Goal: Task Accomplishment & Management: Manage account settings

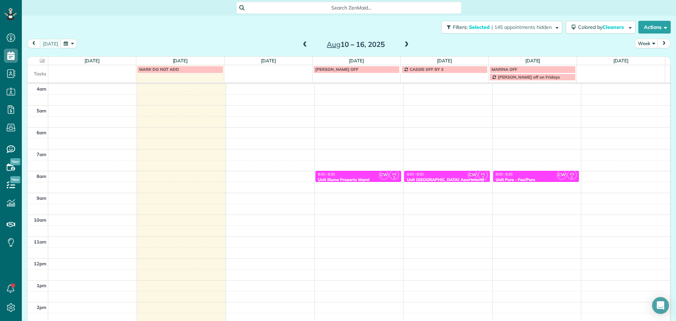
scroll to position [59, 0]
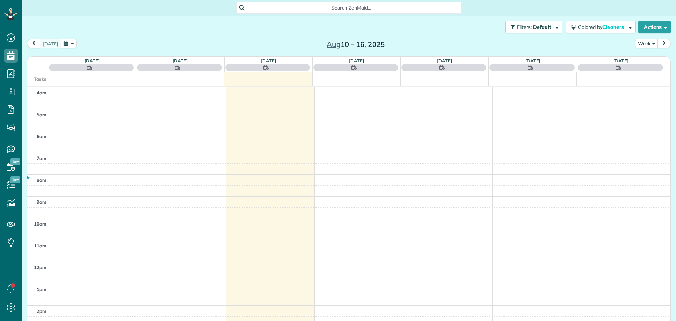
scroll to position [63, 0]
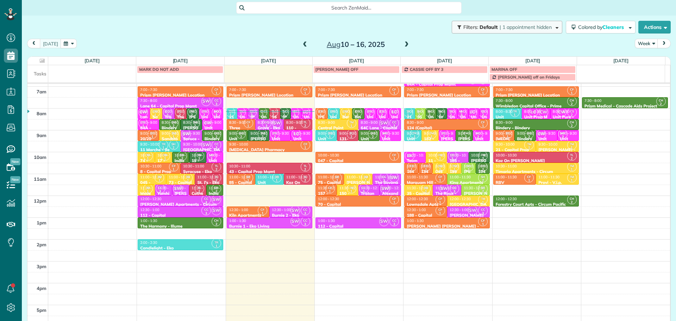
click at [552, 25] on button "Filters: Default | 1 appointment hidden" at bounding box center [507, 27] width 111 height 13
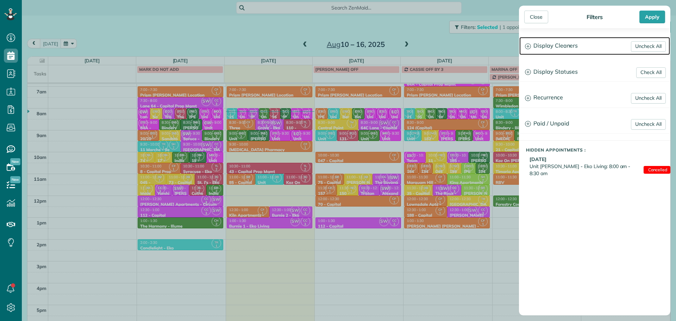
click at [562, 44] on h3 "Display Cleaners" at bounding box center [594, 46] width 151 height 18
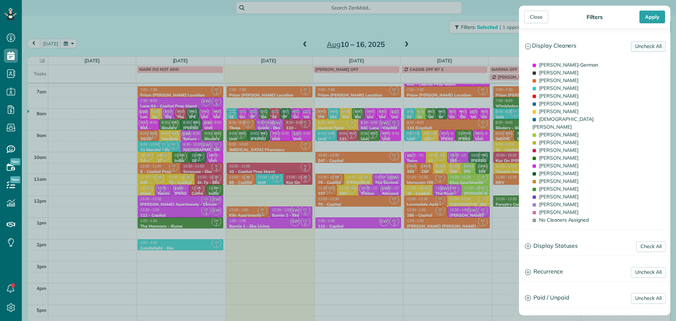
click at [636, 46] on link "Uncheck All" at bounding box center [648, 46] width 35 height 11
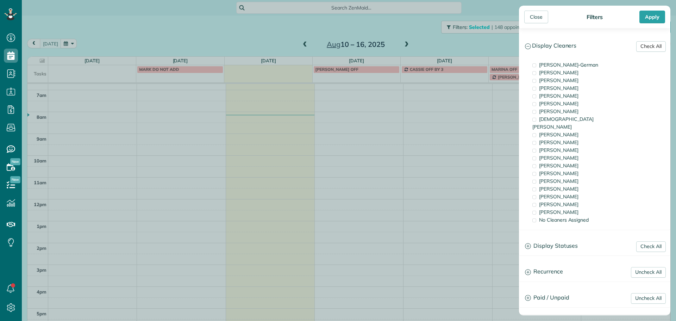
scroll to position [56, 0]
click at [563, 178] on span "[PERSON_NAME]" at bounding box center [558, 181] width 39 height 6
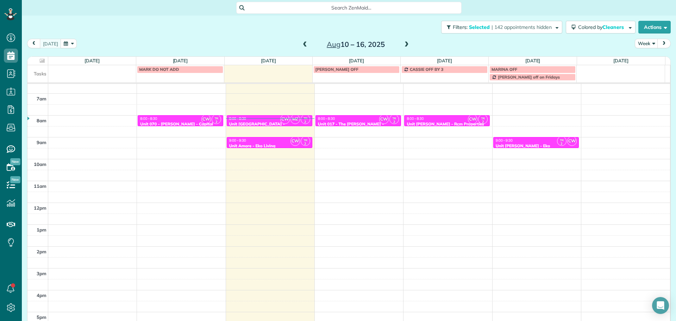
click at [300, 120] on div "Close Filters Apply Check All Display Cleaners [PERSON_NAME]-German [PERSON_NAM…" at bounding box center [338, 160] width 676 height 321
click at [278, 141] on div "9:00 - 9:30" at bounding box center [269, 140] width 81 height 5
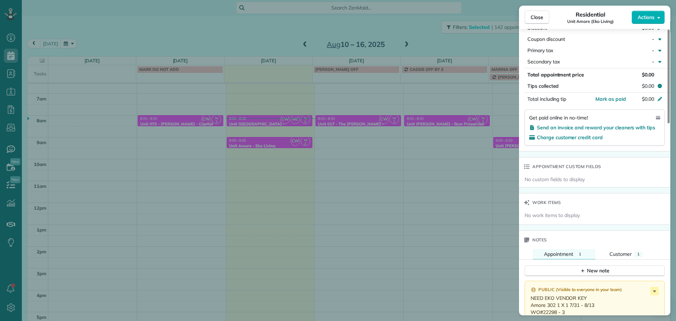
scroll to position [493, 0]
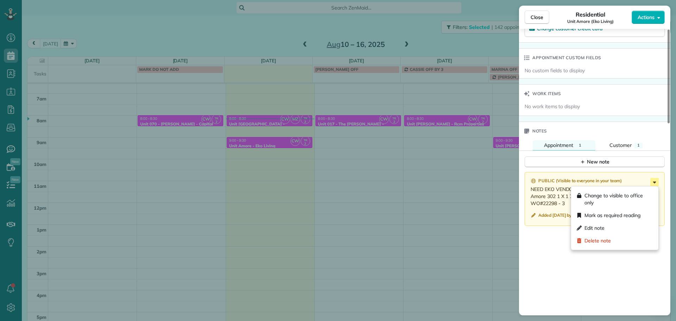
click at [654, 182] on icon at bounding box center [654, 182] width 3 height 2
click at [630, 228] on div "Edit note" at bounding box center [615, 227] width 82 height 13
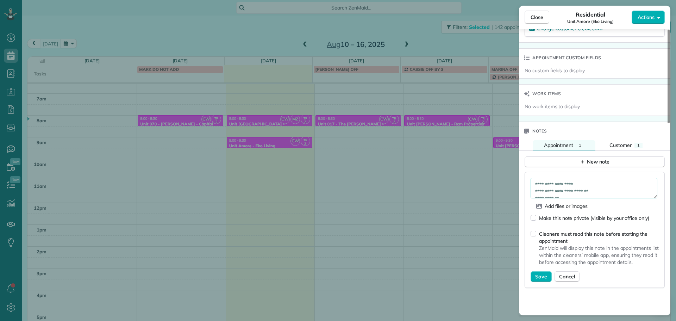
click at [607, 183] on textarea "**********" at bounding box center [593, 188] width 127 height 20
type textarea "**********"
click at [546, 278] on span "Save" at bounding box center [541, 276] width 12 height 7
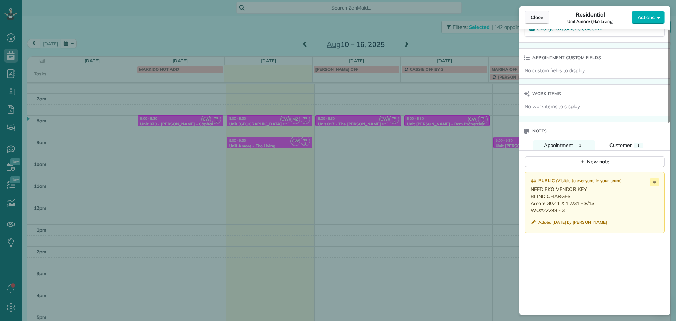
click at [535, 20] on span "Close" at bounding box center [536, 17] width 13 height 7
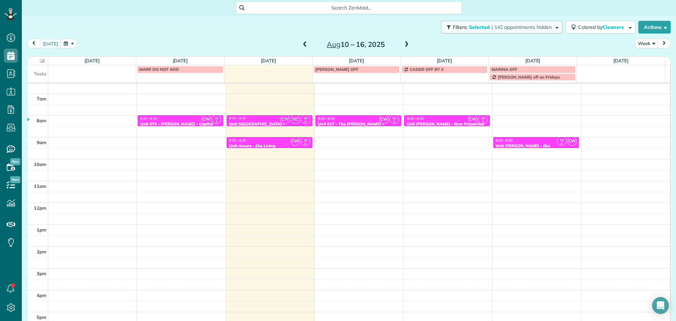
click at [502, 25] on span "| 142 appointments hidden" at bounding box center [521, 27] width 60 height 6
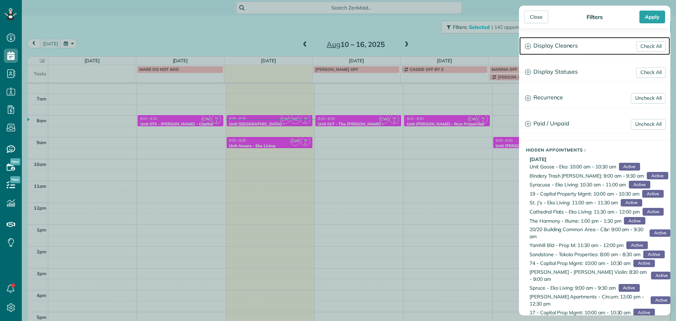
click at [545, 45] on h3 "Display Cleaners" at bounding box center [594, 46] width 151 height 18
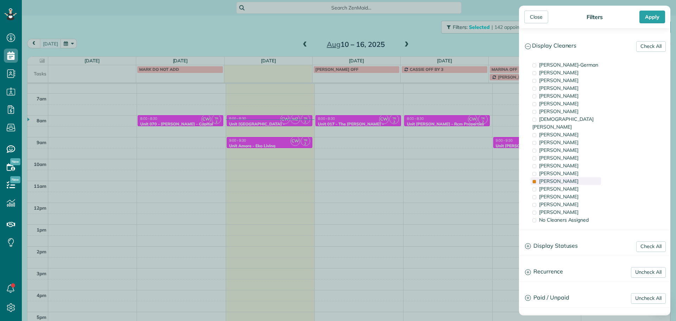
click at [561, 178] on span "Tammi Rue" at bounding box center [558, 181] width 39 height 6
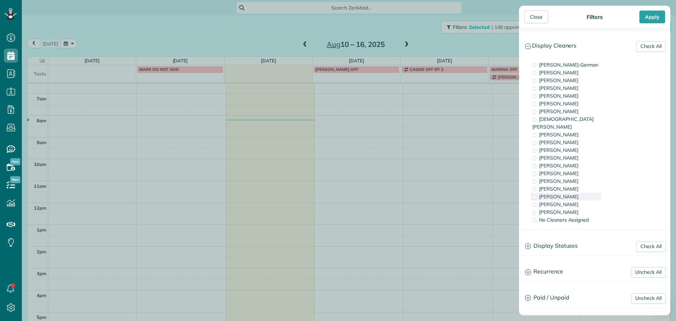
click at [564, 193] on span "Cristina Sainz" at bounding box center [558, 196] width 39 height 6
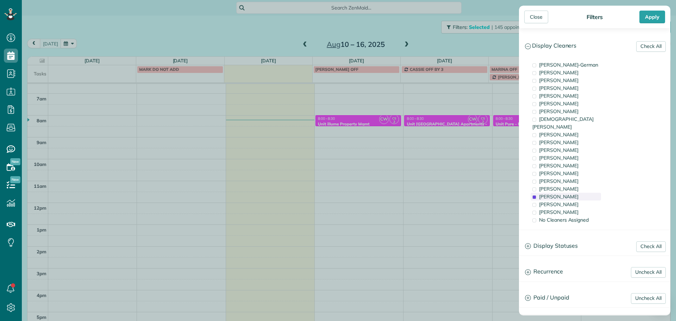
click at [564, 193] on span "Cristina Sainz" at bounding box center [558, 196] width 39 height 6
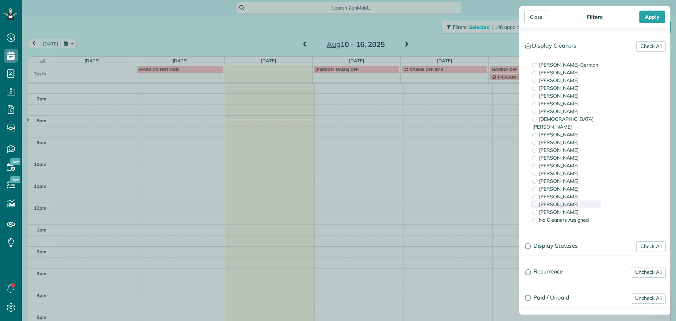
click at [567, 201] on span "Meralda Harris" at bounding box center [558, 204] width 39 height 6
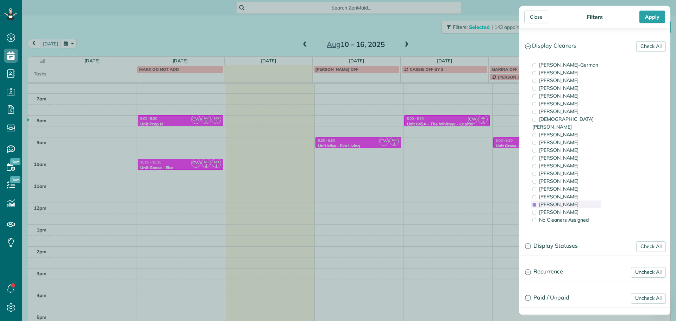
click at [567, 201] on span "Meralda Harris" at bounding box center [558, 204] width 39 height 6
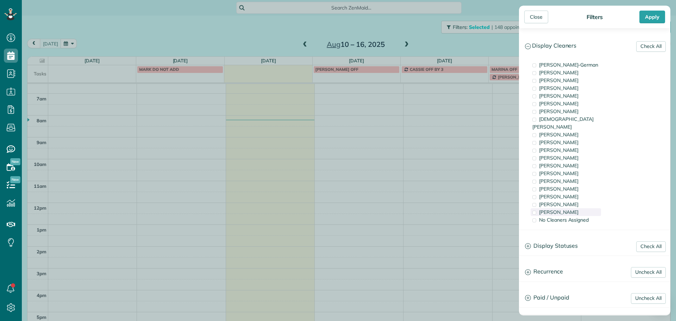
click at [568, 209] on span "Laura Chavez" at bounding box center [558, 212] width 39 height 6
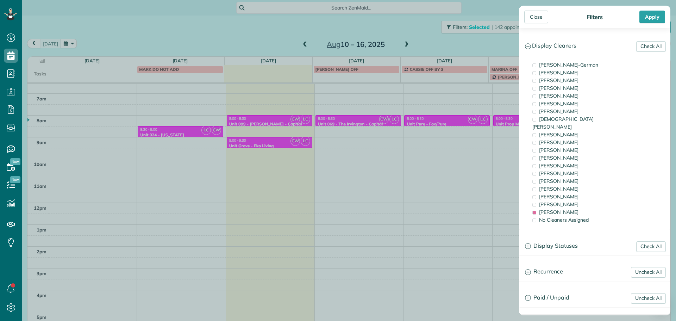
click at [389, 168] on div "Close Filters Apply Check All Display Cleaners Christina Wright-German Brie Kil…" at bounding box center [338, 160] width 676 height 321
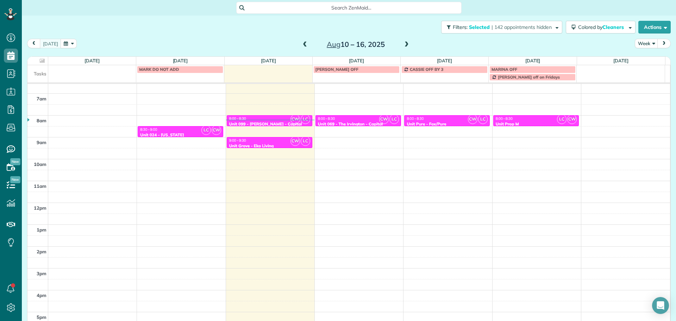
click at [341, 119] on div "8:00 - 8:30" at bounding box center [357, 118] width 81 height 5
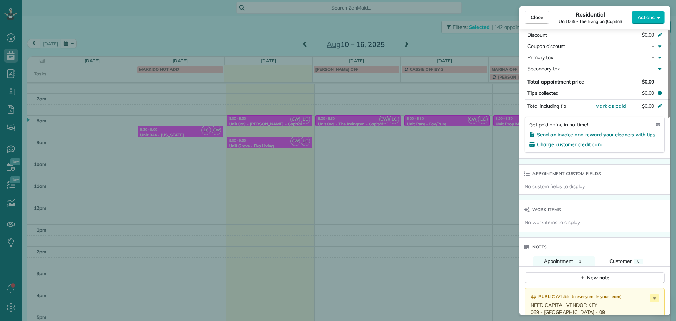
scroll to position [529, 0]
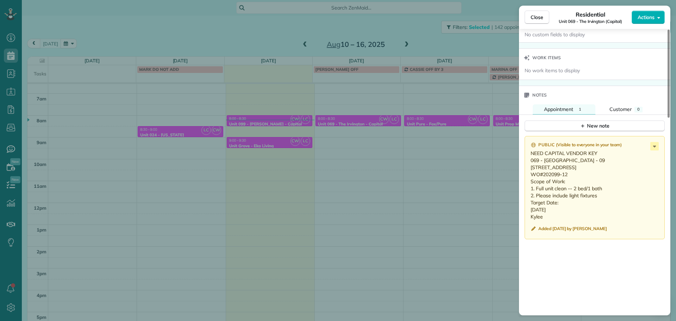
click at [399, 119] on div "Close Residential Unit 069 - The Irvington (Capital) Actions Status Active Unit…" at bounding box center [338, 160] width 676 height 321
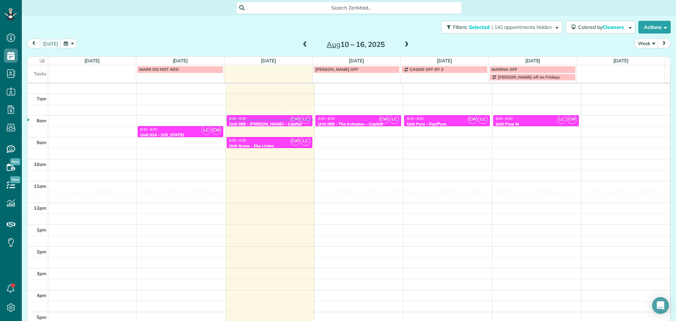
click at [403, 45] on span at bounding box center [407, 45] width 8 height 6
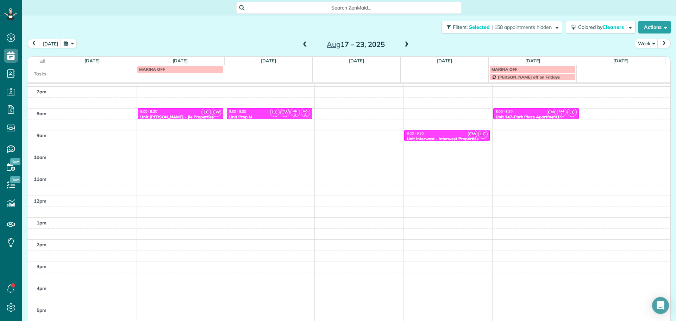
click at [301, 45] on span at bounding box center [305, 45] width 8 height 6
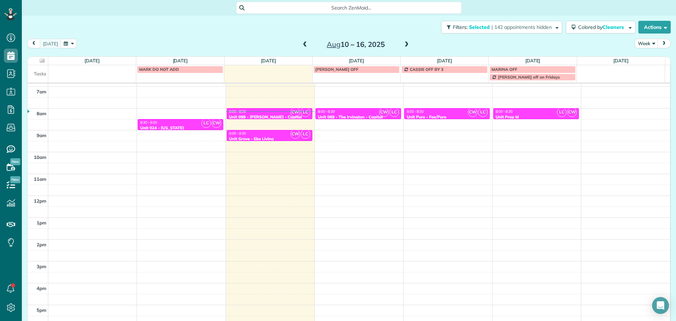
click at [344, 120] on div "4am 5am 6am 7am 8am 9am 10am 11am 12pm 1pm 2pm 3pm 4pm 5pm LC CW 8:30 - 9:00 Un…" at bounding box center [348, 173] width 642 height 305
click at [347, 111] on div "8:00 - 8:30" at bounding box center [357, 111] width 81 height 5
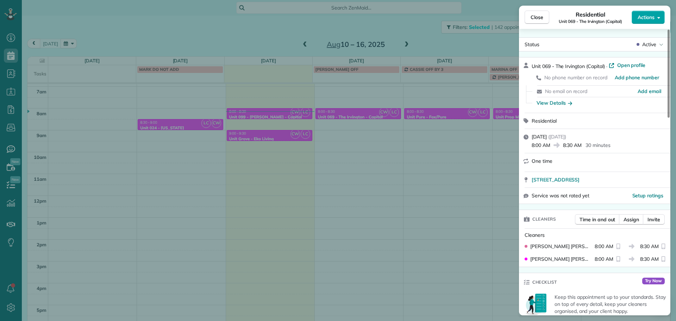
click at [655, 17] on button "Actions" at bounding box center [647, 17] width 33 height 13
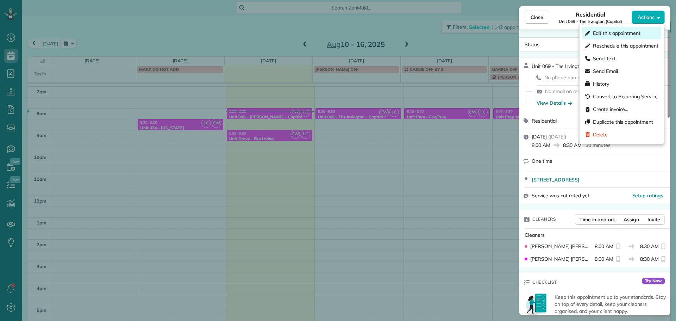
click at [634, 31] on span "Edit this appointment" at bounding box center [617, 33] width 48 height 7
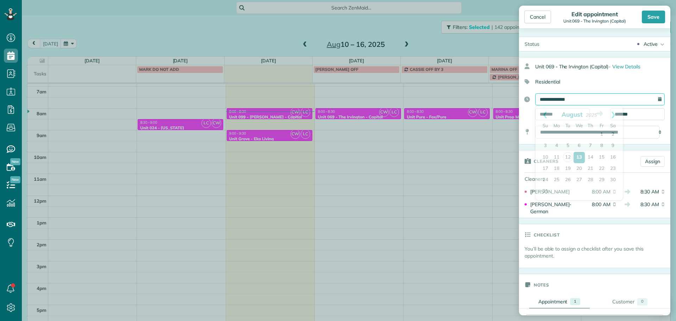
click at [580, 100] on input "**********" at bounding box center [600, 99] width 130 height 12
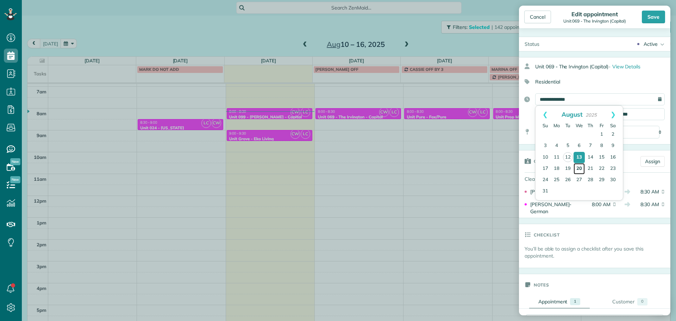
click at [578, 168] on link "20" at bounding box center [578, 168] width 11 height 11
type input "**********"
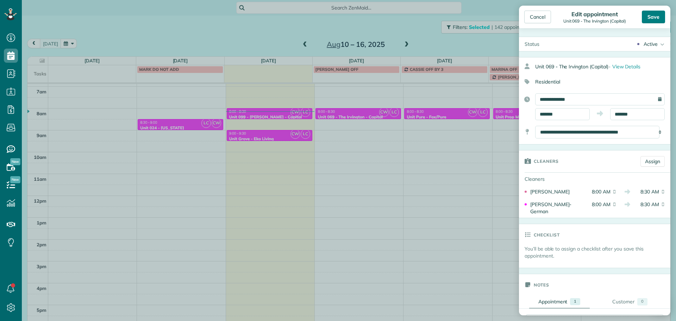
click at [652, 14] on div "Save" at bounding box center [653, 17] width 23 height 13
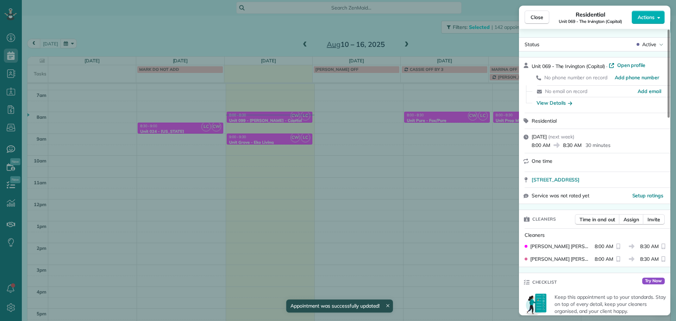
scroll to position [59, 0]
click at [437, 134] on div "Close Residential Unit 069 - The Irvington (Capital) Actions Status Active Unit…" at bounding box center [338, 160] width 676 height 321
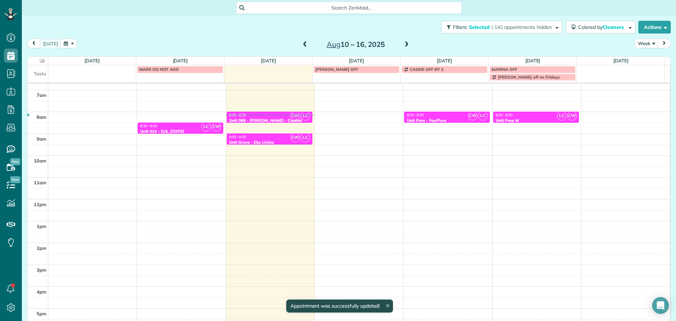
click at [403, 43] on span at bounding box center [407, 45] width 8 height 6
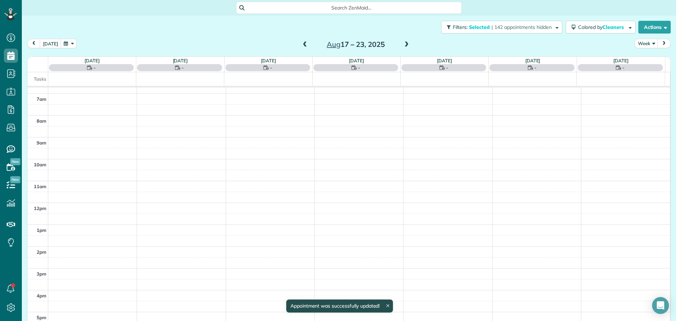
scroll to position [63, 0]
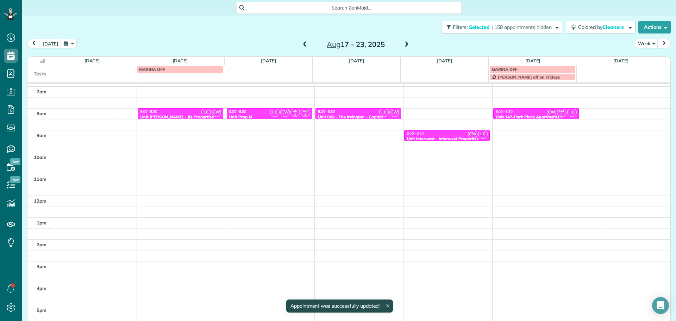
click at [363, 111] on div "8:00 - 8:30" at bounding box center [357, 111] width 81 height 5
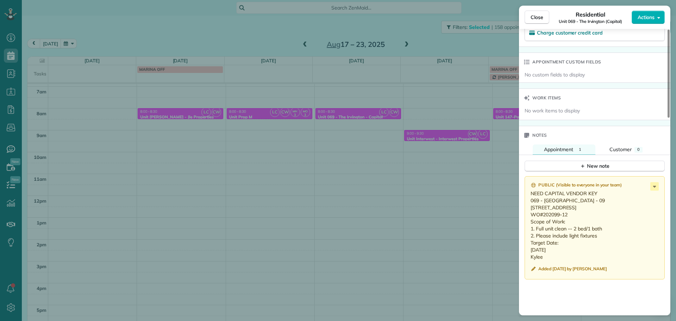
scroll to position [528, 0]
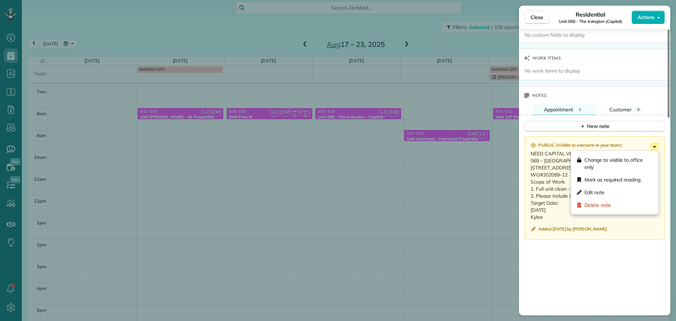
click at [655, 147] on icon at bounding box center [654, 146] width 8 height 8
click at [619, 189] on div "Edit note" at bounding box center [615, 192] width 82 height 13
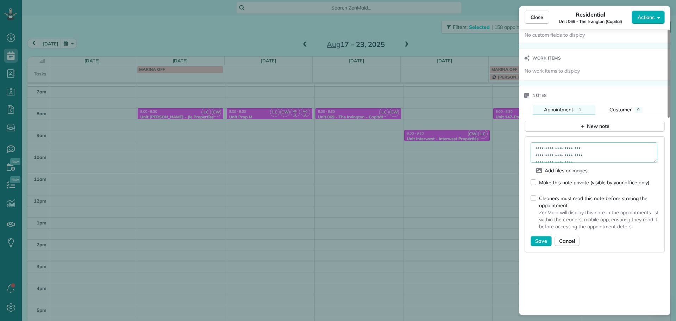
click at [618, 159] on textarea "**********" at bounding box center [593, 152] width 127 height 20
type textarea "**********"
click at [539, 241] on span "Save" at bounding box center [541, 240] width 12 height 7
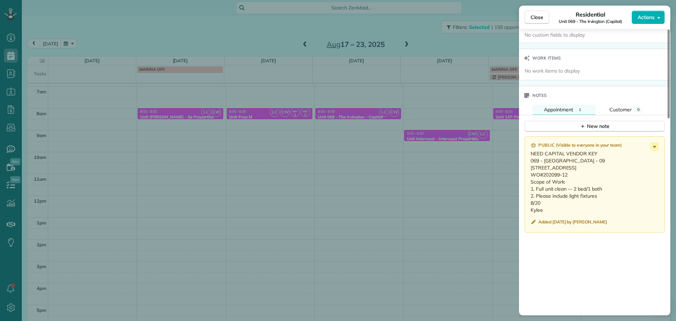
click at [429, 182] on div "Close Residential Unit 069 - The Irvington (Capital) Actions Status Active Unit…" at bounding box center [338, 160] width 676 height 321
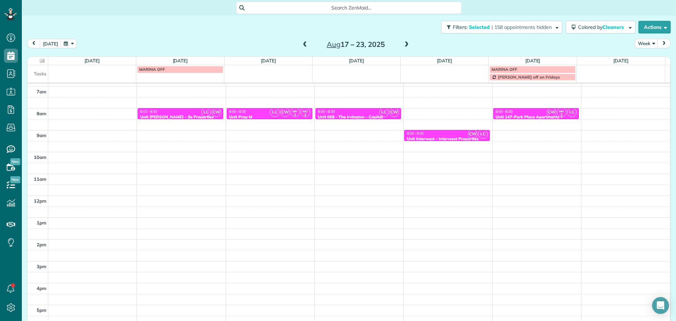
click at [301, 42] on span at bounding box center [305, 45] width 8 height 6
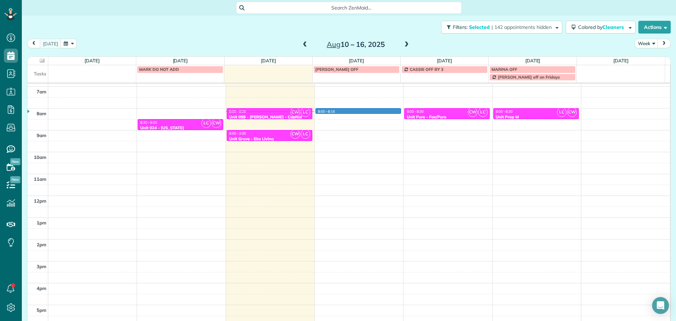
click at [338, 109] on div "4am 5am 6am 7am 8am 9am 10am 11am 12pm 1pm 2pm 3pm 4pm 5pm LC CW 8:30 - 9:00 Un…" at bounding box center [348, 173] width 642 height 305
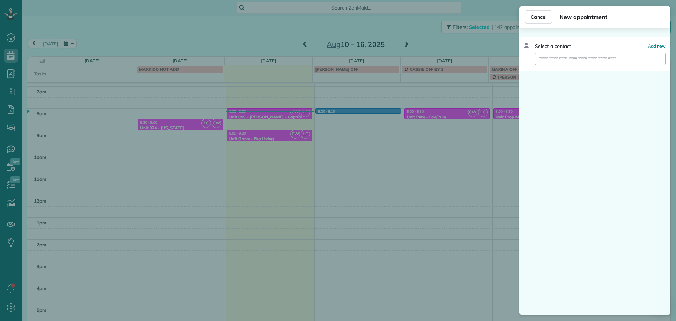
click at [564, 64] on input "text" at bounding box center [600, 58] width 131 height 13
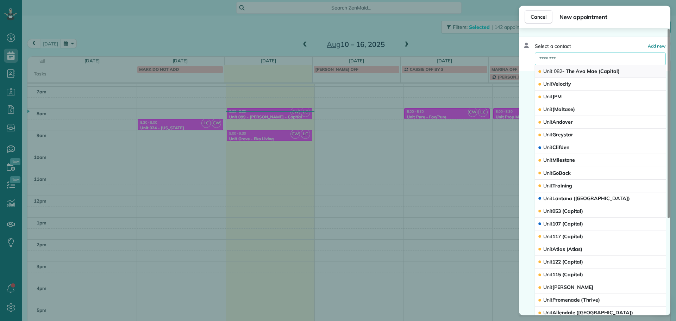
type input "********"
click at [571, 70] on span "Unit 082 - The Ava Mae (Capital)" at bounding box center [581, 71] width 76 height 6
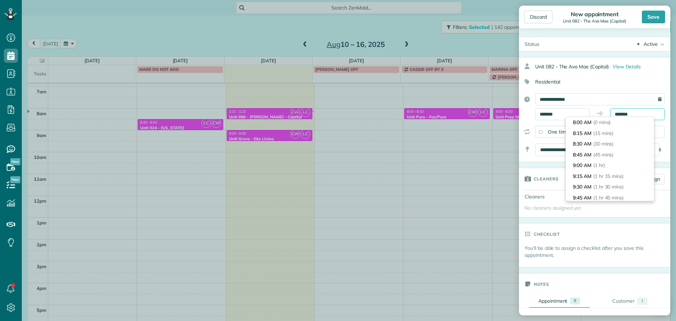
click at [621, 114] on input "*******" at bounding box center [637, 114] width 55 height 12
type input "*******"
click at [618, 139] on li "8:30 AM (30 mins)" at bounding box center [610, 143] width 88 height 11
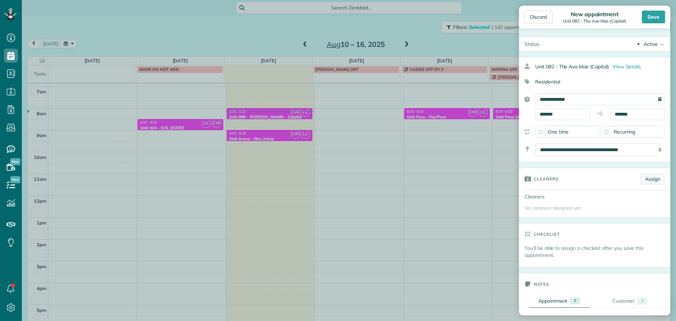
click at [643, 179] on link "Assign" at bounding box center [652, 179] width 24 height 11
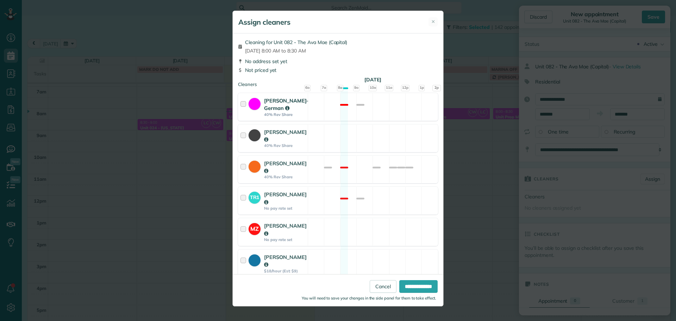
click at [386, 114] on div "Christina Wright-German 40% Rev Share Not available" at bounding box center [338, 107] width 200 height 28
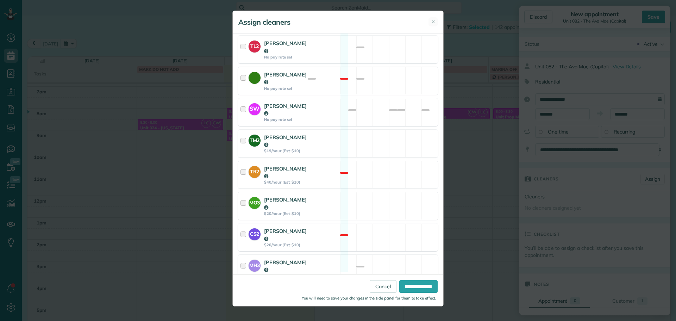
scroll to position [377, 0]
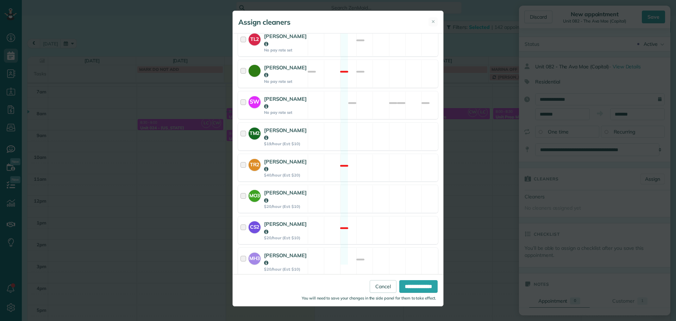
click at [377, 279] on div "LC Laura Chavez $20/hour (Est: $10) Available" at bounding box center [338, 293] width 200 height 28
click at [401, 281] on input "**********" at bounding box center [418, 286] width 38 height 13
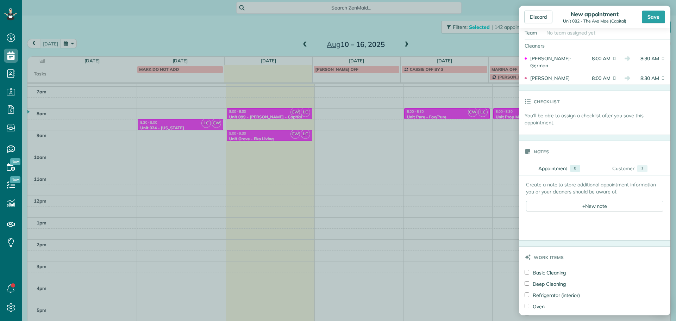
scroll to position [176, 0]
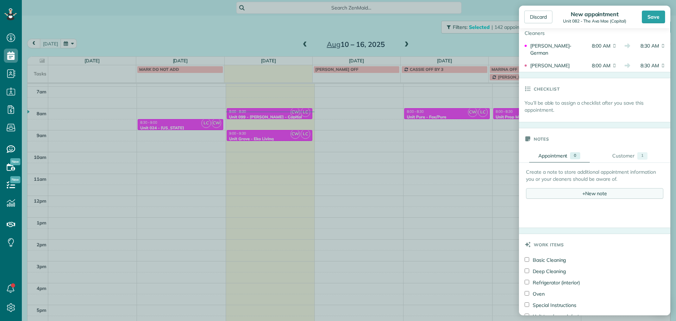
click at [579, 195] on div "+ New note" at bounding box center [594, 193] width 137 height 11
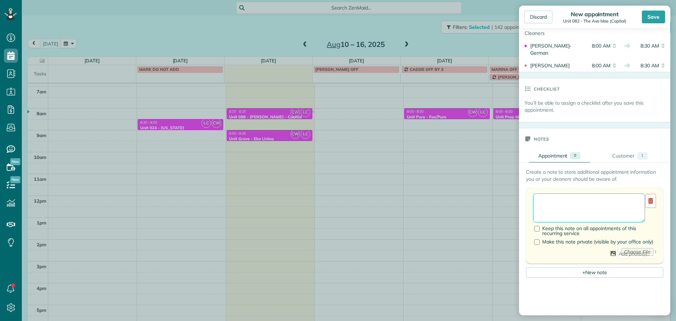
click at [580, 202] on textarea at bounding box center [589, 207] width 112 height 29
paste textarea "**********"
click at [619, 200] on textarea "**********" at bounding box center [586, 207] width 107 height 29
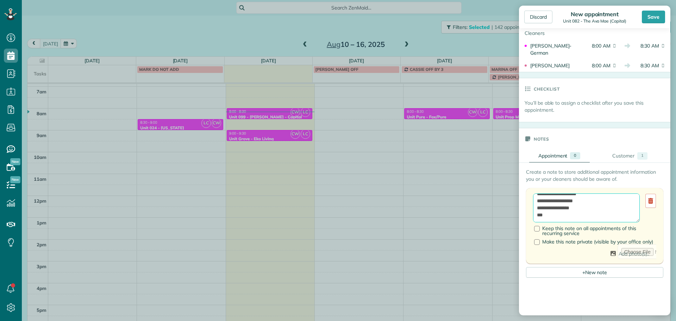
paste textarea "********"
type textarea "**********"
click at [653, 21] on div "Save" at bounding box center [653, 17] width 23 height 13
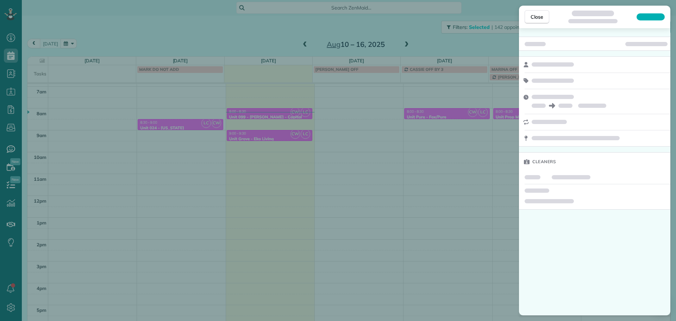
scroll to position [59, 0]
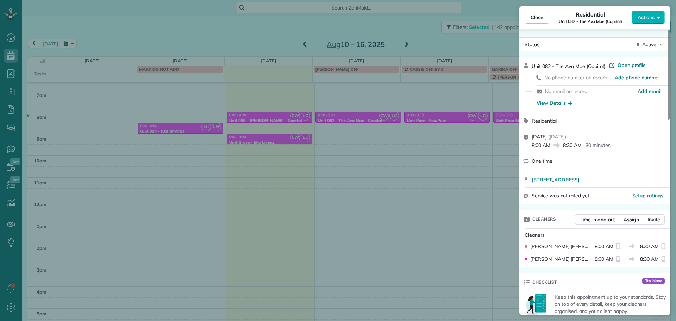
click at [298, 171] on div "Close Residential Unit 082 - The Ava Mae (Capital) Actions Status Active Unit 0…" at bounding box center [338, 160] width 676 height 321
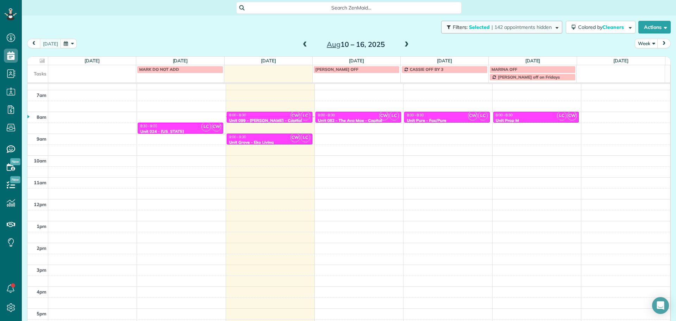
click at [508, 24] on span "| 142 appointments hidden" at bounding box center [521, 27] width 60 height 6
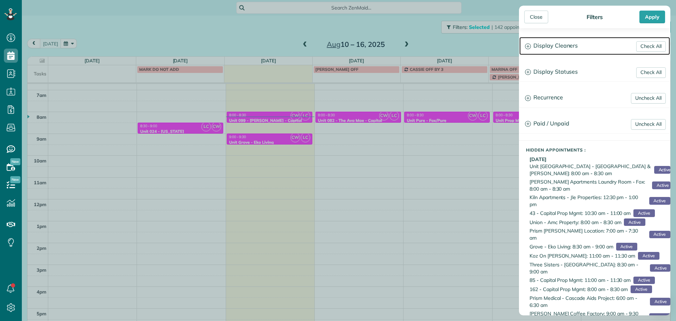
click at [542, 48] on h3 "Display Cleaners" at bounding box center [594, 46] width 151 height 18
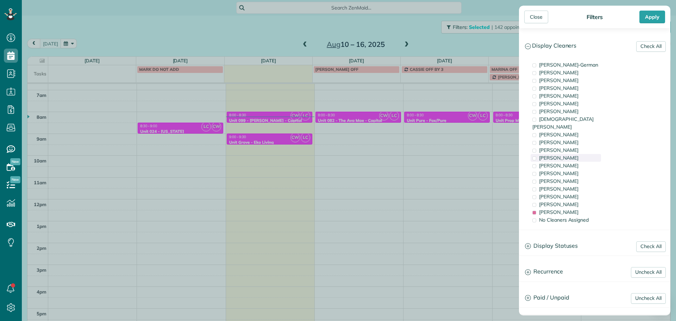
click at [569, 154] on div "Cyndi Holm" at bounding box center [565, 158] width 70 height 8
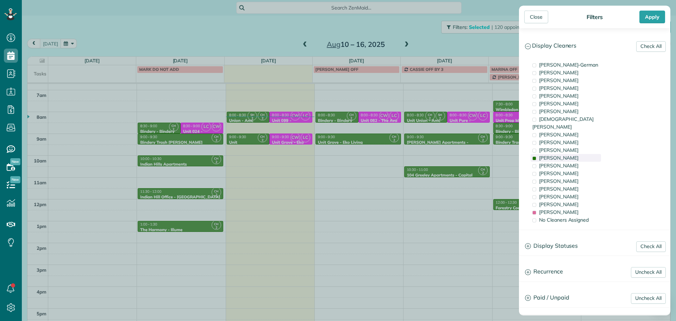
scroll to position [56, 0]
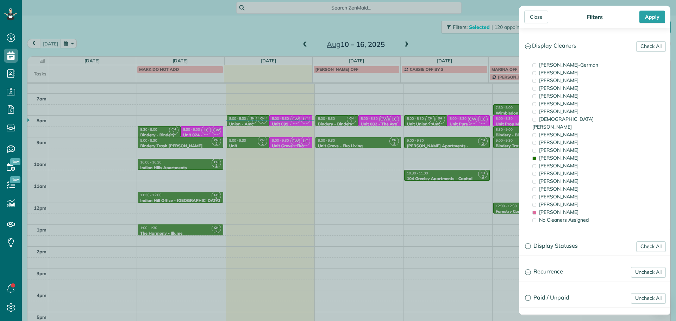
click at [356, 153] on div "Close Filters Apply Check All Display Cleaners Christina Wright-German Brie Kil…" at bounding box center [338, 160] width 676 height 321
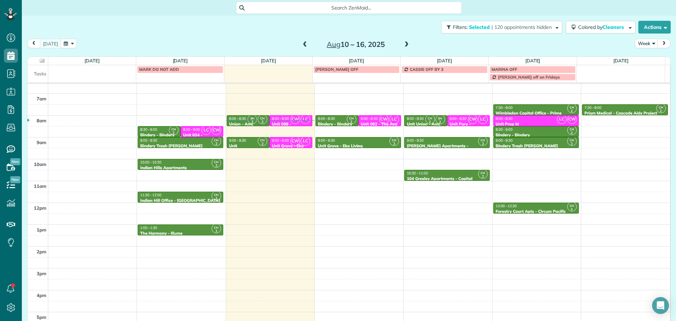
click at [378, 139] on div "9:00 - 9:30" at bounding box center [357, 140] width 81 height 5
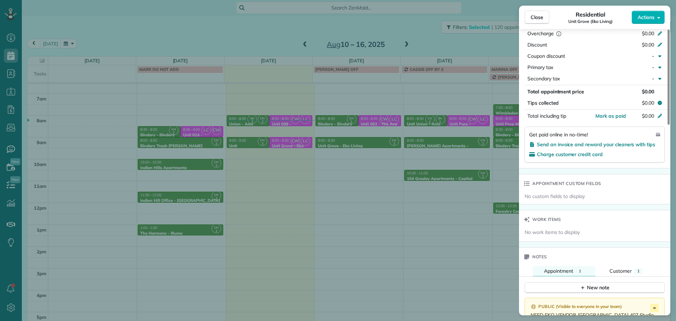
scroll to position [390, 0]
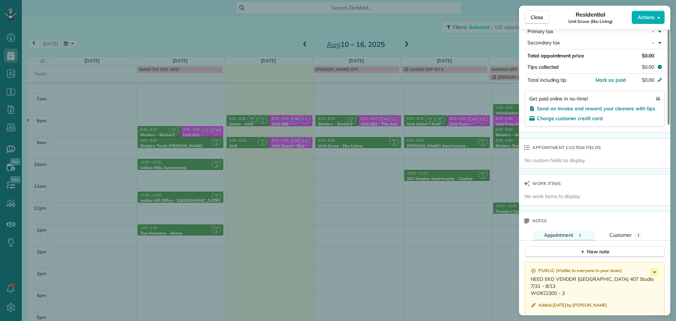
click at [219, 153] on div "Close Residential Unit Grove (Eko Living) Actions Status Active Unit Grove (Eko…" at bounding box center [338, 160] width 676 height 321
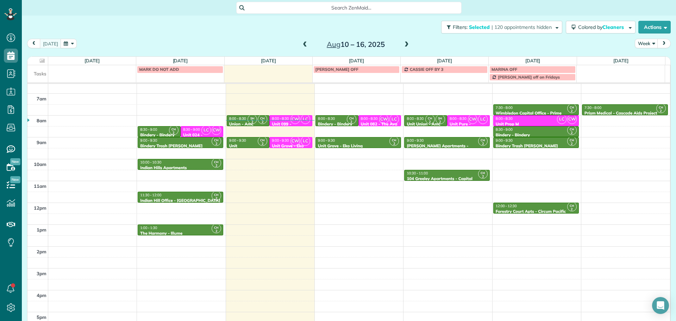
click at [283, 141] on span "9:00 - 9:30" at bounding box center [280, 140] width 17 height 5
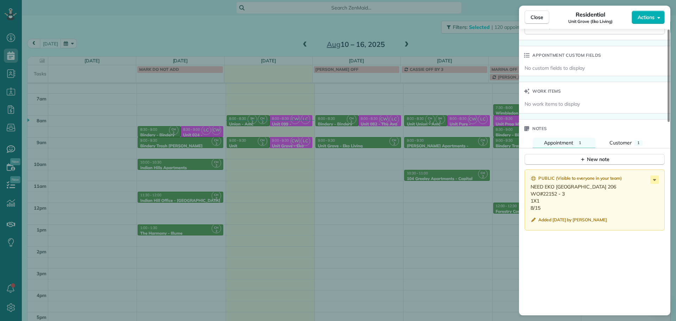
scroll to position [598, 0]
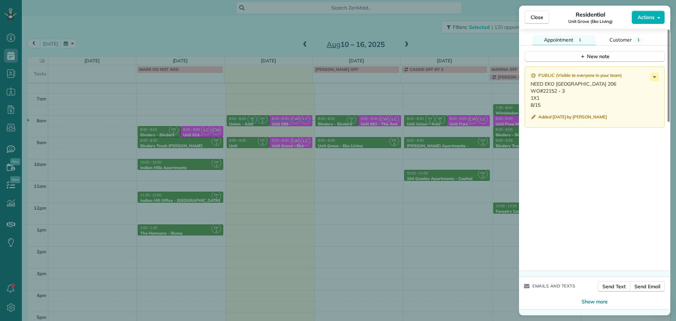
click at [421, 178] on div "Close Residential Unit Grove (Eko Living) Actions Status Active Unit Grove (Eko…" at bounding box center [338, 160] width 676 height 321
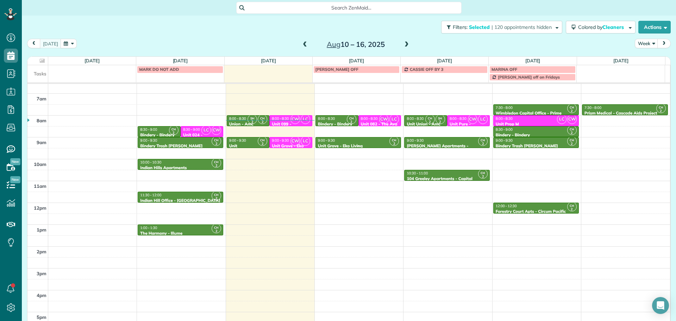
click at [369, 142] on div "9:00 - 9:30" at bounding box center [357, 140] width 81 height 5
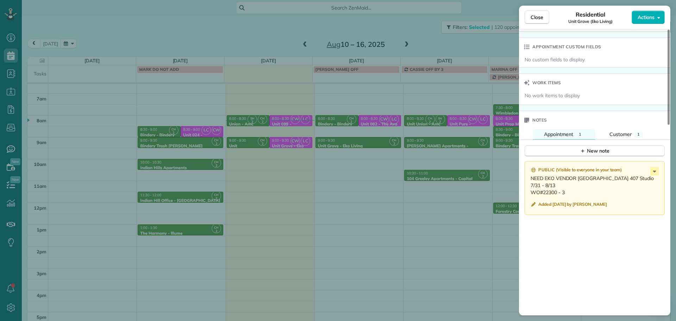
scroll to position [529, 0]
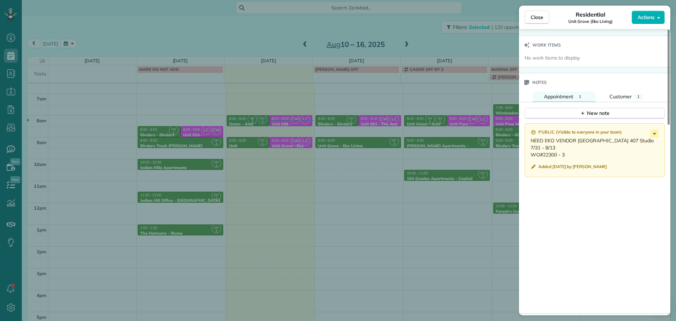
click at [489, 151] on div "Close Residential Unit Grove (Eko Living) Actions Status Active Unit Grove (Eko…" at bounding box center [338, 160] width 676 height 321
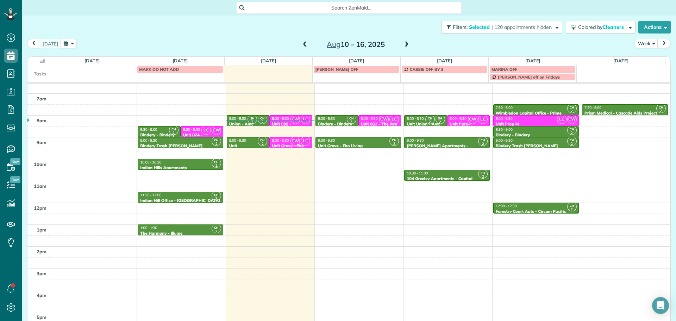
click at [468, 122] on span "CW" at bounding box center [473, 119] width 10 height 10
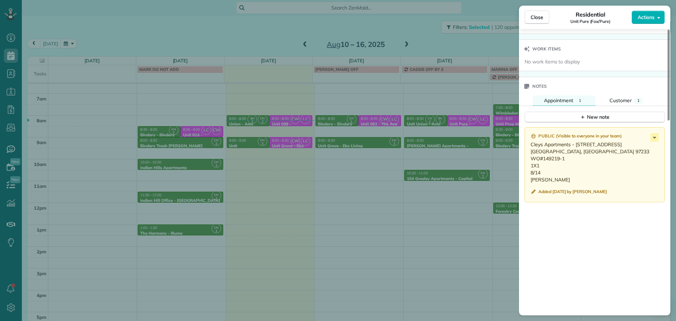
scroll to position [565, 0]
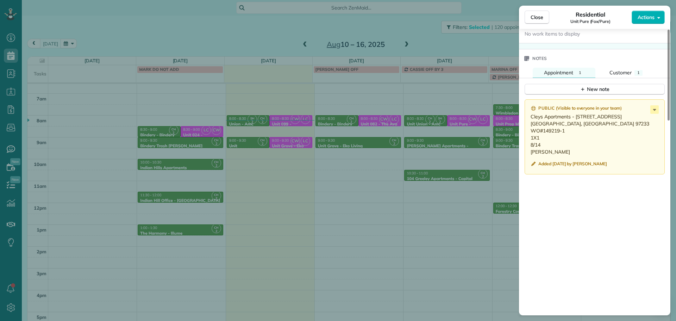
drag, startPoint x: 566, startPoint y: 137, endPoint x: 544, endPoint y: 138, distance: 21.8
click at [544, 138] on p "Cleys Apartments - 1311 1311 SE 130th Ave. Portland, OR 97233 WO#149219-1 1X1 8…" at bounding box center [595, 134] width 130 height 42
click at [482, 98] on div "Close Residential Unit Pure (Fox/Pure) Actions Status Active Unit Pure (Fox/Pur…" at bounding box center [338, 160] width 676 height 321
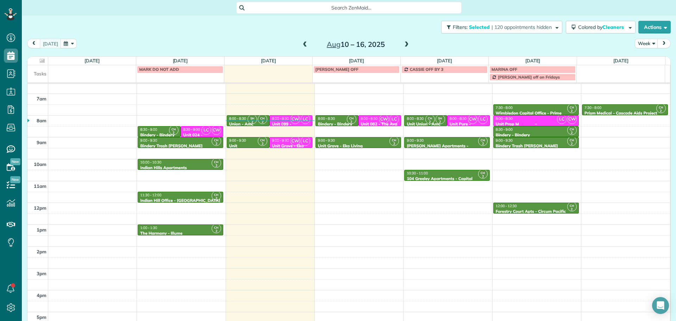
click at [523, 119] on div "8:00 - 8:30" at bounding box center [535, 118] width 81 height 5
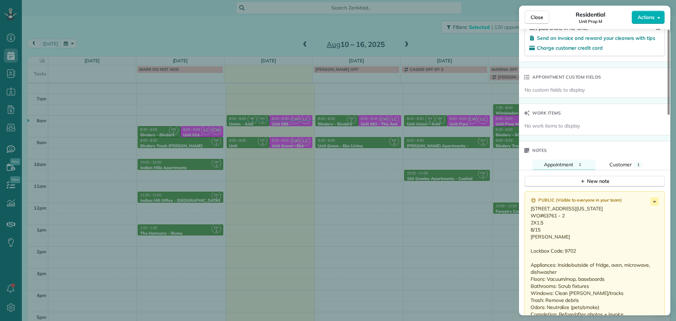
scroll to position [498, 0]
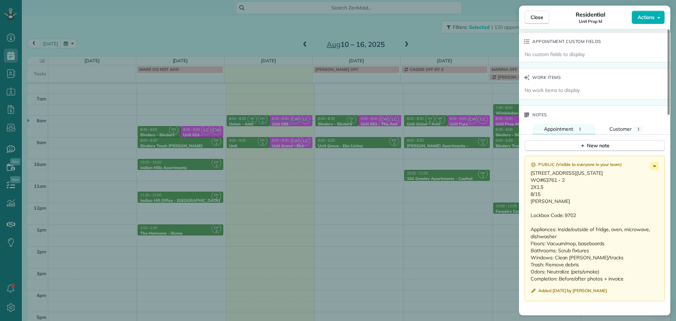
click at [500, 161] on div "Close Residential Unit Prop M Actions Status Active Unit Prop M · Open profile …" at bounding box center [338, 160] width 676 height 321
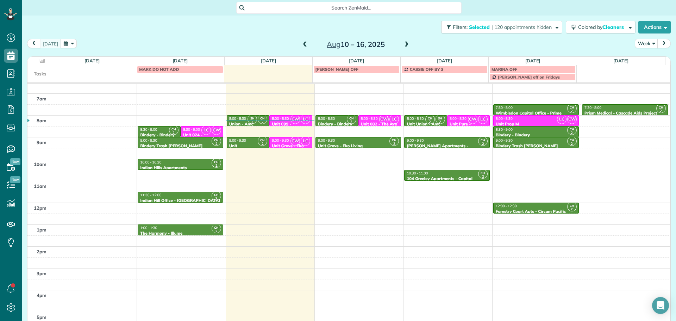
click at [406, 44] on span at bounding box center [407, 45] width 8 height 6
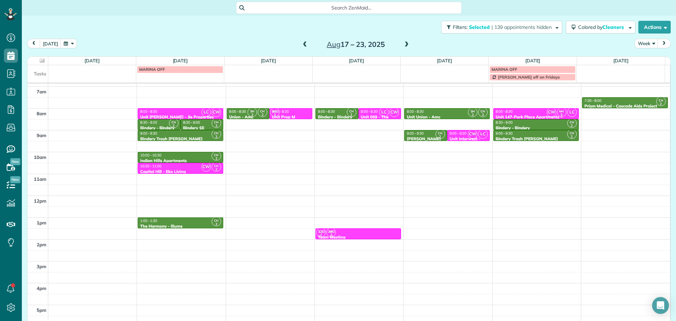
click at [301, 43] on span at bounding box center [305, 45] width 8 height 6
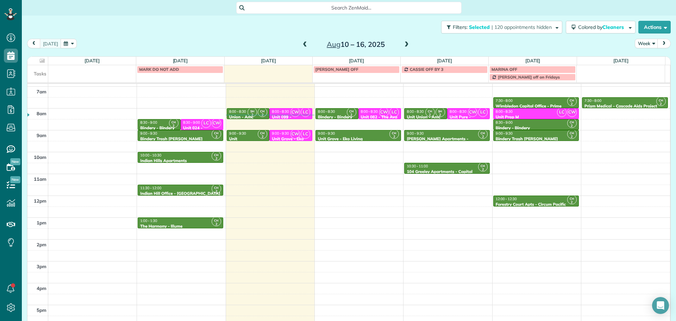
click at [205, 32] on div "Filters: Selected | 120 appointments hidden Colored by Cleaners Color by Cleane…" at bounding box center [349, 26] width 654 height 23
click at [509, 28] on span "| 120 appointments hidden" at bounding box center [521, 27] width 60 height 6
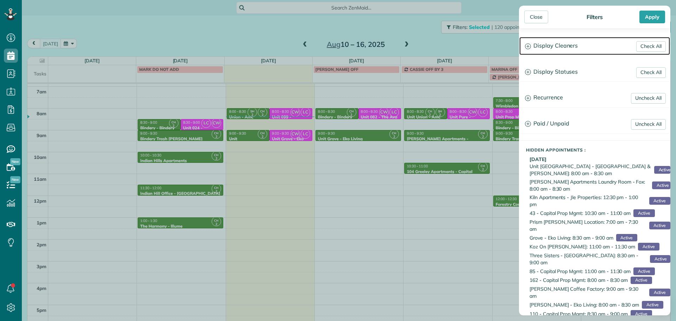
click at [543, 46] on h3 "Display Cleaners" at bounding box center [594, 46] width 151 height 18
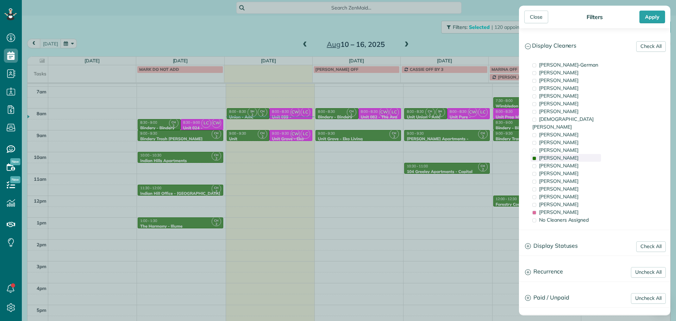
click at [560, 155] on span "Cyndi Holm" at bounding box center [558, 158] width 39 height 6
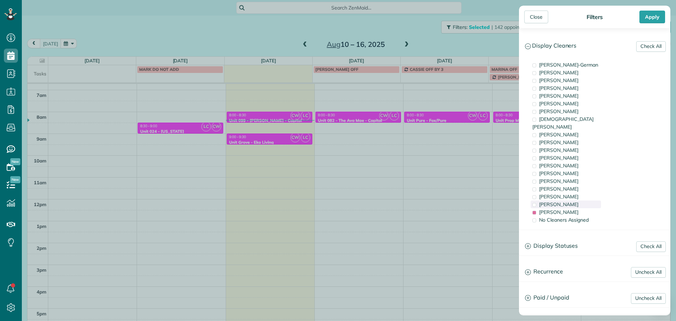
scroll to position [56, 0]
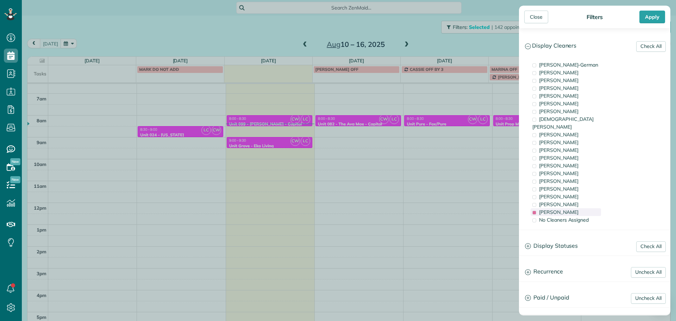
click at [557, 209] on span "Laura Chavez" at bounding box center [558, 212] width 39 height 6
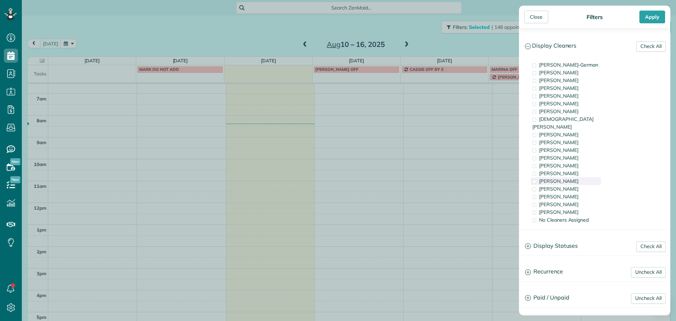
click at [569, 177] on div "Tammi Rue" at bounding box center [565, 181] width 70 height 8
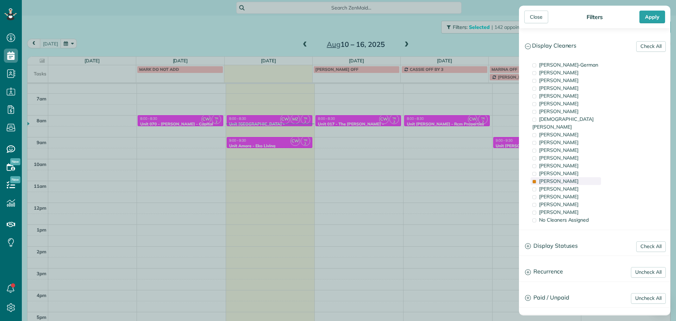
click at [569, 177] on div "Tammi Rue" at bounding box center [565, 181] width 70 height 8
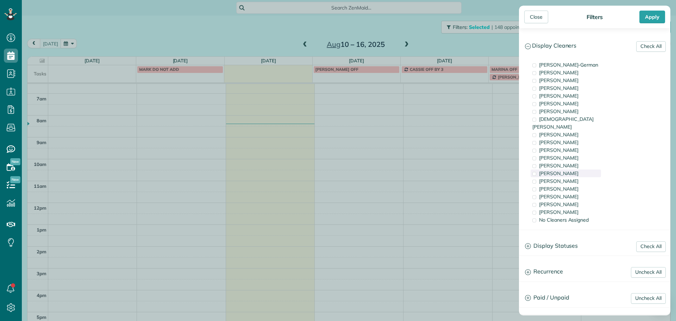
click at [570, 170] on span "Tammy McKinley" at bounding box center [558, 173] width 39 height 6
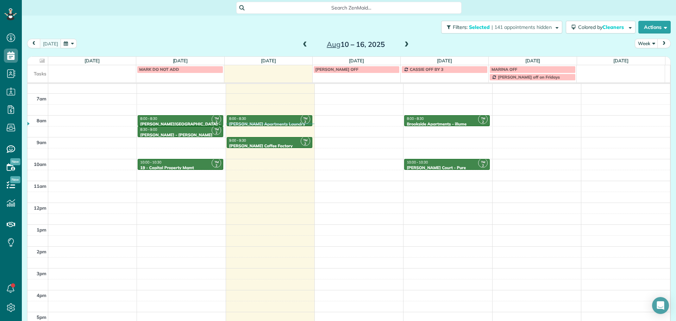
click at [227, 131] on div "Close Filters Apply Check All Display Cleaners Christina Wright-German Brie Kil…" at bounding box center [338, 160] width 676 height 321
click at [185, 120] on div "8:00 - 8:30" at bounding box center [180, 118] width 81 height 5
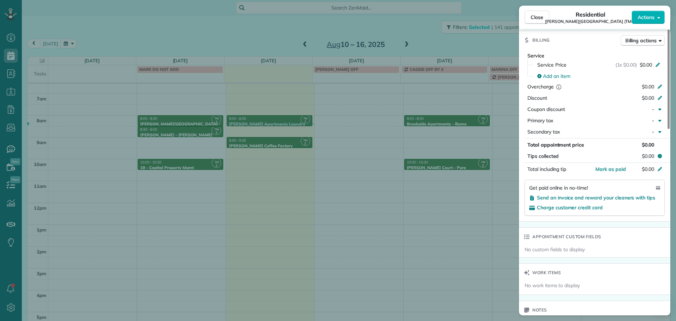
scroll to position [534, 0]
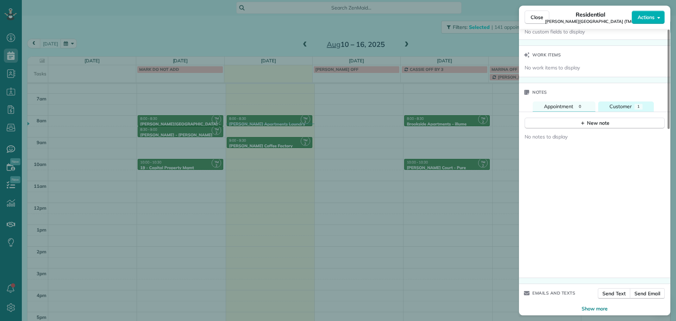
click at [636, 104] on div "1" at bounding box center [638, 107] width 8 height 6
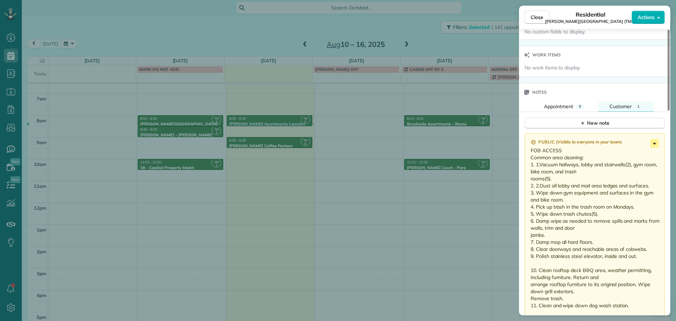
click at [655, 143] on icon at bounding box center [654, 144] width 3 height 2
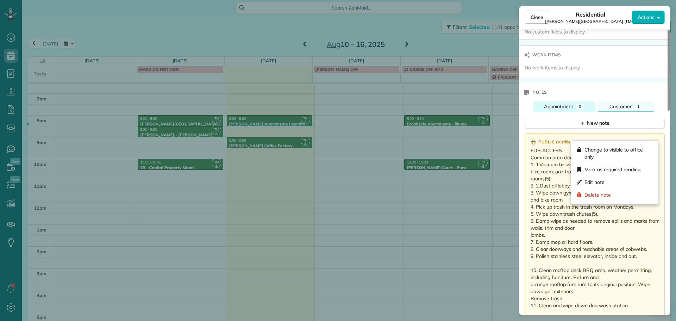
click at [563, 103] on span "Appointment" at bounding box center [558, 106] width 29 height 6
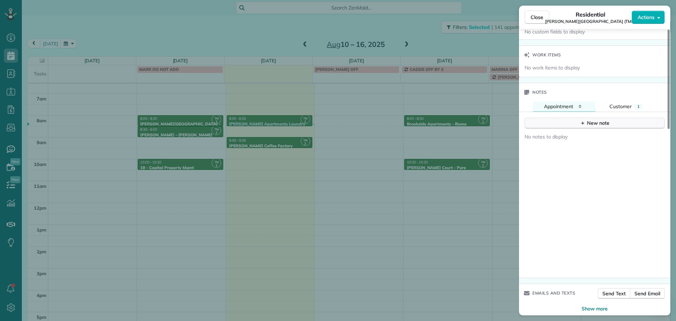
click at [575, 118] on button "New note" at bounding box center [594, 123] width 140 height 11
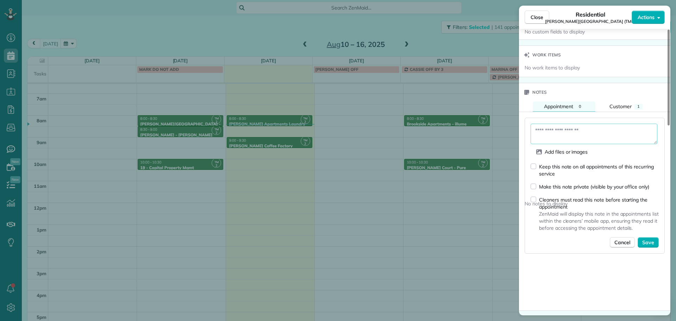
click at [582, 124] on textarea at bounding box center [593, 134] width 127 height 20
paste textarea "**********"
click at [589, 124] on textarea "**********" at bounding box center [593, 134] width 127 height 20
drag, startPoint x: 589, startPoint y: 119, endPoint x: 605, endPoint y: 126, distance: 17.0
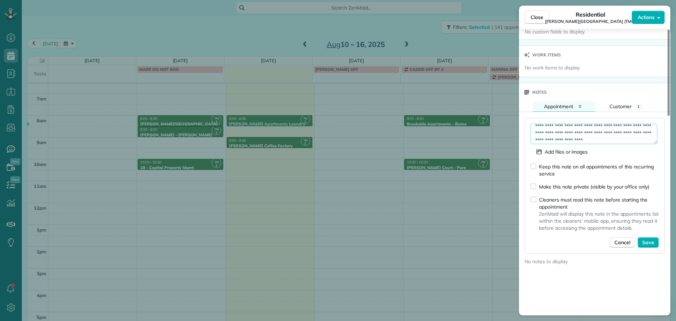
click at [605, 126] on textarea "**********" at bounding box center [593, 134] width 127 height 20
click at [600, 124] on textarea "**********" at bounding box center [593, 134] width 127 height 20
drag, startPoint x: 548, startPoint y: 119, endPoint x: 552, endPoint y: 120, distance: 3.6
click at [548, 124] on textarea "**********" at bounding box center [593, 134] width 127 height 20
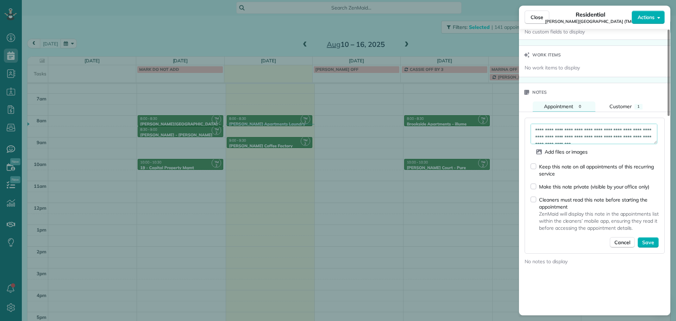
scroll to position [7, 0]
click at [621, 132] on textarea "**********" at bounding box center [593, 134] width 127 height 20
type textarea "**********"
click at [538, 149] on icon "button" at bounding box center [539, 151] width 6 height 5
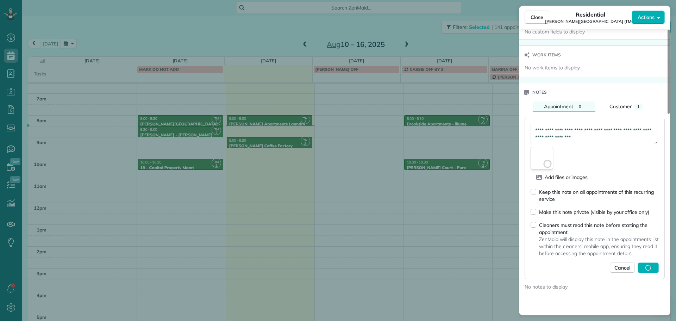
click at [546, 160] on circle at bounding box center [547, 163] width 7 height 7
click at [541, 175] on icon "button" at bounding box center [539, 177] width 6 height 5
click at [654, 264] on span "Save" at bounding box center [648, 267] width 12 height 7
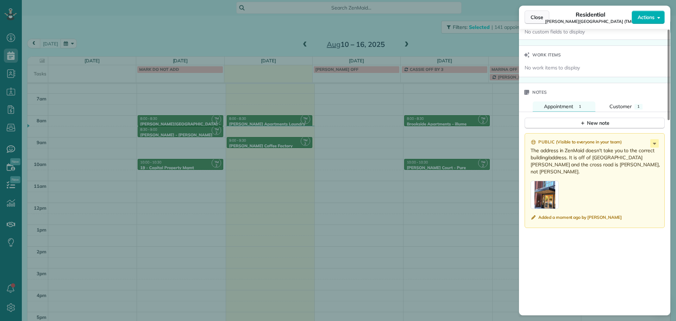
click at [535, 19] on span "Close" at bounding box center [536, 17] width 13 height 7
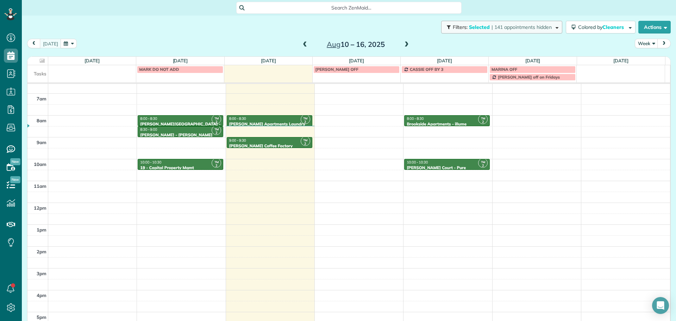
click at [498, 28] on span "| 141 appointments hidden" at bounding box center [521, 27] width 60 height 6
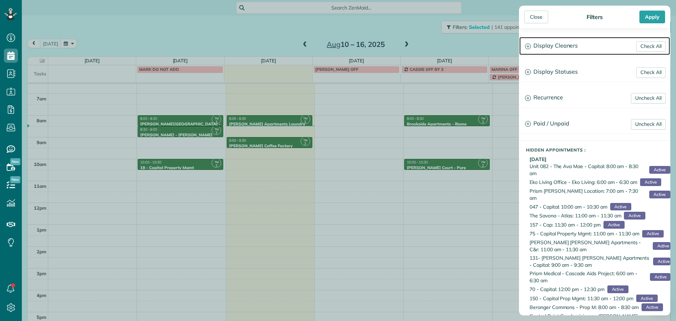
click at [573, 47] on h3 "Display Cleaners" at bounding box center [594, 46] width 151 height 18
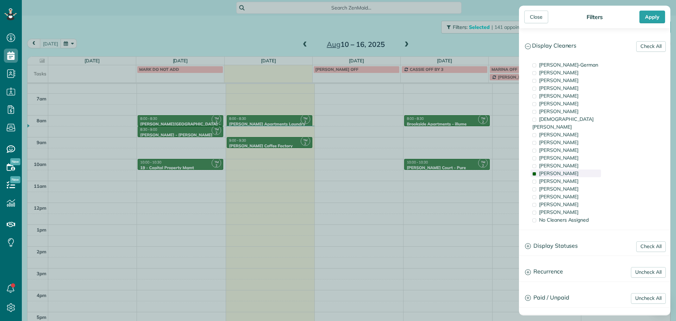
click at [572, 170] on span "Tammy McKinley" at bounding box center [558, 173] width 39 height 6
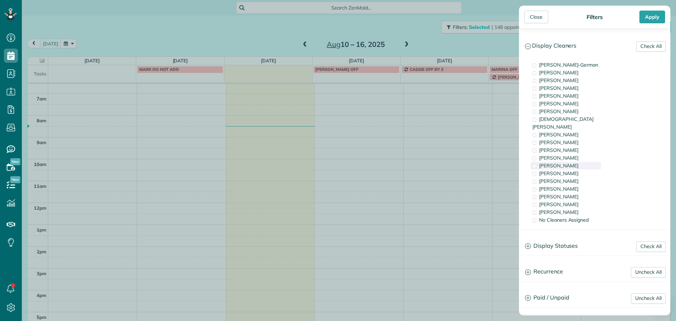
click at [576, 162] on span "Sabrina Woolford" at bounding box center [558, 165] width 39 height 6
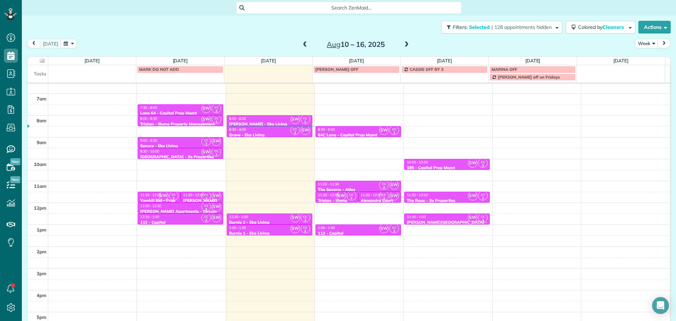
click at [311, 147] on div "Close Filters Apply Check All Display Cleaners Christina Wright-German Brie Kil…" at bounding box center [338, 160] width 676 height 321
click at [256, 216] on div "12:30 - 1:00" at bounding box center [269, 216] width 81 height 5
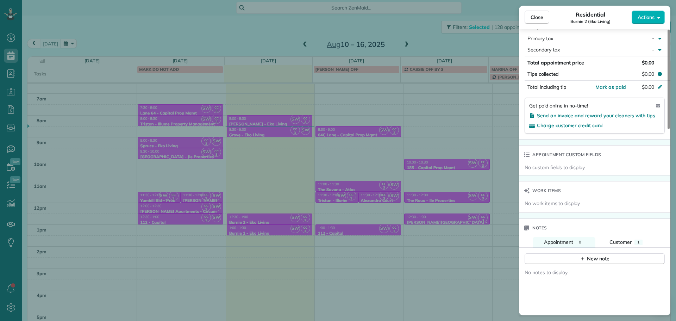
scroll to position [428, 0]
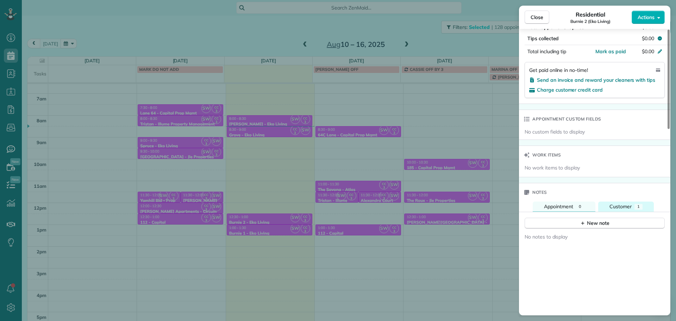
click at [626, 201] on button "Customer 1" at bounding box center [626, 206] width 56 height 10
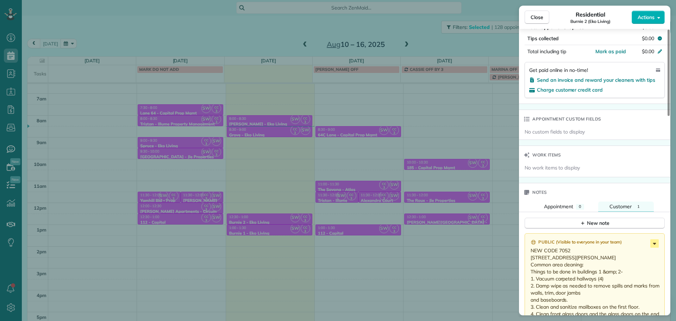
click at [657, 241] on icon at bounding box center [654, 243] width 8 height 8
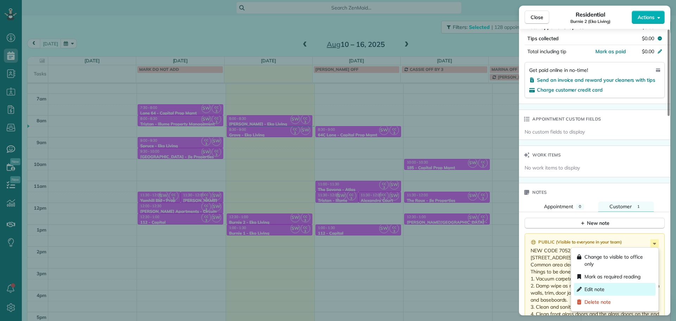
click at [613, 286] on div "Edit note" at bounding box center [615, 289] width 82 height 13
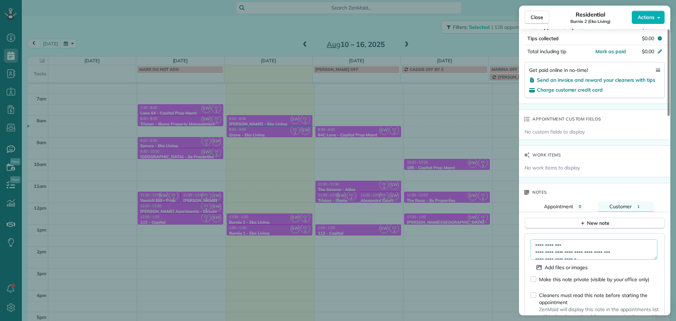
click at [581, 248] on textarea "**********" at bounding box center [593, 249] width 127 height 20
drag, startPoint x: 594, startPoint y: 245, endPoint x: 561, endPoint y: 246, distance: 32.7
click at [561, 246] on textarea "**********" at bounding box center [593, 249] width 127 height 20
click at [596, 244] on textarea "**********" at bounding box center [593, 249] width 127 height 20
drag, startPoint x: 593, startPoint y: 246, endPoint x: 563, endPoint y: 246, distance: 29.9
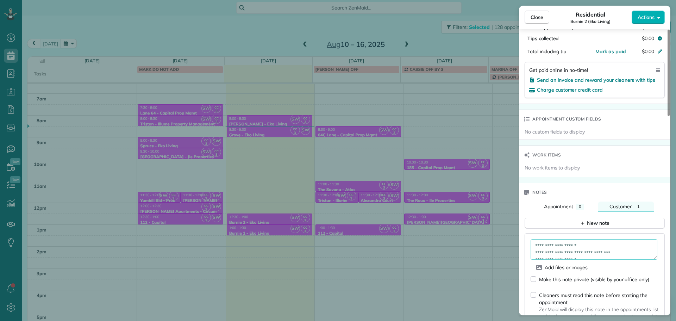
click at [563, 246] on textarea "**********" at bounding box center [593, 249] width 127 height 20
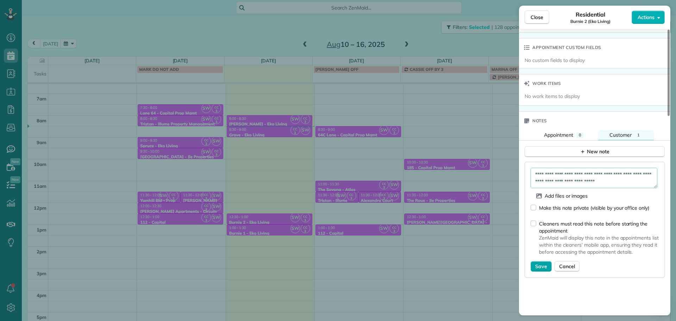
type textarea "**********"
click at [545, 266] on span "Save" at bounding box center [541, 266] width 12 height 7
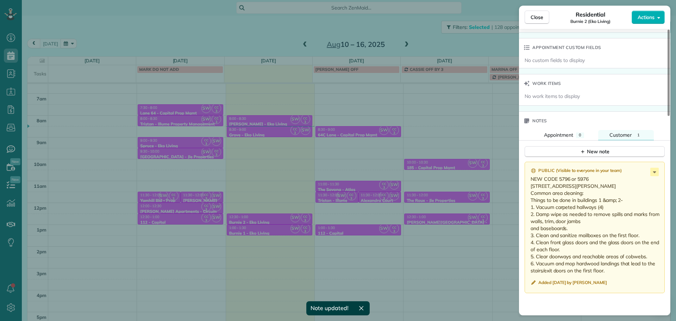
click at [318, 243] on div "Close Residential Burnie 2 (Eko Living) Actions Status Active Burnie 2 (Eko Liv…" at bounding box center [338, 160] width 676 height 321
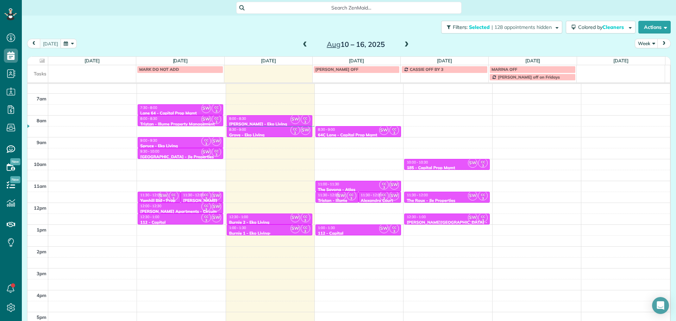
click at [272, 227] on div "1:00 - 1:30" at bounding box center [269, 227] width 81 height 5
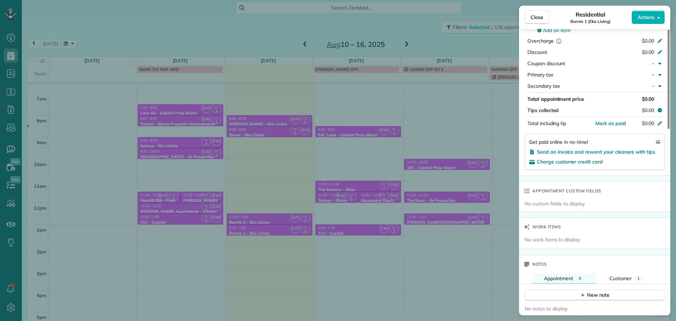
scroll to position [463, 0]
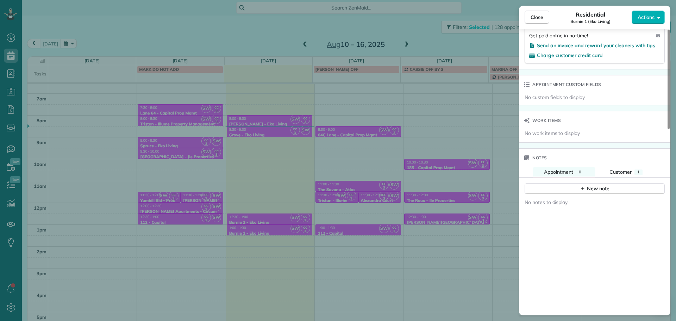
click at [638, 163] on div "Notes" at bounding box center [594, 158] width 151 height 18
click at [638, 166] on div "Notes" at bounding box center [594, 158] width 151 height 18
click at [640, 174] on div "1" at bounding box center [638, 172] width 8 height 6
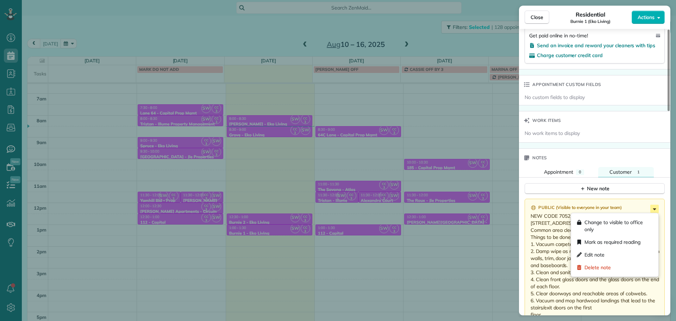
click at [652, 209] on icon at bounding box center [654, 208] width 8 height 8
click at [609, 258] on div "Edit note" at bounding box center [615, 254] width 82 height 13
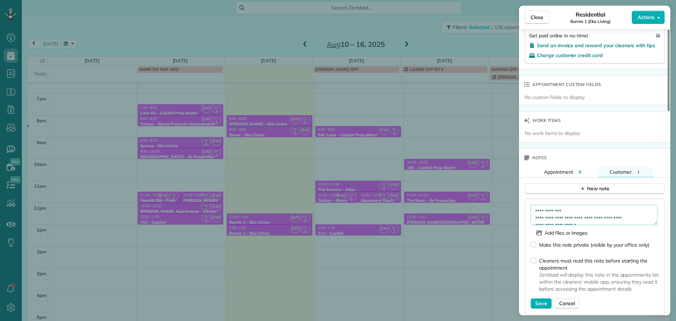
click at [582, 212] on textarea "**********" at bounding box center [593, 214] width 127 height 20
paste textarea "**********"
type textarea "**********"
click at [539, 305] on span "Save" at bounding box center [541, 303] width 12 height 7
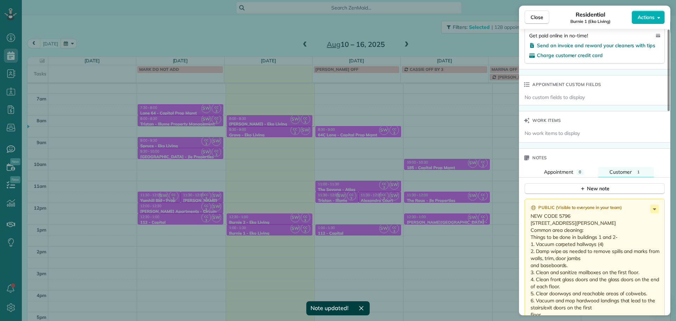
click at [322, 213] on div "Close Residential Burnie 1 (Eko Living) Actions Status Active Burnie 1 (Eko Liv…" at bounding box center [338, 160] width 676 height 321
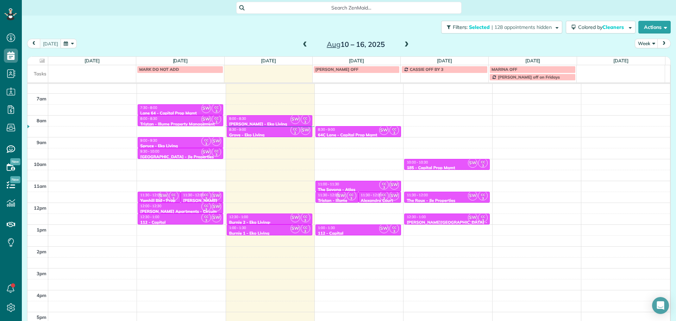
click at [260, 221] on div at bounding box center [269, 222] width 85 height 3
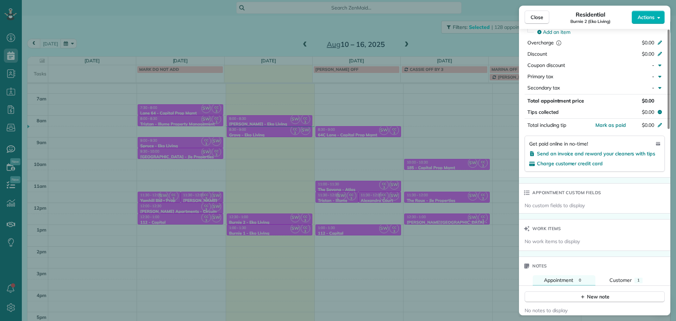
scroll to position [462, 0]
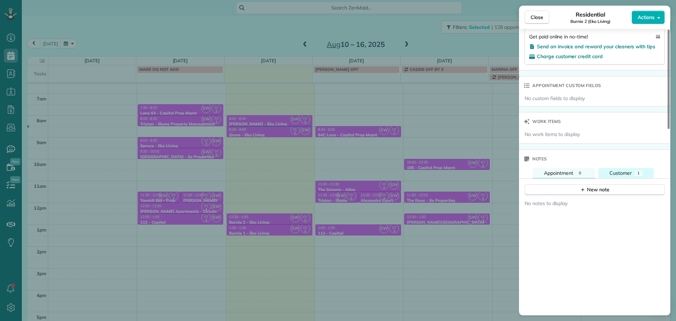
click at [622, 171] on span "Customer" at bounding box center [620, 173] width 22 height 6
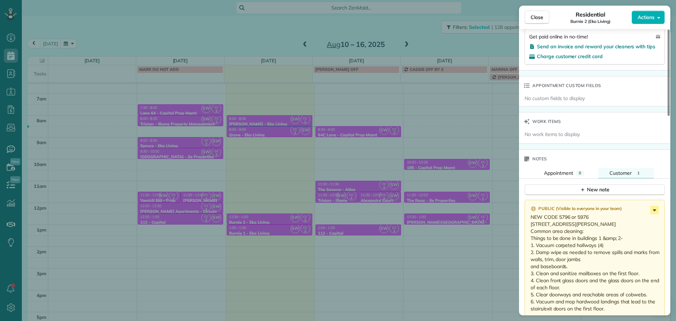
click at [652, 211] on icon at bounding box center [654, 210] width 8 height 8
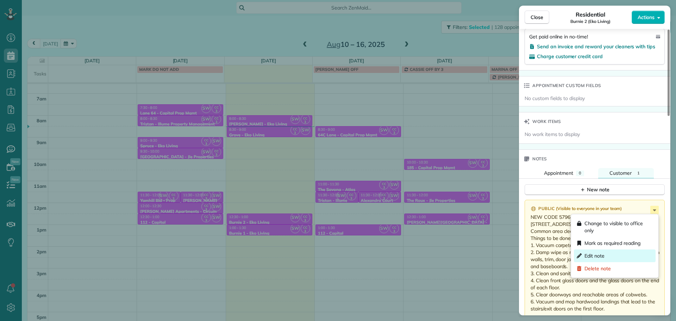
click at [600, 254] on span "Edit note" at bounding box center [594, 255] width 20 height 7
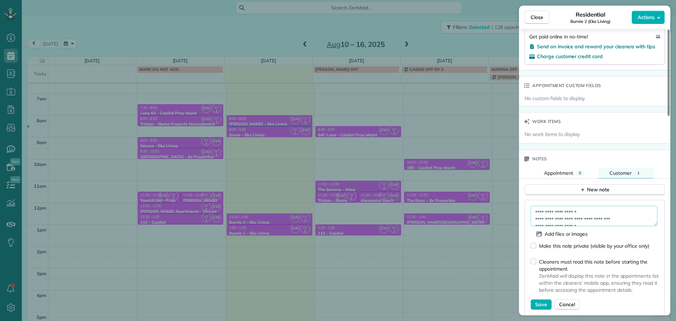
click at [597, 211] on textarea "**********" at bounding box center [593, 216] width 127 height 20
type textarea "**********"
click at [541, 301] on span "Save" at bounding box center [541, 304] width 12 height 7
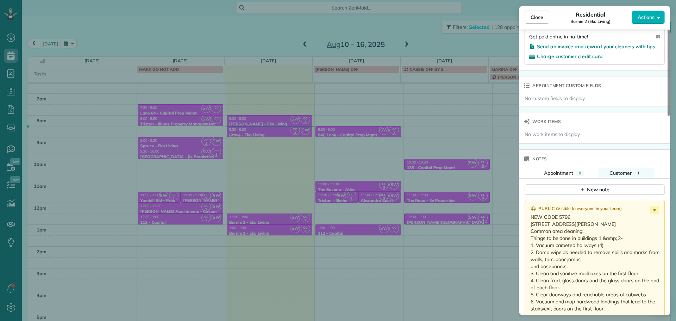
click at [486, 127] on div "Close Residential Burnie 2 (Eko Living) Actions Status Active Burnie 2 (Eko Liv…" at bounding box center [338, 160] width 676 height 321
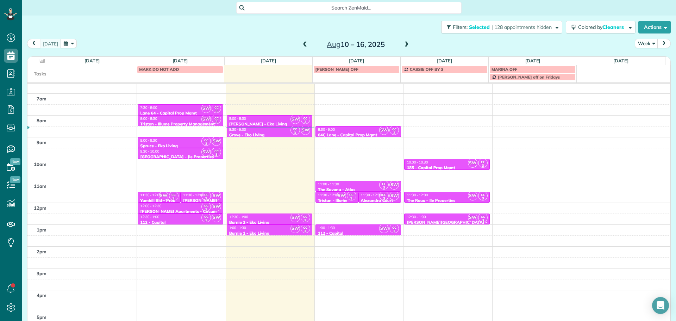
click at [403, 45] on span at bounding box center [407, 45] width 8 height 6
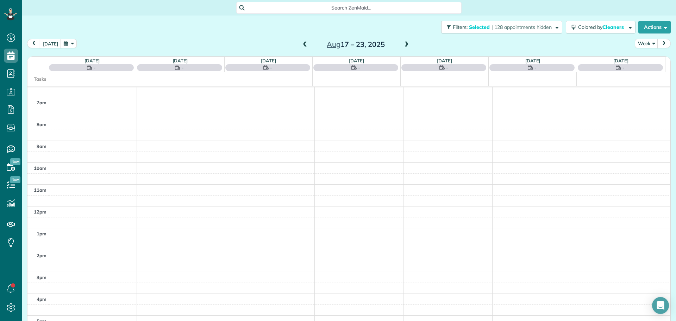
scroll to position [63, 0]
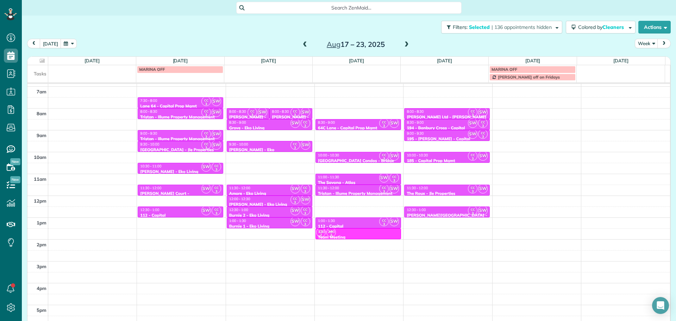
click at [403, 45] on span at bounding box center [407, 45] width 8 height 6
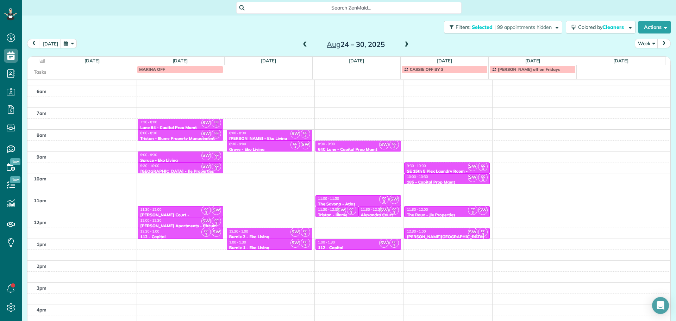
scroll to position [27, 0]
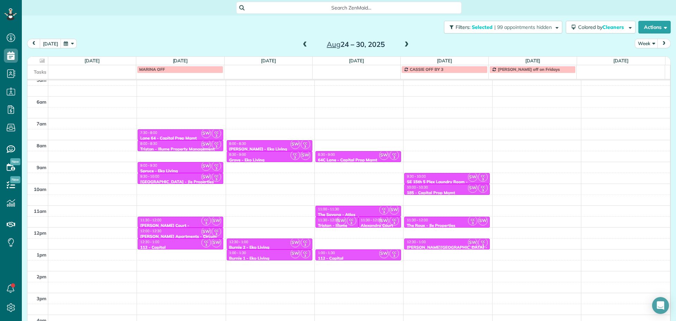
click at [192, 134] on div "7:30 - 8:00" at bounding box center [180, 132] width 81 height 5
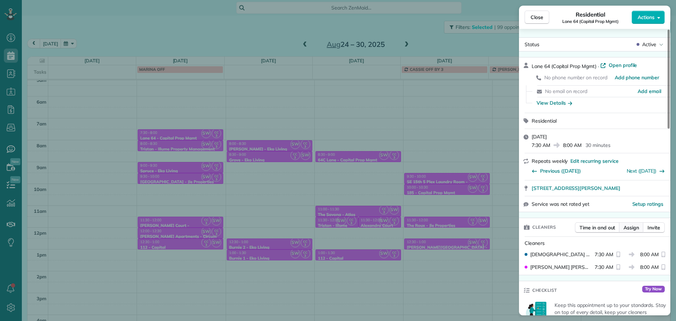
click at [634, 227] on span "Assign" at bounding box center [630, 227] width 15 height 7
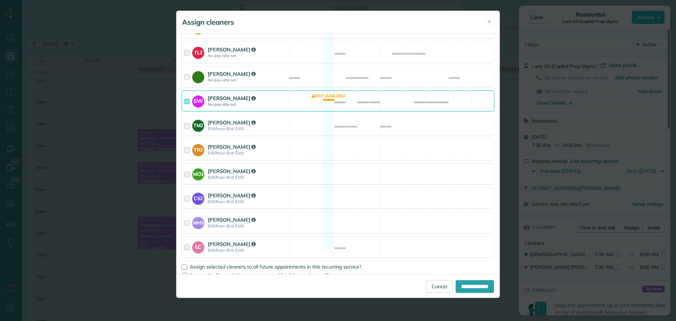
scroll to position [332, 0]
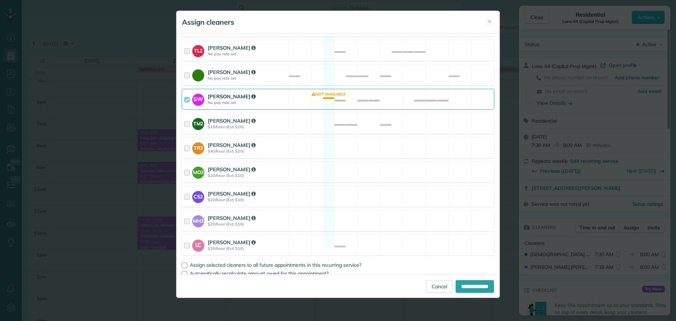
click at [374, 99] on div "SW Sabrina Woolford No pay rate set Not available" at bounding box center [338, 99] width 313 height 21
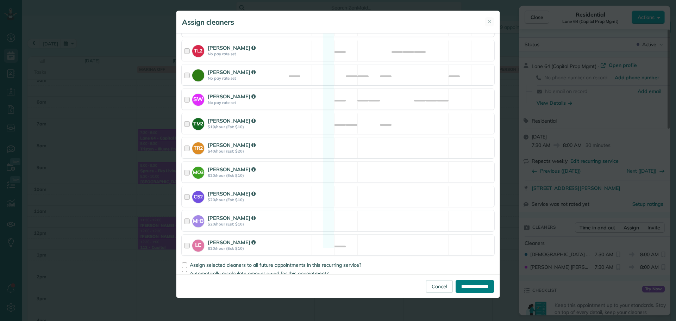
click at [474, 283] on input "**********" at bounding box center [474, 286] width 38 height 13
type input "**********"
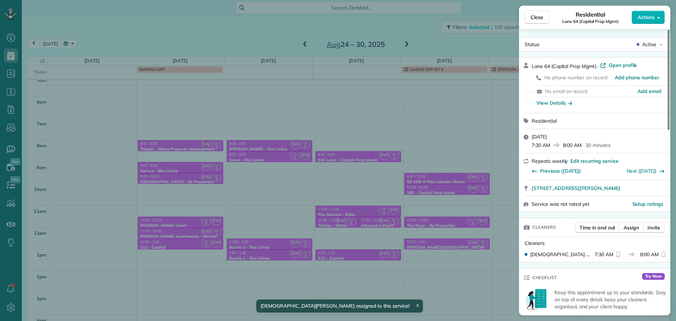
click at [172, 146] on div "Close Residential Lane 64 (Capital Prop Mgmt) Actions Status Active Lane 64 (Ca…" at bounding box center [338, 160] width 676 height 321
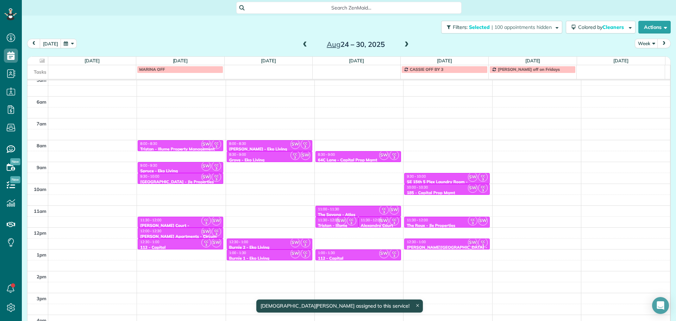
click at [182, 143] on div "8:00 - 8:30" at bounding box center [180, 143] width 81 height 5
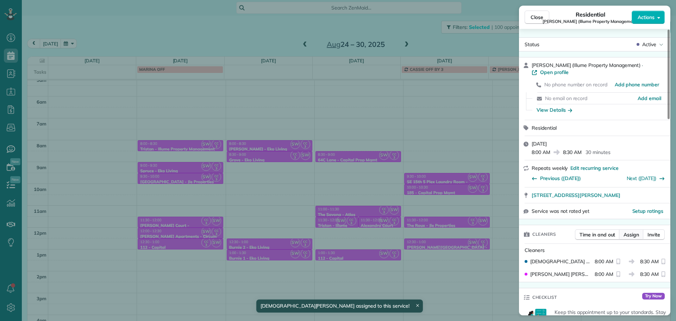
click at [633, 231] on span "Assign" at bounding box center [630, 234] width 15 height 7
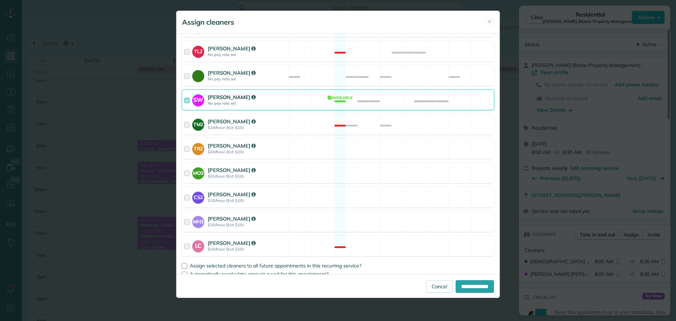
scroll to position [332, 0]
click at [313, 98] on div "SW Sabrina Woolford No pay rate set Available" at bounding box center [338, 99] width 313 height 21
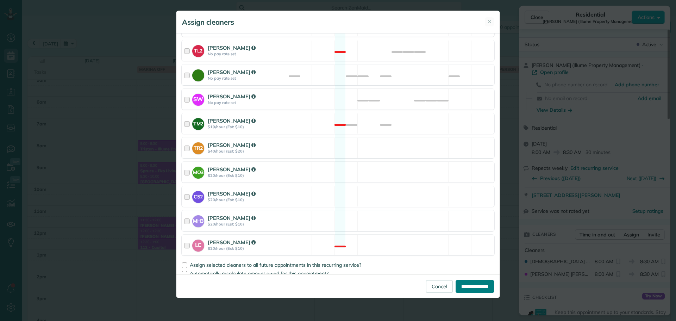
click at [482, 288] on input "**********" at bounding box center [474, 286] width 38 height 13
type input "**********"
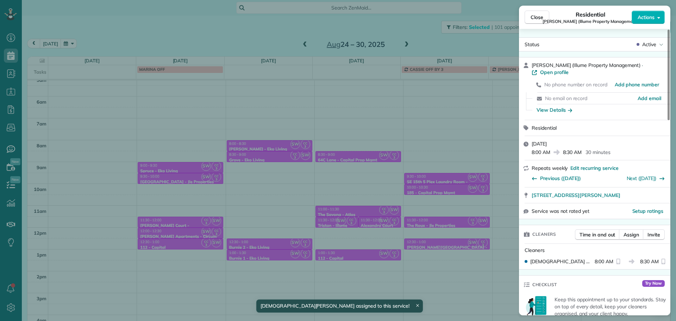
click at [182, 174] on div "Close Residential Tristan (Illume Property Management) Actions Status Active Tr…" at bounding box center [338, 160] width 676 height 321
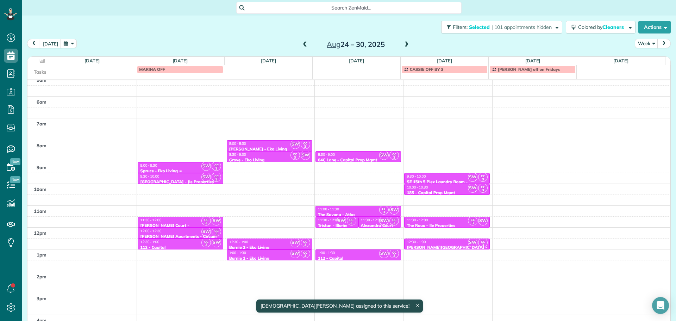
click at [182, 166] on div "9:00 - 9:30" at bounding box center [180, 165] width 81 height 5
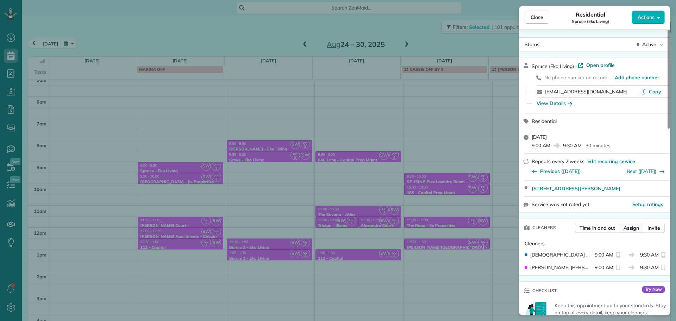
click at [633, 228] on span "Assign" at bounding box center [630, 227] width 15 height 7
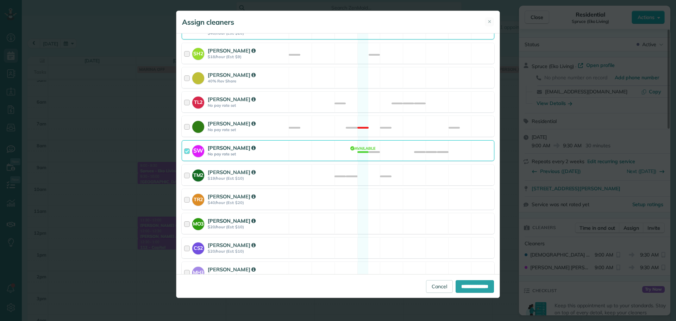
scroll to position [317, 0]
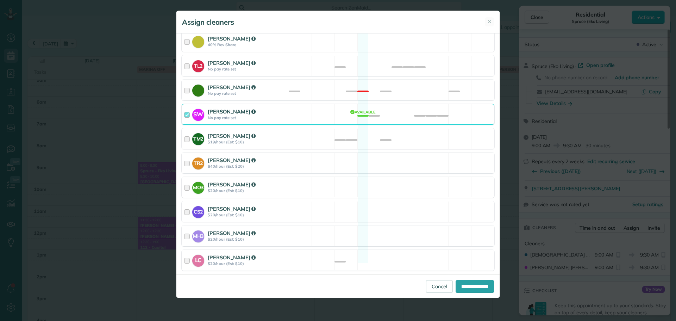
click at [339, 109] on div "SW Sabrina Woolford No pay rate set Available" at bounding box center [338, 114] width 313 height 21
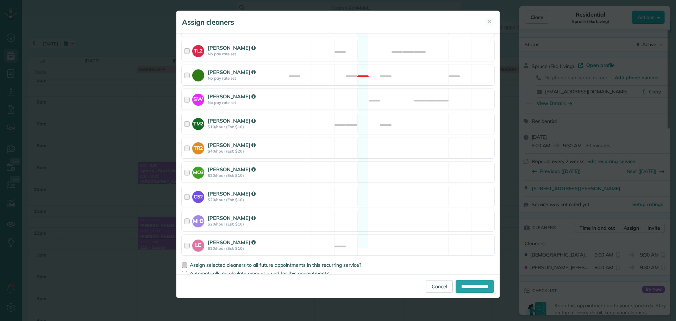
click at [271, 261] on span "Assign selected cleaners to all future appointments in this recurring service?" at bounding box center [275, 264] width 171 height 6
click at [459, 284] on input "**********" at bounding box center [474, 286] width 38 height 13
type input "**********"
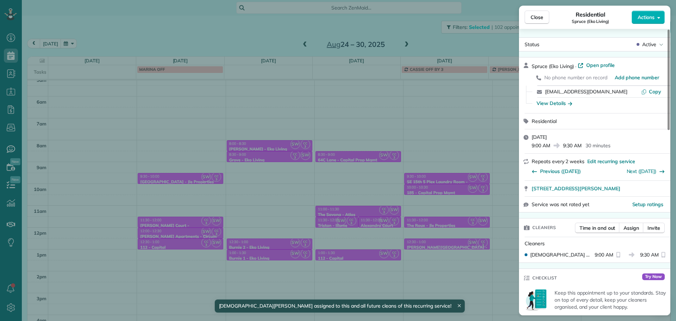
click at [169, 175] on div "Close Residential Spruce (Eko Living) Actions Status Active Spruce (Eko Living)…" at bounding box center [338, 160] width 676 height 321
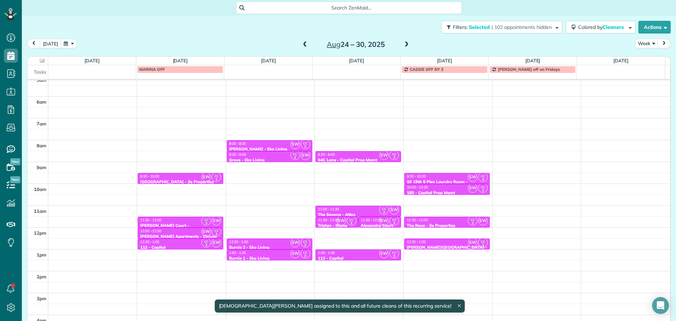
click at [172, 177] on div "9:30 - 10:00" at bounding box center [180, 176] width 81 height 5
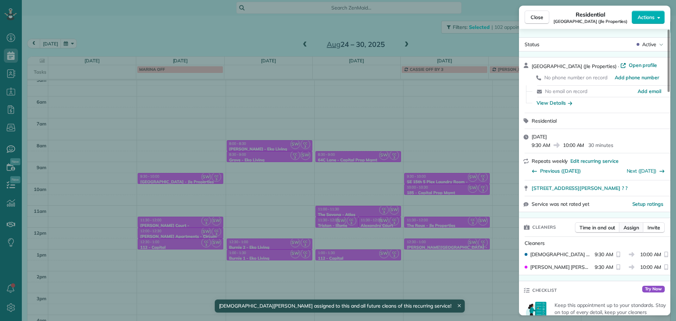
click at [634, 228] on span "Assign" at bounding box center [630, 227] width 15 height 7
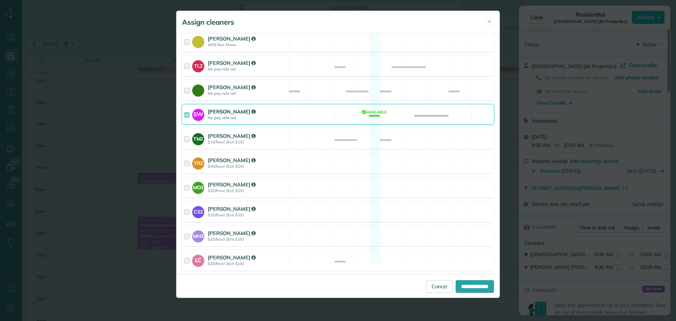
scroll to position [332, 0]
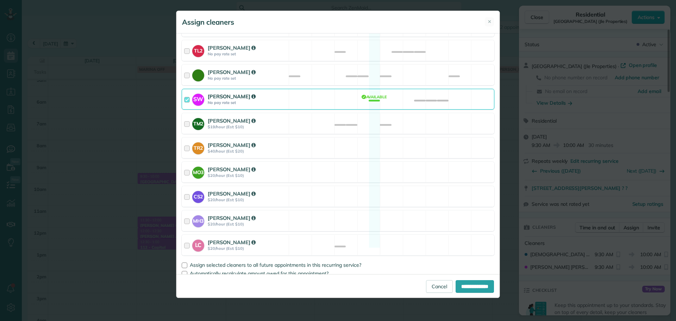
click at [364, 92] on div "SW Sabrina Woolford No pay rate set Available" at bounding box center [338, 99] width 313 height 21
click at [274, 261] on span "Assign selected cleaners to all future appointments in this recurring service?" at bounding box center [275, 264] width 171 height 6
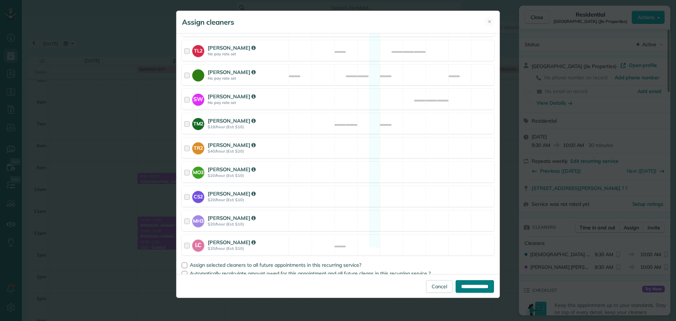
click at [467, 285] on input "**********" at bounding box center [474, 286] width 38 height 13
type input "**********"
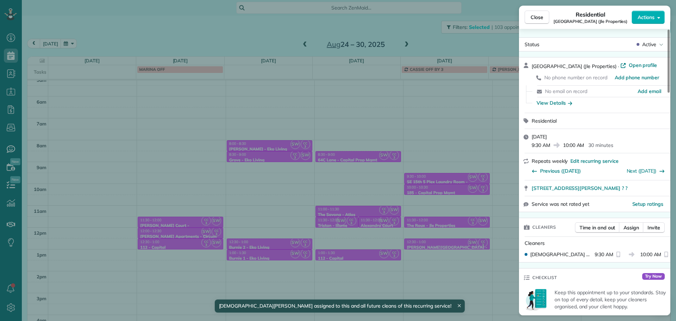
click at [178, 222] on div "Close Residential King Street Lofts (Jle Properties) Actions Status Active King…" at bounding box center [338, 160] width 676 height 321
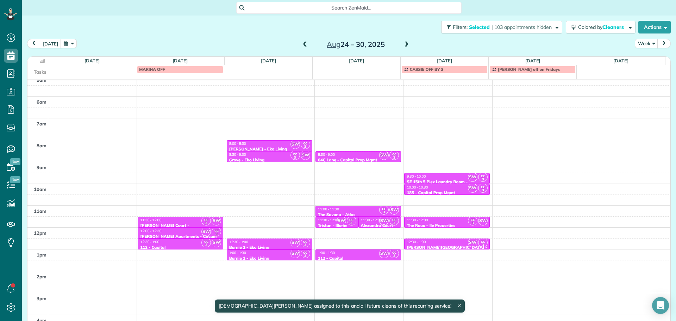
click at [178, 223] on div "Marion Court - Russell Hosner" at bounding box center [180, 228] width 81 height 10
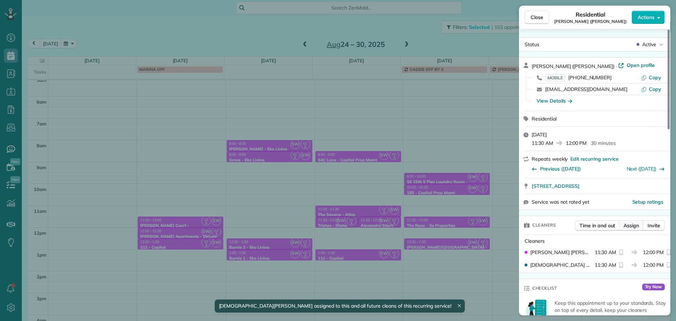
click at [621, 227] on button "Assign" at bounding box center [631, 225] width 25 height 11
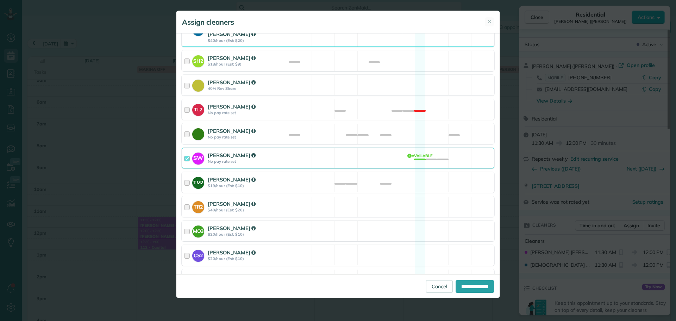
scroll to position [332, 0]
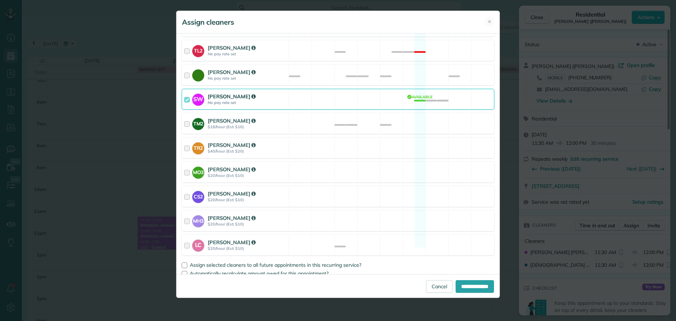
click at [338, 95] on div "SW Sabrina Woolford No pay rate set Available" at bounding box center [338, 99] width 313 height 21
click at [298, 261] on span "Assign selected cleaners to all future appointments in this recurring service?" at bounding box center [275, 264] width 171 height 6
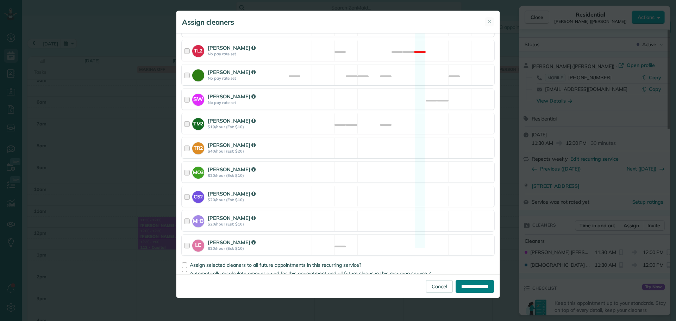
click at [466, 286] on input "**********" at bounding box center [474, 286] width 38 height 13
type input "**********"
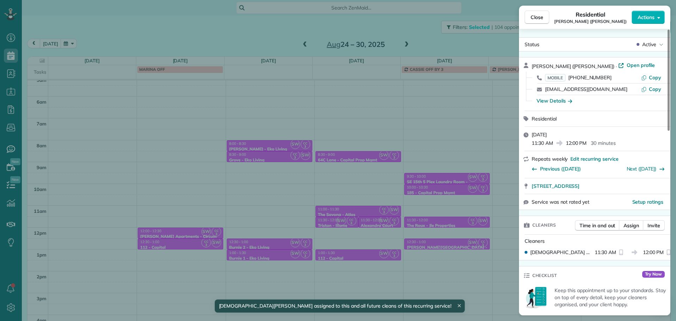
click at [178, 234] on div "Close Residential Marion Court (Russell Hosner) Actions Status Active Marion Co…" at bounding box center [338, 160] width 676 height 321
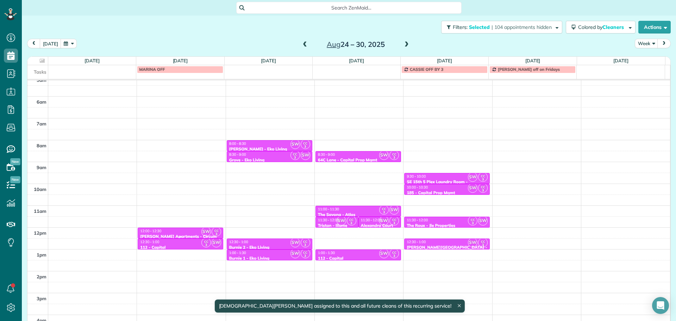
click at [172, 229] on div "12:00 - 12:30" at bounding box center [180, 230] width 81 height 5
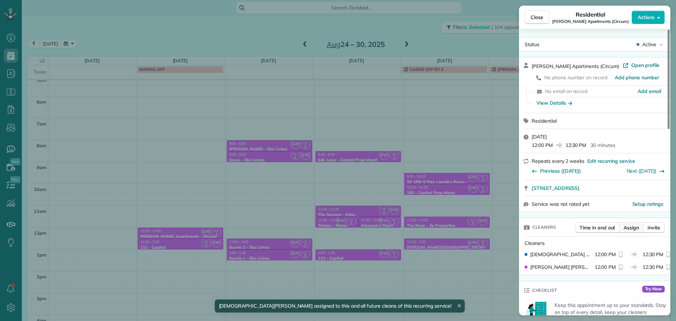
click at [632, 224] on span "Assign" at bounding box center [630, 227] width 15 height 7
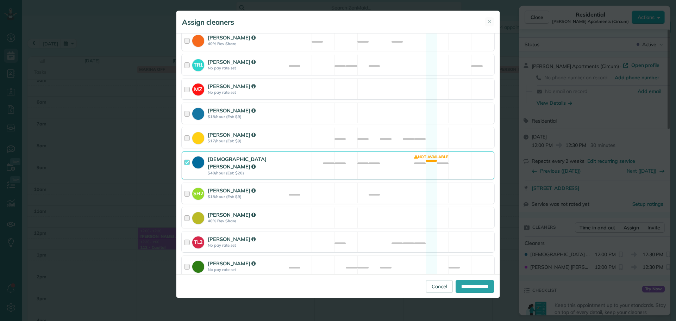
scroll to position [332, 0]
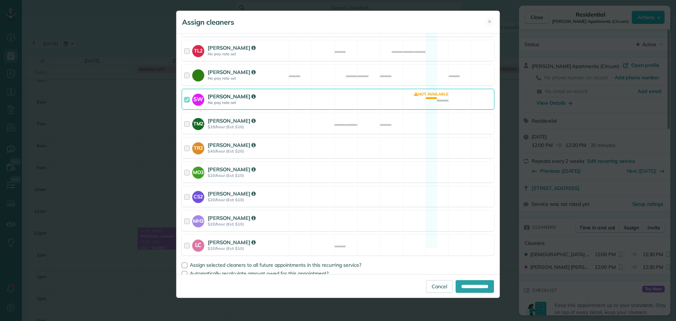
click at [332, 93] on div "SW Sabrina Woolford No pay rate set Not available" at bounding box center [338, 99] width 313 height 21
click at [315, 261] on span "Assign selected cleaners to all future appointments in this recurring service?" at bounding box center [275, 264] width 171 height 6
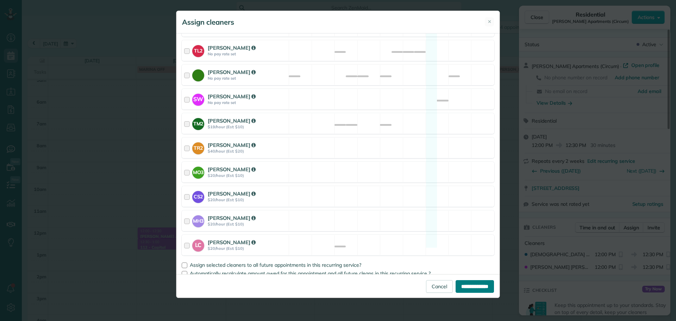
click at [463, 283] on input "**********" at bounding box center [474, 286] width 38 height 13
type input "**********"
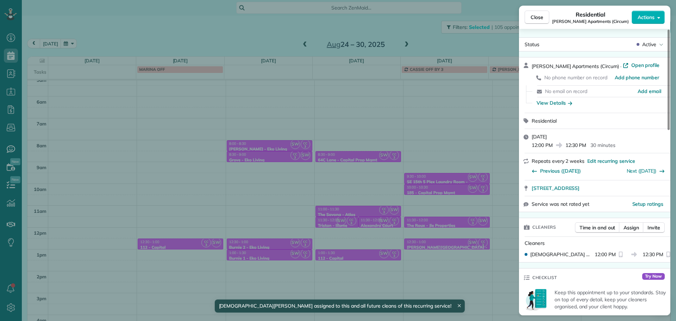
click at [186, 239] on div "Close Residential Albert Apartments (Circum) Actions Status Active Albert Apart…" at bounding box center [338, 160] width 676 height 321
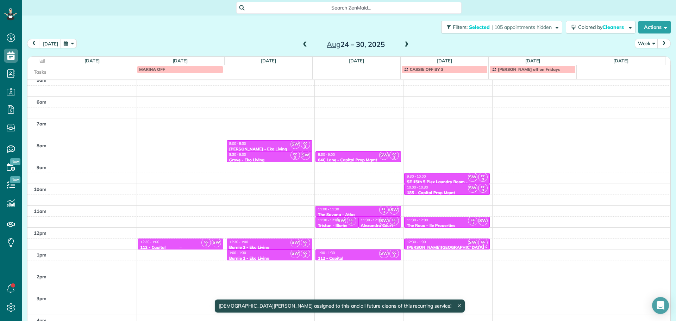
click at [185, 243] on div "12:30 - 1:00" at bounding box center [180, 241] width 81 height 5
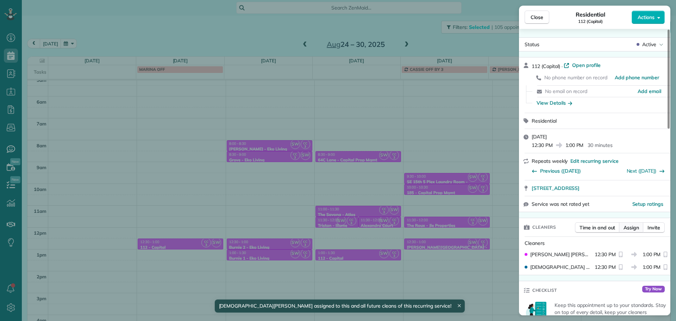
click at [633, 230] on span "Assign" at bounding box center [630, 227] width 15 height 7
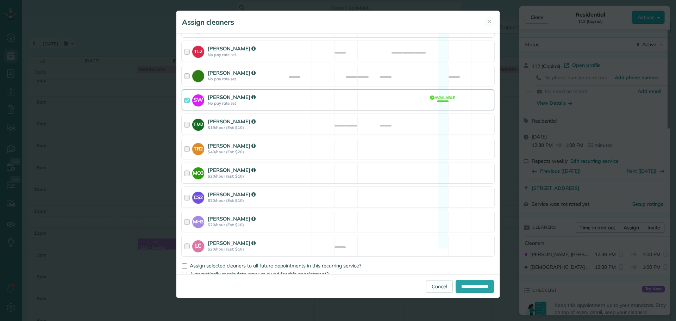
scroll to position [332, 0]
click at [334, 96] on div "SW Sabrina Woolford No pay rate set Available" at bounding box center [338, 99] width 313 height 21
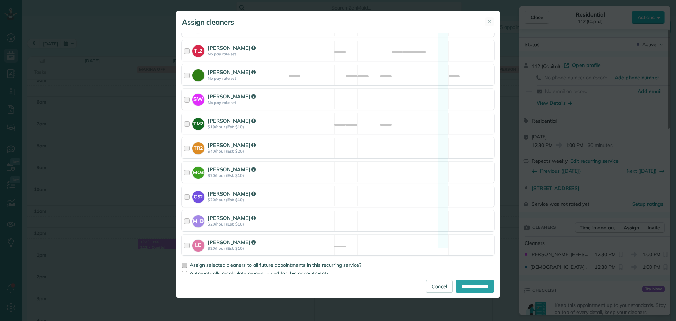
click at [340, 261] on span "Assign selected cleaners to all future appointments in this recurring service?" at bounding box center [275, 264] width 171 height 6
click at [460, 287] on input "**********" at bounding box center [474, 286] width 38 height 13
type input "**********"
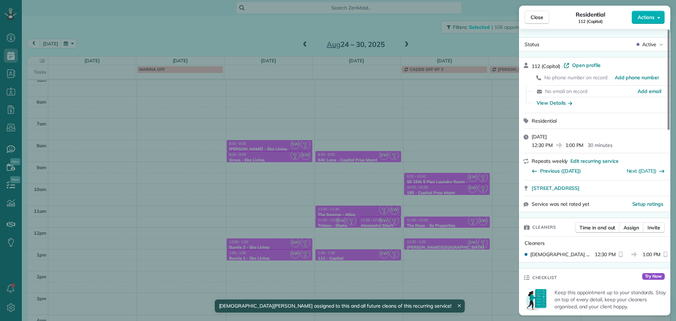
click at [278, 168] on div "Close Residential 112 (Capital) Actions Status Active 112 (Capital) · Open prof…" at bounding box center [338, 160] width 676 height 321
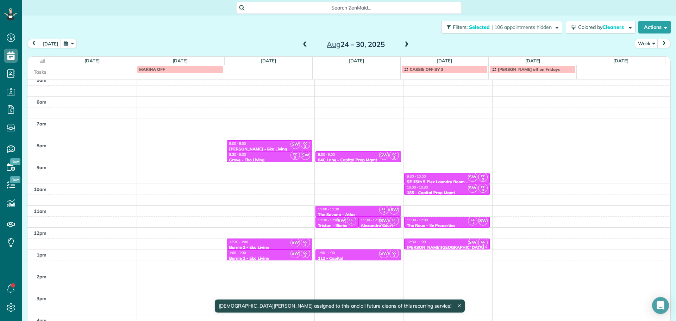
click at [279, 143] on div "8:00 - 8:30" at bounding box center [269, 143] width 81 height 5
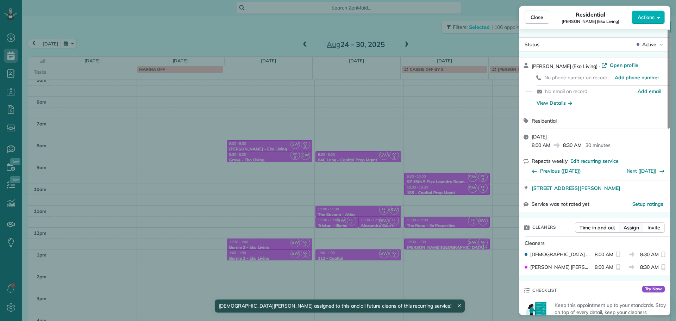
click at [635, 228] on span "Assign" at bounding box center [630, 227] width 15 height 7
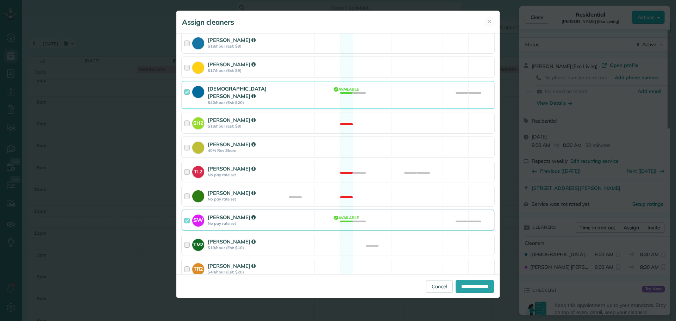
scroll to position [332, 0]
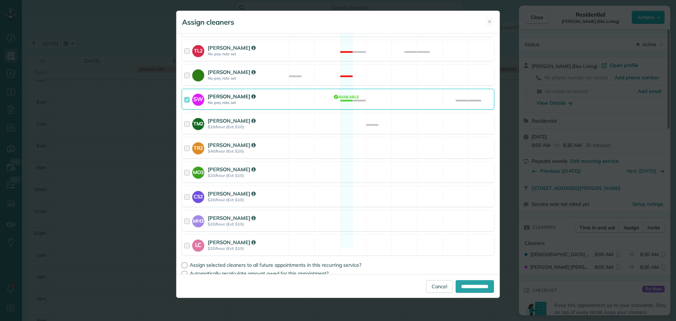
click at [314, 95] on div "SW Sabrina Woolford No pay rate set Available" at bounding box center [338, 99] width 313 height 21
click at [333, 261] on span "Assign selected cleaners to all future appointments in this recurring service?" at bounding box center [275, 264] width 171 height 6
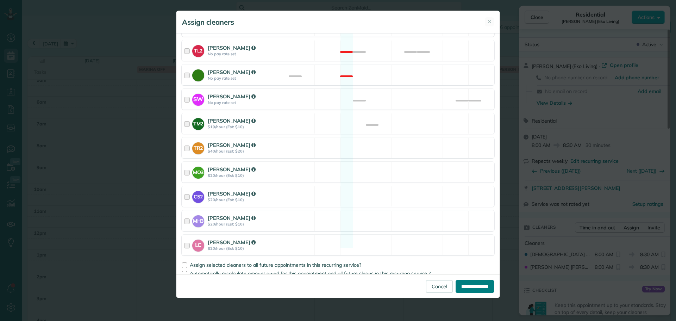
click at [460, 286] on input "**********" at bounding box center [474, 286] width 38 height 13
type input "**********"
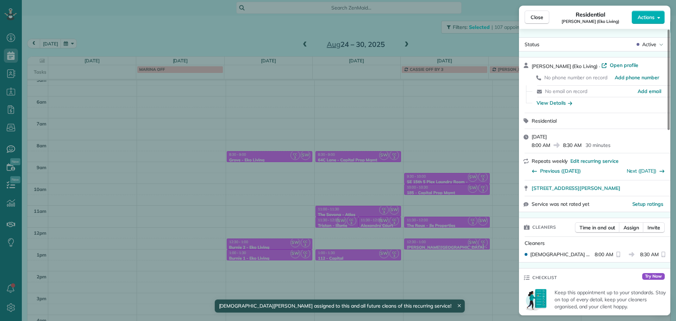
click at [273, 152] on div "Close Residential Everett (Eko Living) Actions Status Active Everett (Eko Livin…" at bounding box center [338, 160] width 676 height 321
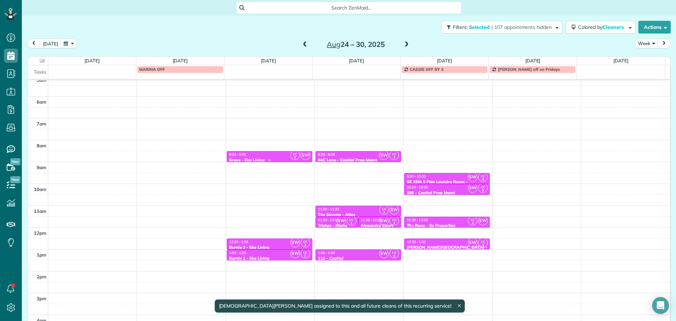
click at [275, 157] on div "8:30 - 9:00 Grove - Eko Living" at bounding box center [269, 157] width 81 height 10
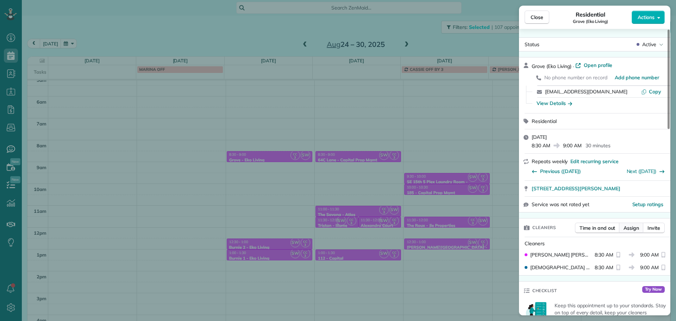
click at [626, 227] on span "Assign" at bounding box center [630, 227] width 15 height 7
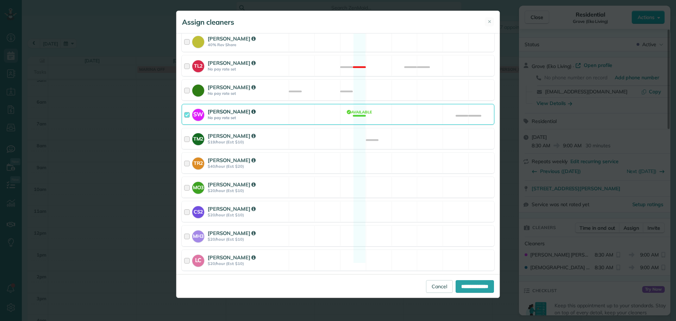
scroll to position [332, 0]
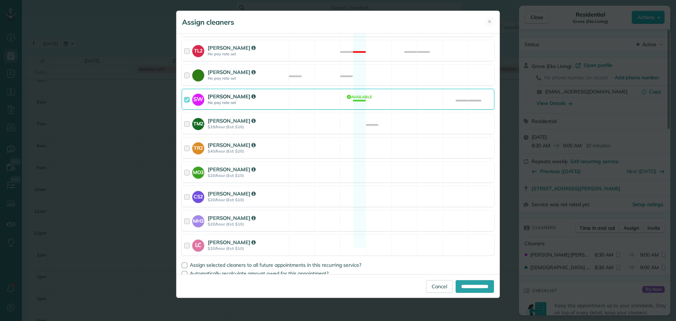
click at [371, 93] on div "SW Sabrina Woolford No pay rate set Available" at bounding box center [338, 99] width 313 height 21
click at [339, 261] on span "Assign selected cleaners to all future appointments in this recurring service?" at bounding box center [275, 264] width 171 height 6
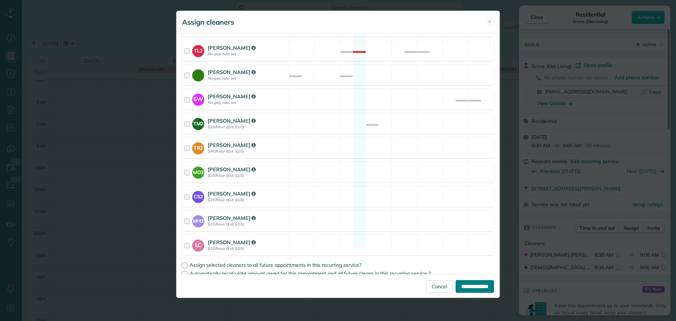
click at [469, 282] on input "**********" at bounding box center [474, 286] width 38 height 13
type input "**********"
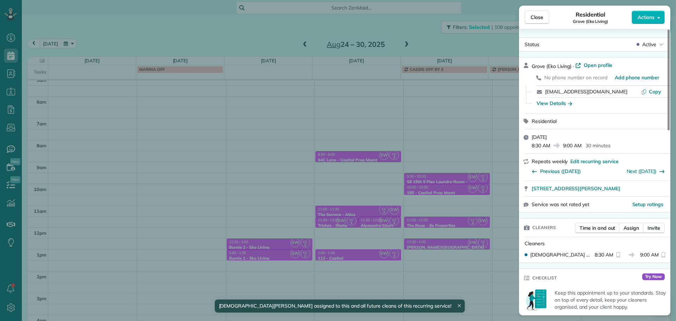
click at [266, 239] on div "Close Residential Grove (Eko Living) Actions Status Active Grove (Eko Living) ·…" at bounding box center [338, 160] width 676 height 321
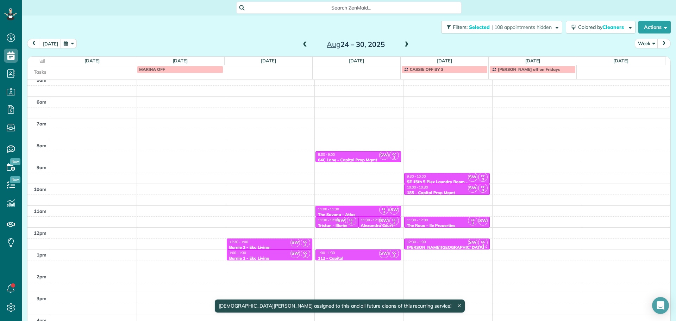
click at [269, 245] on div "Burnie 2 - Eko Living" at bounding box center [269, 247] width 81 height 5
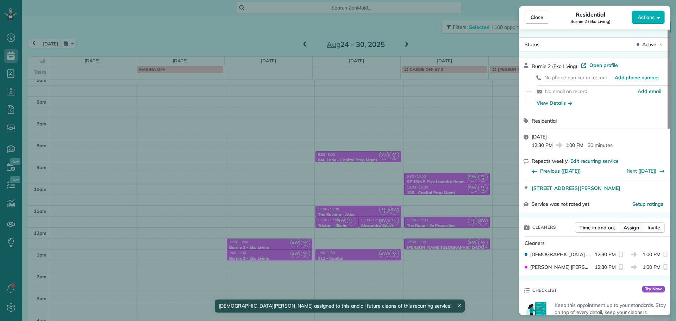
click at [635, 227] on span "Assign" at bounding box center [630, 227] width 15 height 7
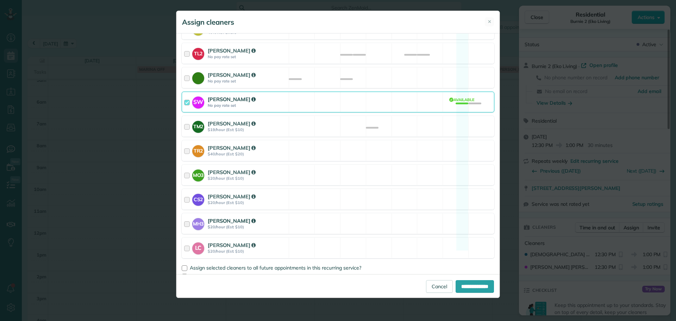
scroll to position [332, 0]
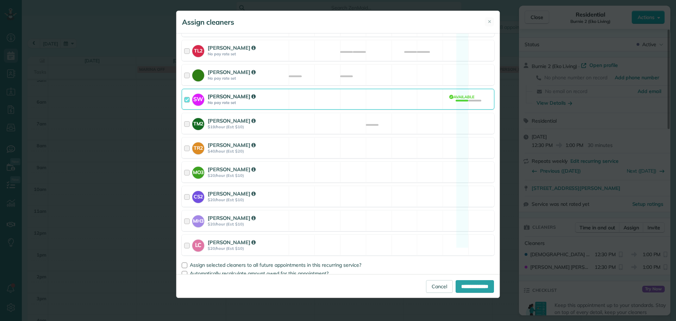
click at [350, 94] on div "SW Sabrina Woolford No pay rate set Available" at bounding box center [338, 99] width 313 height 21
click at [338, 261] on span "Assign selected cleaners to all future appointments in this recurring service?" at bounding box center [275, 264] width 171 height 6
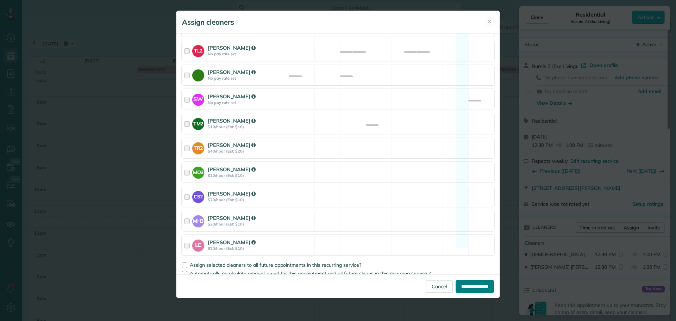
click at [478, 288] on input "**********" at bounding box center [474, 286] width 38 height 13
type input "**********"
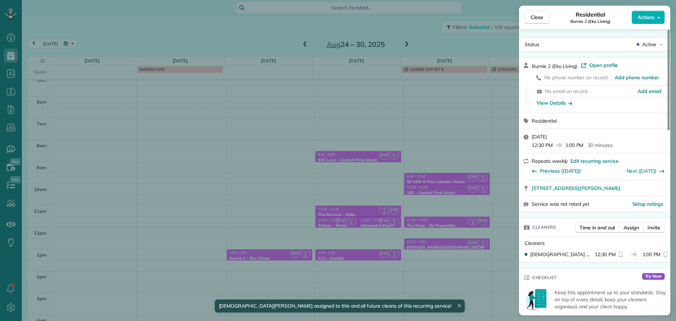
click at [270, 248] on div "Close Residential Burnie 2 (Eko Living) Actions Status Active Burnie 2 (Eko Liv…" at bounding box center [338, 160] width 676 height 321
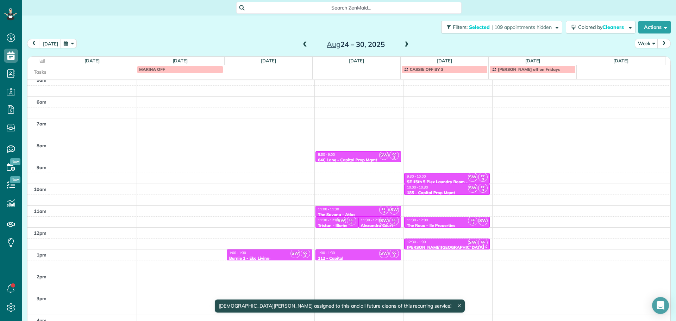
click at [274, 256] on div "Burnie 1 - Eko Living" at bounding box center [269, 258] width 81 height 5
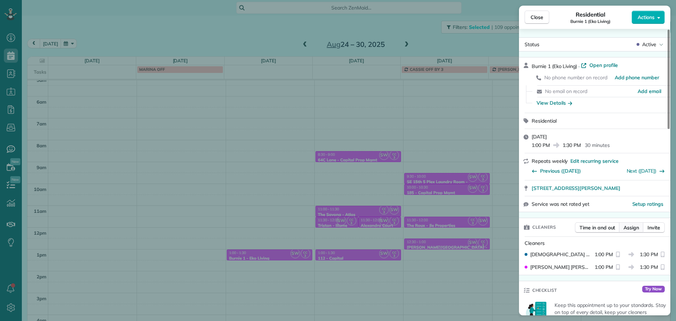
click at [631, 227] on span "Assign" at bounding box center [630, 227] width 15 height 7
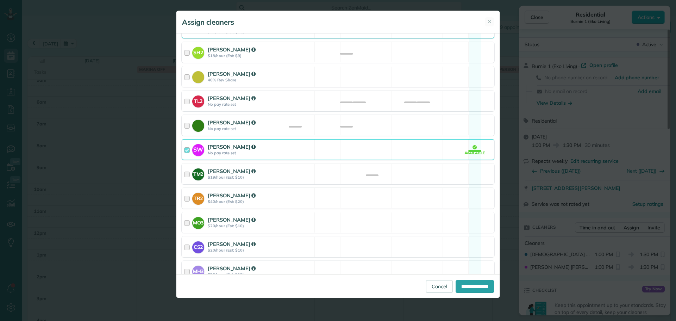
scroll to position [332, 0]
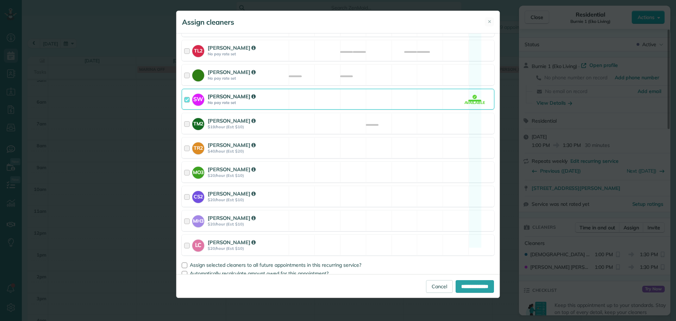
click at [331, 93] on div "SW Sabrina Woolford No pay rate set Available" at bounding box center [338, 99] width 313 height 21
click at [331, 259] on div "Assign selected cleaners to all future appointments in this recurring service? …" at bounding box center [338, 267] width 313 height 17
click at [335, 261] on span "Assign selected cleaners to all future appointments in this recurring service?" at bounding box center [275, 264] width 171 height 6
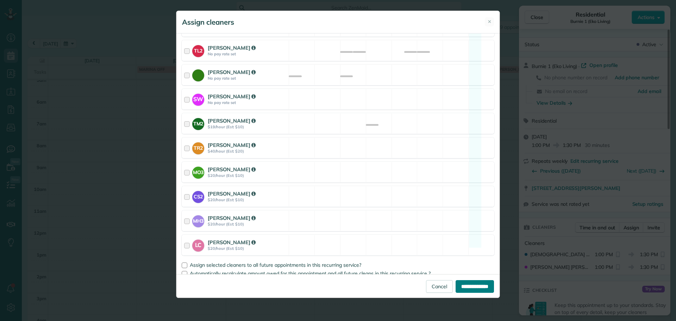
click at [461, 286] on input "**********" at bounding box center [474, 286] width 38 height 13
type input "**********"
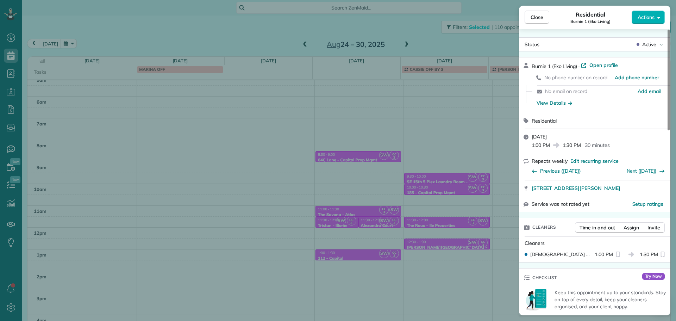
click at [454, 249] on div "Close Residential Burnie 1 (Eko Living) Actions Status Active Burnie 1 (Eko Liv…" at bounding box center [338, 160] width 676 height 321
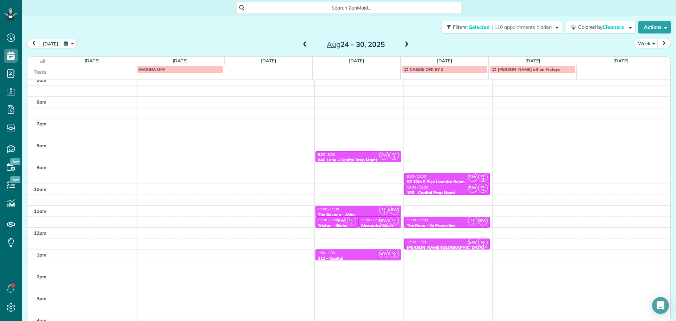
click at [364, 153] on div "8:30 - 9:00" at bounding box center [357, 154] width 81 height 5
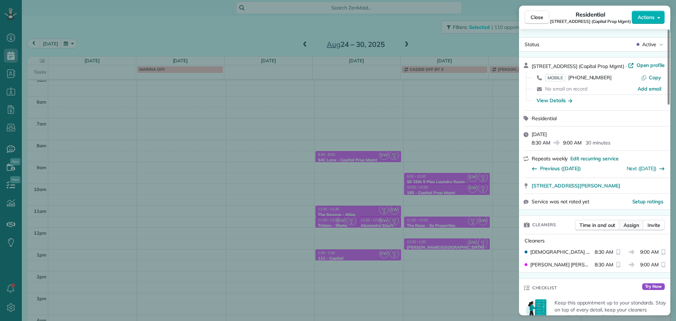
click at [638, 224] on span "Assign" at bounding box center [630, 224] width 15 height 7
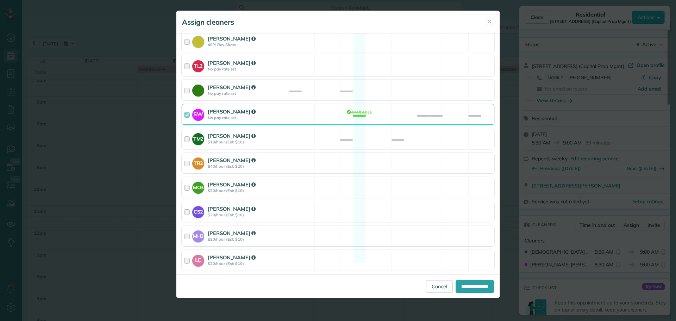
click at [366, 108] on div "SW Sabrina Woolford No pay rate set Available" at bounding box center [338, 114] width 313 height 21
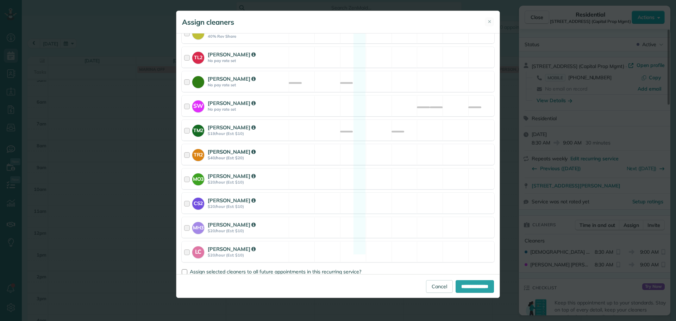
scroll to position [332, 0]
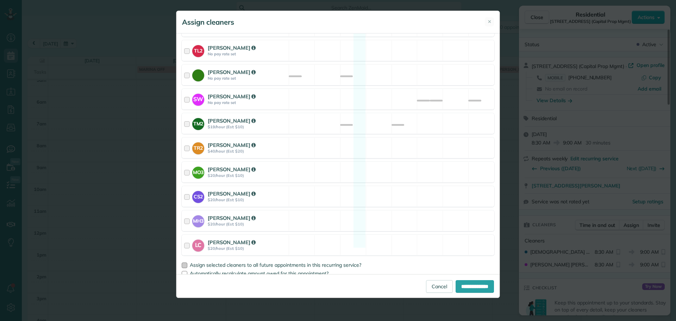
click at [314, 261] on span "Assign selected cleaners to all future appointments in this recurring service?" at bounding box center [275, 264] width 171 height 6
click at [473, 288] on input "**********" at bounding box center [474, 286] width 38 height 13
type input "**********"
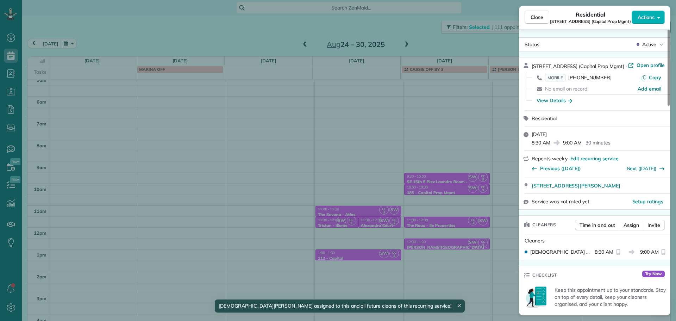
click at [364, 201] on div "Close Residential 64C Lane (Capital Prop Mgmt) Actions Status Active 64C Lane (…" at bounding box center [338, 160] width 676 height 321
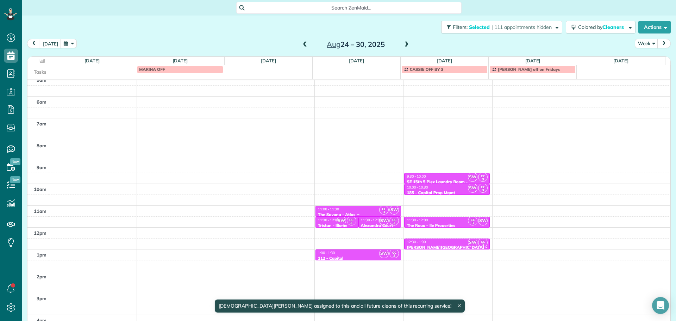
click at [369, 208] on div "11:00 - 11:30" at bounding box center [357, 209] width 81 height 5
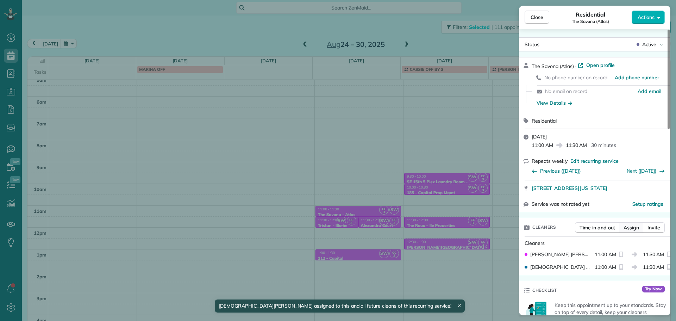
click at [622, 227] on button "Assign" at bounding box center [631, 227] width 25 height 11
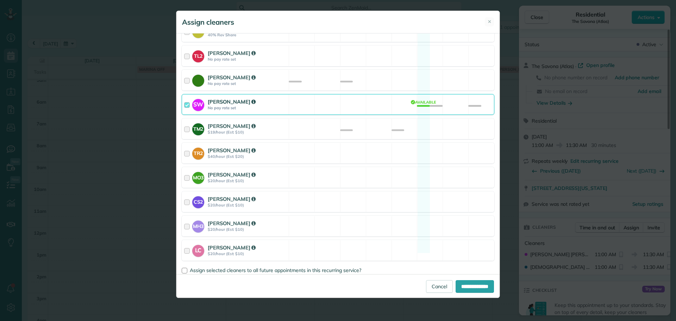
scroll to position [332, 0]
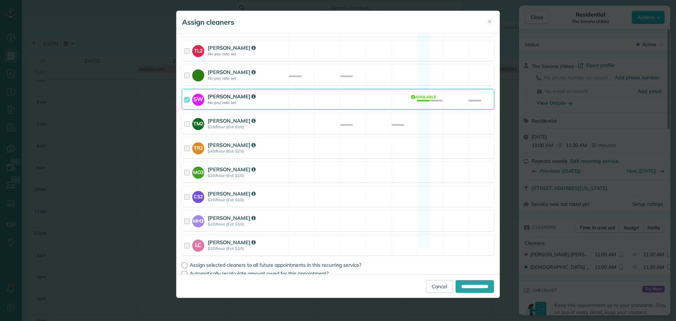
click at [383, 89] on div "SW Sabrina Woolford No pay rate set Available" at bounding box center [338, 99] width 313 height 21
click at [336, 261] on span "Assign selected cleaners to all future appointments in this recurring service?" at bounding box center [275, 264] width 171 height 6
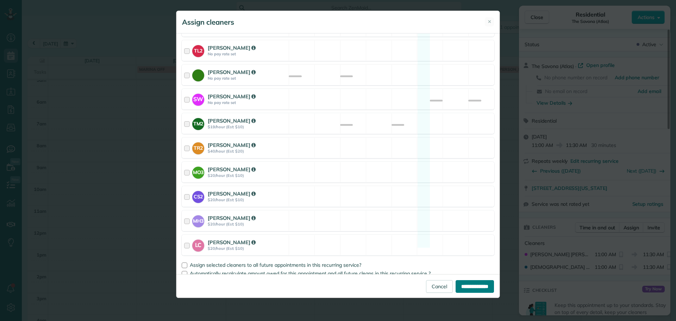
click at [461, 286] on input "**********" at bounding box center [474, 286] width 38 height 13
type input "**********"
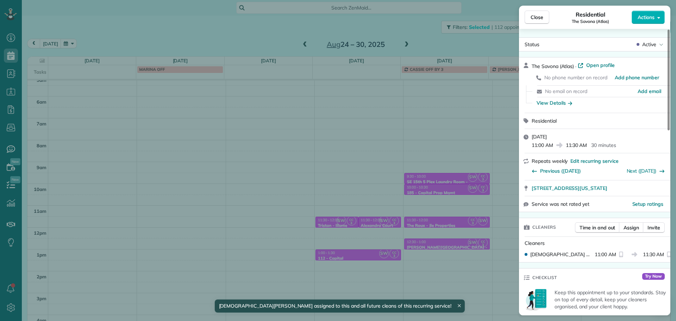
click at [346, 225] on div "Close Residential The Savona (Atlas) Actions Status Active The Savona (Atlas) ·…" at bounding box center [338, 160] width 676 height 321
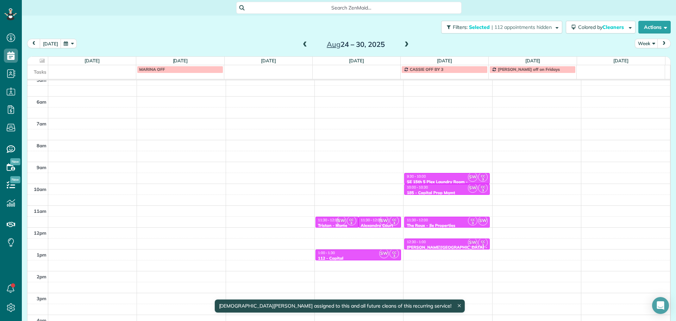
click at [339, 222] on span "SW" at bounding box center [341, 221] width 10 height 10
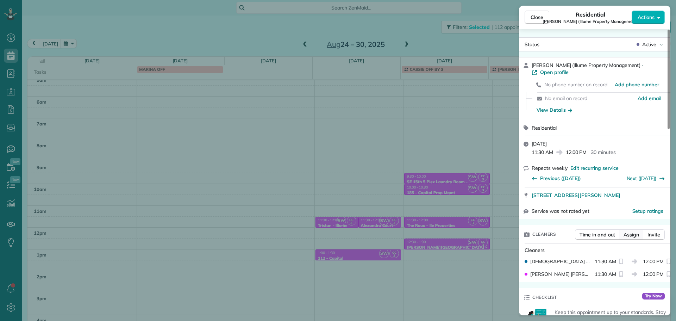
click at [629, 231] on span "Assign" at bounding box center [630, 234] width 15 height 7
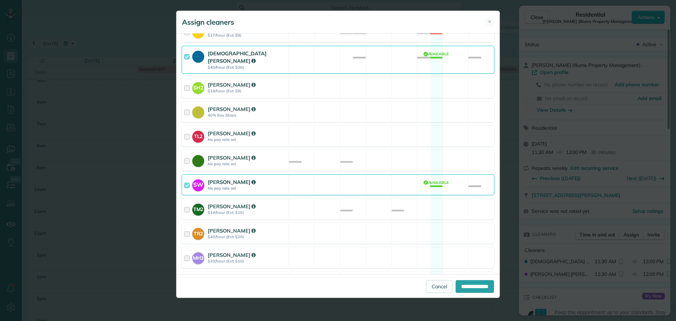
scroll to position [332, 0]
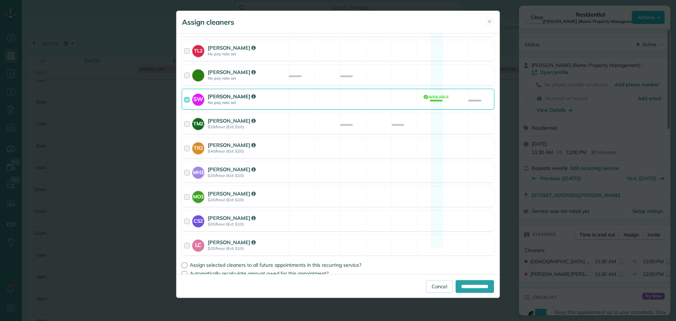
click at [378, 95] on div "SW Sabrina Woolford No pay rate set Available" at bounding box center [338, 99] width 313 height 21
click at [316, 261] on span "Assign selected cleaners to all future appointments in this recurring service?" at bounding box center [275, 264] width 171 height 6
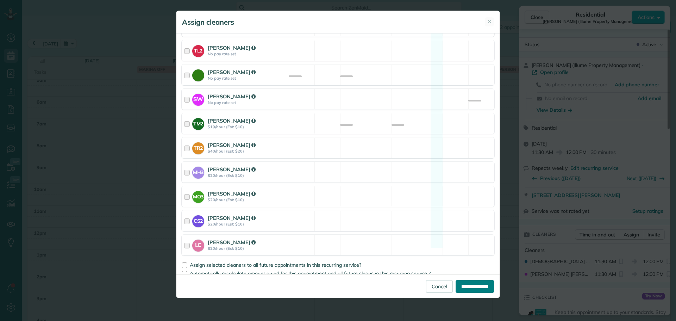
click at [464, 289] on input "**********" at bounding box center [474, 286] width 38 height 13
type input "**********"
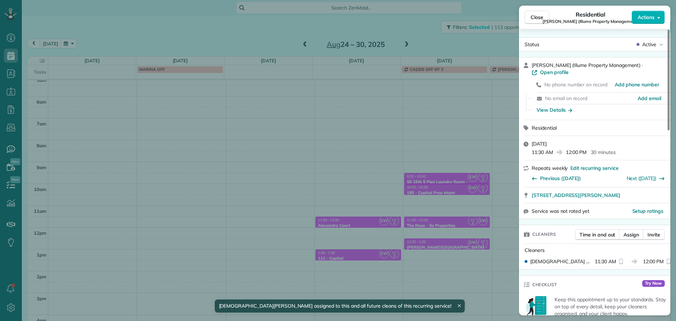
click at [380, 220] on div "Close Residential Tristan (Illume Property Management) Actions Status Active Tr…" at bounding box center [338, 160] width 676 height 321
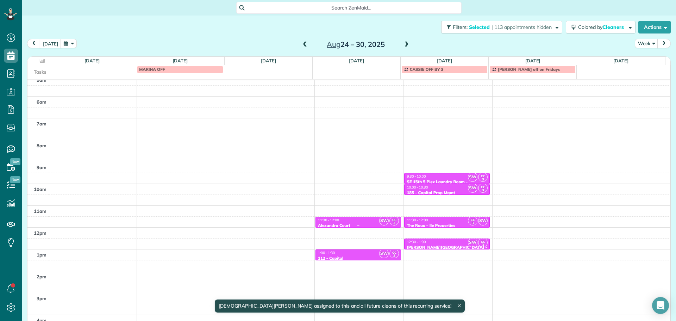
click at [367, 220] on div "11:30 - 12:00" at bounding box center [357, 220] width 81 height 5
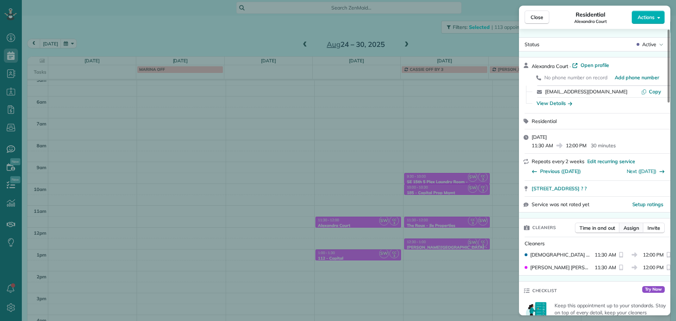
click at [631, 228] on span "Assign" at bounding box center [630, 227] width 15 height 7
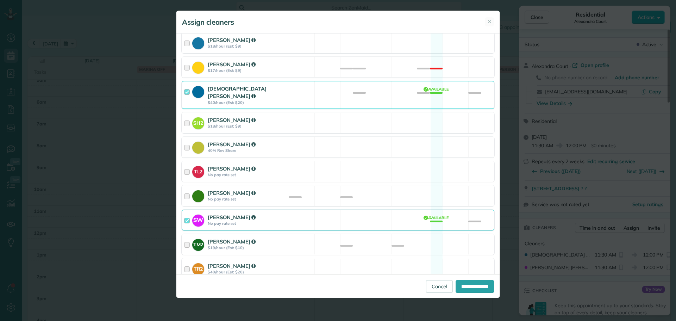
scroll to position [332, 0]
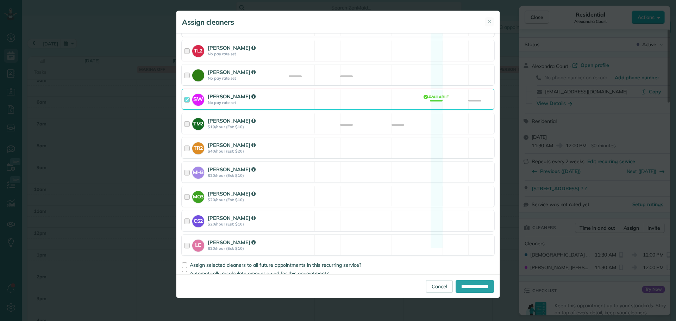
click at [399, 98] on div "SW Sabrina Woolford No pay rate set Available" at bounding box center [338, 99] width 313 height 21
click at [324, 261] on span "Assign selected cleaners to all future appointments in this recurring service?" at bounding box center [275, 264] width 171 height 6
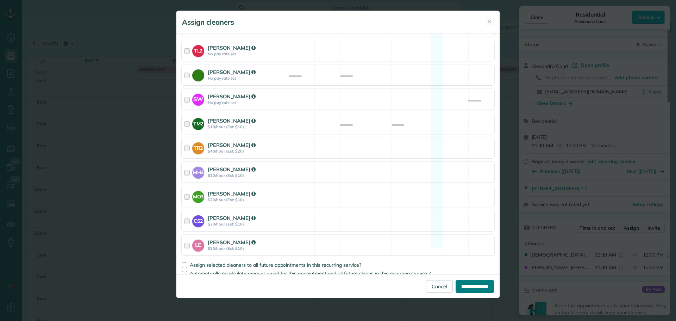
click at [462, 284] on input "**********" at bounding box center [474, 286] width 38 height 13
type input "**********"
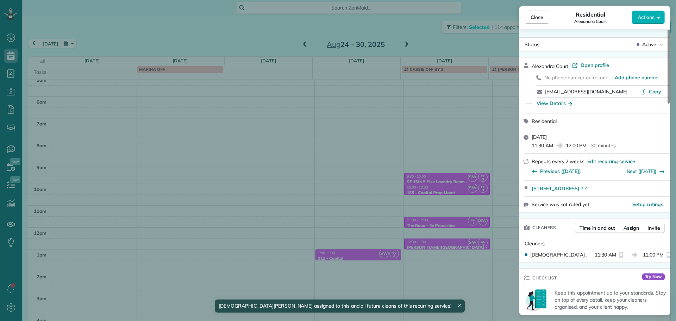
click at [357, 257] on div "Close Residential Alexandra Court Actions Status Active Alexandra Court · Open …" at bounding box center [338, 160] width 676 height 321
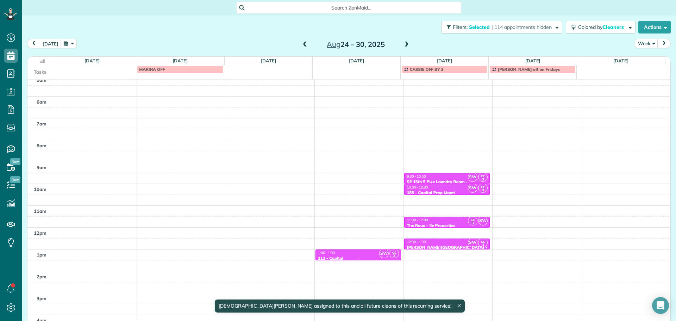
click at [355, 256] on div "112 - Capital" at bounding box center [357, 258] width 81 height 5
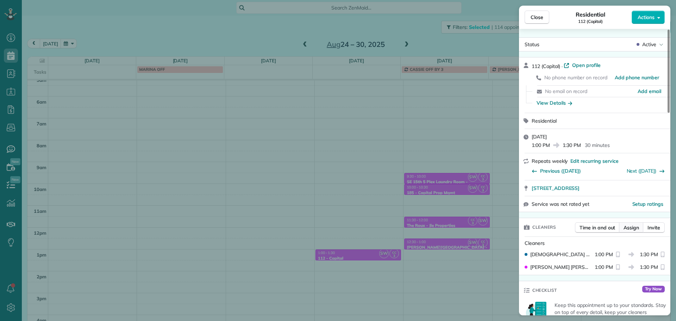
click at [624, 228] on span "Assign" at bounding box center [630, 227] width 15 height 7
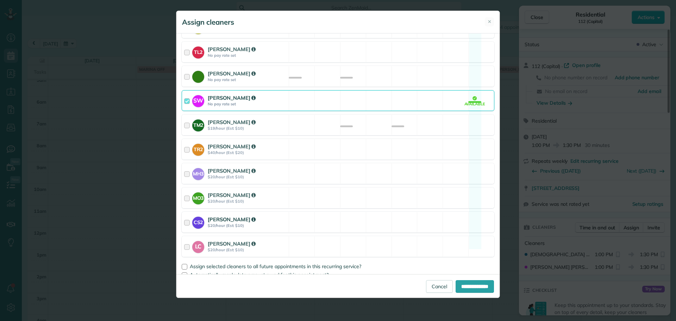
scroll to position [332, 0]
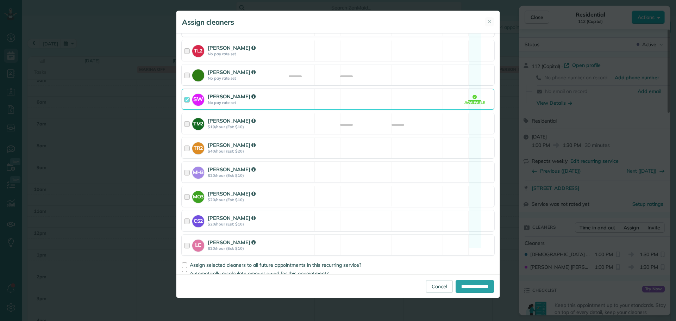
click at [429, 97] on div "SW Sabrina Woolford No pay rate set Available" at bounding box center [338, 99] width 313 height 21
click at [294, 261] on span "Assign selected cleaners to all future appointments in this recurring service?" at bounding box center [275, 264] width 171 height 6
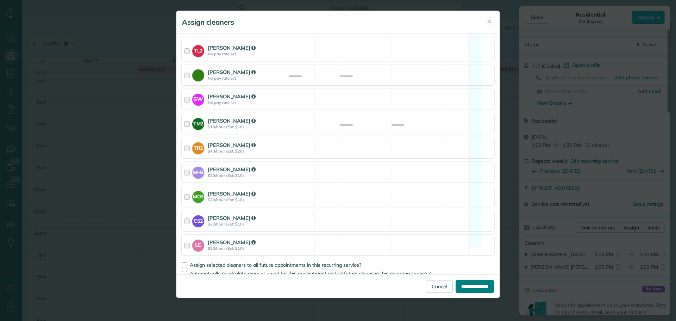
click at [455, 282] on input "**********" at bounding box center [474, 286] width 38 height 13
type input "**********"
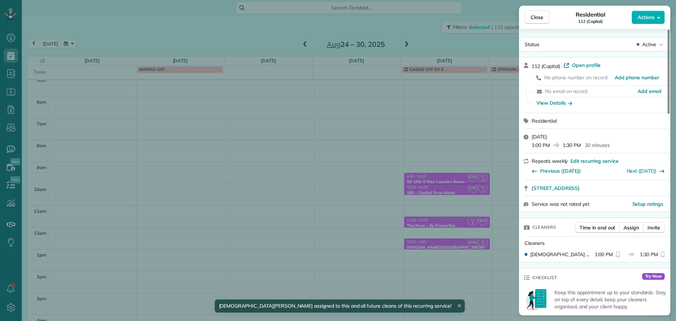
click at [462, 177] on div "Close Residential 112 (Capital) Actions Status Active 112 (Capital) · Open prof…" at bounding box center [338, 160] width 676 height 321
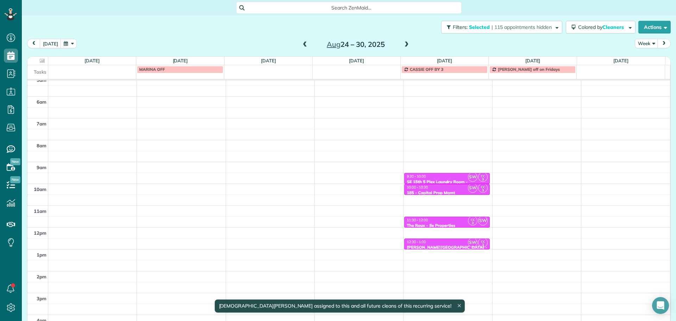
click at [454, 178] on div "9:30 - 10:00" at bounding box center [446, 176] width 81 height 5
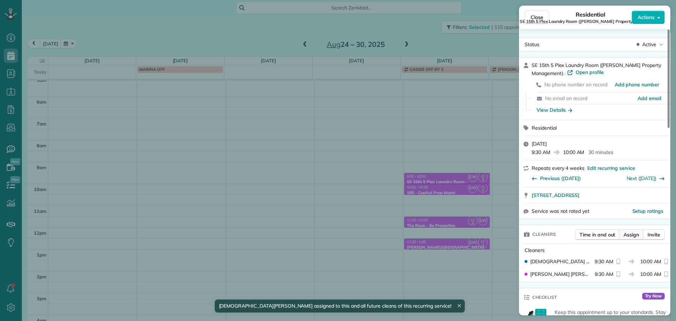
click at [626, 235] on span "Assign" at bounding box center [630, 234] width 15 height 7
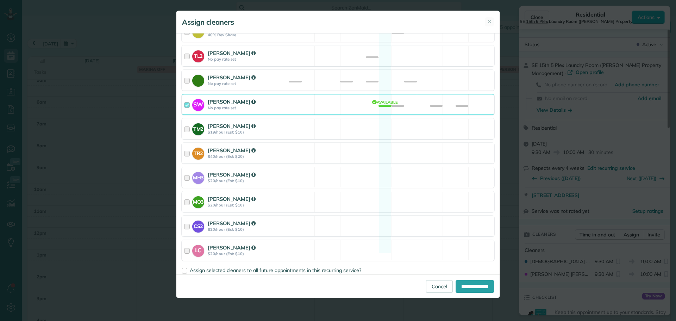
scroll to position [332, 0]
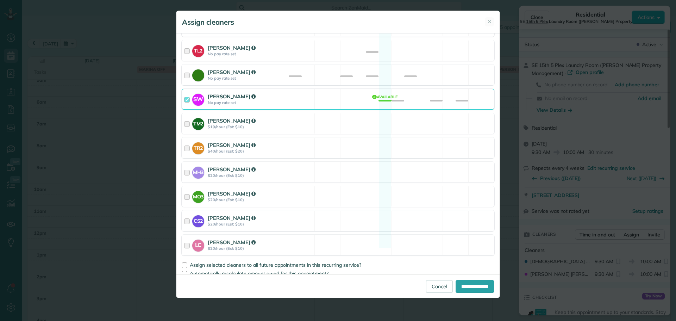
click at [379, 96] on div "SW Sabrina Woolford No pay rate set Available" at bounding box center [338, 99] width 313 height 21
click at [335, 261] on span "Assign selected cleaners to all future appointments in this recurring service?" at bounding box center [275, 264] width 171 height 6
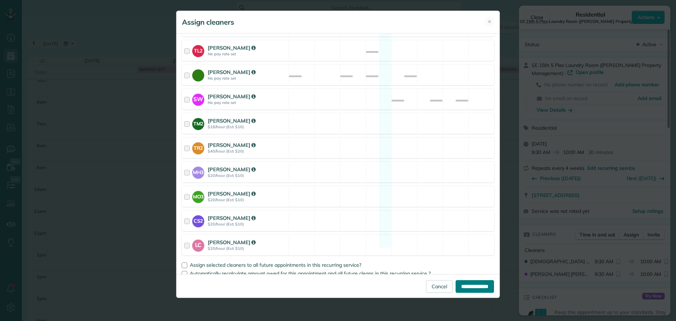
click at [468, 284] on input "**********" at bounding box center [474, 286] width 38 height 13
type input "**********"
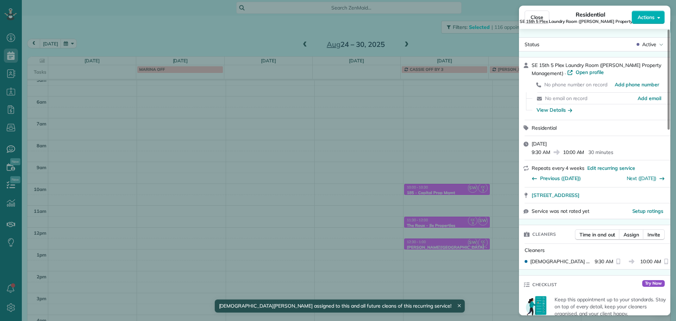
click at [442, 186] on div "Close Residential SE 15th 5 Plex Laundry Room (Longstreet Property Management) …" at bounding box center [338, 160] width 676 height 321
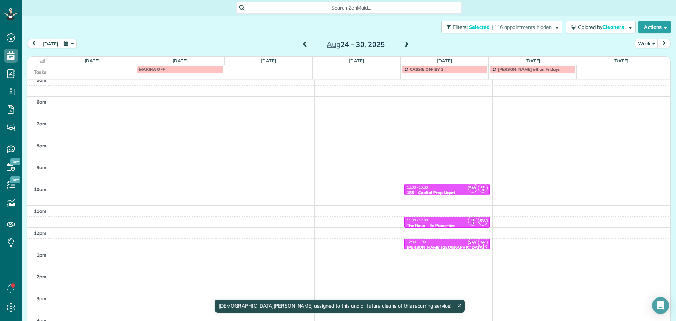
click at [447, 187] on div "10:00 - 10:30" at bounding box center [446, 187] width 81 height 5
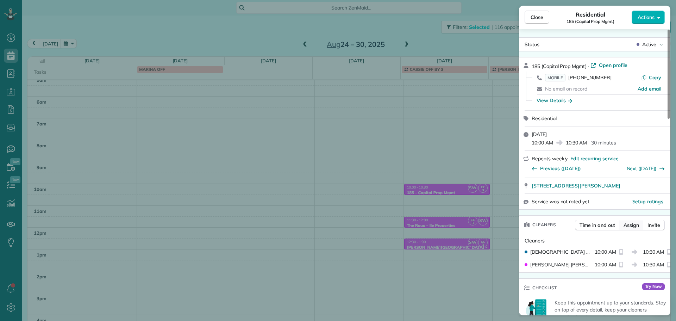
click at [631, 227] on span "Assign" at bounding box center [630, 224] width 15 height 7
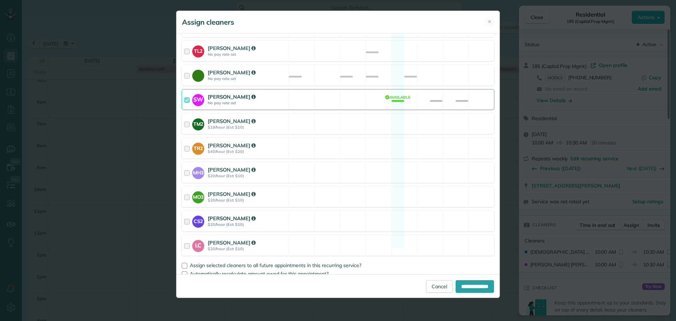
scroll to position [332, 0]
click at [356, 92] on div "SW Sabrina Woolford No pay rate set Available" at bounding box center [338, 99] width 313 height 21
click at [334, 261] on span "Assign selected cleaners to all future appointments in this recurring service?" at bounding box center [275, 264] width 171 height 6
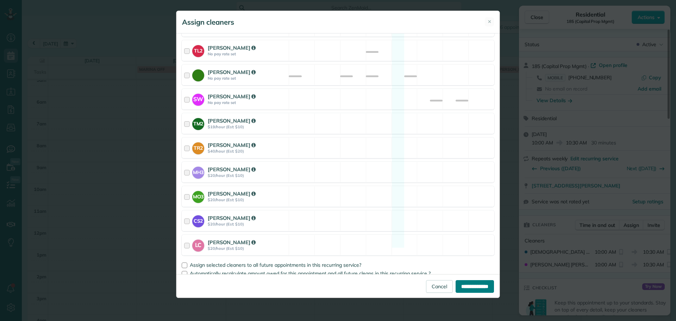
click at [459, 280] on input "**********" at bounding box center [474, 286] width 38 height 13
type input "**********"
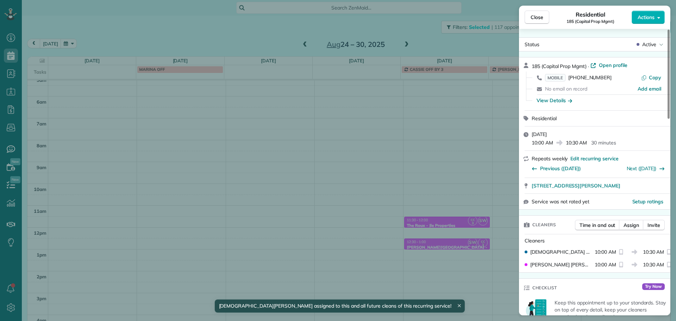
click at [452, 228] on div "Close Residential 185 (Capital Prop Mgmt) Actions Status Active 185 (Capital Pr…" at bounding box center [338, 160] width 676 height 321
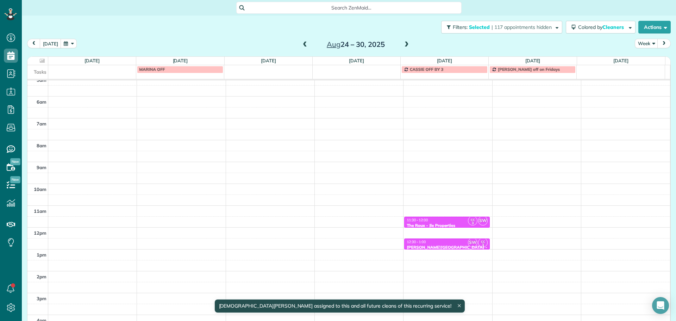
click at [450, 221] on div "11:30 - 12:00" at bounding box center [446, 220] width 81 height 5
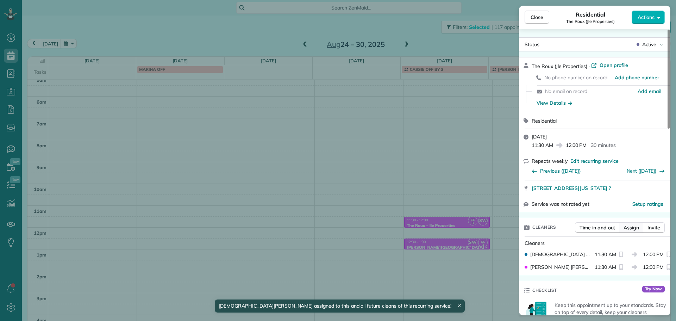
click at [630, 224] on span "Assign" at bounding box center [630, 227] width 15 height 7
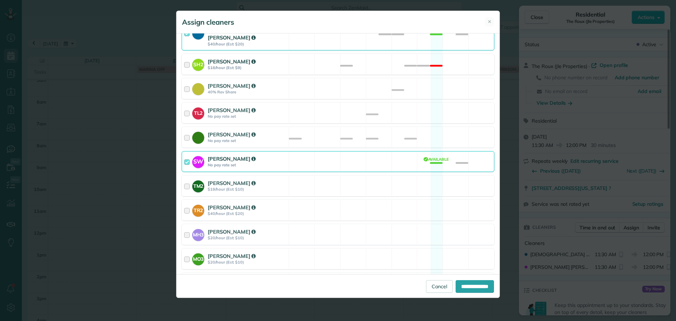
scroll to position [332, 0]
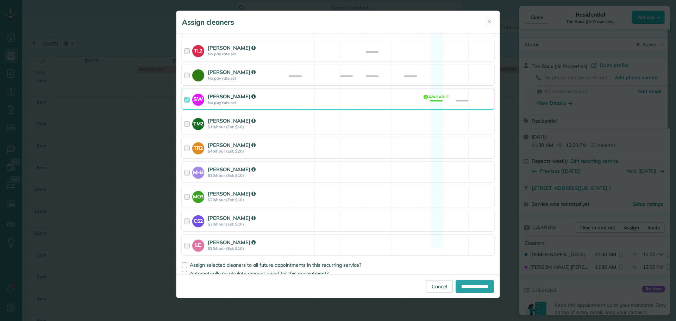
click at [354, 95] on div "SW Sabrina Woolford No pay rate set Available" at bounding box center [338, 99] width 313 height 21
click at [320, 261] on span "Assign selected cleaners to all future appointments in this recurring service?" at bounding box center [275, 264] width 171 height 6
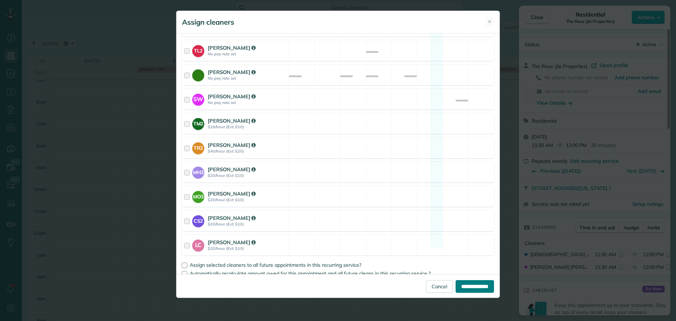
click at [470, 283] on input "**********" at bounding box center [474, 286] width 38 height 13
type input "**********"
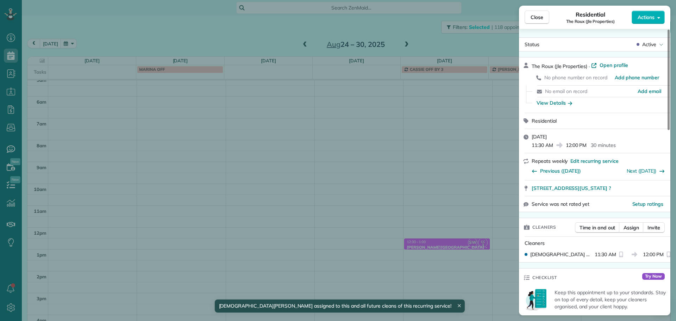
click at [442, 241] on div "Close Residential The Roux (Jle Properties) Actions Status Active The Roux (Jle…" at bounding box center [338, 160] width 676 height 321
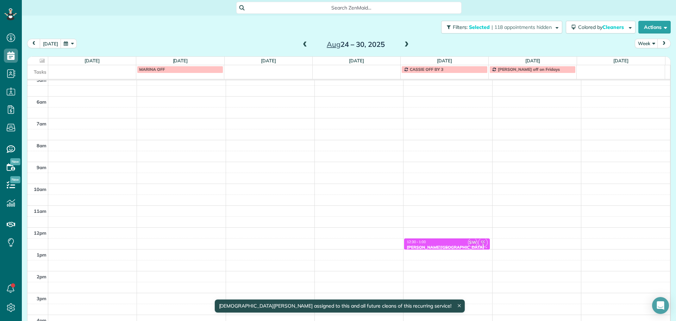
click at [442, 241] on div "12:30 - 1:00" at bounding box center [446, 241] width 81 height 5
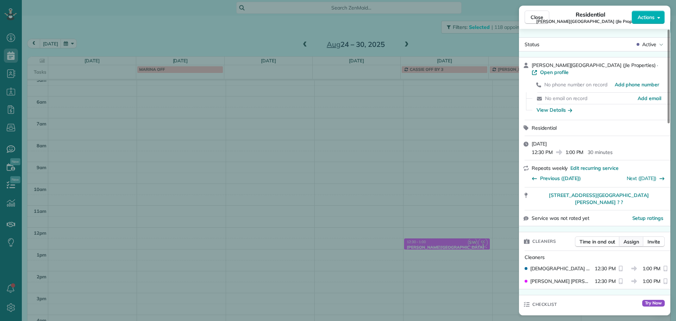
click at [636, 238] on span "Assign" at bounding box center [630, 241] width 15 height 7
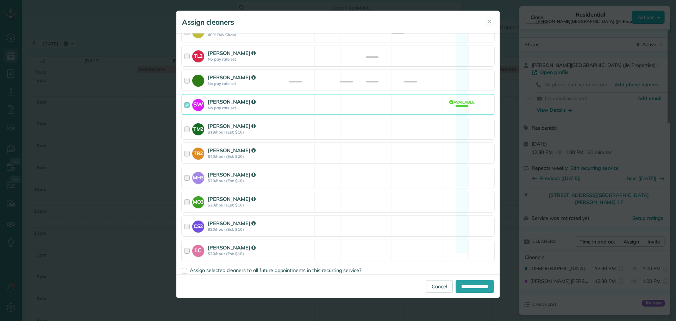
scroll to position [332, 0]
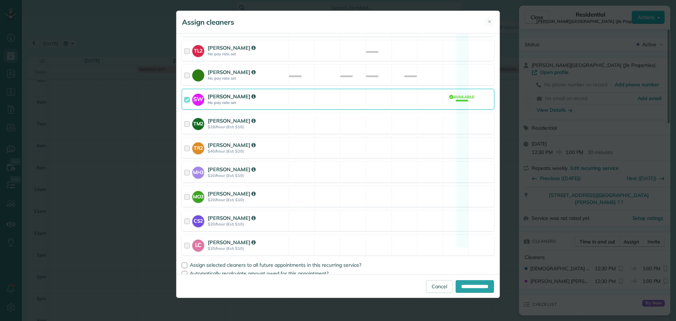
click at [395, 92] on div "SW Sabrina Woolford No pay rate set Available" at bounding box center [338, 99] width 313 height 21
click at [326, 261] on span "Assign selected cleaners to all future appointments in this recurring service?" at bounding box center [275, 264] width 171 height 6
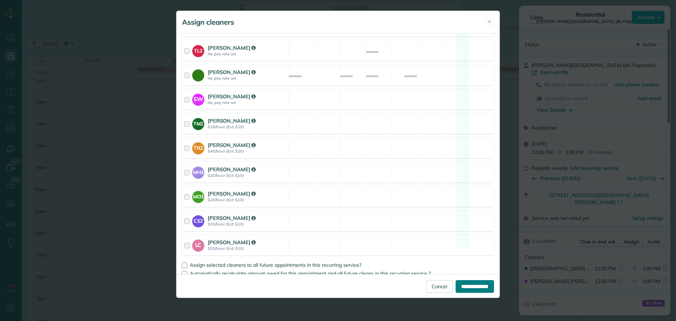
click at [470, 285] on input "**********" at bounding box center [474, 286] width 38 height 13
type input "**********"
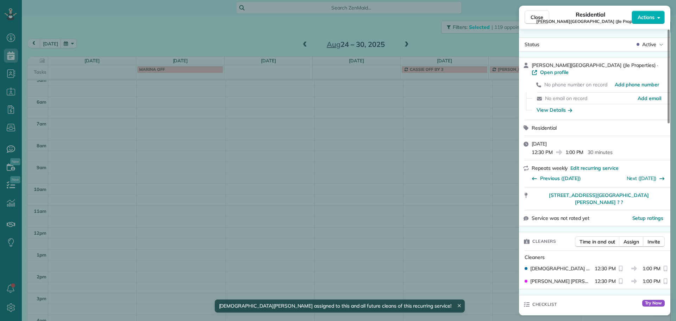
click at [428, 140] on div "Close Residential Ellis Common Area (Jle Properties) Actions Status Active Elli…" at bounding box center [338, 160] width 676 height 321
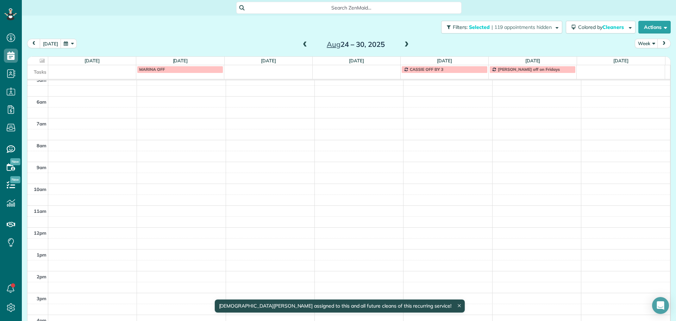
click at [406, 44] on span at bounding box center [407, 45] width 8 height 6
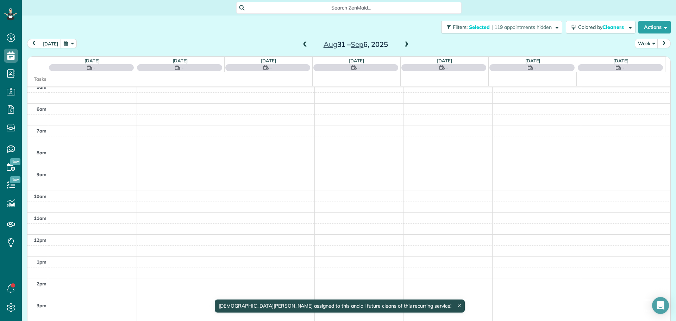
scroll to position [63, 0]
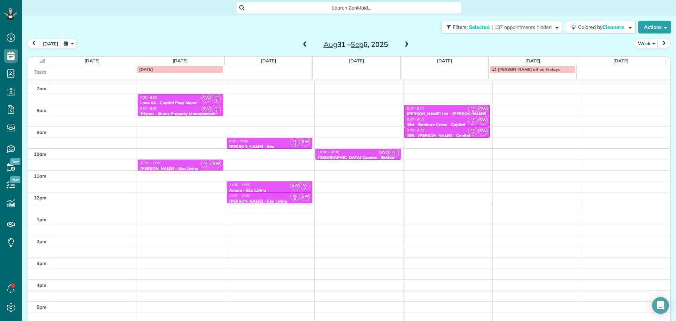
click at [202, 97] on span "SW" at bounding box center [206, 98] width 10 height 10
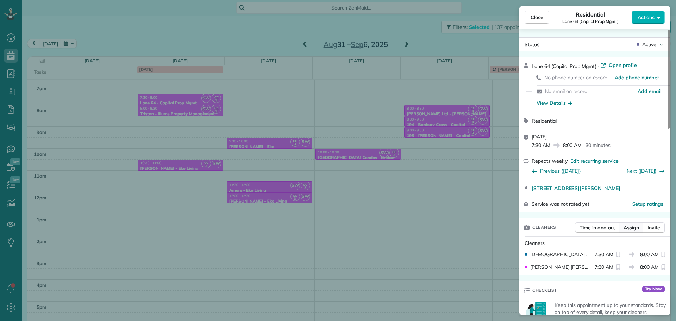
click at [632, 228] on span "Assign" at bounding box center [630, 227] width 15 height 7
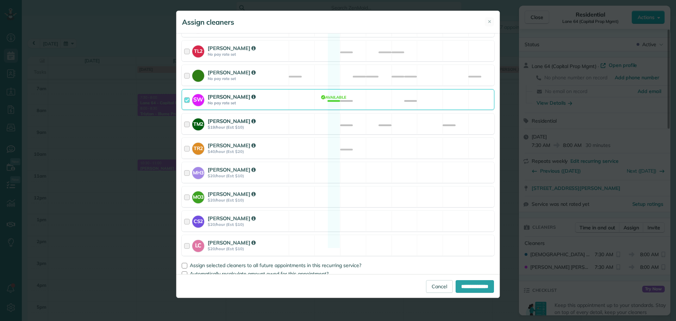
scroll to position [332, 0]
click at [333, 92] on div "SW Sabrina Woolford No pay rate set Available" at bounding box center [338, 99] width 313 height 21
click at [337, 261] on span "Assign selected cleaners to all future appointments in this recurring service?" at bounding box center [275, 264] width 171 height 6
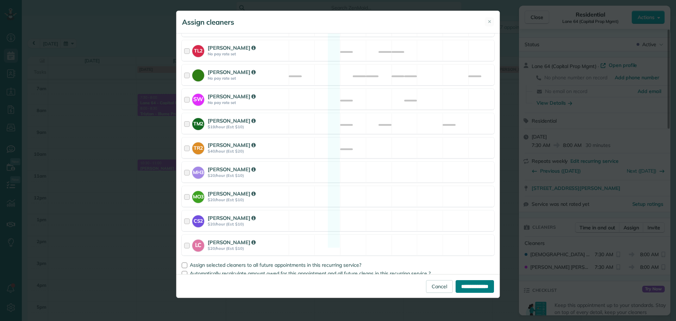
click at [467, 283] on input "**********" at bounding box center [474, 286] width 38 height 13
type input "**********"
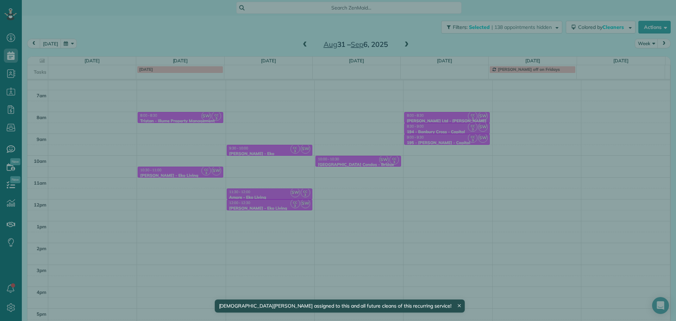
scroll to position [56, 0]
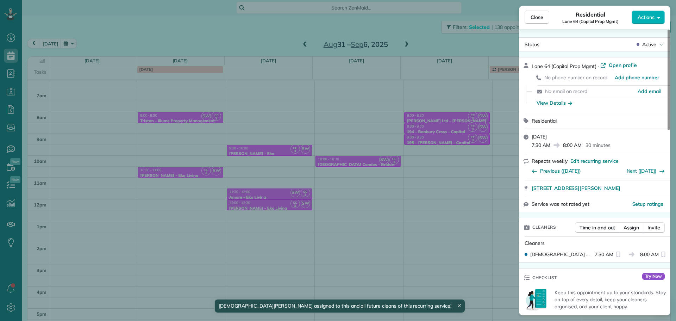
click at [178, 119] on div "Close Residential Lane 64 (Capital Prop Mgmt) Actions Status Active Lane 64 (Ca…" at bounding box center [338, 160] width 676 height 321
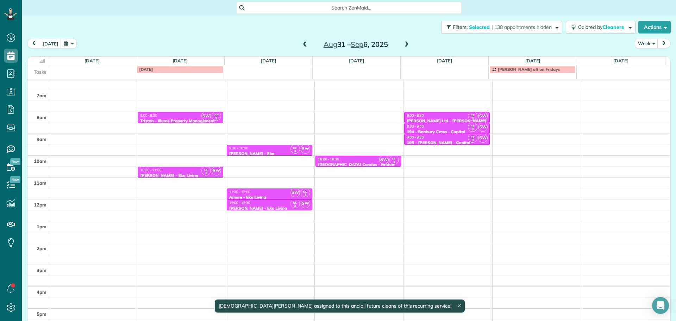
click at [176, 114] on div "8:00 - 8:30" at bounding box center [180, 115] width 81 height 5
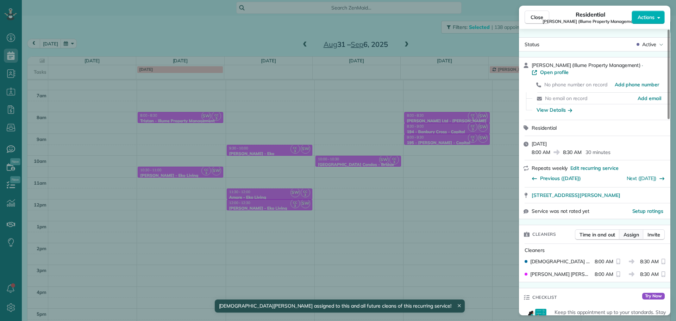
click at [636, 232] on button "Assign" at bounding box center [631, 234] width 25 height 11
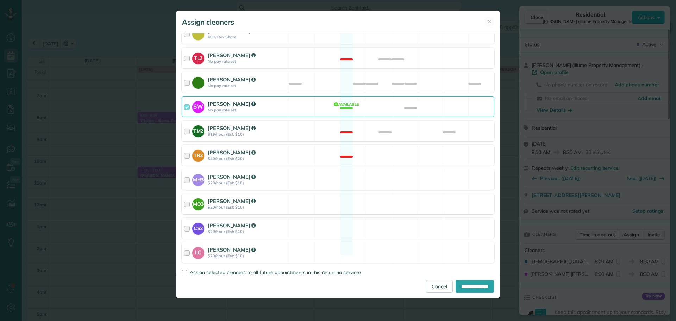
scroll to position [332, 0]
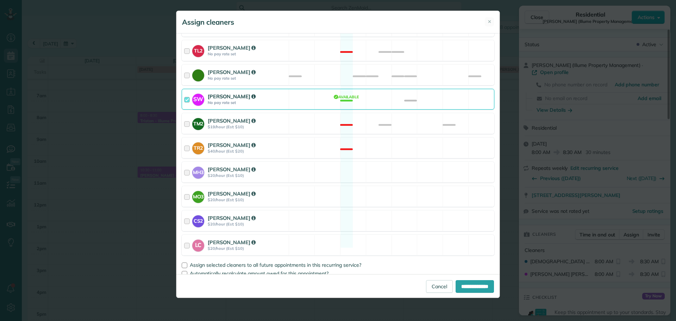
click at [383, 93] on div "SW Sabrina Woolford No pay rate set Available" at bounding box center [338, 99] width 313 height 21
click at [336, 261] on span "Assign selected cleaners to all future appointments in this recurring service?" at bounding box center [275, 264] width 171 height 6
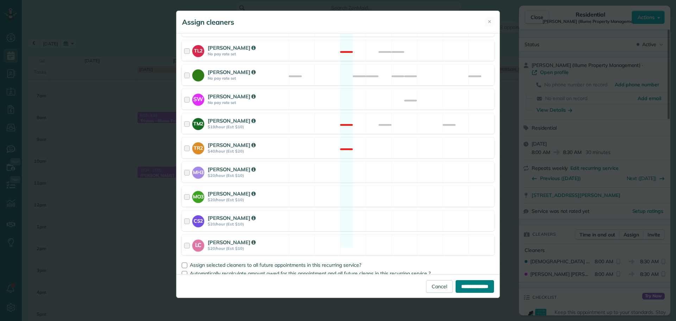
click at [477, 288] on input "**********" at bounding box center [474, 286] width 38 height 13
type input "**********"
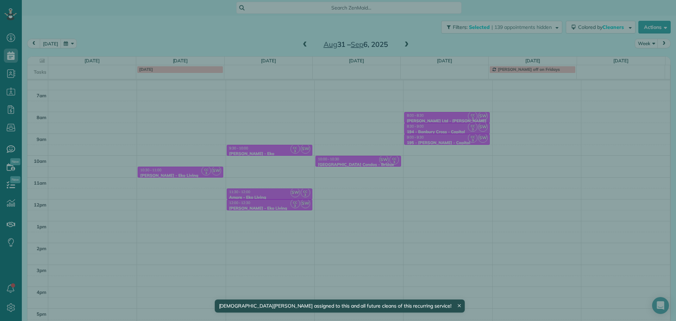
click at [179, 162] on div "Close Residential Tristan (Illume Property Management) Actions Status Active Tr…" at bounding box center [338, 160] width 676 height 321
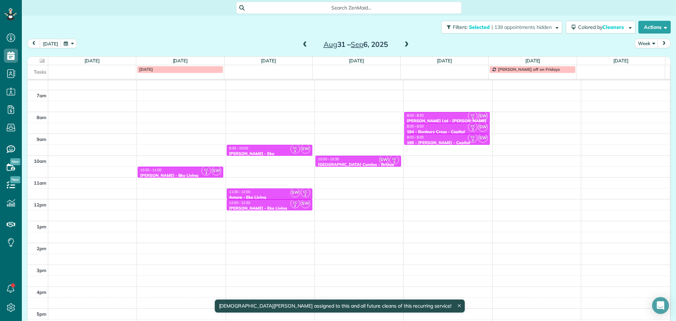
click at [177, 171] on div "10:30 - 11:00" at bounding box center [180, 170] width 81 height 5
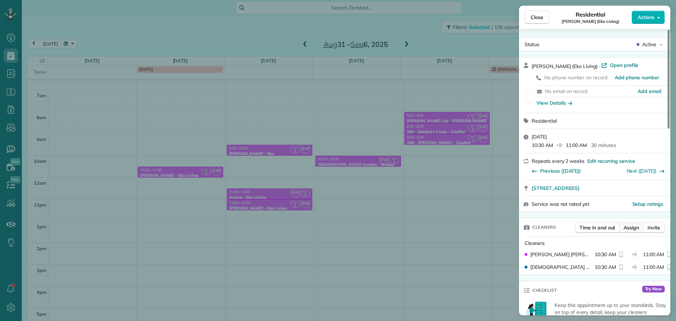
click at [631, 229] on span "Assign" at bounding box center [630, 227] width 15 height 7
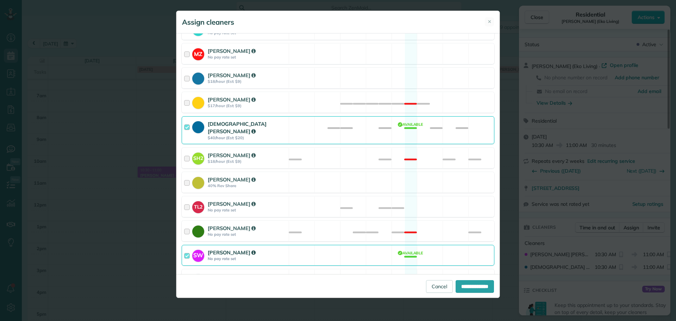
scroll to position [332, 0]
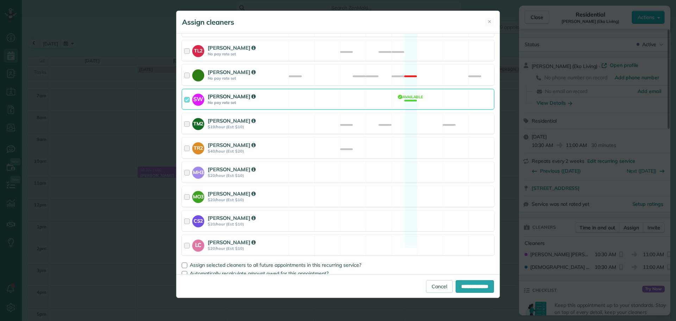
click at [291, 95] on div "SW Sabrina Woolford No pay rate set Available" at bounding box center [338, 99] width 313 height 21
click at [352, 261] on span "Assign selected cleaners to all future appointments in this recurring service?" at bounding box center [275, 264] width 171 height 6
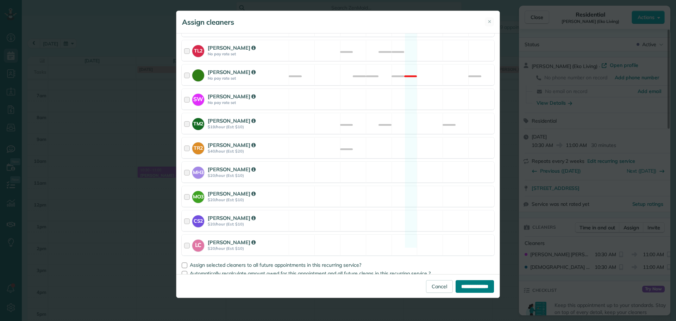
click at [462, 286] on input "**********" at bounding box center [474, 286] width 38 height 13
type input "**********"
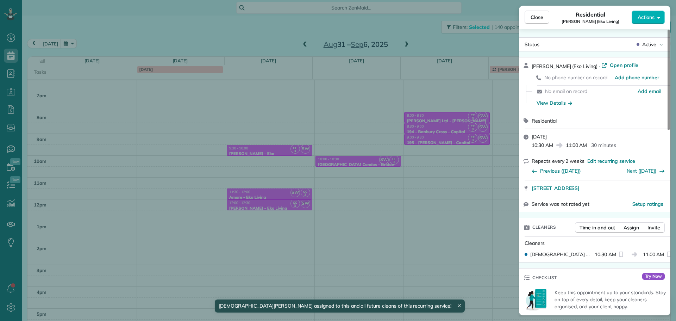
click at [247, 144] on div "Close Residential Powell (Eko Living) Actions Status Active Powell (Eko Living)…" at bounding box center [338, 160] width 676 height 321
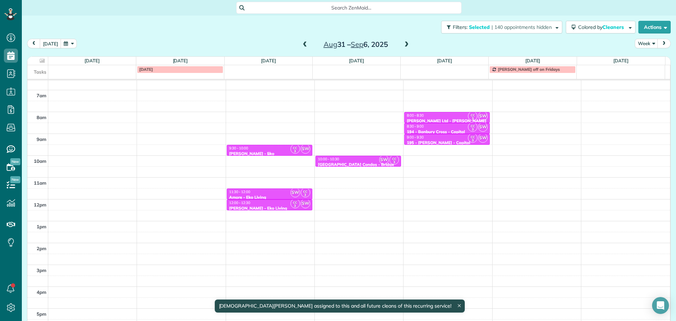
click at [258, 151] on div "Petty - Eko" at bounding box center [269, 153] width 81 height 5
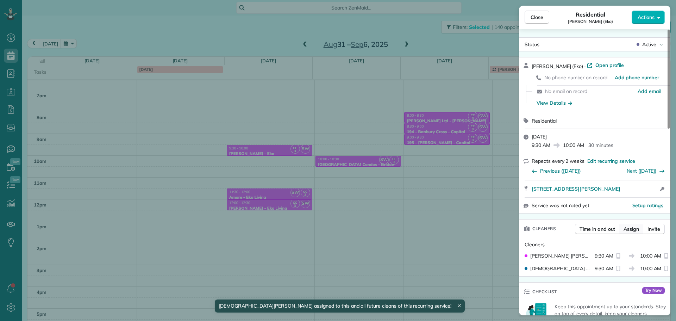
click at [631, 230] on span "Assign" at bounding box center [630, 228] width 15 height 7
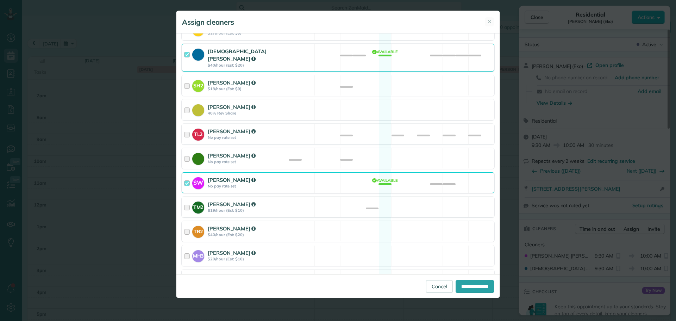
scroll to position [332, 0]
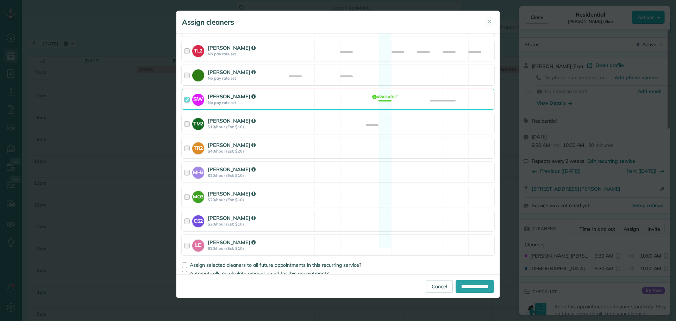
click at [345, 93] on div "SW Sabrina Woolford No pay rate set Available" at bounding box center [338, 99] width 313 height 21
click at [339, 261] on span "Assign selected cleaners to all future appointments in this recurring service?" at bounding box center [275, 264] width 171 height 6
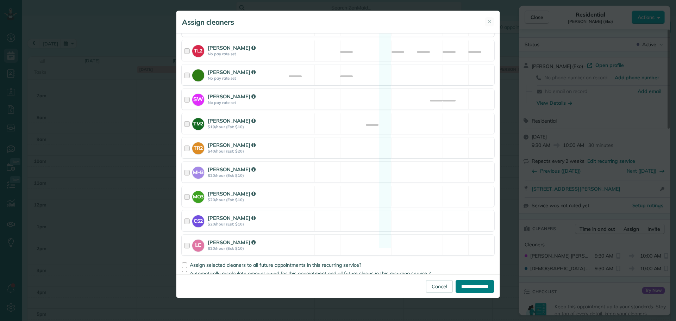
click at [464, 288] on input "**********" at bounding box center [474, 286] width 38 height 13
type input "**********"
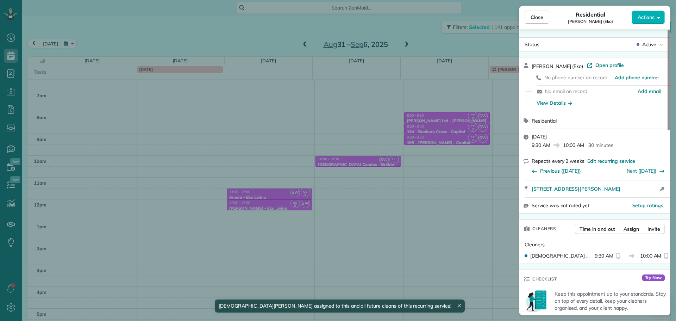
click at [270, 176] on div "Close Residential Petty (Eko) Actions Status Active Petty (Eko) · Open profile …" at bounding box center [338, 160] width 676 height 321
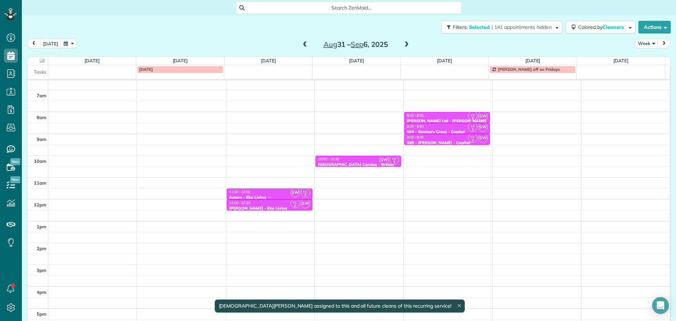
click at [270, 192] on div "11:30 - 12:00" at bounding box center [269, 191] width 81 height 5
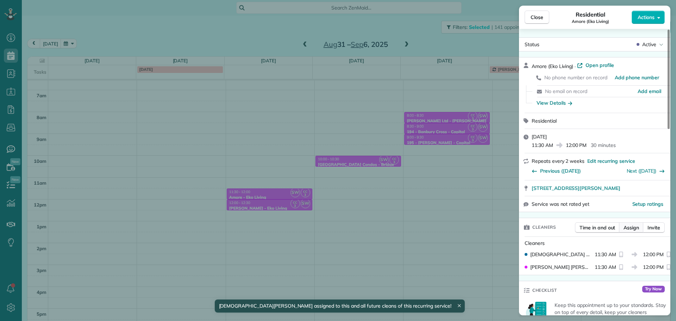
click at [628, 226] on span "Assign" at bounding box center [630, 227] width 15 height 7
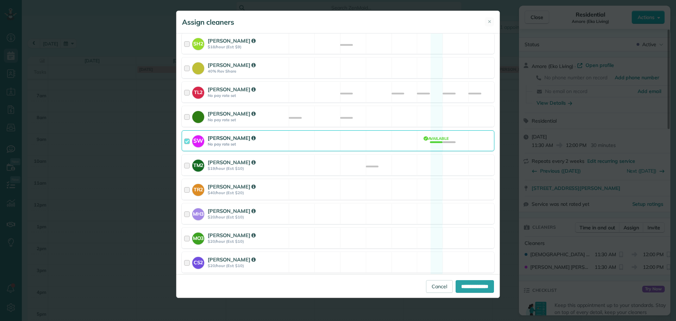
scroll to position [332, 0]
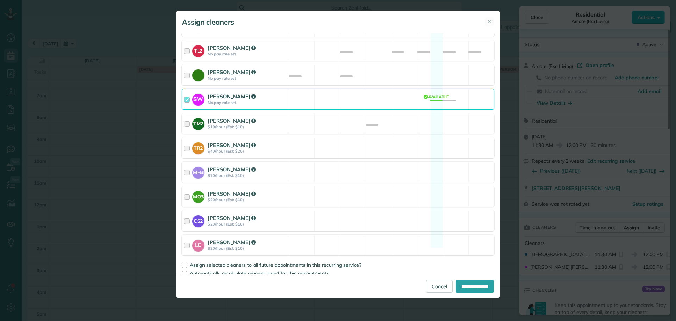
click at [357, 90] on div "SW Sabrina Woolford No pay rate set Available" at bounding box center [338, 99] width 313 height 21
click at [339, 261] on span "Assign selected cleaners to all future appointments in this recurring service?" at bounding box center [275, 264] width 171 height 6
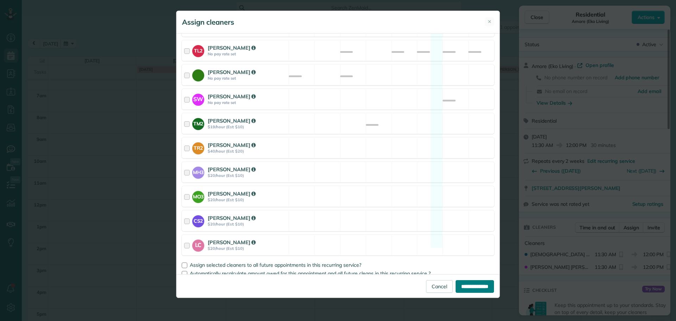
click at [466, 284] on input "**********" at bounding box center [474, 286] width 38 height 13
type input "**********"
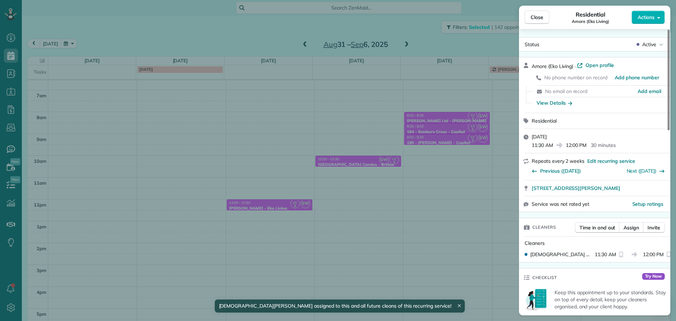
click at [259, 204] on div "Close Residential Amore (Eko Living) Actions Status Active Amore (Eko Living) ·…" at bounding box center [338, 160] width 676 height 321
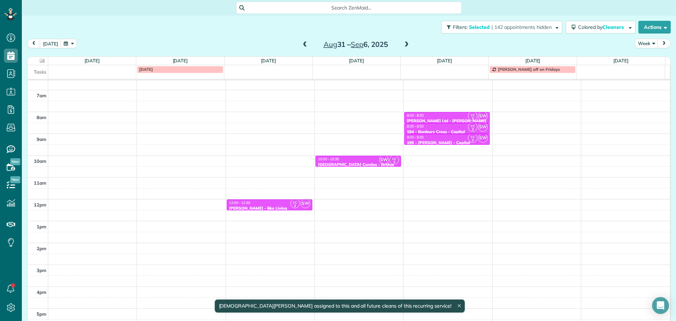
click at [273, 206] on div "Glisan - Eko Living" at bounding box center [269, 208] width 81 height 5
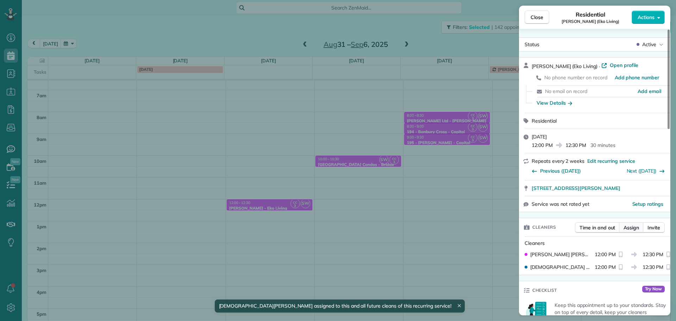
click at [635, 227] on span "Assign" at bounding box center [630, 227] width 15 height 7
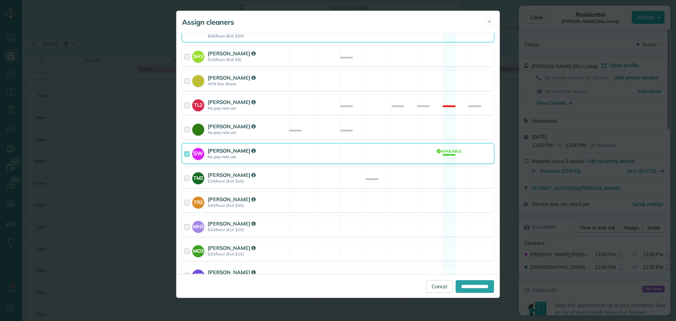
scroll to position [332, 0]
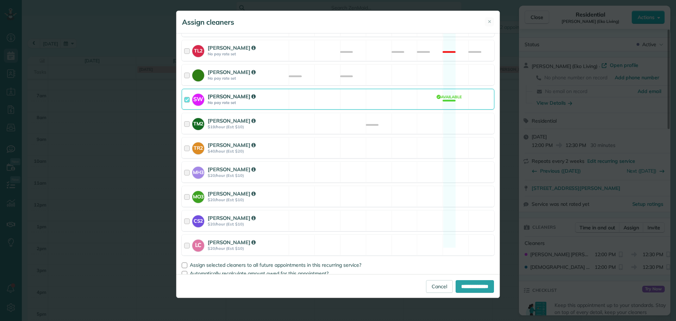
click at [324, 93] on div "SW Sabrina Woolford No pay rate set Available" at bounding box center [338, 99] width 313 height 21
click at [345, 261] on span "Assign selected cleaners to all future appointments in this recurring service?" at bounding box center [275, 264] width 171 height 6
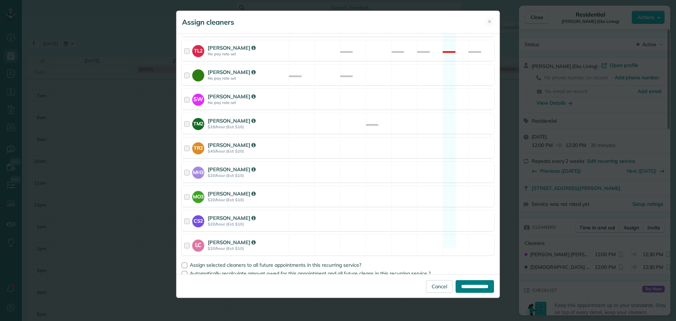
click at [485, 285] on input "**********" at bounding box center [474, 286] width 38 height 13
type input "**********"
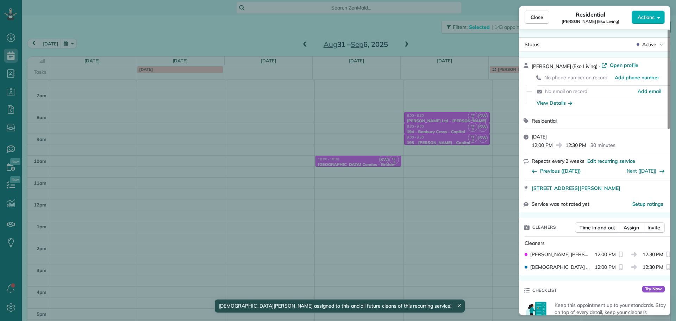
click at [377, 162] on div "Close Residential Glisan (Eko Living) Actions Status Active Glisan (Eko Living)…" at bounding box center [338, 160] width 676 height 321
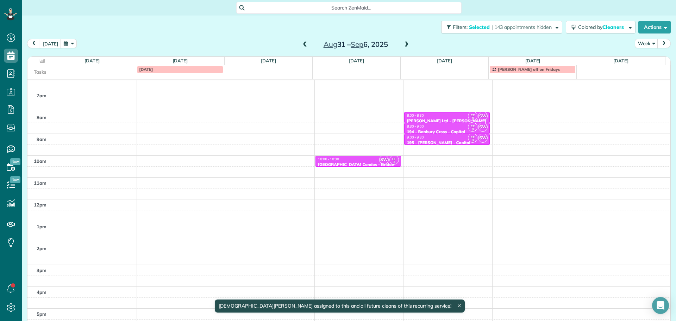
click at [357, 158] on div "10:00 - 10:30" at bounding box center [357, 159] width 81 height 5
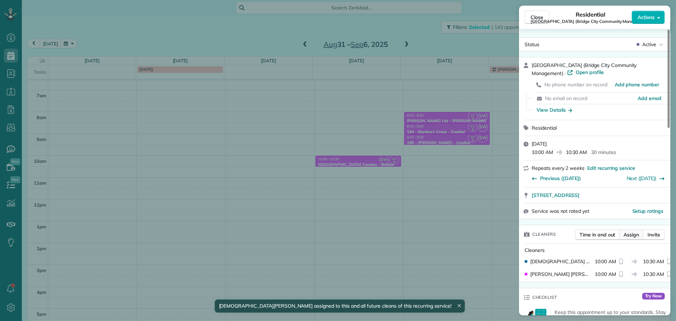
click at [630, 232] on span "Assign" at bounding box center [630, 234] width 15 height 7
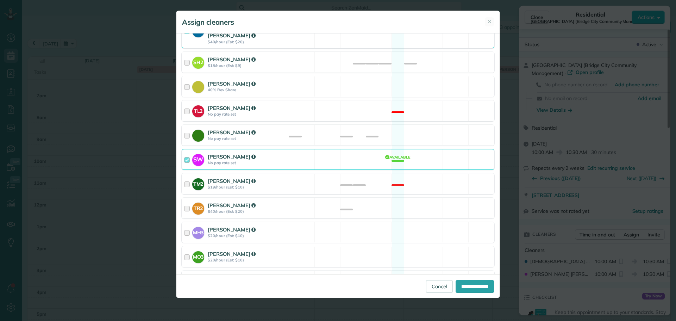
scroll to position [332, 0]
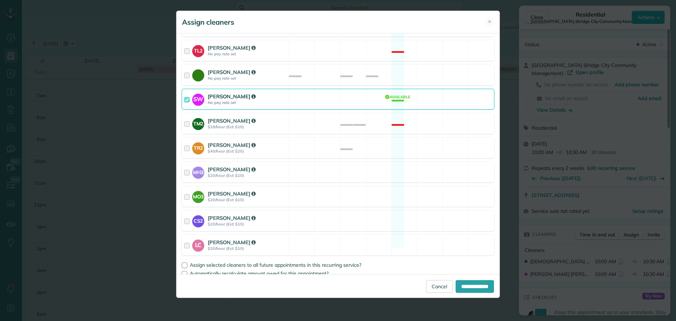
click at [353, 97] on div "SW Sabrina Woolford No pay rate set Available" at bounding box center [338, 99] width 313 height 21
drag, startPoint x: 354, startPoint y: 259, endPoint x: 355, endPoint y: 254, distance: 5.0
click at [355, 261] on span "Assign selected cleaners to all future appointments in this recurring service?" at bounding box center [275, 264] width 171 height 6
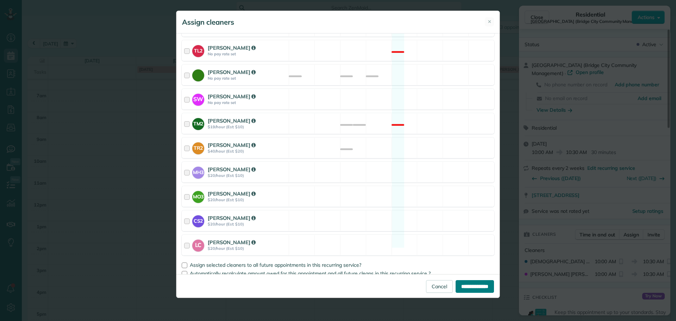
click at [459, 284] on input "**********" at bounding box center [474, 286] width 38 height 13
type input "**********"
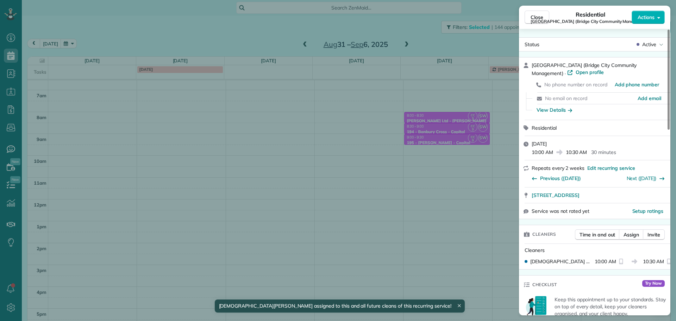
click at [449, 127] on div "Close Residential North Main Condos (Bridge City Community Management) Actions …" at bounding box center [338, 160] width 676 height 321
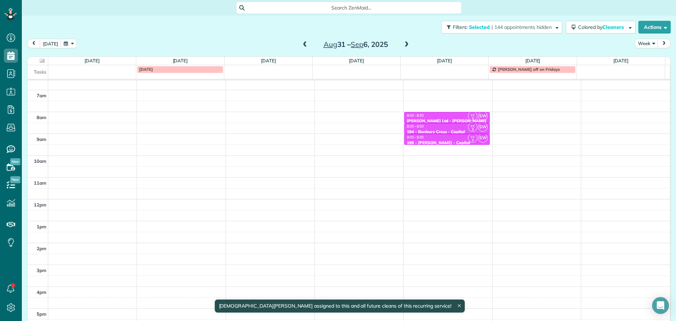
click at [449, 115] on div "8:00 - 8:30" at bounding box center [446, 115] width 81 height 5
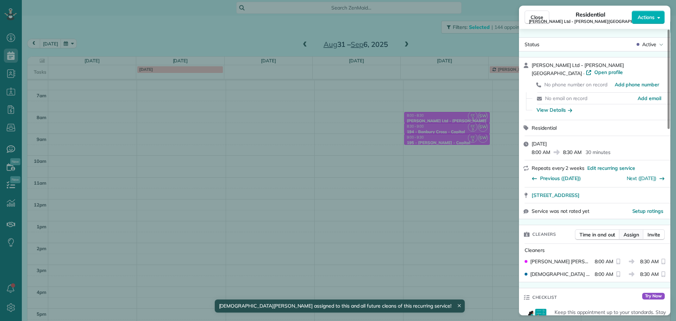
click at [632, 231] on span "Assign" at bounding box center [630, 234] width 15 height 7
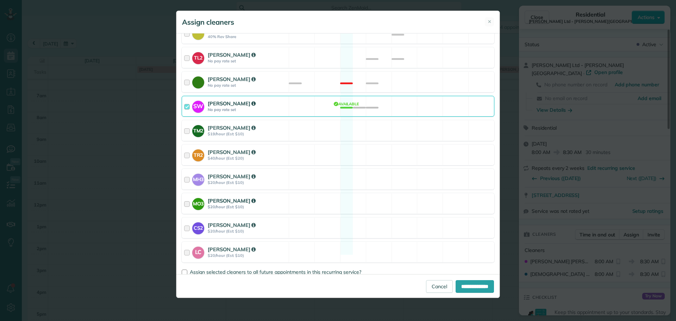
scroll to position [332, 0]
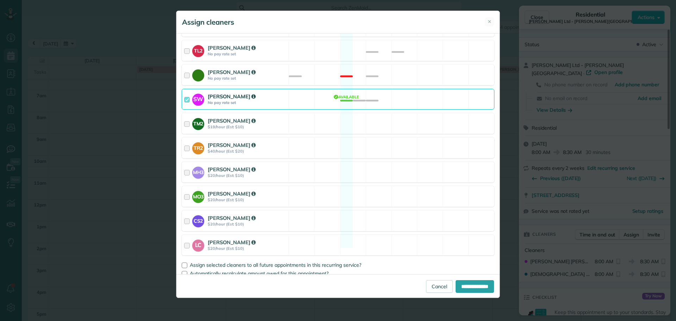
click at [369, 93] on div "SW Sabrina Woolford No pay rate set Available" at bounding box center [338, 99] width 313 height 21
click at [320, 261] on span "Assign selected cleaners to all future appointments in this recurring service?" at bounding box center [275, 264] width 171 height 6
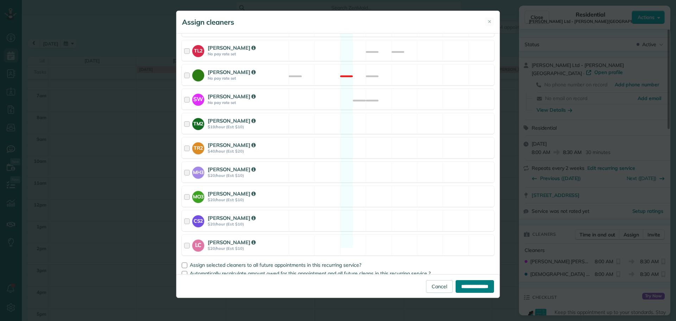
click at [459, 282] on input "**********" at bounding box center [474, 286] width 38 height 13
type input "**********"
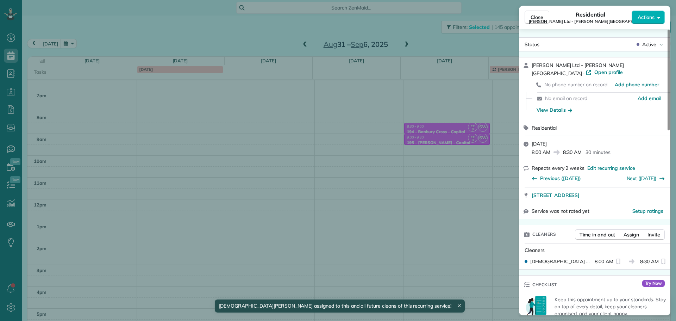
click at [447, 130] on div "Close Residential Ransom Ltd - Marquis Building Actions Status Active Ransom Lt…" at bounding box center [338, 160] width 676 height 321
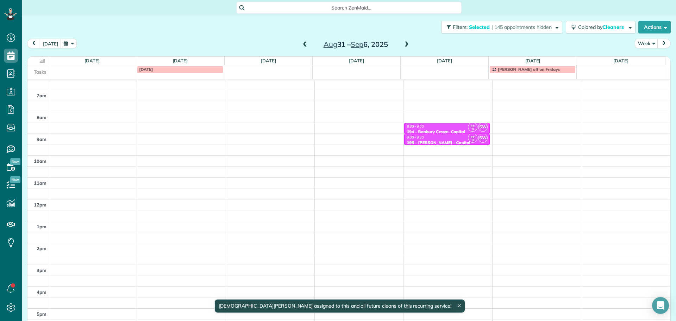
click at [446, 128] on div "8:30 - 9:00 194 - Banbury Cross - Capital" at bounding box center [446, 129] width 81 height 10
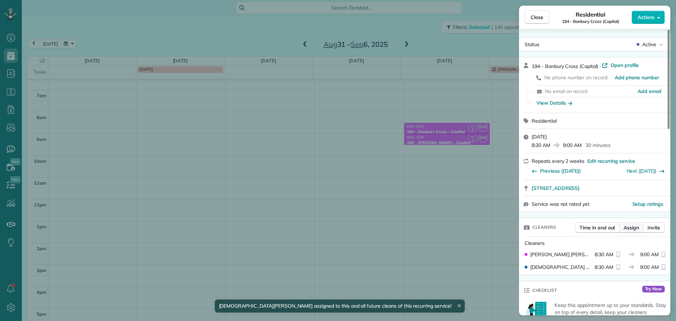
click at [633, 228] on span "Assign" at bounding box center [630, 227] width 15 height 7
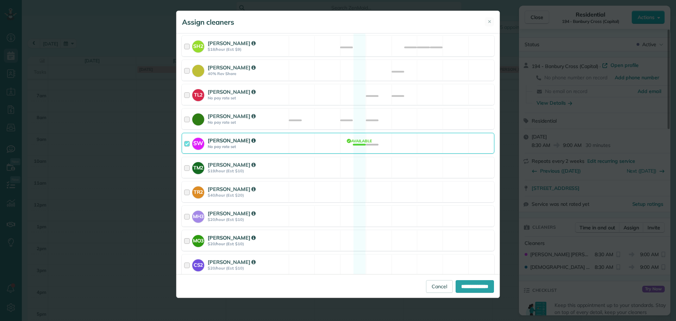
scroll to position [332, 0]
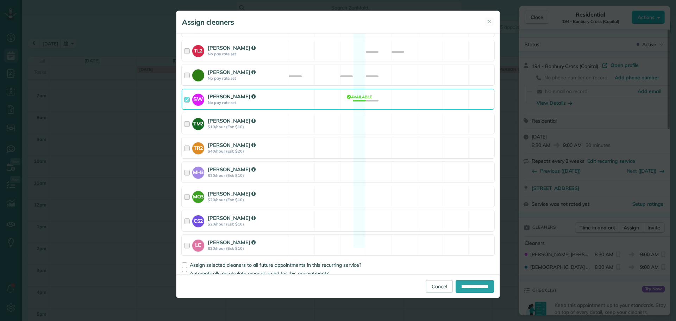
click at [368, 99] on div "SW Sabrina Woolford No pay rate set Available" at bounding box center [338, 99] width 313 height 21
click at [335, 261] on span "Assign selected cleaners to all future appointments in this recurring service?" at bounding box center [275, 264] width 171 height 6
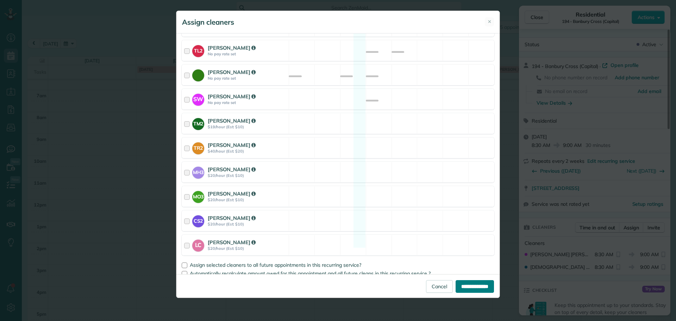
click at [466, 280] on input "**********" at bounding box center [474, 286] width 38 height 13
type input "**********"
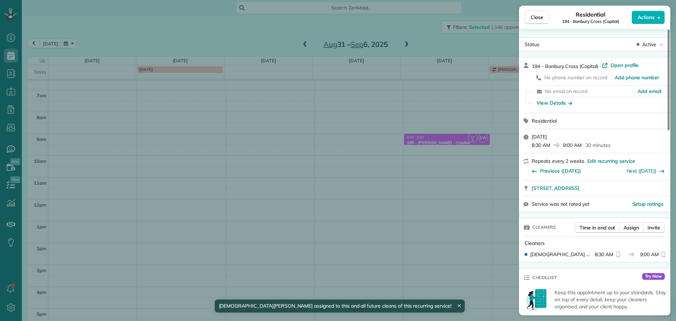
click at [449, 134] on div "Close Residential 194 - Banbury Cross (Capital) Actions Status Active 194 - Ban…" at bounding box center [338, 160] width 676 height 321
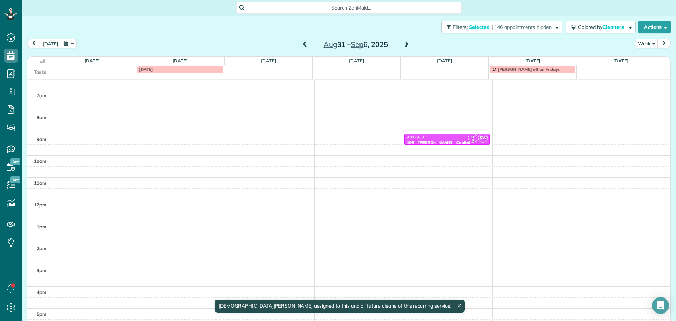
click at [452, 136] on div "9:00 - 9:30" at bounding box center [446, 137] width 81 height 5
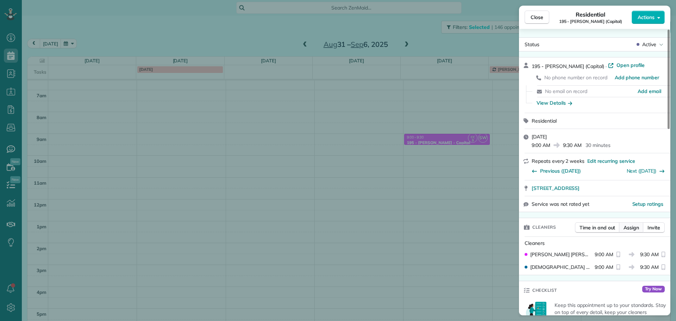
click at [633, 229] on span "Assign" at bounding box center [630, 227] width 15 height 7
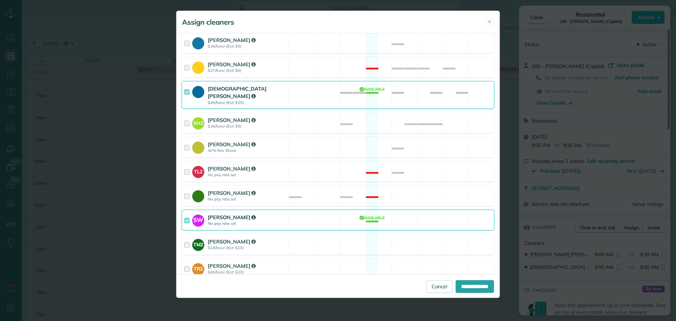
scroll to position [332, 0]
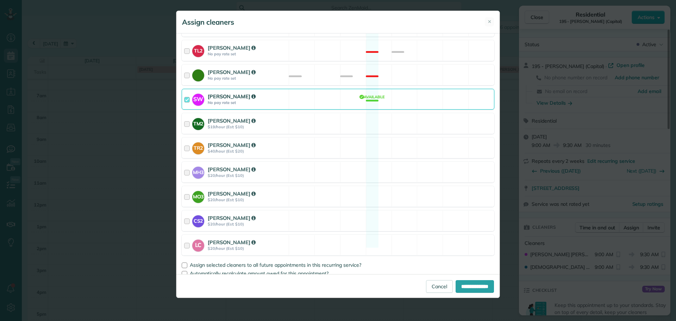
click at [334, 93] on div "SW Sabrina Woolford No pay rate set Available" at bounding box center [338, 99] width 313 height 21
click at [347, 261] on span "Assign selected cleaners to all future appointments in this recurring service?" at bounding box center [275, 264] width 171 height 6
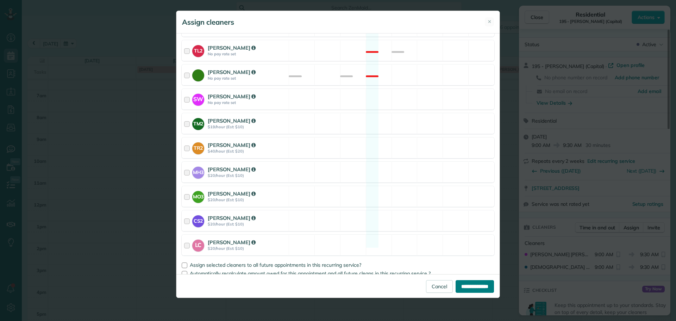
click at [468, 286] on input "**********" at bounding box center [474, 286] width 38 height 13
type input "**********"
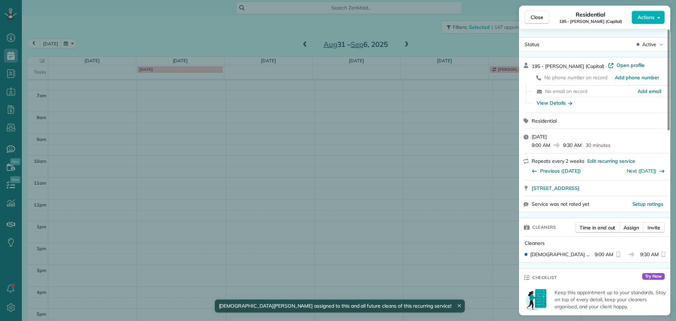
click at [347, 113] on div "Close Residential 195 - Bryn Mawr (Capital) Actions Status Active 195 - Bryn Ma…" at bounding box center [338, 160] width 676 height 321
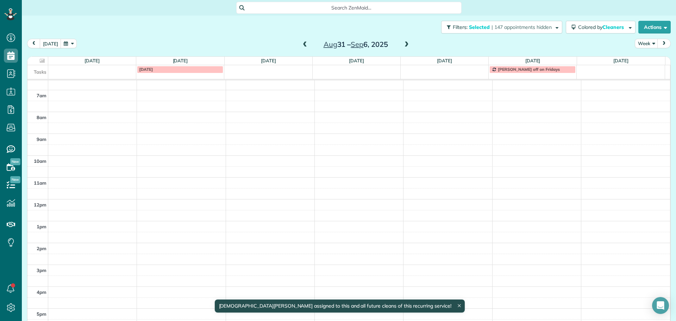
click at [403, 45] on span at bounding box center [407, 45] width 8 height 6
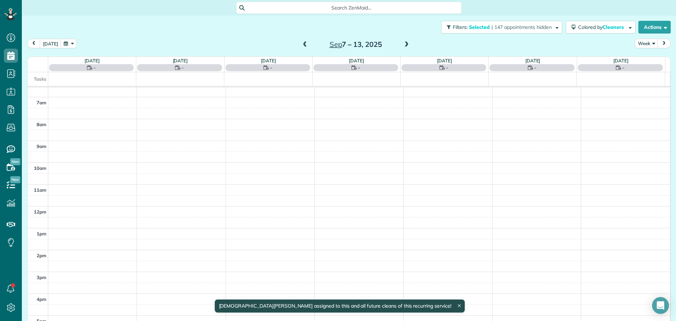
scroll to position [63, 0]
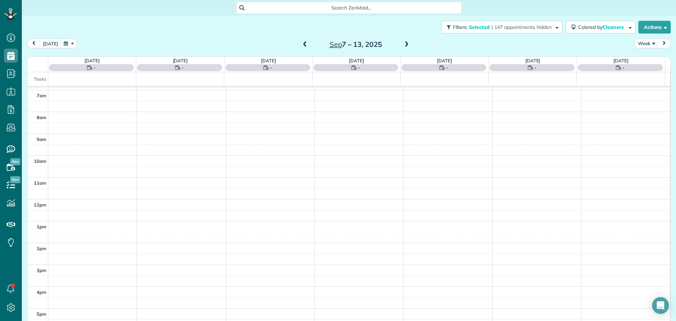
click at [404, 44] on span at bounding box center [407, 45] width 8 height 6
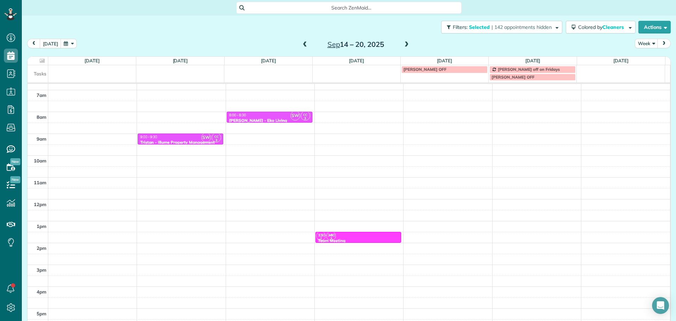
scroll to position [59, 0]
click at [302, 43] on span at bounding box center [305, 45] width 8 height 6
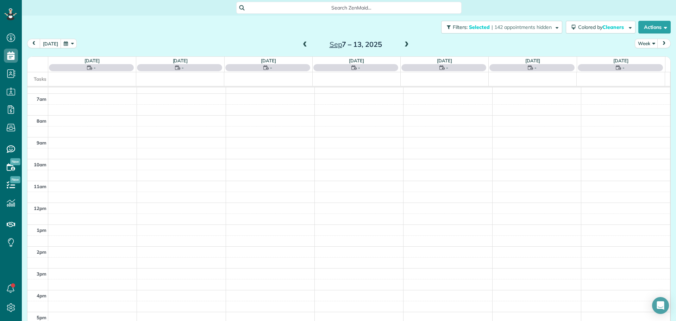
scroll to position [63, 0]
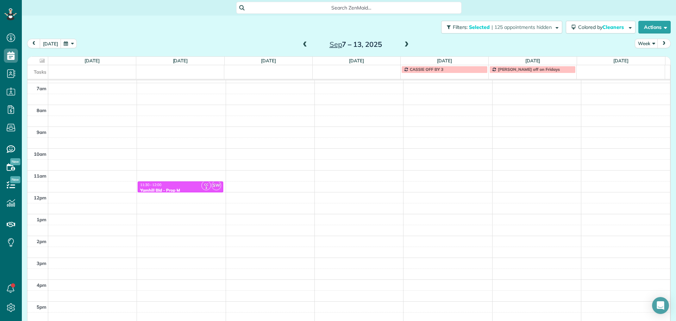
click at [302, 43] on span at bounding box center [305, 45] width 8 height 6
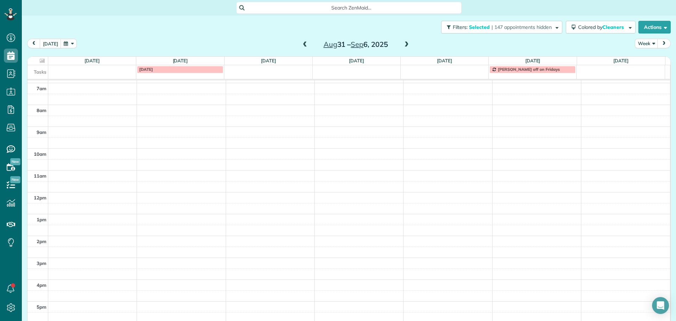
click at [403, 44] on span at bounding box center [407, 45] width 8 height 6
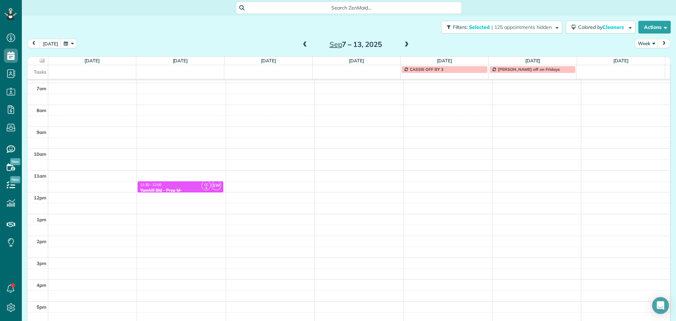
click at [191, 188] on div "Yamhill Bld - Prop M" at bounding box center [180, 190] width 81 height 5
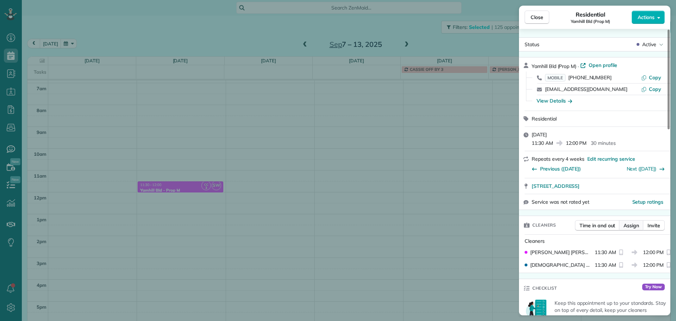
click at [632, 227] on span "Assign" at bounding box center [630, 225] width 15 height 7
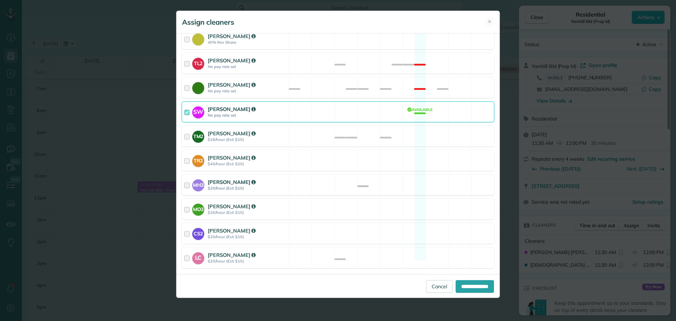
scroll to position [332, 0]
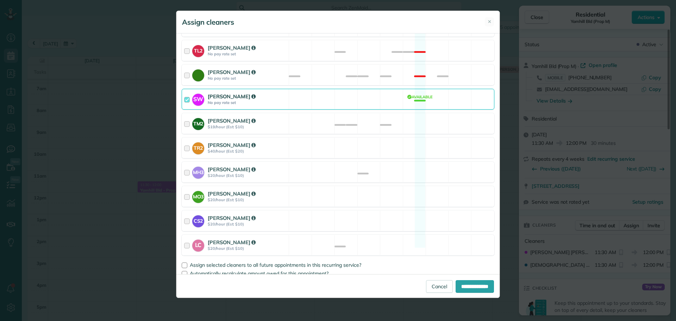
click at [317, 91] on div "SW Sabrina Woolford No pay rate set Available" at bounding box center [338, 99] width 313 height 21
click at [345, 261] on span "Assign selected cleaners to all future appointments in this recurring service?" at bounding box center [275, 264] width 171 height 6
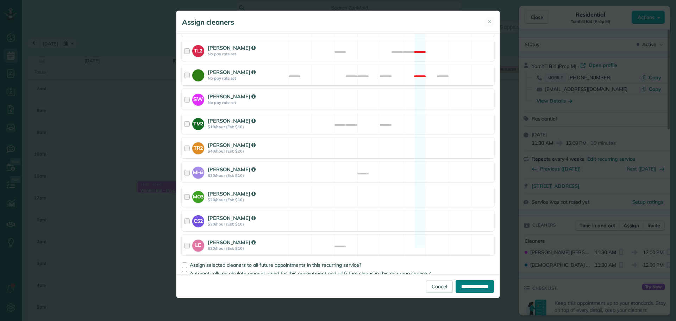
click at [466, 284] on input "**********" at bounding box center [474, 286] width 38 height 13
type input "**********"
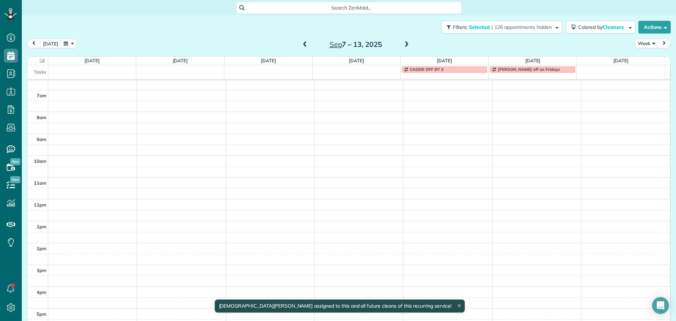
scroll to position [56, 0]
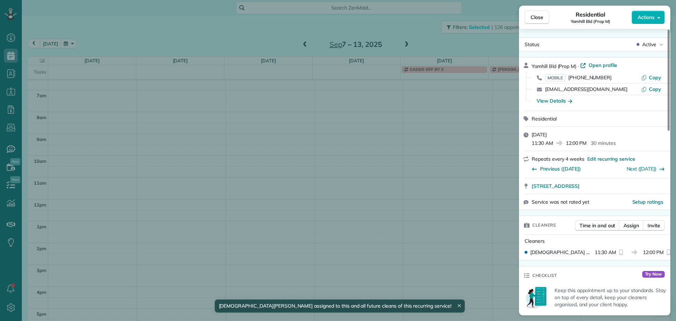
click at [416, 38] on div "Close Residential Yamhill Bld (Prop M) Actions Status Active Yamhill Bld (Prop …" at bounding box center [338, 160] width 676 height 321
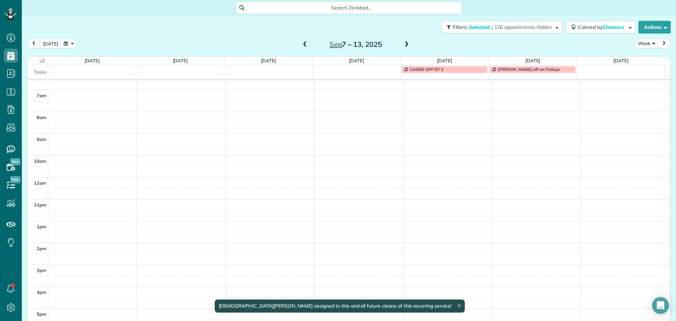
click at [403, 45] on span at bounding box center [407, 45] width 8 height 6
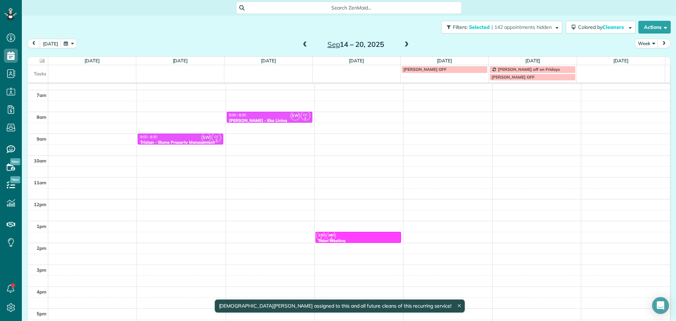
scroll to position [59, 0]
click at [181, 137] on div "9:00 - 9:30" at bounding box center [180, 136] width 81 height 5
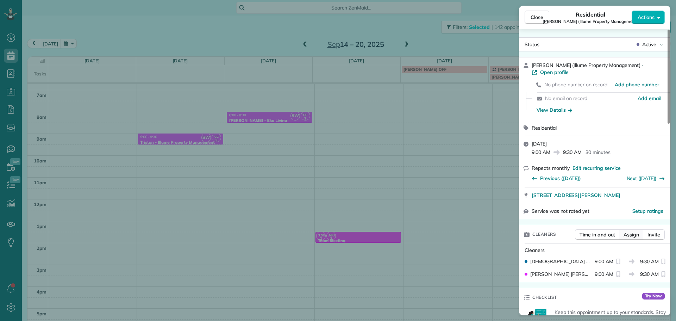
click at [635, 231] on span "Assign" at bounding box center [630, 234] width 15 height 7
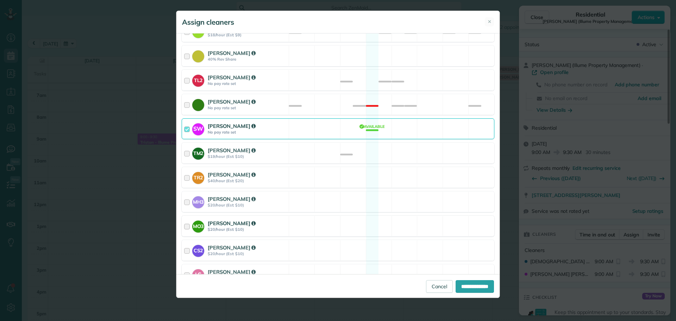
scroll to position [332, 0]
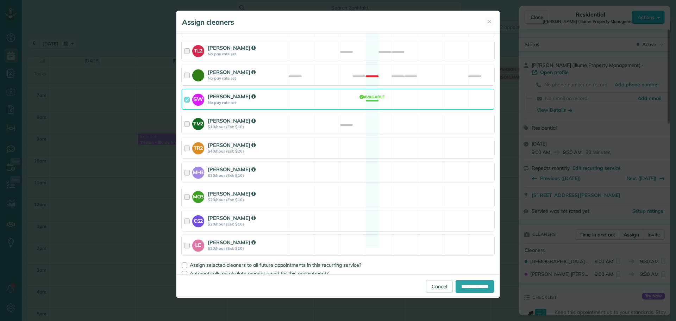
click at [341, 93] on div "SW Sabrina Woolford No pay rate set Available" at bounding box center [338, 99] width 313 height 21
click at [326, 261] on span "Assign selected cleaners to all future appointments in this recurring service?" at bounding box center [275, 264] width 171 height 6
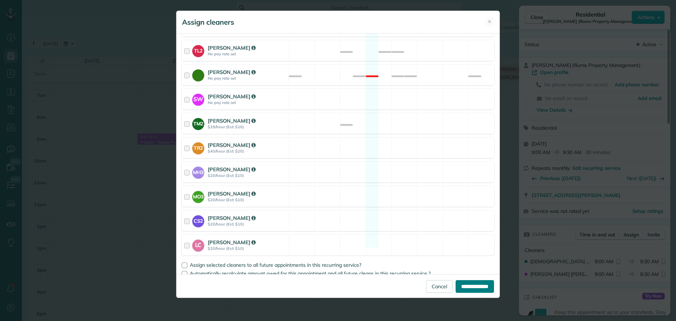
click at [464, 285] on input "**********" at bounding box center [474, 286] width 38 height 13
type input "**********"
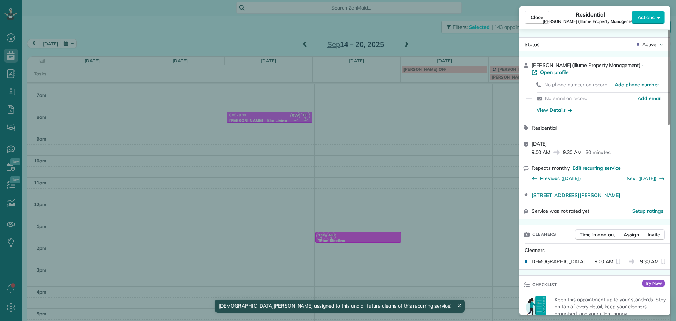
scroll to position [59, 0]
click at [291, 122] on div "Close Residential Tristan (Illume Property Management) Actions Status Active Tr…" at bounding box center [338, 160] width 676 height 321
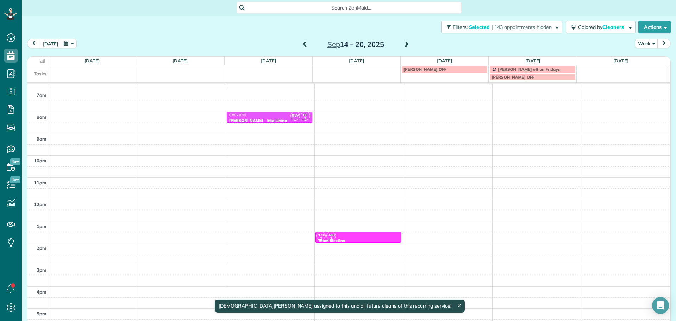
click at [277, 117] on div "8:00 - 8:30" at bounding box center [269, 115] width 81 height 5
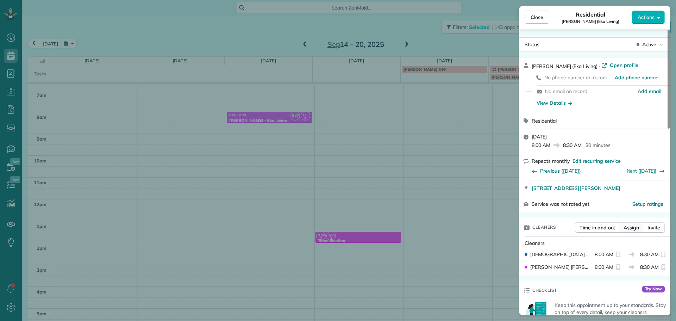
click at [631, 232] on button "Assign" at bounding box center [631, 227] width 25 height 11
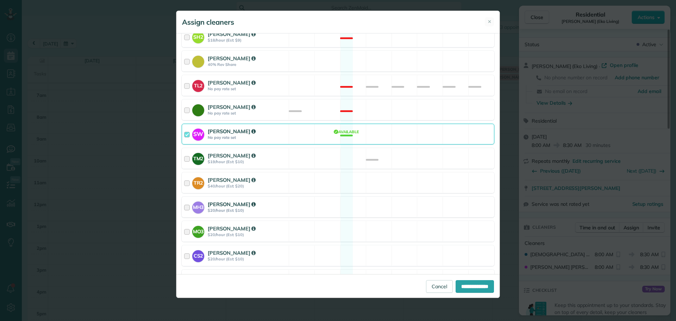
scroll to position [332, 0]
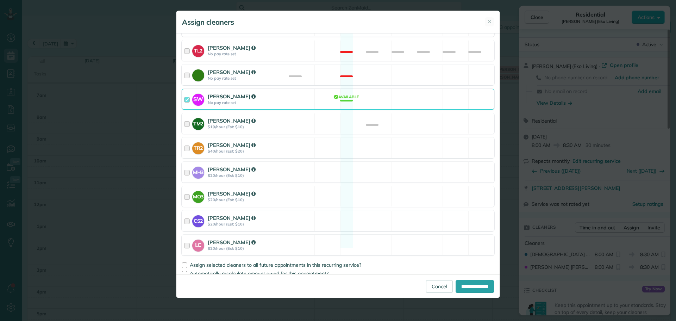
click at [321, 93] on div "SW Sabrina Woolford No pay rate set Available" at bounding box center [338, 99] width 313 height 21
click at [339, 261] on span "Assign selected cleaners to all future appointments in this recurring service?" at bounding box center [275, 264] width 171 height 6
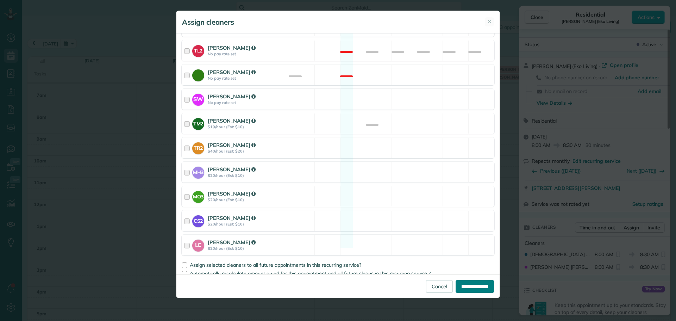
click at [473, 288] on input "**********" at bounding box center [474, 286] width 38 height 13
type input "**********"
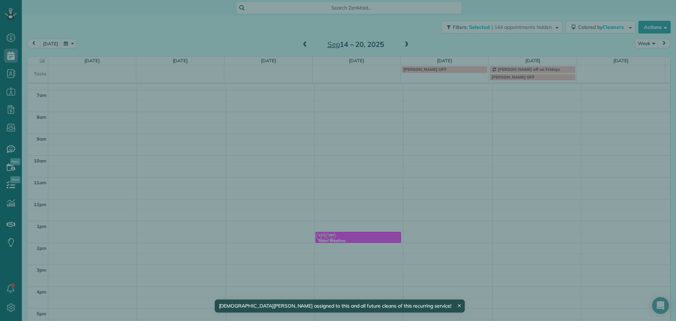
scroll to position [59, 0]
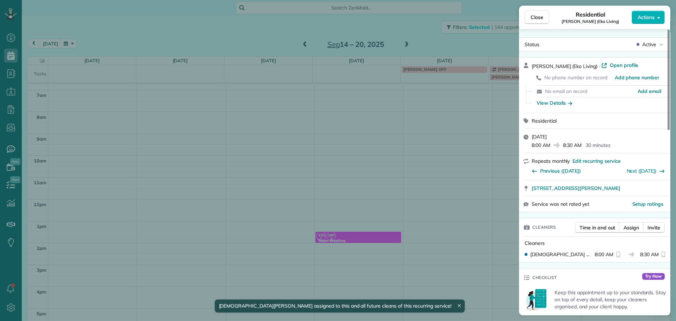
click at [378, 234] on div "Close Residential Everett Fridge (Eko Living) Actions Status Active Everett Fri…" at bounding box center [338, 160] width 676 height 321
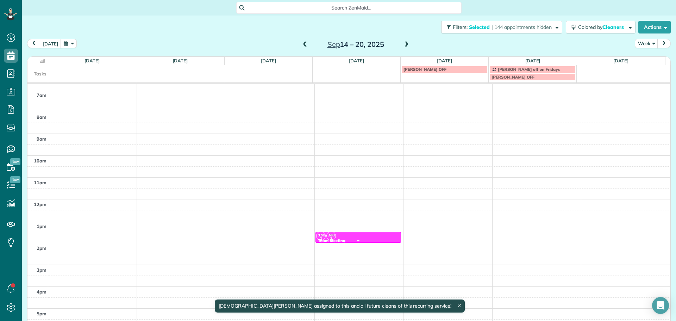
click at [366, 235] on div "MZ TM 2 CW SW TL 2 TM 1 CF 1 TR 1 CH 2 SH 2 CC 3 AH 1 BK MH 1 TR 2 MO 3 CS 2 MH…" at bounding box center [357, 225] width 83 height 31
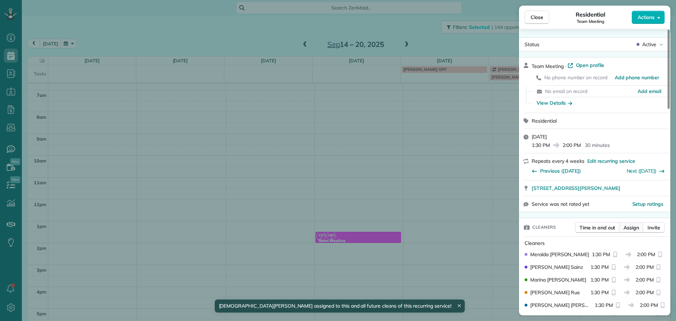
click at [625, 226] on span "Assign" at bounding box center [630, 227] width 15 height 7
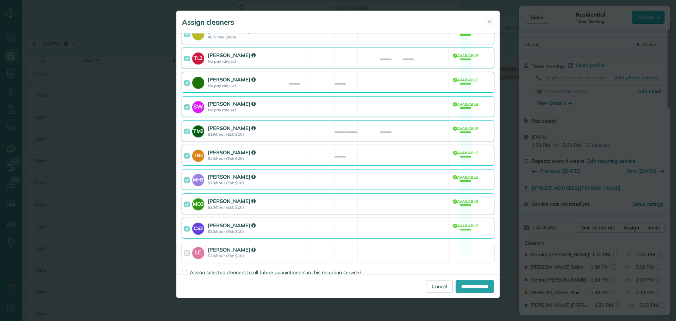
scroll to position [339, 0]
click at [321, 241] on div "LC Laura Chavez $20/hour (Est: $10) Available" at bounding box center [338, 251] width 313 height 21
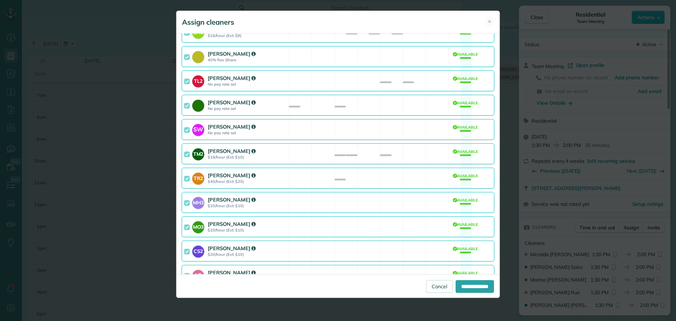
scroll to position [304, 0]
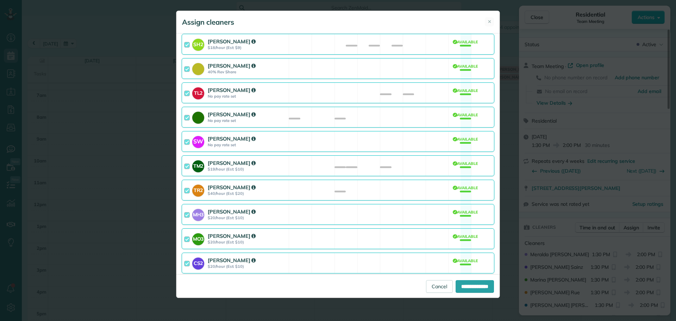
click at [317, 131] on div "SW Sabrina Woolford No pay rate set Available" at bounding box center [338, 141] width 313 height 21
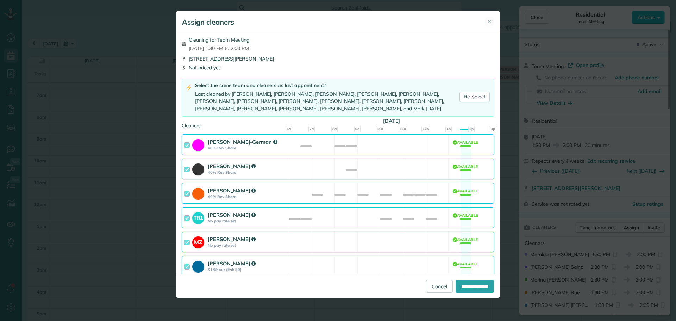
scroll to position [0, 0]
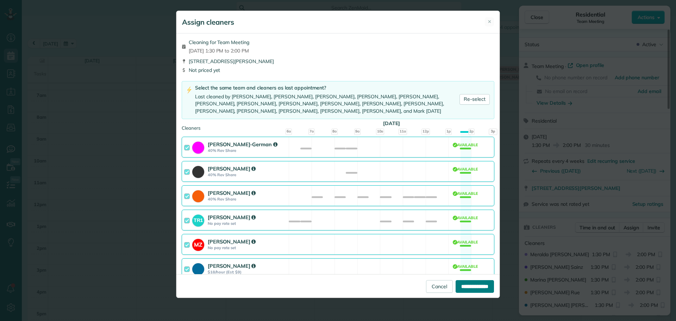
click at [464, 283] on input "**********" at bounding box center [474, 286] width 38 height 13
type input "**********"
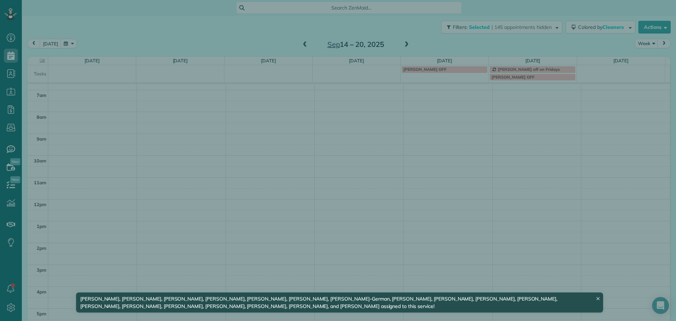
scroll to position [59, 0]
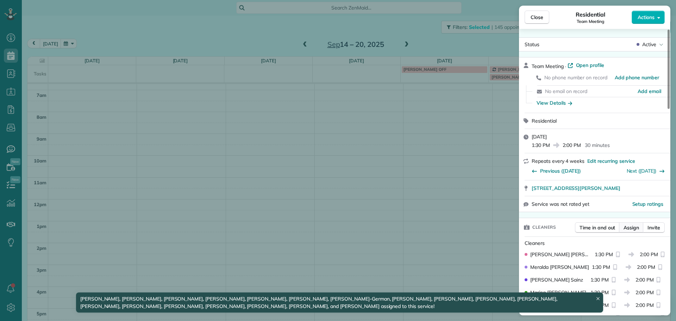
click at [625, 227] on span "Assign" at bounding box center [630, 227] width 15 height 7
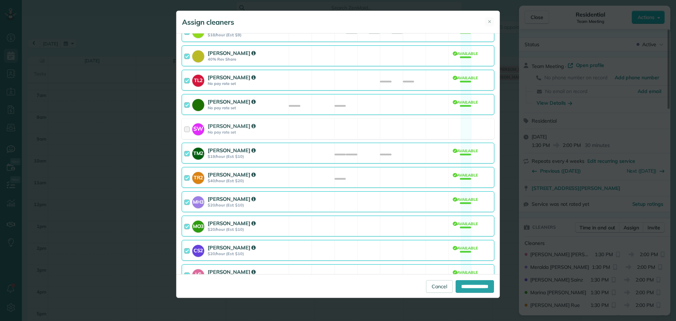
scroll to position [339, 0]
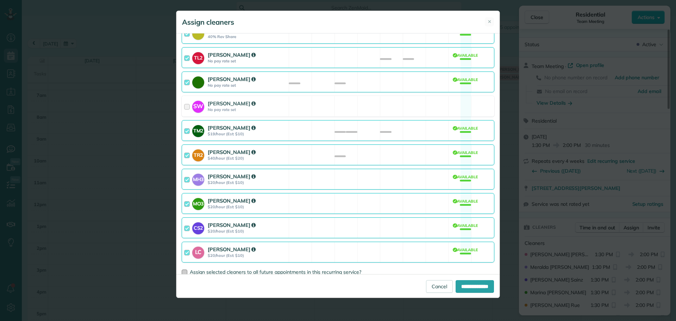
click at [282, 269] on span "Assign selected cleaners to all future appointments in this recurring service?" at bounding box center [275, 272] width 171 height 6
click at [463, 284] on input "**********" at bounding box center [474, 286] width 38 height 13
type input "**********"
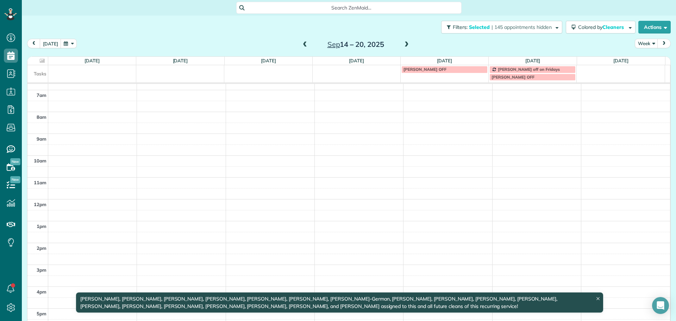
scroll to position [59, 0]
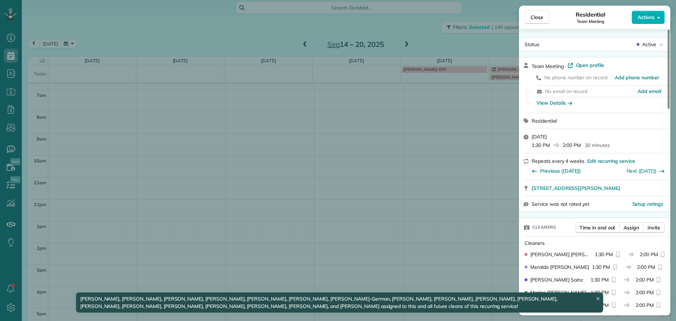
click at [340, 28] on div "Close Residential Team Meeting Actions Status Active Team Meeting · Open profil…" at bounding box center [338, 160] width 676 height 321
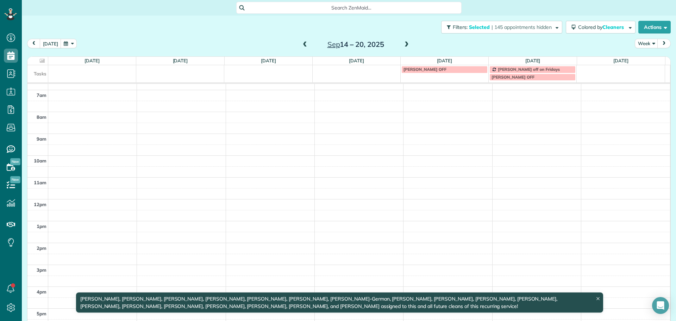
click at [403, 43] on span at bounding box center [407, 45] width 8 height 6
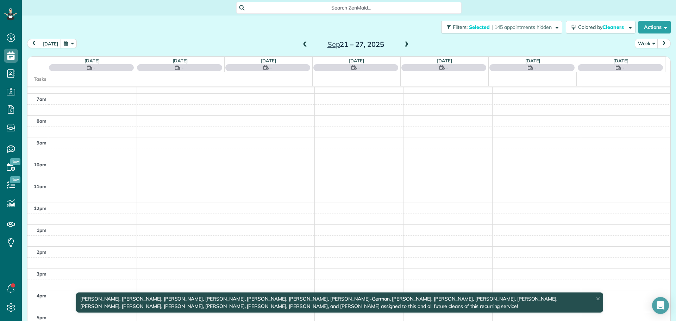
scroll to position [63, 0]
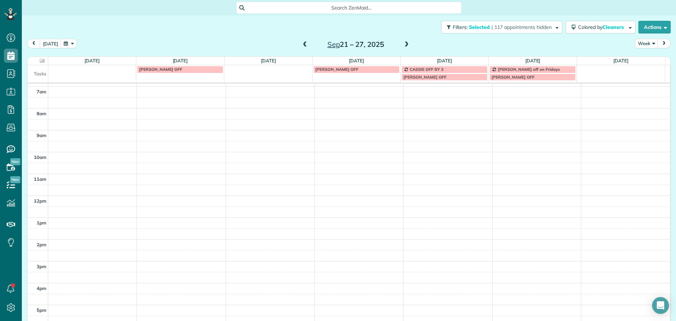
click at [302, 44] on span at bounding box center [305, 45] width 8 height 6
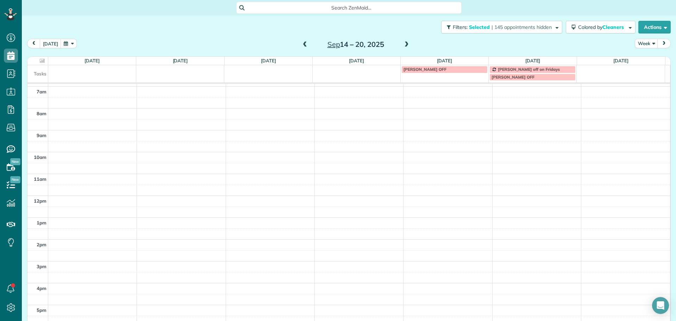
click at [302, 44] on span at bounding box center [305, 45] width 8 height 6
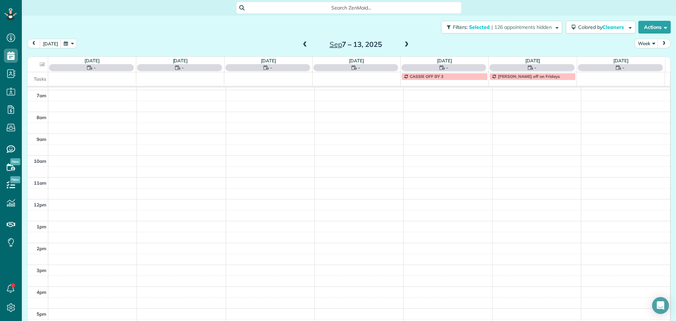
click at [302, 44] on span at bounding box center [305, 45] width 8 height 6
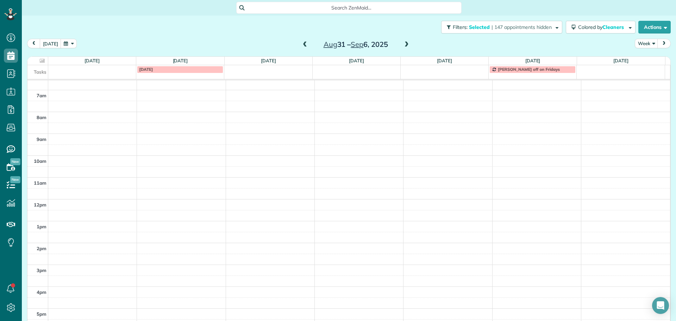
click at [302, 44] on span at bounding box center [305, 45] width 8 height 6
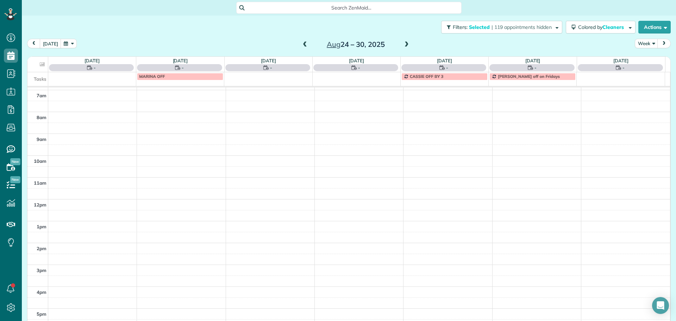
click at [302, 44] on span at bounding box center [305, 45] width 8 height 6
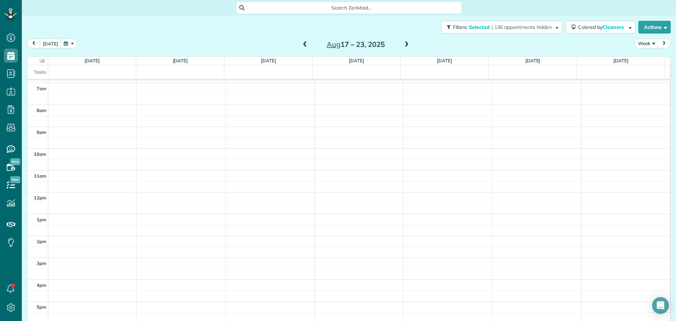
scroll to position [59, 0]
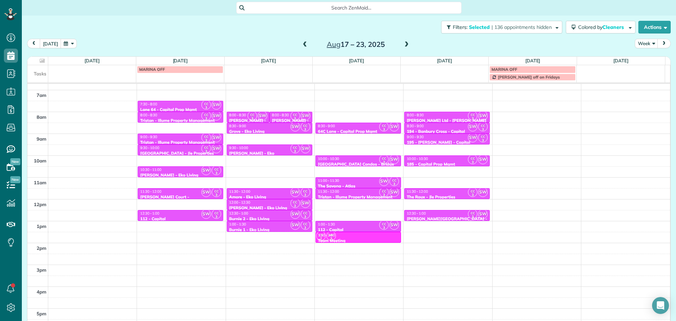
click at [302, 44] on span at bounding box center [305, 45] width 8 height 6
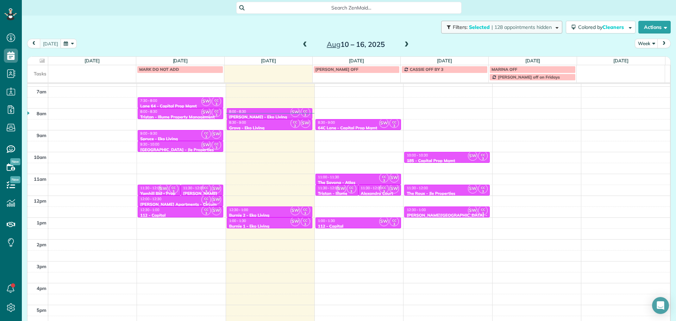
click at [494, 24] on span "| 128 appointments hidden" at bounding box center [521, 27] width 60 height 6
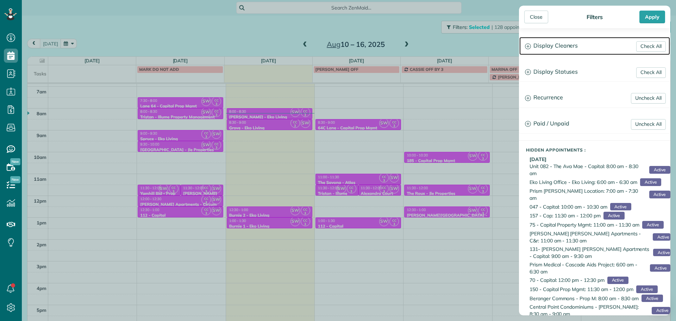
click at [556, 50] on h3 "Display Cleaners" at bounding box center [594, 46] width 151 height 18
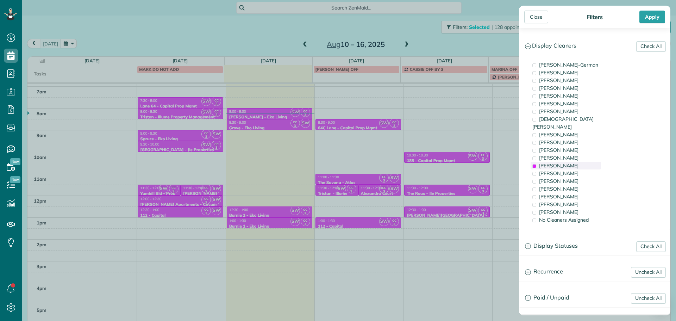
click at [554, 162] on span "Sabrina Woolford" at bounding box center [558, 165] width 39 height 6
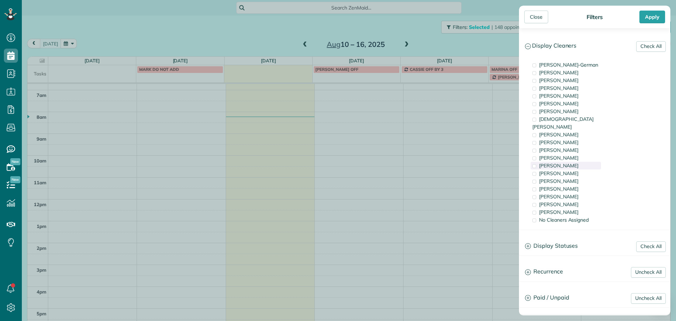
scroll to position [56, 0]
click at [558, 185] on span "Meralda Harris" at bounding box center [558, 188] width 39 height 6
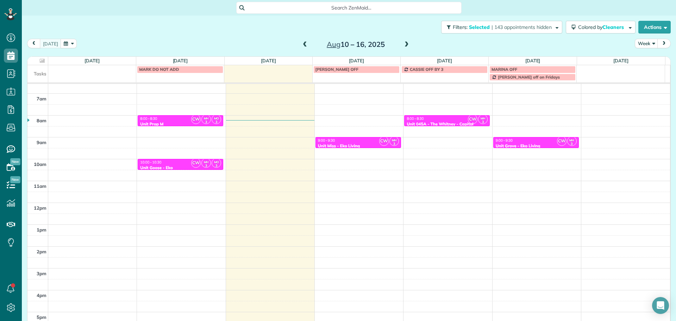
click at [256, 149] on div "Close Filters Apply Check All Display Cleaners Christina Wright-German Brie Kil…" at bounding box center [338, 160] width 676 height 321
click at [191, 118] on span "CW" at bounding box center [196, 119] width 10 height 10
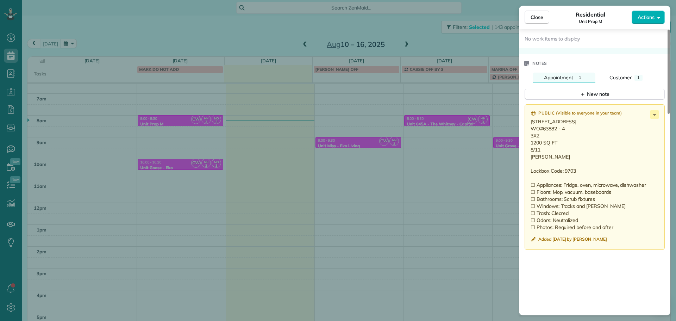
scroll to position [564, 0]
drag, startPoint x: 565, startPoint y: 133, endPoint x: 542, endPoint y: 134, distance: 22.9
click at [542, 134] on p "3283 SW 126th Avenue Beaverton OR 97005 WO#63882 - 4 3X2 1200 SQ FT 8/11 Brett …" at bounding box center [595, 171] width 130 height 113
click at [483, 100] on div "Close Residential Unit Prop M Actions Status Active Unit Prop M · Open profile …" at bounding box center [338, 160] width 676 height 321
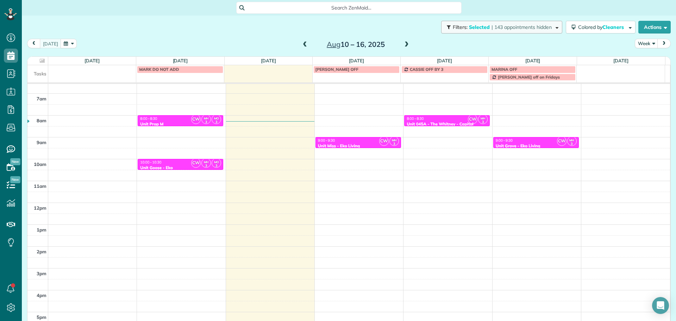
click at [475, 31] on button "Filters: Selected | 143 appointments hidden" at bounding box center [501, 27] width 121 height 13
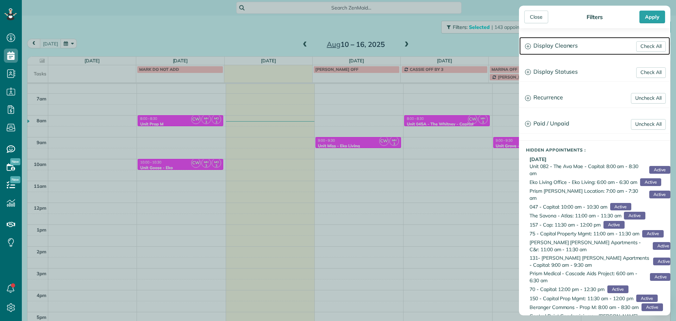
click at [566, 53] on h3 "Display Cleaners" at bounding box center [594, 46] width 151 height 18
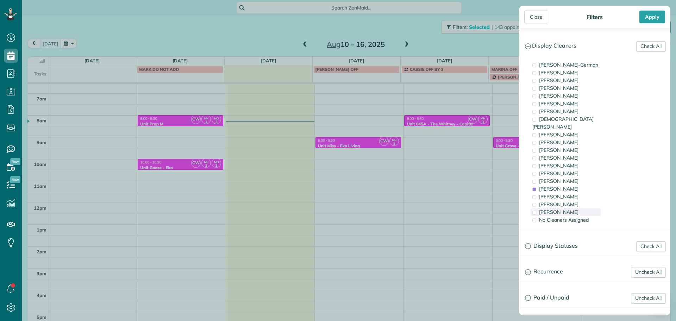
click at [573, 208] on div "Laura Chavez" at bounding box center [565, 212] width 70 height 8
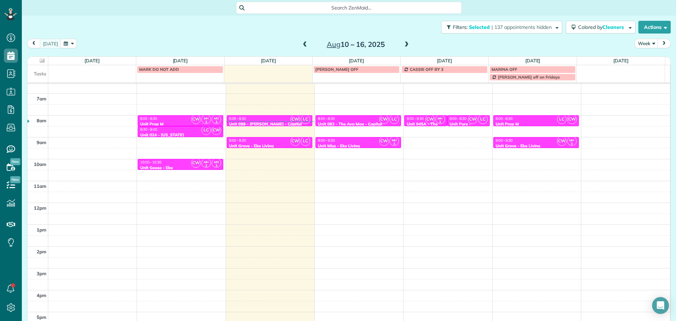
click at [231, 160] on div "Close Filters Apply Check All Display Cleaners Christina Wright-German Brie Kil…" at bounding box center [338, 160] width 676 height 321
click at [201, 132] on span "LC" at bounding box center [206, 130] width 10 height 10
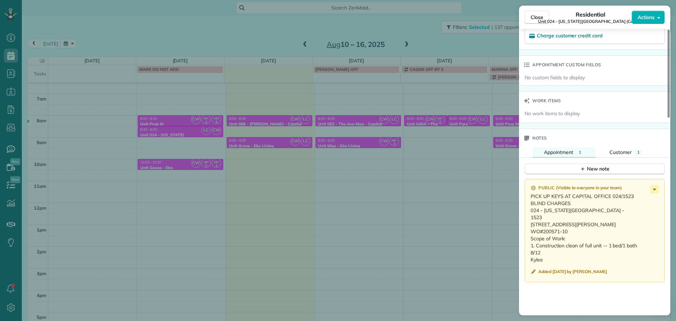
scroll to position [529, 0]
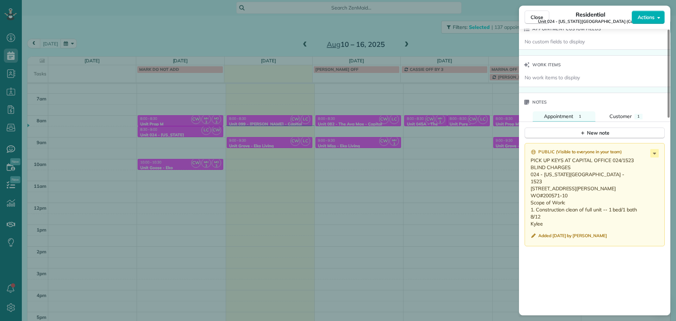
click at [231, 146] on div "Close Residential Unit 024 - Washington Towers (Capital) Actions Status Active …" at bounding box center [338, 160] width 676 height 321
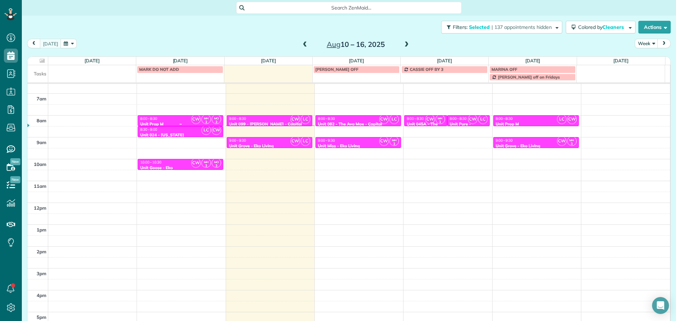
click at [179, 119] on div "8:00 - 8:30" at bounding box center [180, 118] width 81 height 5
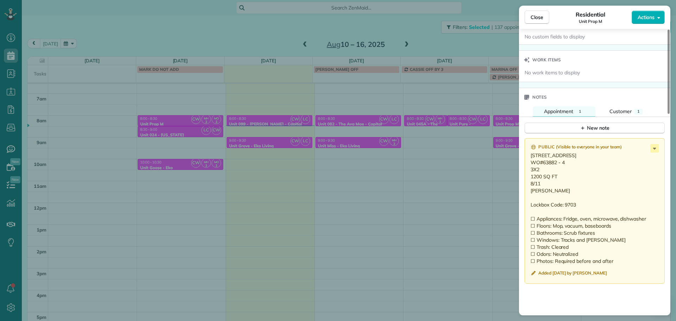
scroll to position [563, 0]
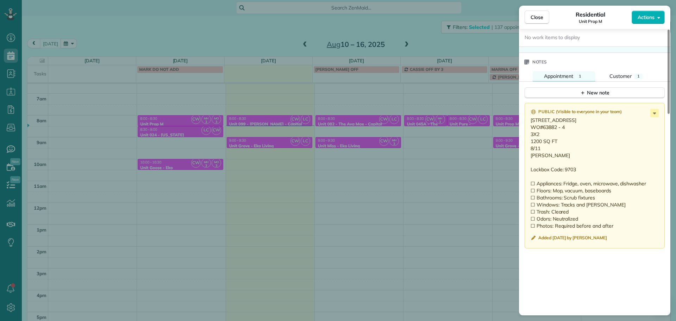
drag, startPoint x: 543, startPoint y: 162, endPoint x: 527, endPoint y: 122, distance: 42.5
click at [527, 122] on div "Public ( Visible to everyone in your team ) 3283 SW 126th Avenue Beaverton OR 9…" at bounding box center [594, 175] width 140 height 145
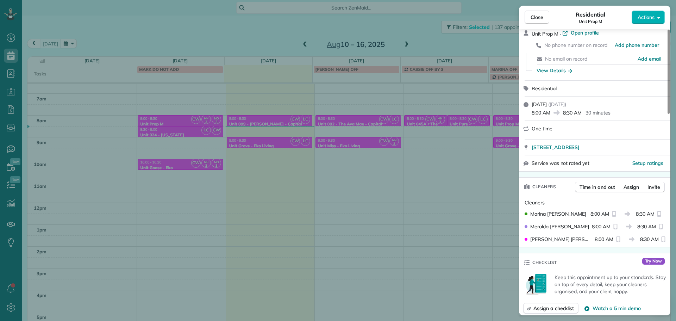
scroll to position [0, 0]
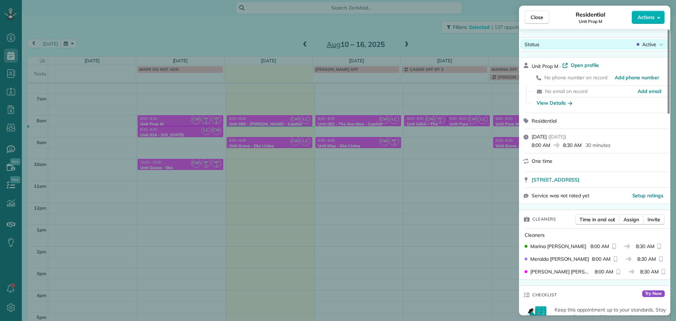
click at [653, 45] on span "Active" at bounding box center [649, 44] width 14 height 7
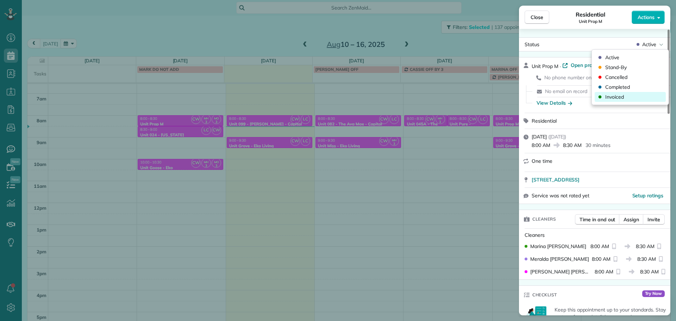
click at [628, 95] on div "Invoiced" at bounding box center [629, 97] width 71 height 10
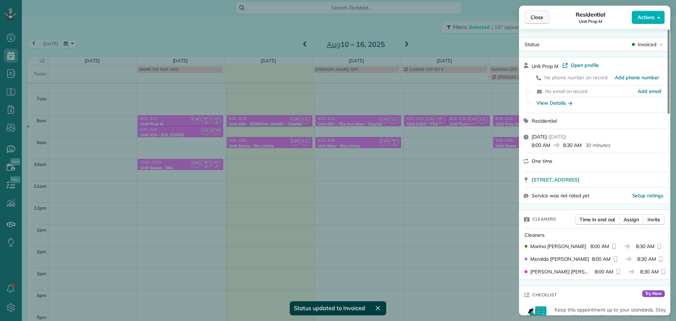
click at [542, 18] on span "Close" at bounding box center [536, 17] width 13 height 7
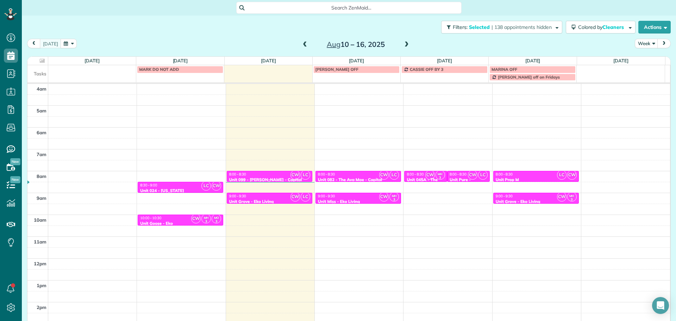
scroll to position [56, 0]
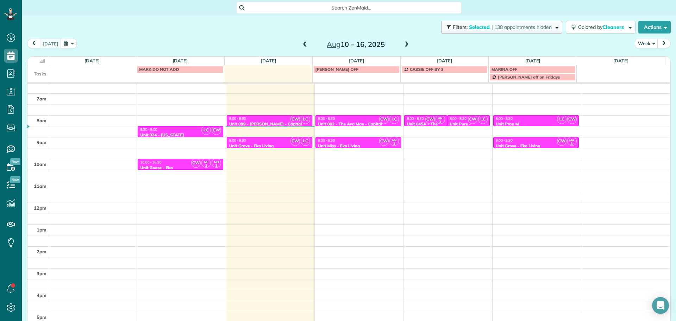
click at [535, 29] on span "| 138 appointments hidden" at bounding box center [521, 27] width 60 height 6
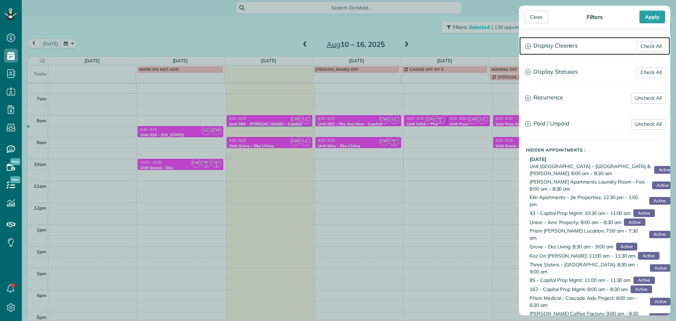
click at [557, 43] on h3 "Display Cleaners" at bounding box center [594, 46] width 151 height 18
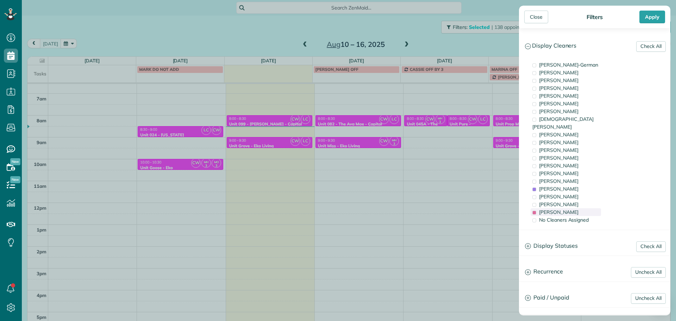
click at [562, 209] on span "Laura Chavez" at bounding box center [558, 212] width 39 height 6
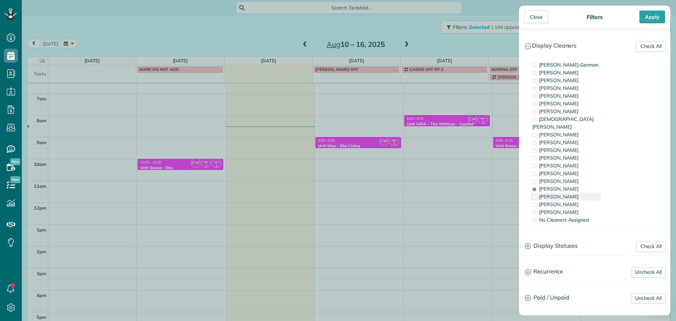
click at [567, 193] on span "Marina Ostertag" at bounding box center [558, 196] width 39 height 6
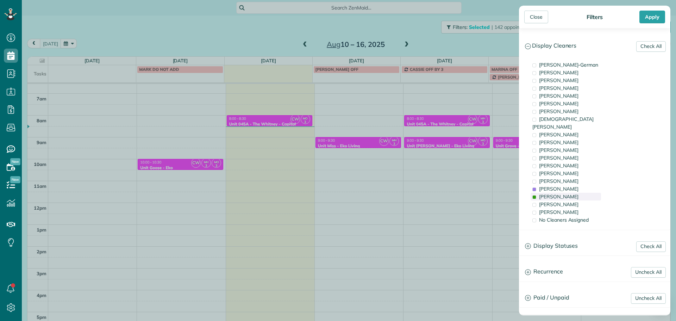
click at [567, 193] on span "[PERSON_NAME]" at bounding box center [558, 196] width 39 height 6
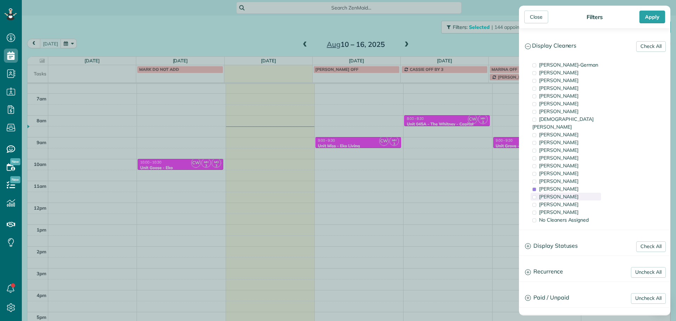
click at [567, 193] on span "[PERSON_NAME]" at bounding box center [558, 196] width 39 height 6
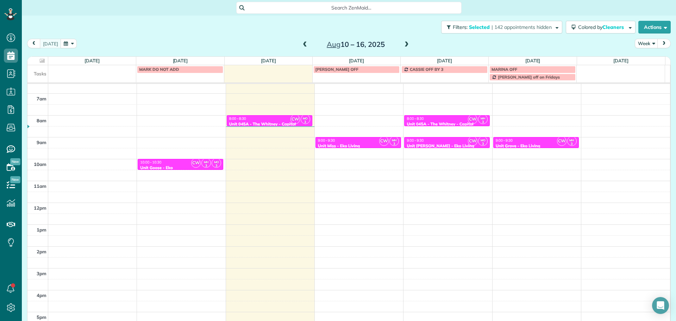
drag, startPoint x: 361, startPoint y: 127, endPoint x: 343, endPoint y: 173, distance: 49.3
click at [360, 128] on div "Close Filters Apply Check All Display Cleaners [PERSON_NAME]-German [PERSON_NAM…" at bounding box center [338, 160] width 676 height 321
click at [365, 142] on div "9:00 - 9:30" at bounding box center [357, 140] width 81 height 5
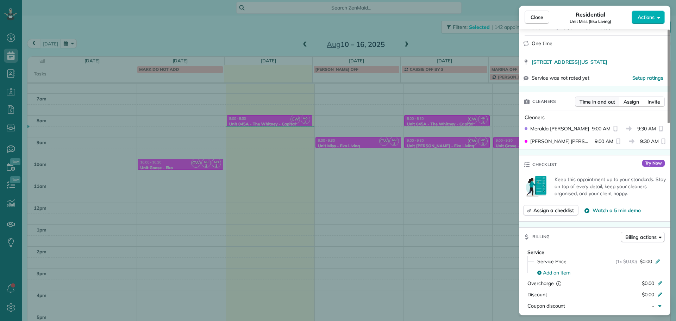
scroll to position [110, 0]
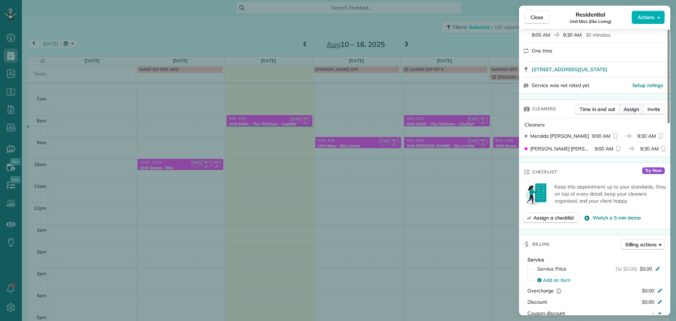
click at [631, 108] on span "Assign" at bounding box center [630, 109] width 15 height 7
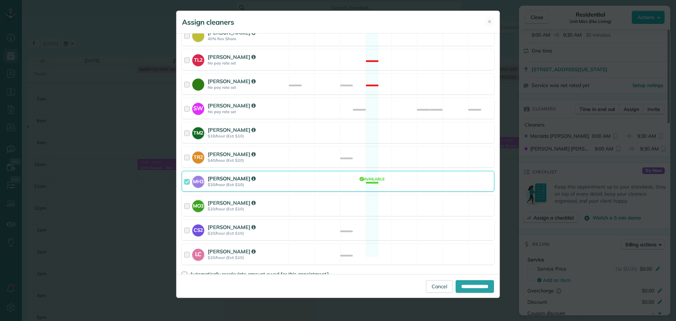
scroll to position [323, 0]
click at [376, 197] on div "MO3 Marina Ostertag $20/hour (Est: $10) Available" at bounding box center [338, 204] width 313 height 21
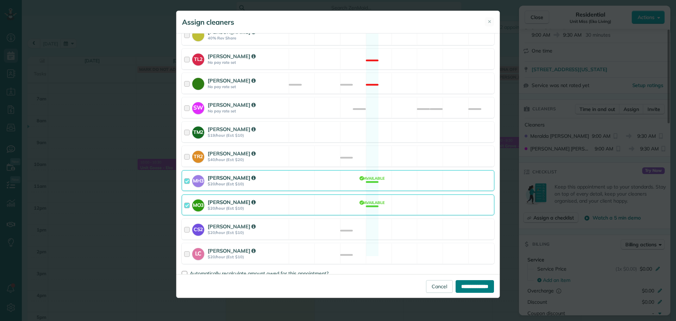
click at [466, 283] on input "**********" at bounding box center [474, 286] width 38 height 13
type input "**********"
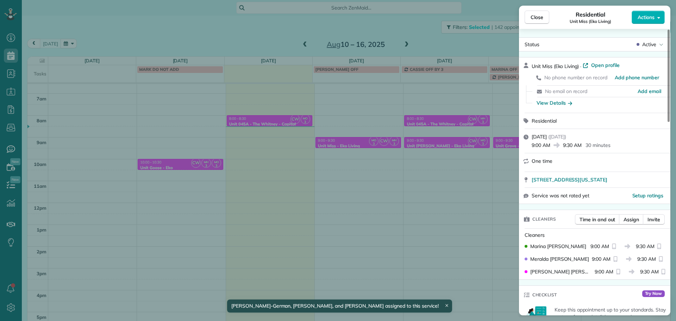
click at [430, 180] on div "Close Residential Unit Miss (Eko Living) Actions Status Active Unit Miss (Eko L…" at bounding box center [338, 160] width 676 height 321
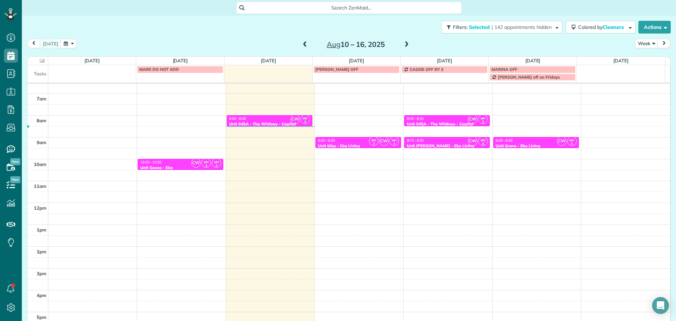
click at [444, 120] on div "8:00 - 8:30" at bounding box center [446, 118] width 81 height 5
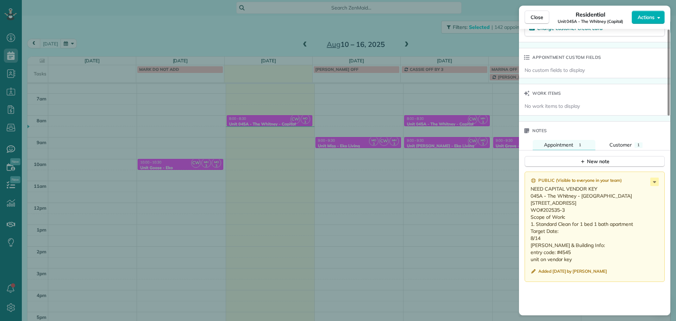
scroll to position [497, 0]
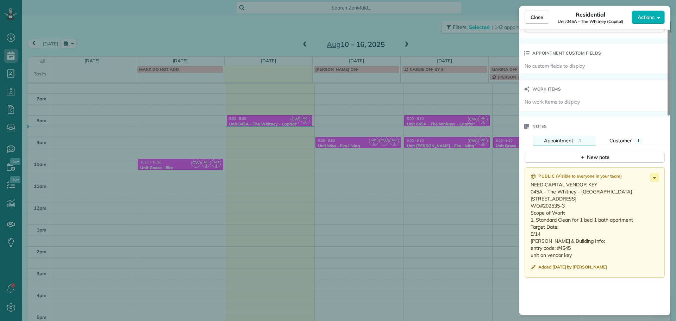
click at [385, 122] on div "Close Residential Unit 045A - The Whitney (Capital) Actions Status Active Unit …" at bounding box center [338, 160] width 676 height 321
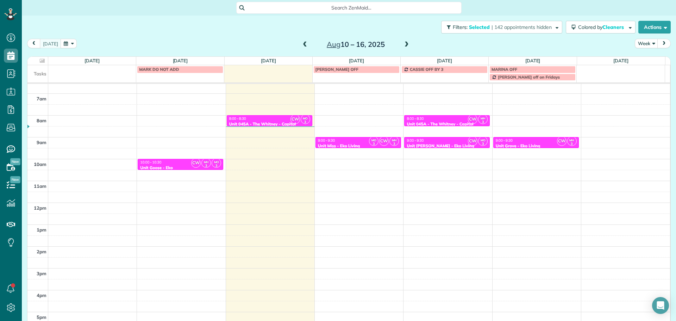
click at [428, 142] on div "9:00 - 9:30" at bounding box center [446, 140] width 81 height 5
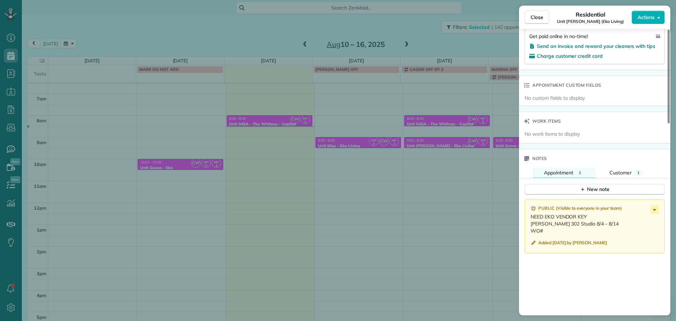
scroll to position [496, 0]
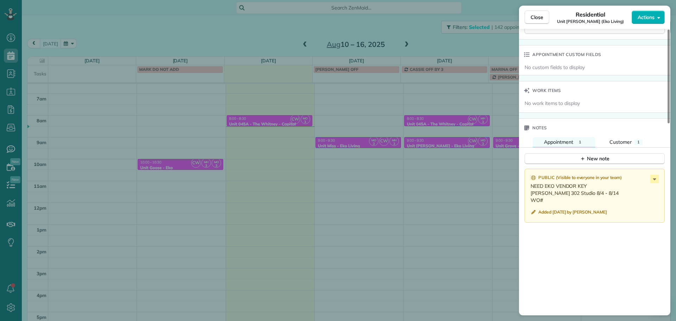
click at [442, 146] on div "Close Residential Unit Powell (Eko Living) Actions Status Active Unit Powell (E…" at bounding box center [338, 160] width 676 height 321
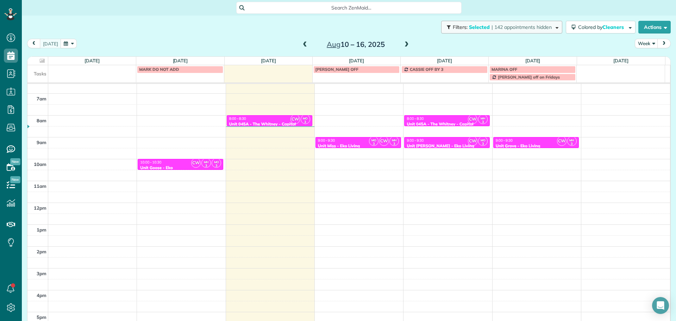
click at [514, 26] on span "| 142 appointments hidden" at bounding box center [521, 27] width 60 height 6
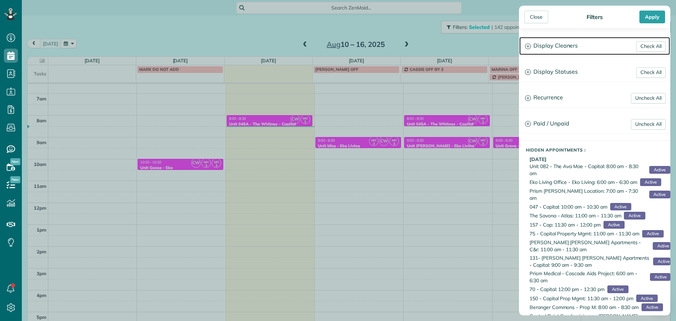
click at [552, 46] on h3 "Display Cleaners" at bounding box center [594, 46] width 151 height 18
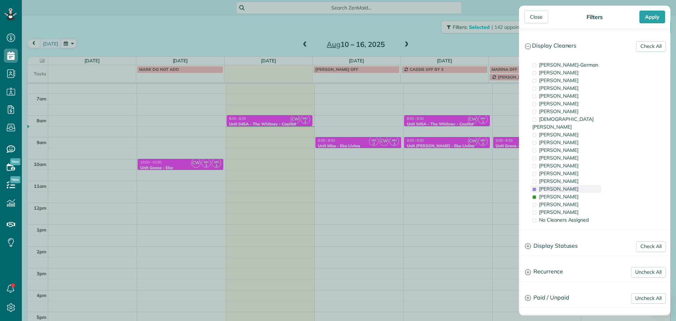
click at [559, 185] on span "Meralda Harris" at bounding box center [558, 188] width 39 height 6
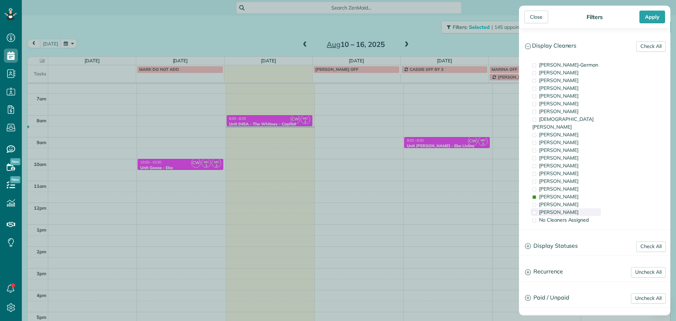
click at [565, 209] on span "Laura Chavez" at bounding box center [558, 212] width 39 height 6
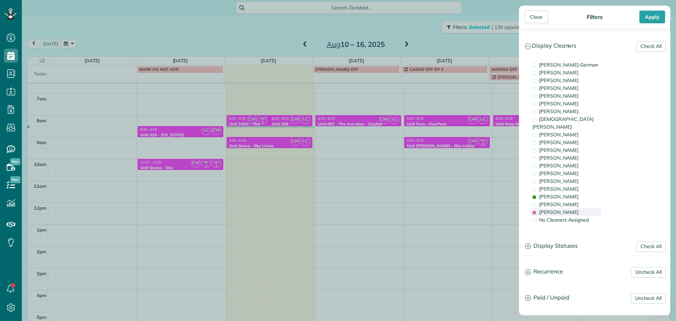
click at [565, 209] on span "Laura Chavez" at bounding box center [558, 212] width 39 height 6
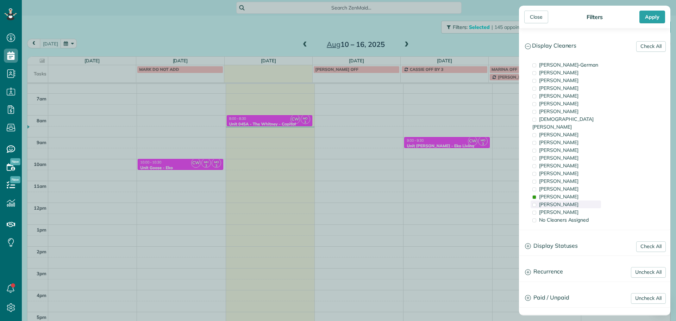
click at [565, 201] on span "Cristina Sainz" at bounding box center [558, 204] width 39 height 6
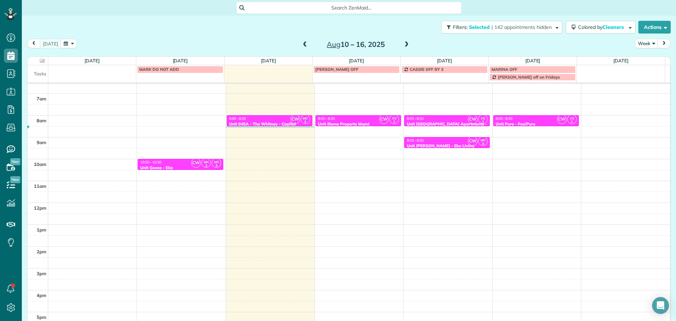
click at [472, 138] on div "Close Filters Apply Check All Display Cleaners Christina Wright-German Brie Kil…" at bounding box center [338, 160] width 676 height 321
click at [447, 121] on div "Unit Cascadia Village Apartments - Tokola Properties" at bounding box center [446, 126] width 81 height 10
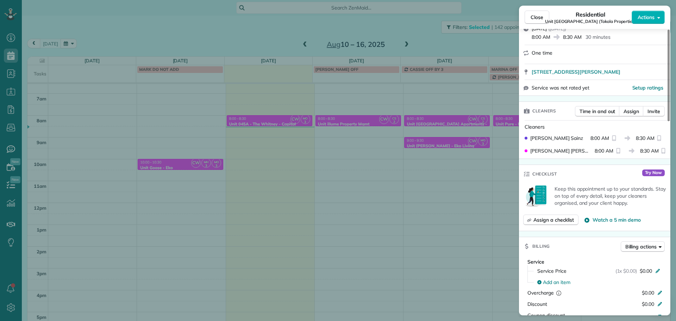
scroll to position [76, 0]
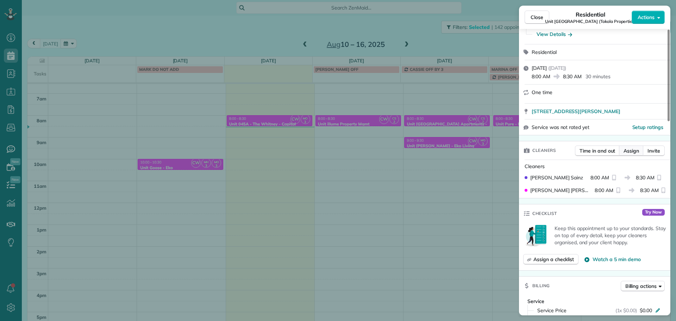
click at [636, 150] on span "Assign" at bounding box center [630, 150] width 15 height 7
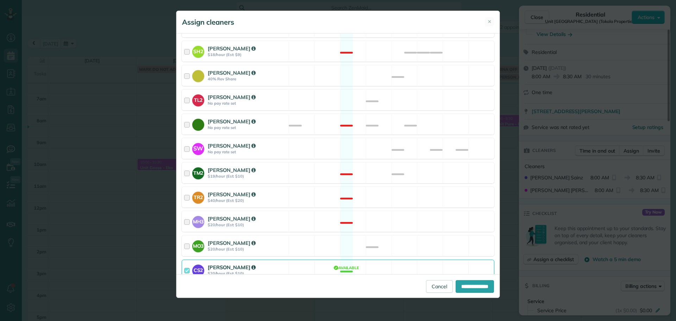
scroll to position [323, 0]
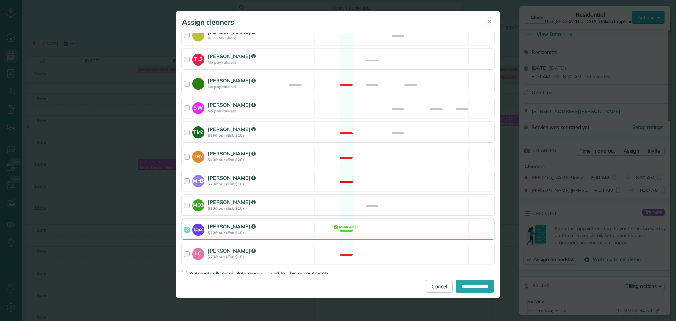
click at [392, 172] on div "MH3 Meralda Harris $20/hour (Est: $10) Not available" at bounding box center [338, 180] width 313 height 21
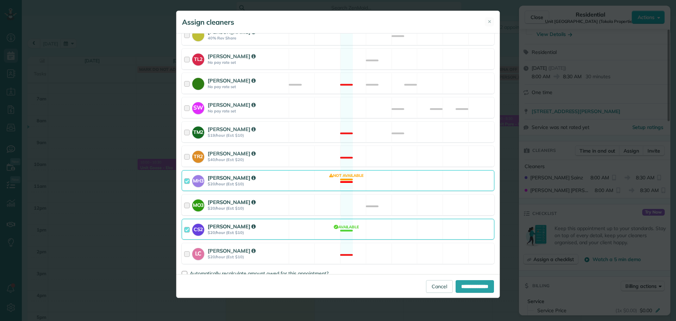
click at [401, 196] on div "MO3 Marina Ostertag $20/hour (Est: $10) Available" at bounding box center [338, 204] width 313 height 21
click at [411, 222] on div "CS2 Cristina Sainz $20/hour (Est: $10) Available" at bounding box center [338, 229] width 313 height 21
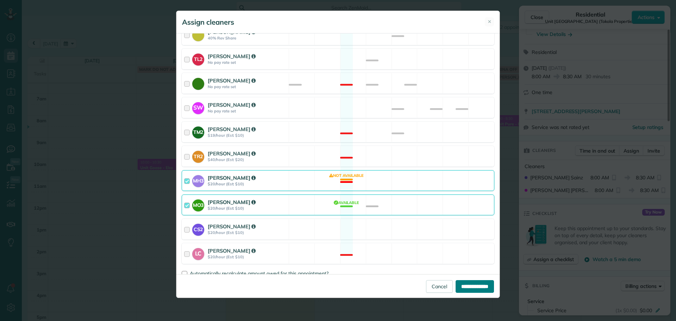
click at [472, 286] on input "**********" at bounding box center [474, 286] width 38 height 13
type input "**********"
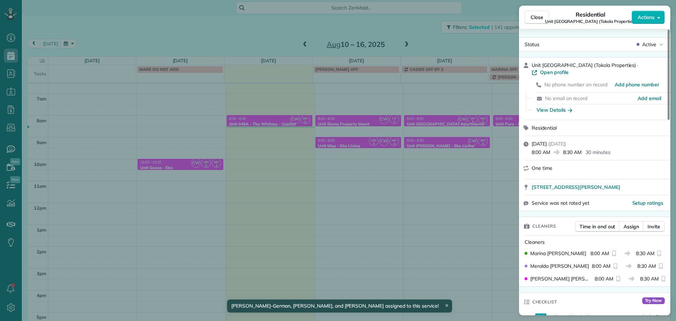
click at [453, 165] on div "Close Residential Unit Cascadia Village Apartments (Tokola Properties) Actions …" at bounding box center [338, 160] width 676 height 321
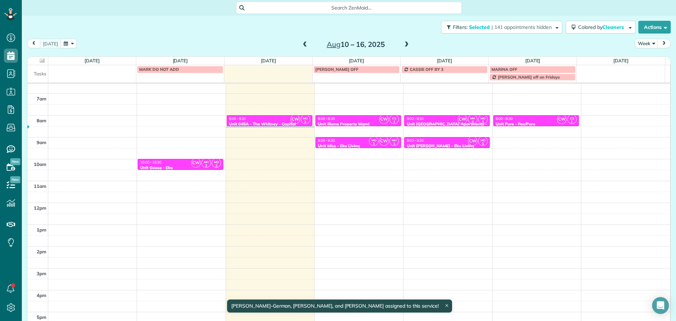
click at [453, 141] on div "9:00 - 9:30" at bounding box center [446, 140] width 81 height 5
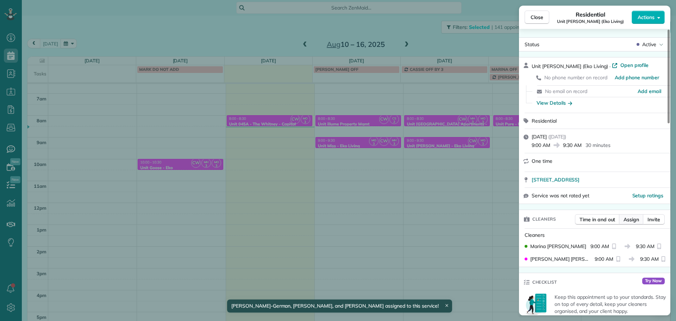
click at [631, 221] on span "Assign" at bounding box center [630, 219] width 15 height 7
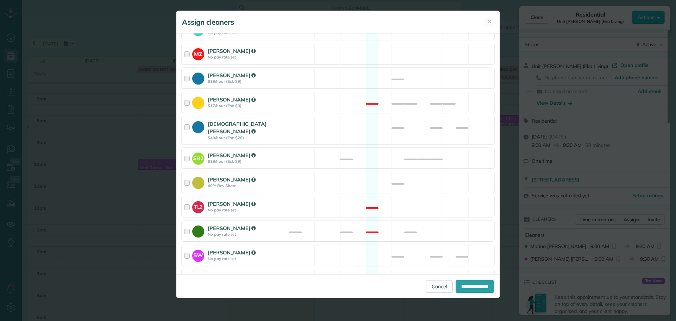
scroll to position [323, 0]
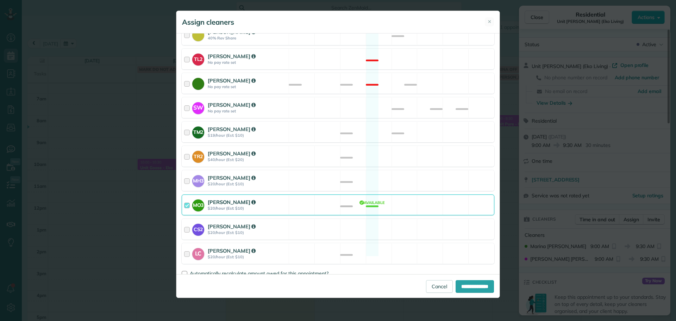
click at [369, 199] on div "MO3 Marina Ostertag $20/hour (Est: $10) Available" at bounding box center [338, 204] width 313 height 21
click at [376, 223] on div "CS2 Cristina Sainz $20/hour (Est: $10) Available" at bounding box center [338, 229] width 313 height 21
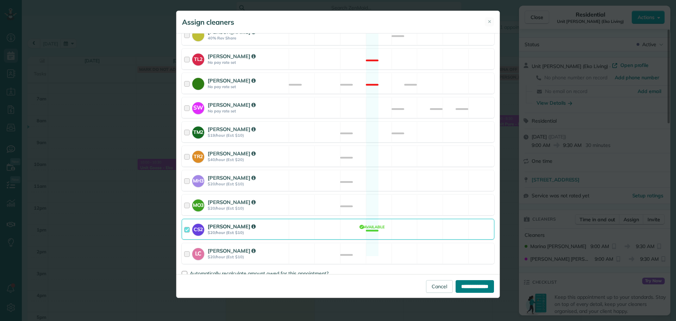
click at [461, 285] on input "**********" at bounding box center [474, 286] width 38 height 13
type input "**********"
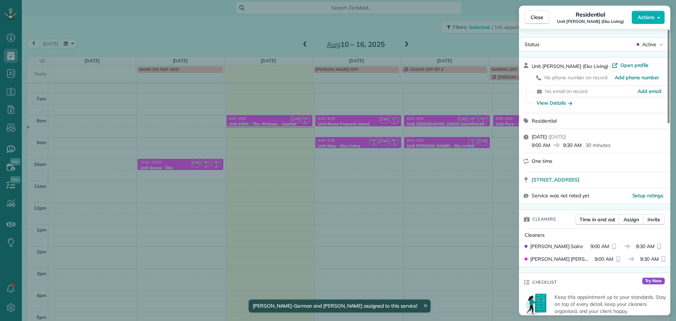
click at [454, 165] on div "Close Residential Unit Powell (Eko Living) Actions Status Active Unit Powell (E…" at bounding box center [338, 160] width 676 height 321
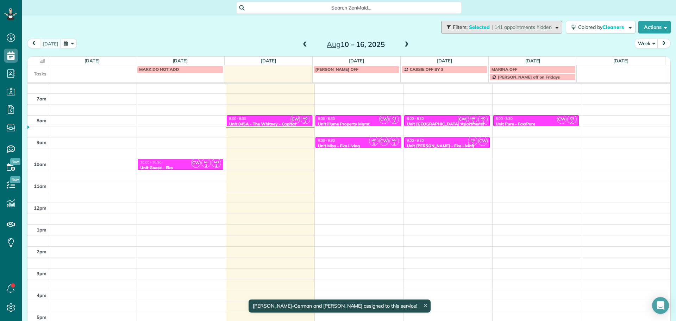
click at [481, 29] on span "Selected" at bounding box center [479, 27] width 21 height 6
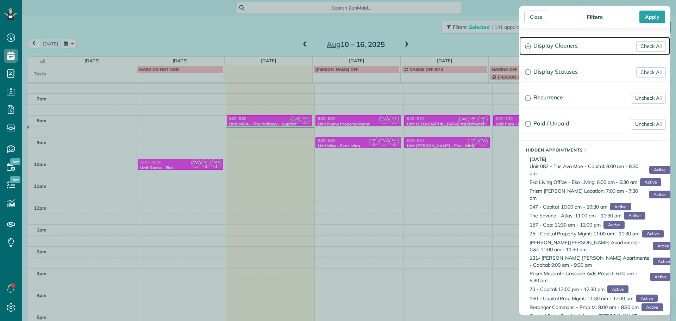
click at [565, 51] on h3 "Display Cleaners" at bounding box center [594, 46] width 151 height 18
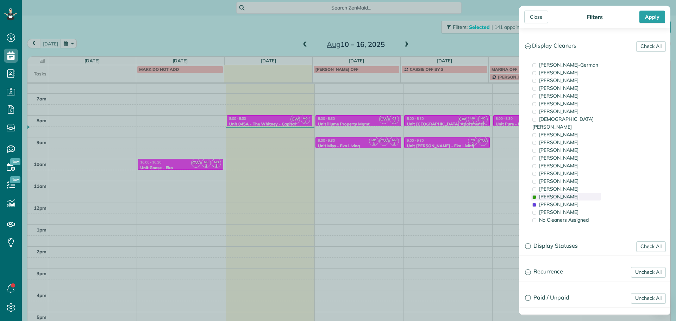
click at [576, 193] on span "Marina Ostertag" at bounding box center [558, 196] width 39 height 6
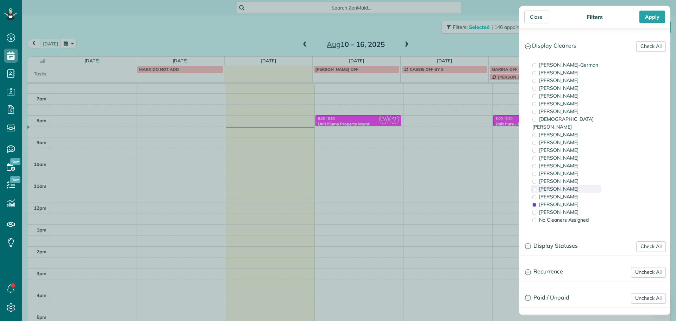
click at [573, 185] on div "Meralda Harris" at bounding box center [565, 189] width 70 height 8
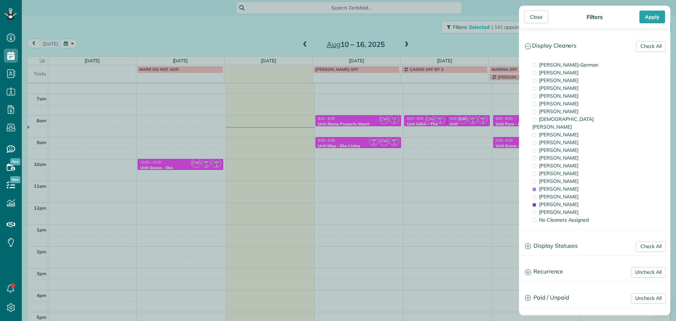
click at [462, 123] on div "Close Filters Apply Check All Display Cleaners Christina Wright-German Brie Kil…" at bounding box center [338, 160] width 676 height 321
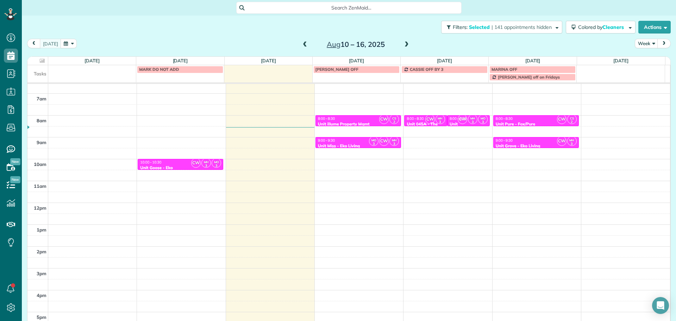
click at [425, 120] on span "CW" at bounding box center [430, 119] width 10 height 10
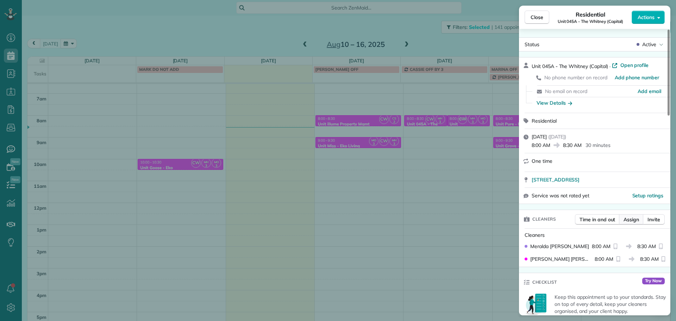
click at [636, 216] on span "Assign" at bounding box center [630, 219] width 15 height 7
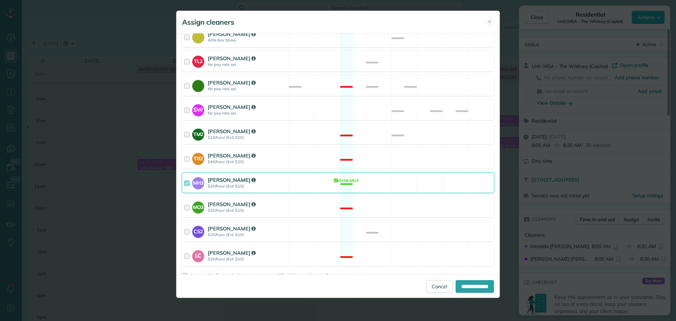
scroll to position [323, 0]
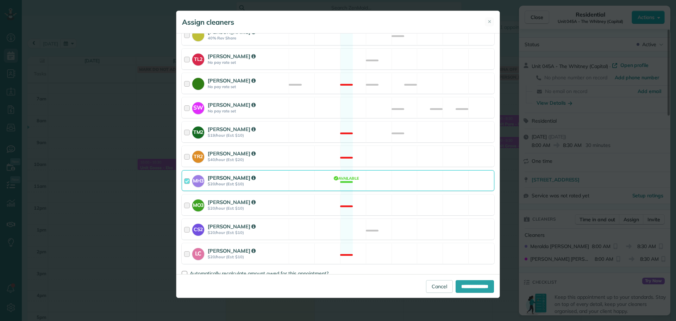
click at [375, 170] on div "MH3 Meralda Harris $20/hour (Est: $10) Available" at bounding box center [338, 180] width 313 height 21
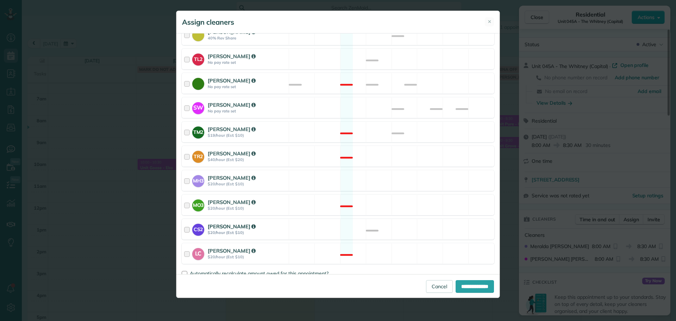
click at [405, 223] on div "CS2 Cristina Sainz $20/hour (Est: $10) Available" at bounding box center [338, 229] width 313 height 21
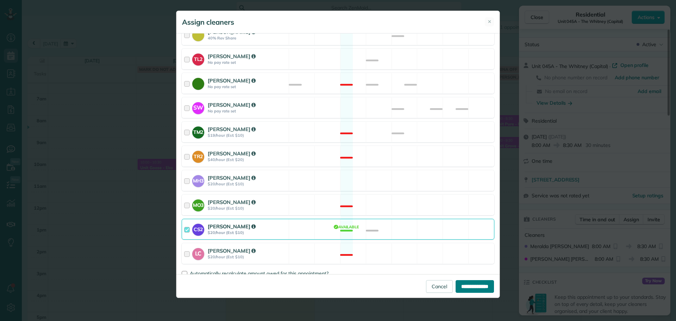
click at [458, 286] on input "**********" at bounding box center [474, 286] width 38 height 13
type input "**********"
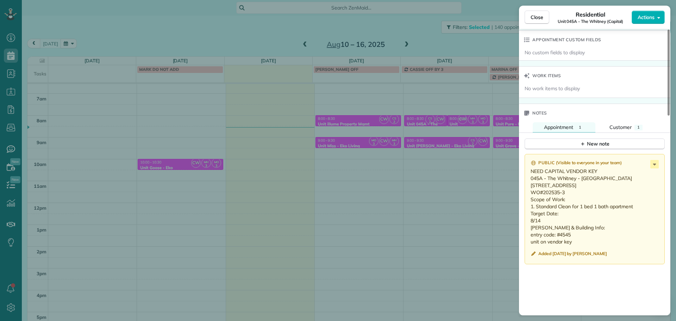
scroll to position [495, 0]
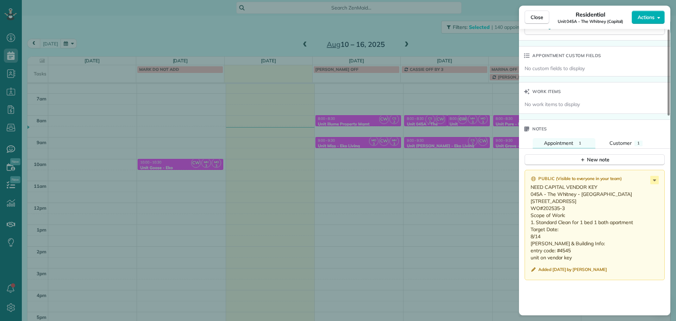
click at [459, 160] on div "Close Residential Unit 045A - The Whitney (Capital) Actions Status Active Unit …" at bounding box center [338, 160] width 676 height 321
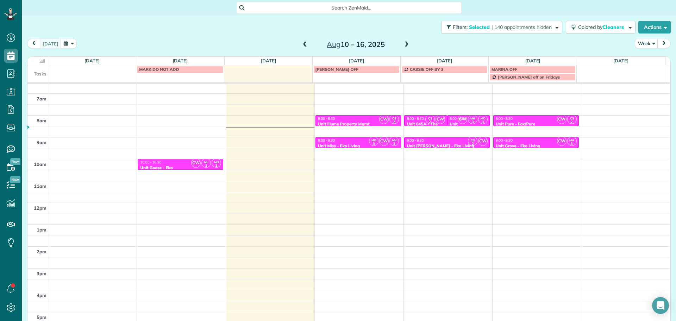
click at [435, 120] on span "CW" at bounding box center [440, 119] width 10 height 10
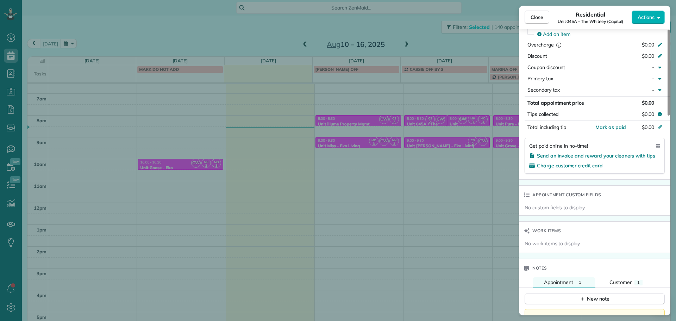
scroll to position [535, 0]
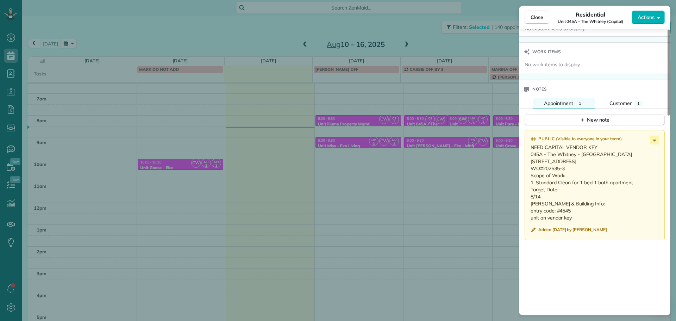
drag, startPoint x: 441, startPoint y: 157, endPoint x: 439, endPoint y: 151, distance: 7.1
click at [441, 157] on div "Close Residential Unit 045A - The Whitney (Capital) Actions Status Active Unit …" at bounding box center [338, 160] width 676 height 321
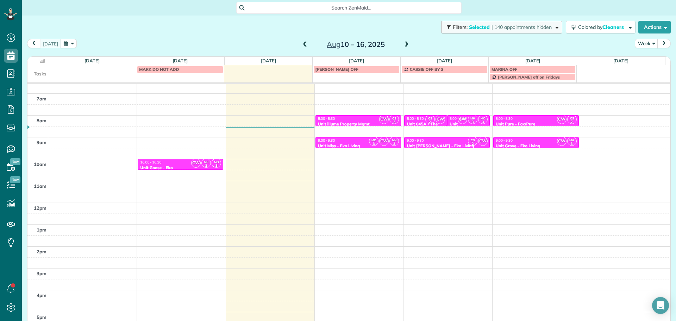
click at [514, 29] on span "| 140 appointments hidden" at bounding box center [521, 27] width 60 height 6
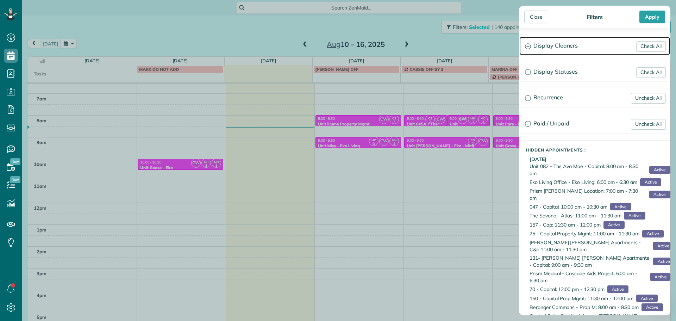
click at [580, 49] on h3 "Display Cleaners" at bounding box center [594, 46] width 151 height 18
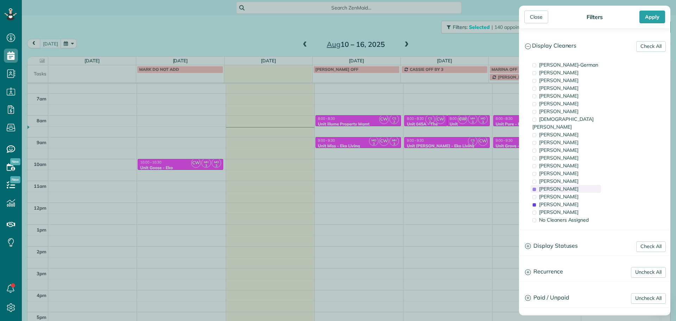
click at [577, 185] on div "Meralda Harris" at bounding box center [565, 189] width 70 height 8
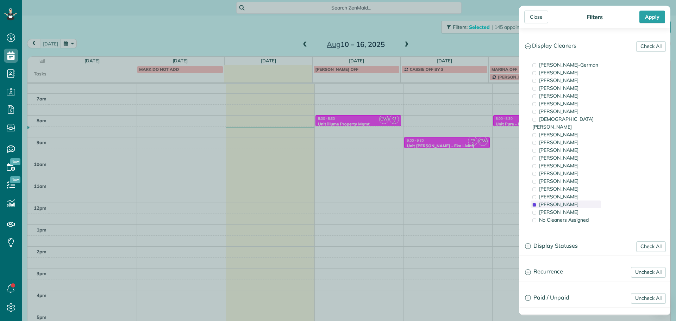
click at [580, 200] on div "Cristina Sainz" at bounding box center [565, 204] width 70 height 8
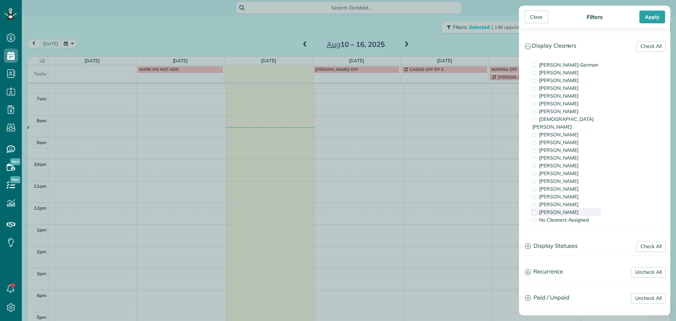
click at [580, 208] on div "Laura Chavez" at bounding box center [565, 212] width 70 height 8
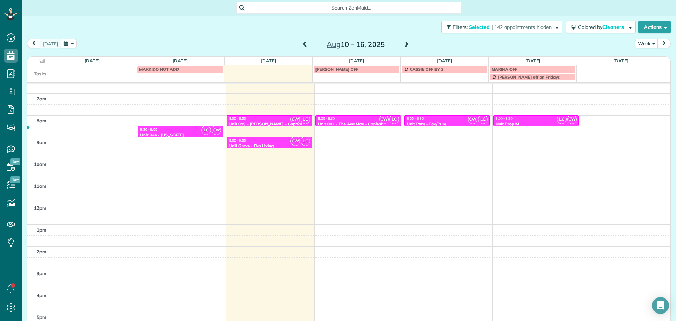
click at [372, 169] on div "Close Filters Apply Check All Display Cleaners Christina Wright-German Brie Kil…" at bounding box center [338, 160] width 676 height 321
click at [276, 118] on div "8:00 - 8:30" at bounding box center [269, 118] width 81 height 5
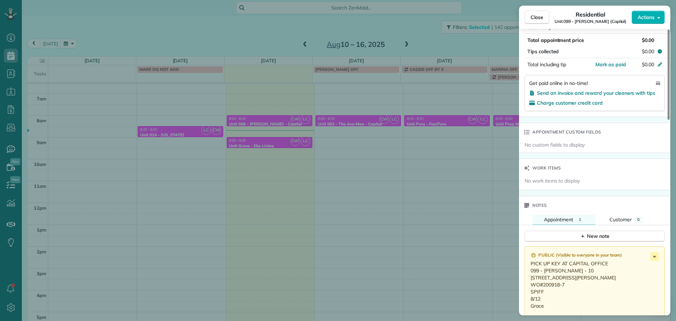
scroll to position [393, 0]
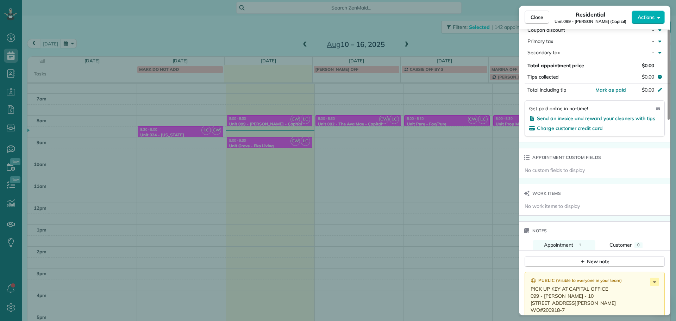
click at [464, 189] on div "Close Residential Unit 099 - Ellana Lofts (Capital) Actions Status Active Unit …" at bounding box center [338, 160] width 676 height 321
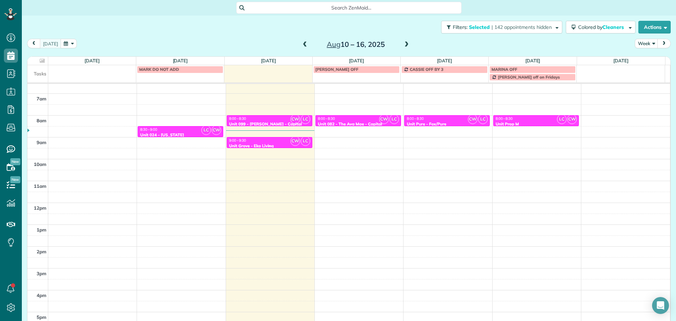
click at [256, 143] on div "Unit Grove - Eko Living" at bounding box center [269, 145] width 81 height 5
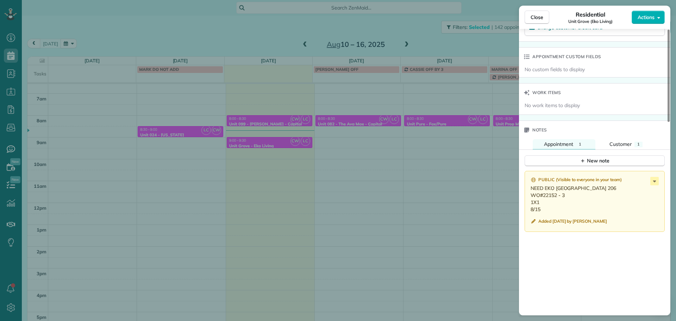
scroll to position [495, 0]
click at [483, 168] on div "Close Residential Unit Grove (Eko Living) Actions Status Active Unit Grove (Eko…" at bounding box center [338, 160] width 676 height 321
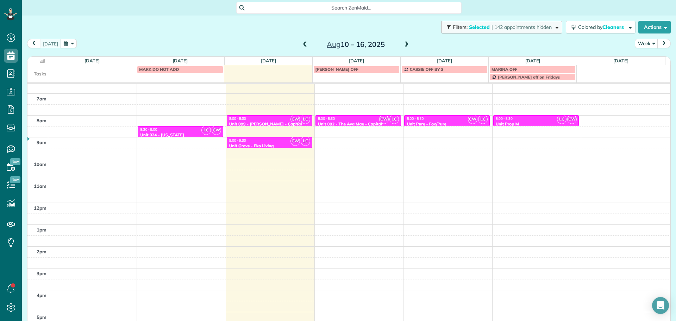
click at [523, 29] on span "| 142 appointments hidden" at bounding box center [521, 27] width 60 height 6
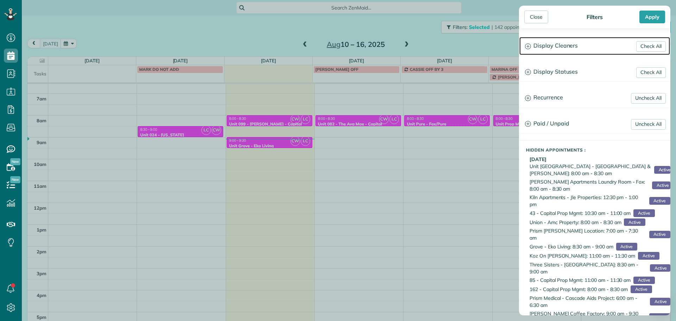
click at [561, 44] on h3 "Display Cleaners" at bounding box center [594, 46] width 151 height 18
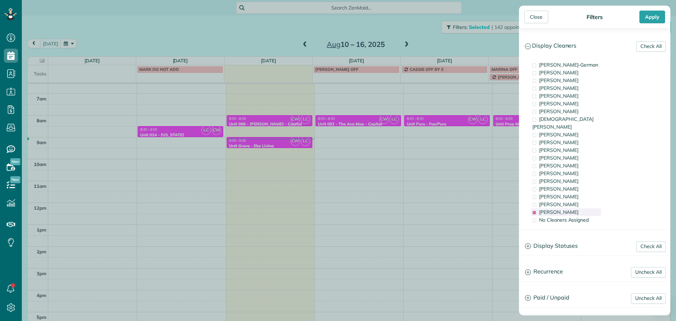
click at [567, 209] on span "Laura Chavez" at bounding box center [558, 212] width 39 height 6
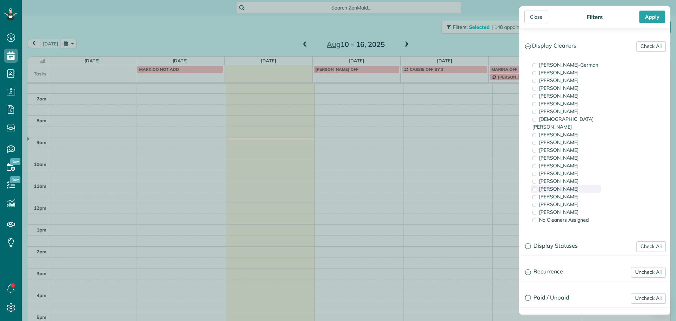
click at [580, 185] on div "Meralda Harris" at bounding box center [565, 189] width 70 height 8
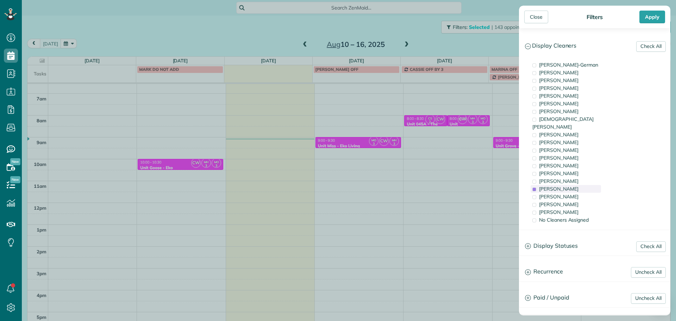
click at [580, 185] on div "Meralda Harris" at bounding box center [565, 189] width 70 height 8
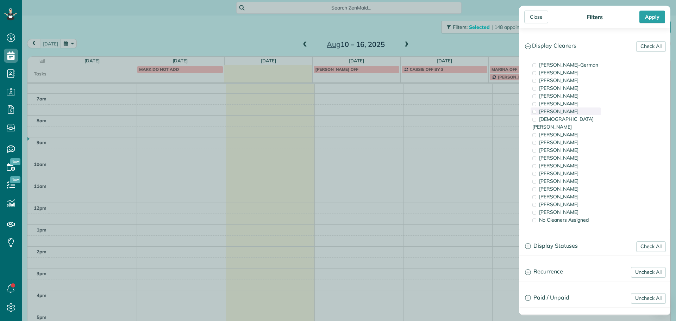
click at [575, 111] on div "Tony Middleton" at bounding box center [565, 111] width 70 height 8
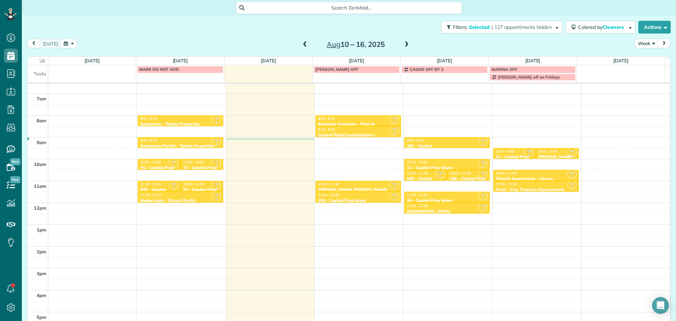
click at [392, 157] on div "Close Filters Apply Check All Display Cleaners Christina Wright-German Brie Kil…" at bounding box center [338, 160] width 676 height 321
click at [491, 27] on span "| 127 appointments hidden" at bounding box center [521, 27] width 60 height 6
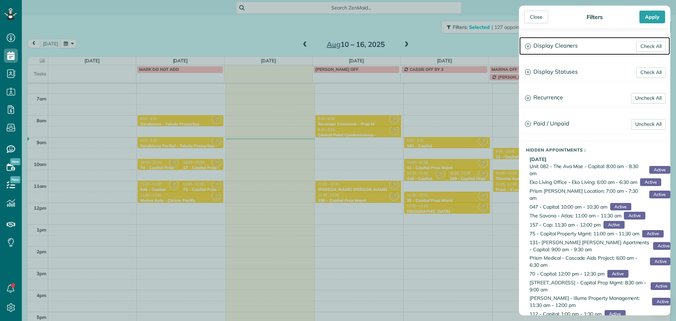
click at [544, 48] on h3 "Display Cleaners" at bounding box center [594, 46] width 151 height 18
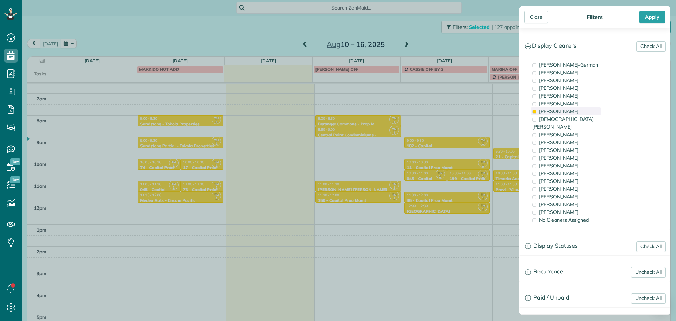
click at [551, 110] on span "Tony Middleton" at bounding box center [558, 111] width 39 height 6
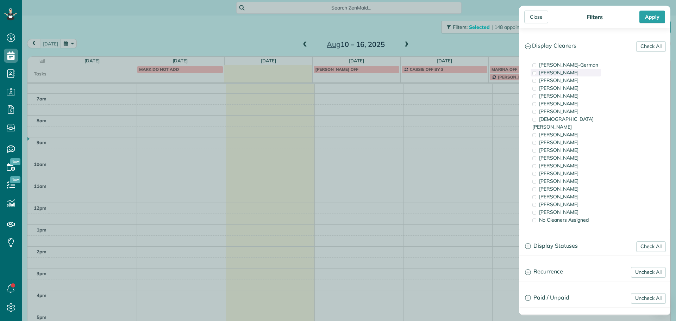
click at [562, 75] on span "Brie Killary" at bounding box center [558, 72] width 39 height 6
click at [566, 77] on span "Cassie Feliciano" at bounding box center [558, 80] width 39 height 6
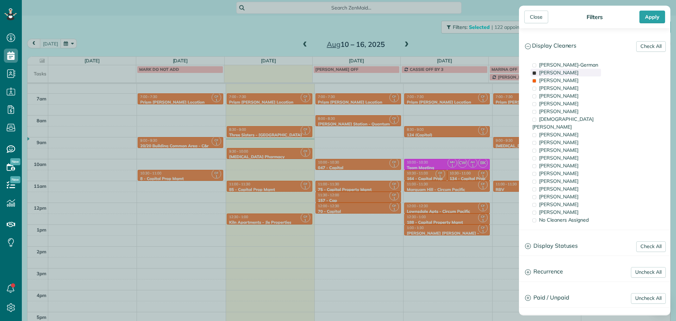
click at [566, 73] on div "Brie Killary" at bounding box center [565, 73] width 70 height 8
click at [467, 112] on div "Close Filters Apply Check All Display Cleaners Christina Wright-German Brie Kil…" at bounding box center [338, 160] width 676 height 321
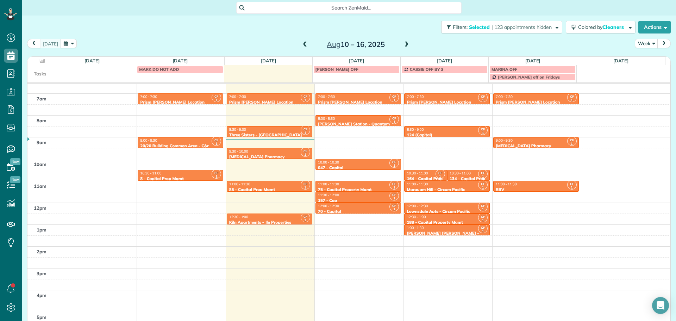
click at [403, 40] on span at bounding box center [407, 44] width 8 height 11
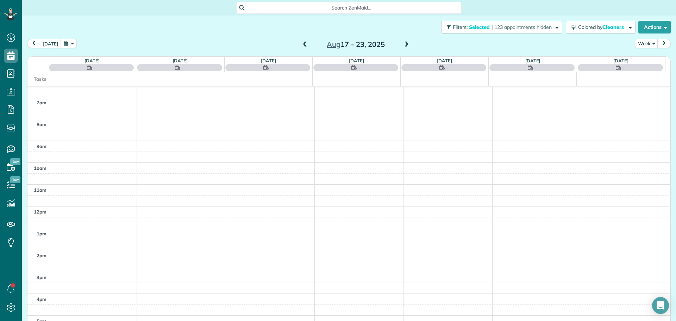
scroll to position [63, 0]
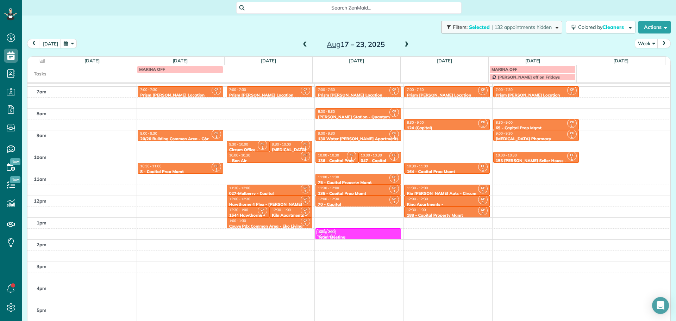
click at [491, 27] on span "| 132 appointments hidden" at bounding box center [521, 27] width 60 height 6
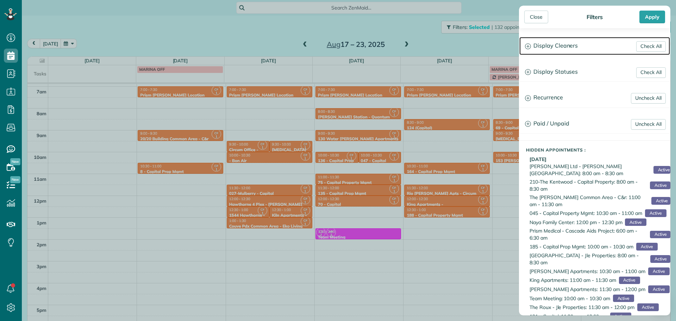
click at [578, 52] on h3 "Display Cleaners" at bounding box center [594, 46] width 151 height 18
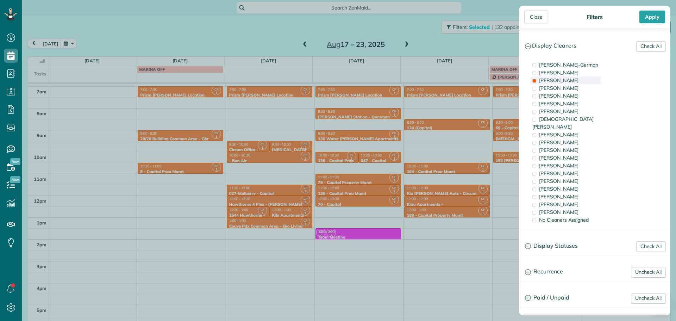
click at [574, 78] on span "Cassie Feliciano" at bounding box center [558, 80] width 39 height 6
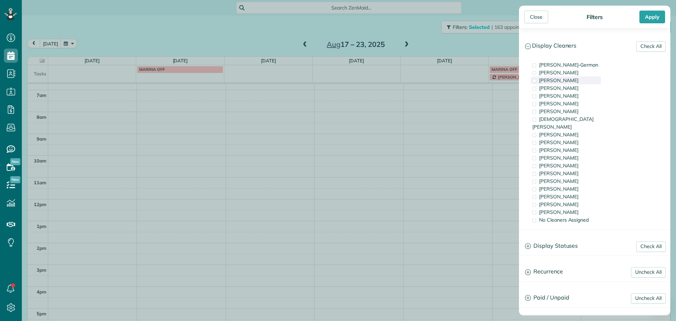
scroll to position [56, 0]
click at [575, 113] on div "Tony Middleton" at bounding box center [565, 111] width 70 height 8
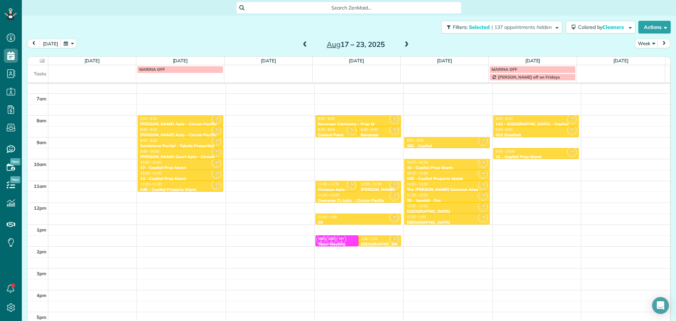
click at [468, 153] on div "Close Filters Apply Check All Display Cleaners Christina Wright-German Brie Kil…" at bounding box center [338, 160] width 676 height 321
click at [506, 33] on button "Filters: Selected | 137 appointments hidden" at bounding box center [501, 27] width 121 height 13
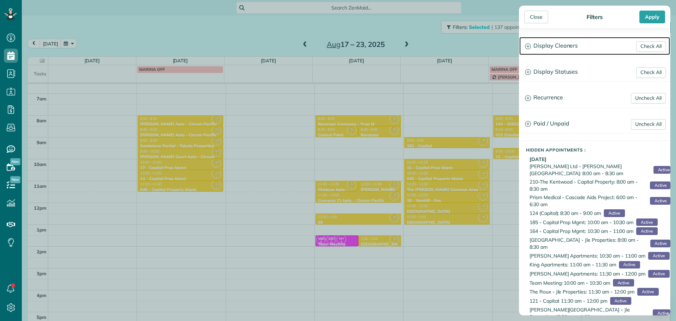
click at [570, 45] on h3 "Display Cleaners" at bounding box center [594, 46] width 151 height 18
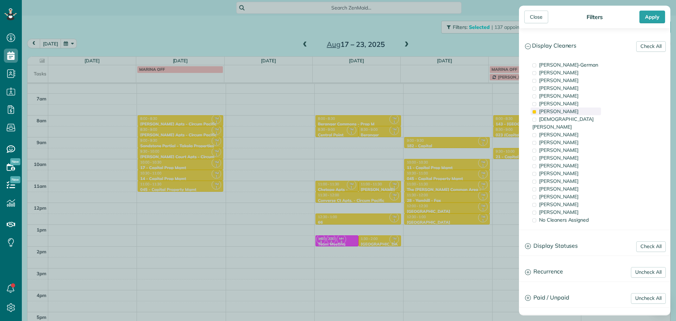
click at [568, 113] on span "Tony Middleton" at bounding box center [558, 111] width 39 height 6
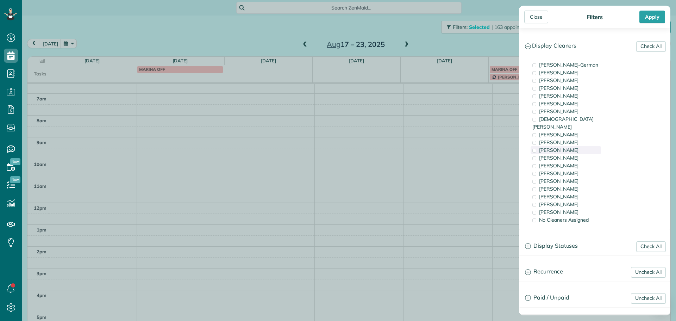
click at [562, 147] on span "Trish Langhorst" at bounding box center [558, 150] width 39 height 6
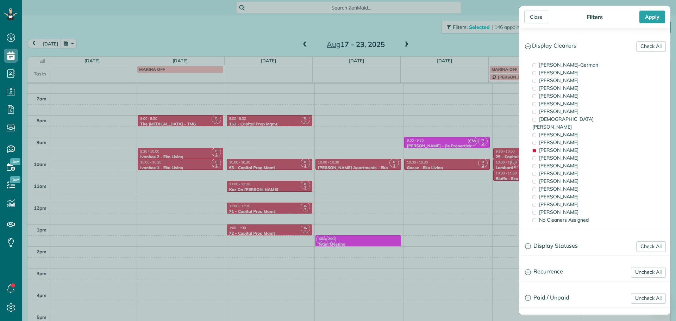
click at [391, 147] on div "Close Filters Apply Check All Display Cleaners Christina Wright-German Brie Kil…" at bounding box center [338, 160] width 676 height 321
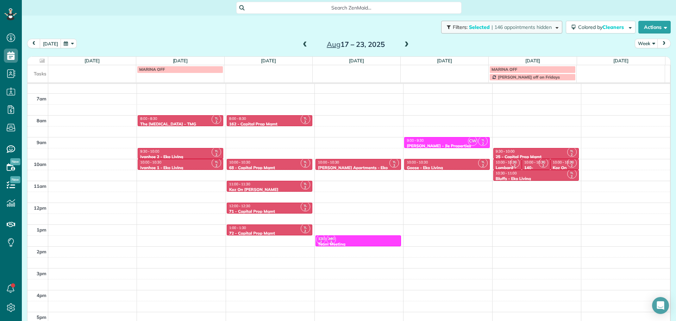
click at [491, 28] on span "| 146 appointments hidden" at bounding box center [521, 27] width 60 height 6
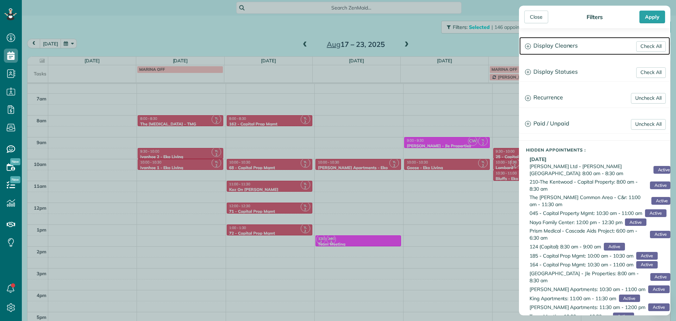
click at [568, 47] on h3 "Display Cleaners" at bounding box center [594, 46] width 151 height 18
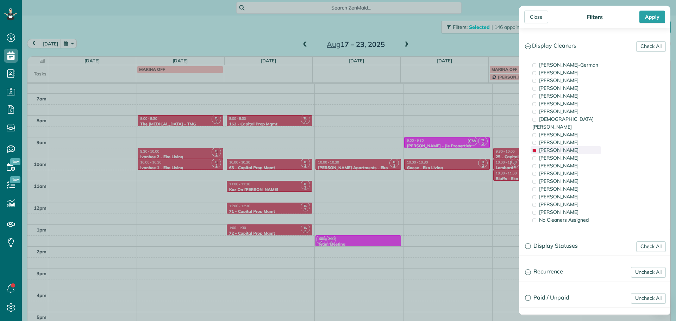
click at [558, 147] on span "Trish Langhorst" at bounding box center [558, 150] width 39 height 6
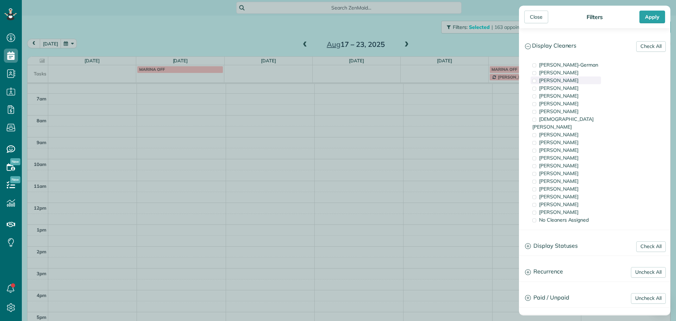
click at [571, 81] on span "Cassie Feliciano" at bounding box center [558, 80] width 39 height 6
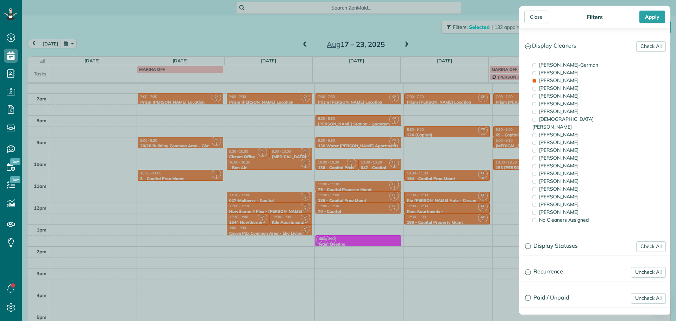
click at [469, 107] on div "Close Filters Apply Check All Display Cleaners Christina Wright-German Brie Kil…" at bounding box center [338, 160] width 676 height 321
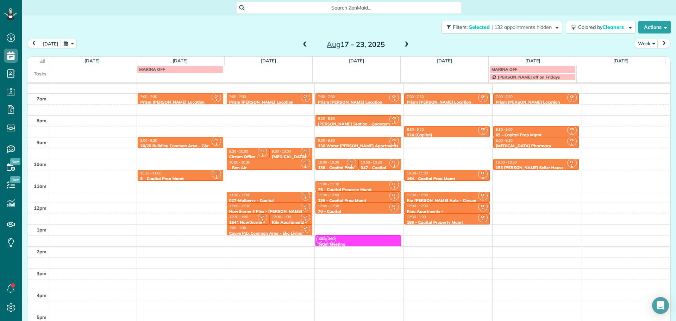
click at [403, 42] on span at bounding box center [407, 45] width 8 height 6
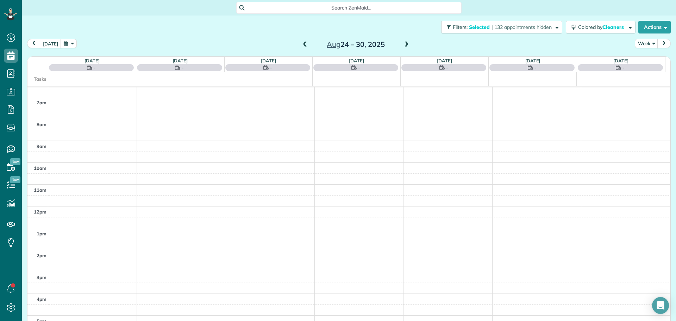
scroll to position [63, 0]
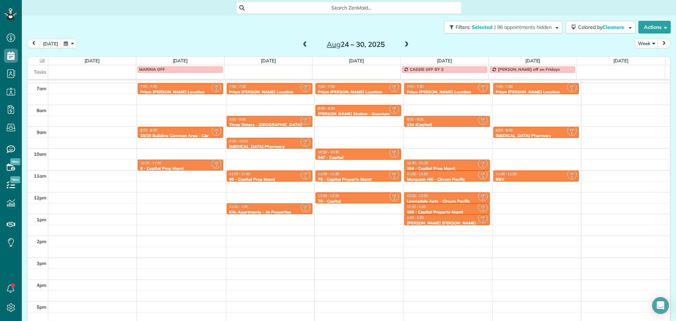
click at [404, 47] on span at bounding box center [407, 45] width 8 height 6
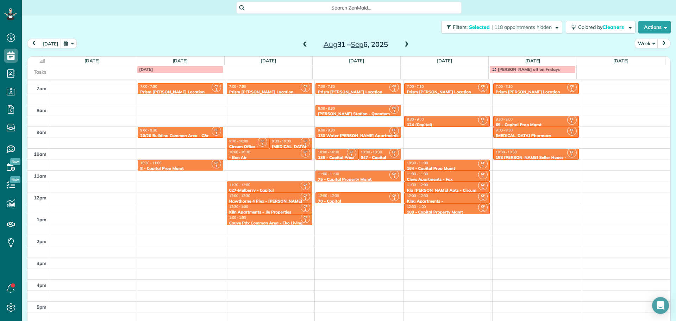
click at [405, 46] on span at bounding box center [407, 45] width 8 height 6
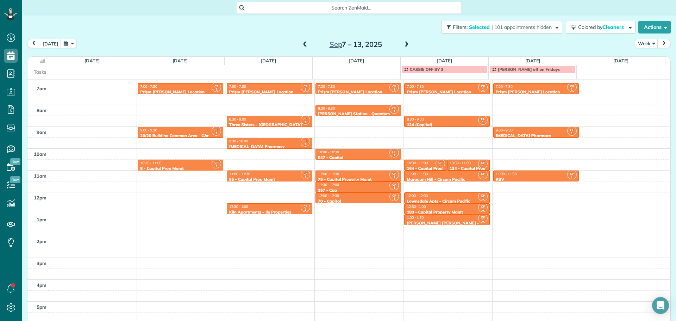
click at [302, 44] on span at bounding box center [305, 45] width 8 height 6
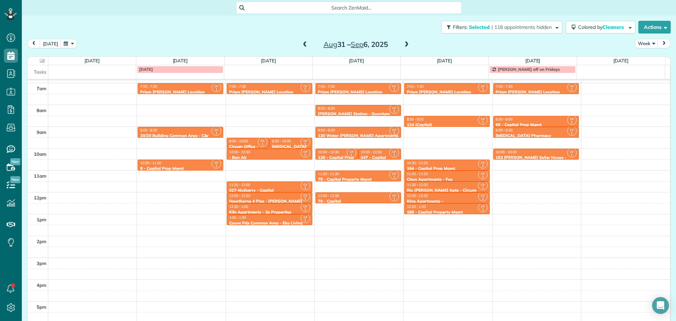
click at [302, 44] on span at bounding box center [305, 45] width 8 height 6
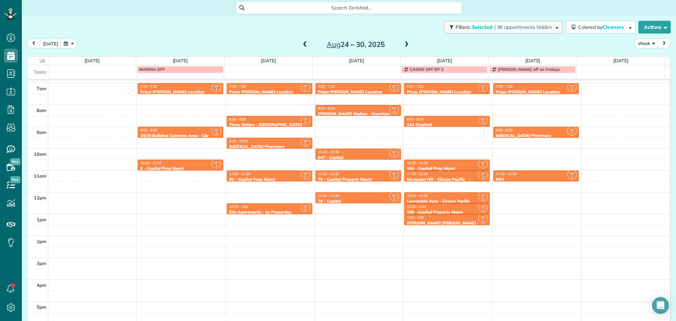
click at [500, 23] on button "Filters: Selected | 96 appointments hidden" at bounding box center [503, 27] width 118 height 13
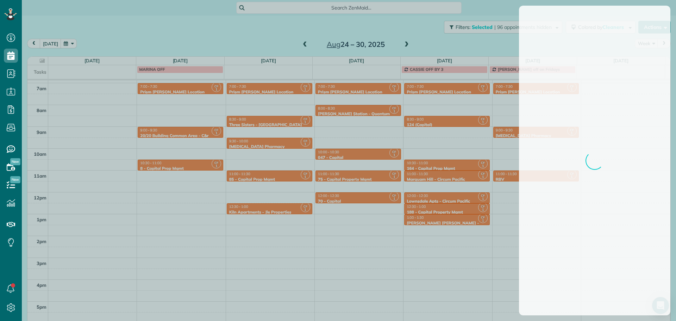
click at [350, 28] on div at bounding box center [338, 160] width 676 height 321
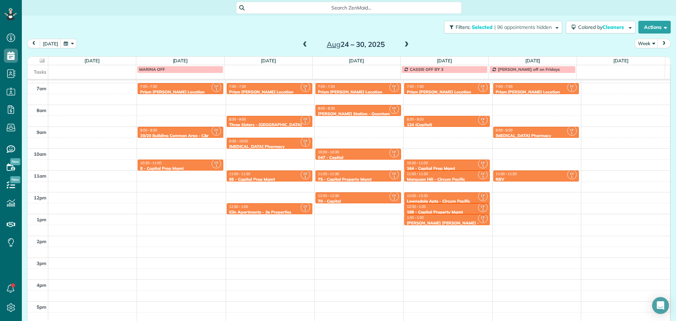
click at [303, 46] on span at bounding box center [305, 45] width 8 height 6
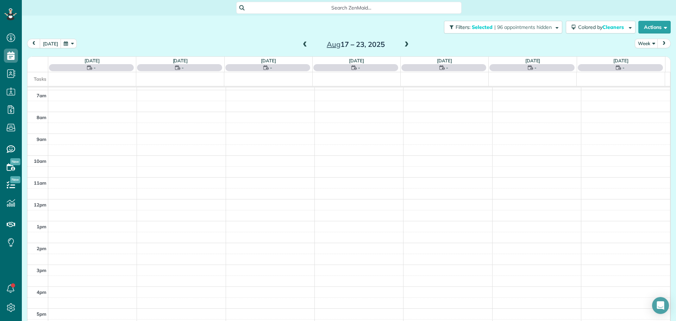
click at [303, 46] on span at bounding box center [305, 45] width 8 height 6
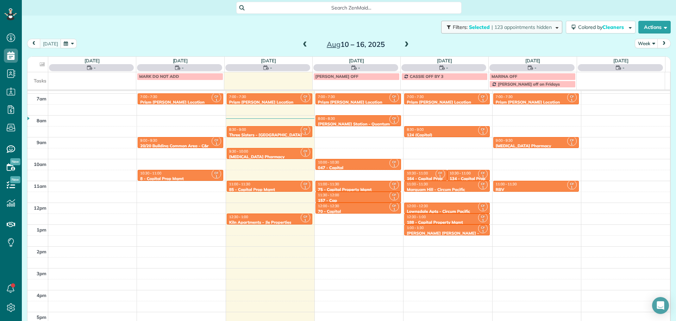
click at [515, 28] on span "| 123 appointments hidden" at bounding box center [521, 27] width 60 height 6
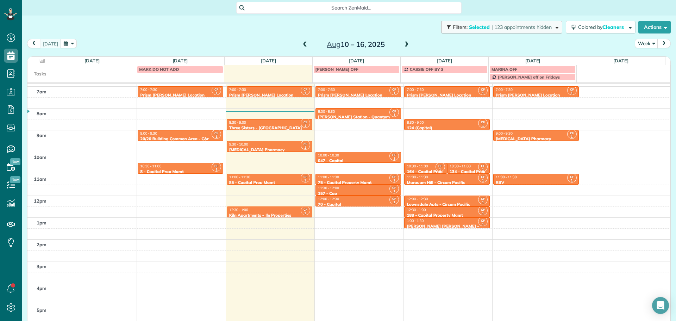
click at [532, 29] on span "| 123 appointments hidden" at bounding box center [521, 27] width 60 height 6
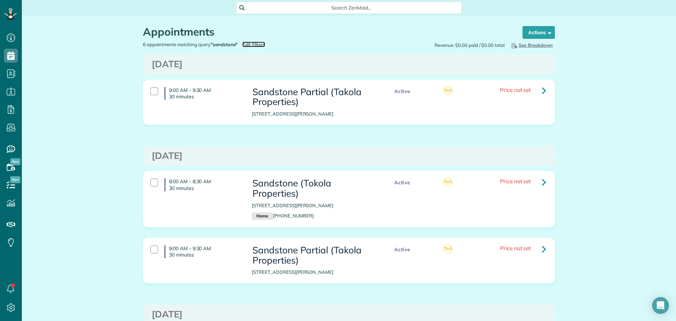
click at [256, 45] on span "Edit Filters" at bounding box center [253, 45] width 23 height 6
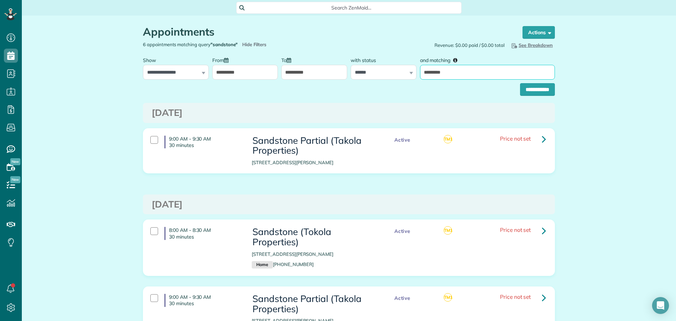
drag, startPoint x: 455, startPoint y: 69, endPoint x: 415, endPoint y: 72, distance: 39.9
click at [418, 72] on div "and matching *********" at bounding box center [487, 66] width 138 height 26
type input "**"
click at [520, 83] on input "**********" at bounding box center [537, 89] width 35 height 13
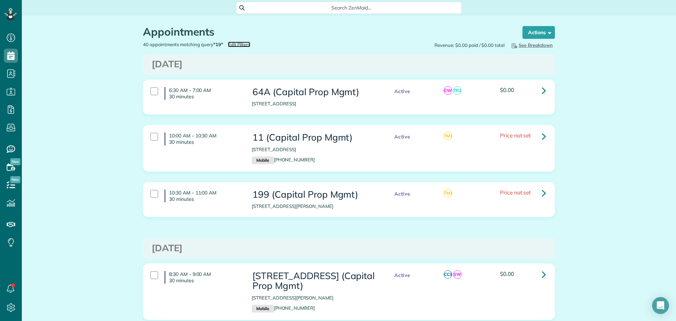
click at [232, 42] on span "Edit Filters" at bounding box center [239, 45] width 23 height 6
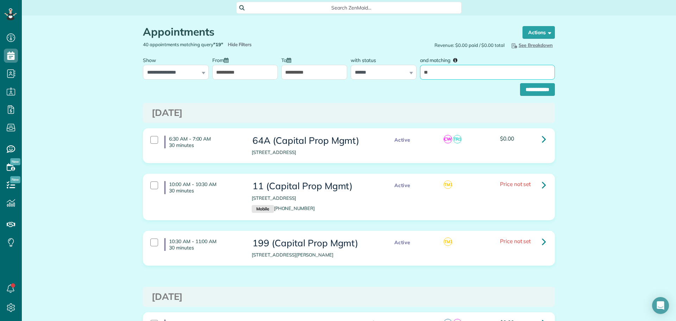
drag, startPoint x: 436, startPoint y: 73, endPoint x: 405, endPoint y: 71, distance: 30.7
click at [405, 71] on div "**********" at bounding box center [348, 66] width 415 height 26
type input "****"
click at [520, 83] on input "**********" at bounding box center [537, 89] width 35 height 13
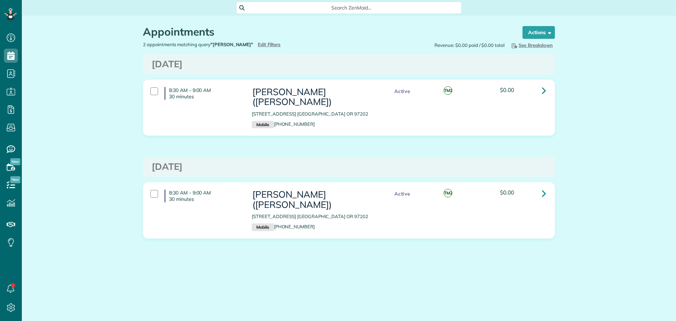
scroll to position [3, 3]
click at [258, 42] on span "Edit Filters" at bounding box center [269, 45] width 23 height 6
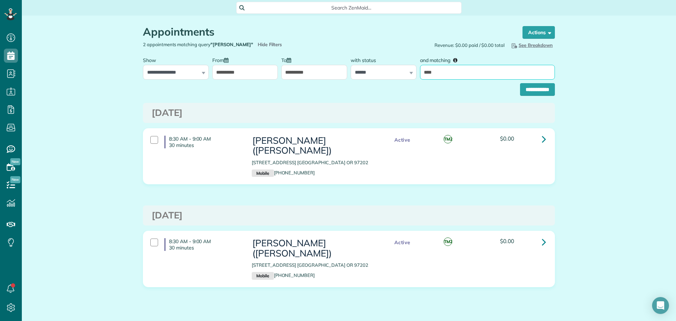
drag, startPoint x: 446, startPoint y: 75, endPoint x: 418, endPoint y: 72, distance: 28.6
click at [418, 72] on div "and matching ****" at bounding box center [487, 66] width 138 height 26
type input "**********"
click at [534, 89] on input "**********" at bounding box center [537, 89] width 35 height 13
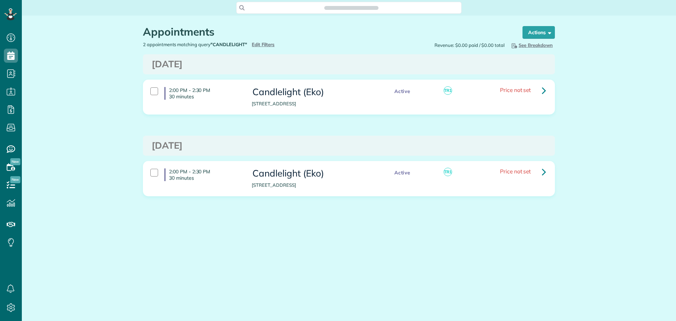
scroll to position [3, 3]
click at [256, 46] on span "Edit Filters" at bounding box center [263, 45] width 23 height 6
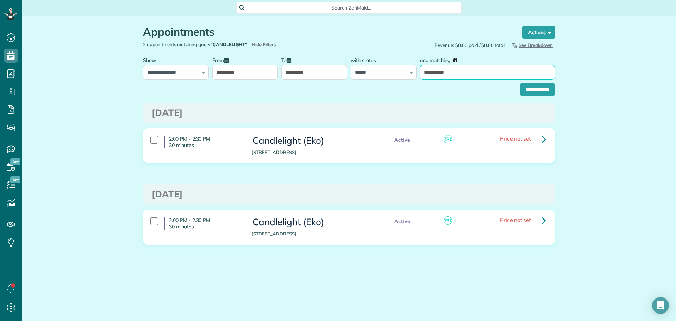
drag, startPoint x: 469, startPoint y: 73, endPoint x: 415, endPoint y: 72, distance: 53.9
click at [415, 72] on div "**********" at bounding box center [348, 66] width 415 height 26
type input "*******"
click at [533, 89] on input "**********" at bounding box center [537, 89] width 35 height 13
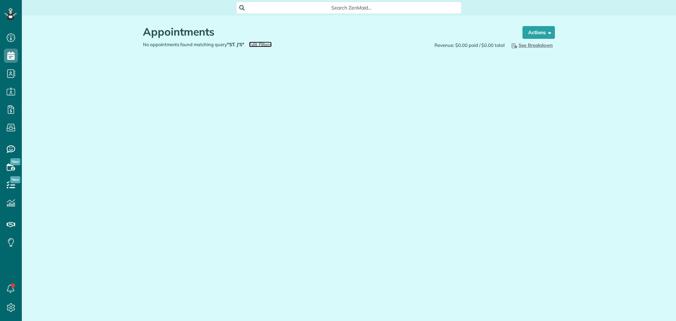
click at [253, 42] on span "Edit Filters" at bounding box center [260, 45] width 23 height 6
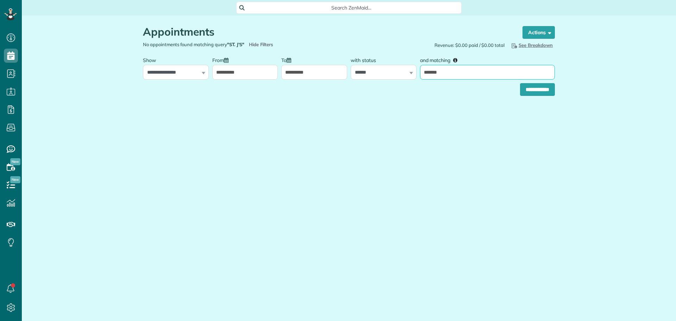
click at [439, 73] on input "*******" at bounding box center [487, 72] width 135 height 15
drag, startPoint x: 438, startPoint y: 71, endPoint x: 420, endPoint y: 72, distance: 18.7
click at [420, 72] on input "*******" at bounding box center [487, 72] width 135 height 15
type input "****"
click at [541, 90] on input "**********" at bounding box center [537, 89] width 35 height 13
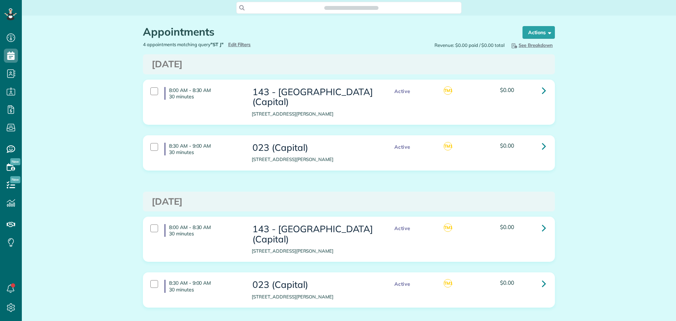
scroll to position [3, 3]
type input "**********"
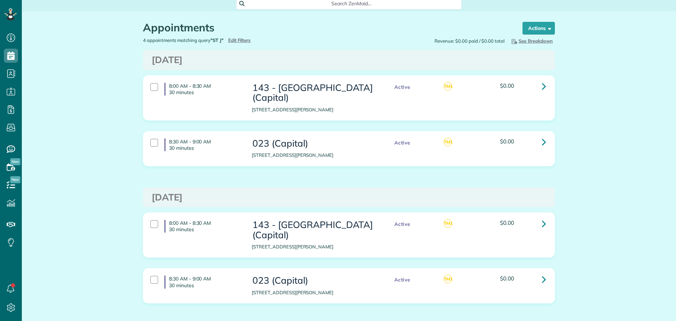
scroll to position [0, 0]
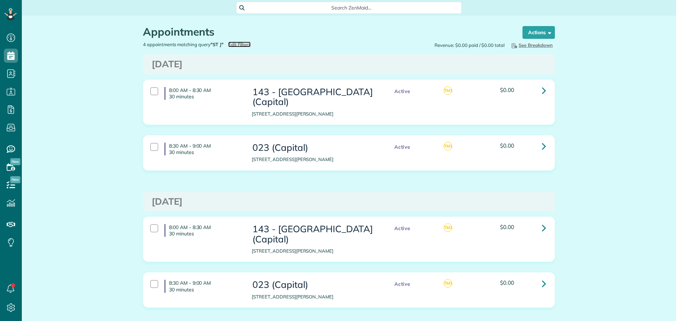
click at [238, 45] on span "Edit Filters" at bounding box center [239, 45] width 23 height 6
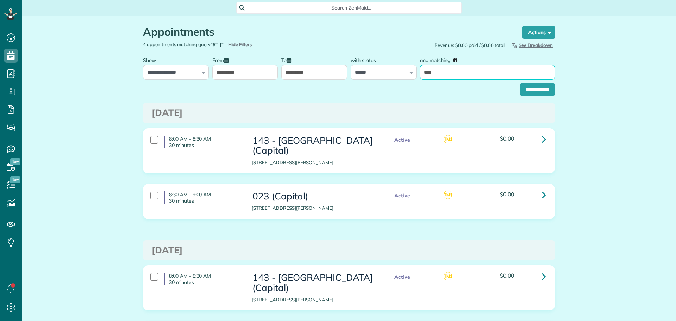
drag, startPoint x: 445, startPoint y: 70, endPoint x: 415, endPoint y: 69, distance: 30.3
click at [415, 69] on div "**********" at bounding box center [348, 66] width 415 height 26
type input "**"
click at [536, 91] on input "**********" at bounding box center [537, 89] width 35 height 13
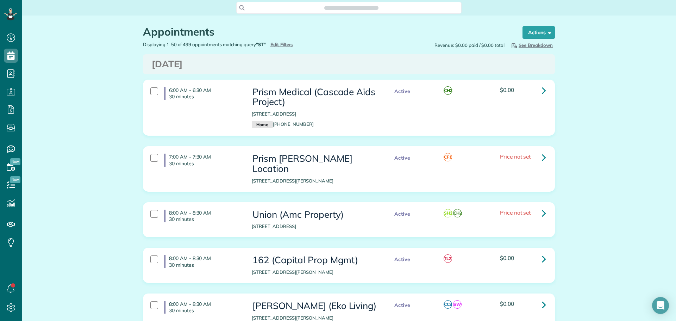
scroll to position [3, 3]
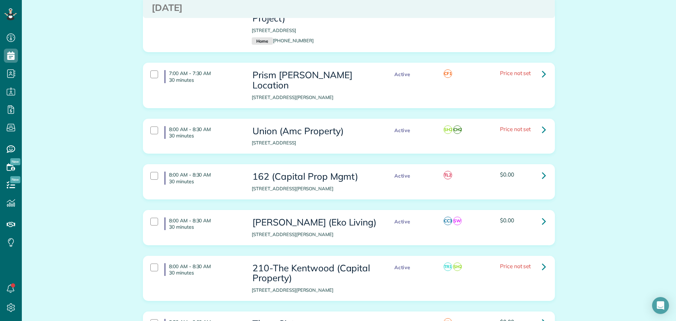
type input "**********"
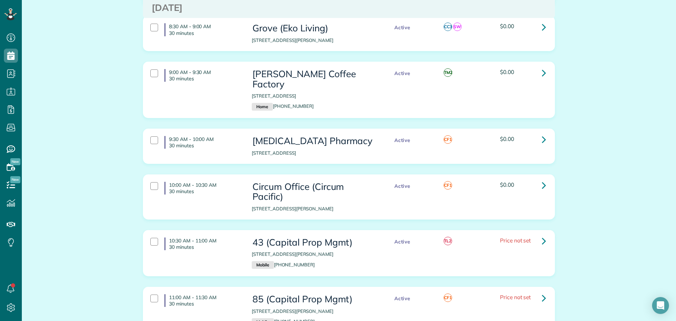
scroll to position [0, 0]
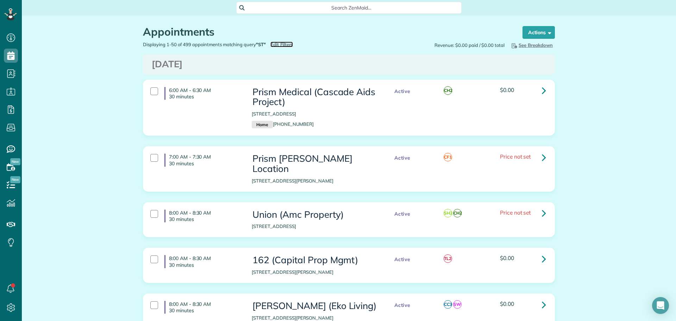
click at [281, 43] on span "Edit Filters" at bounding box center [281, 45] width 23 height 6
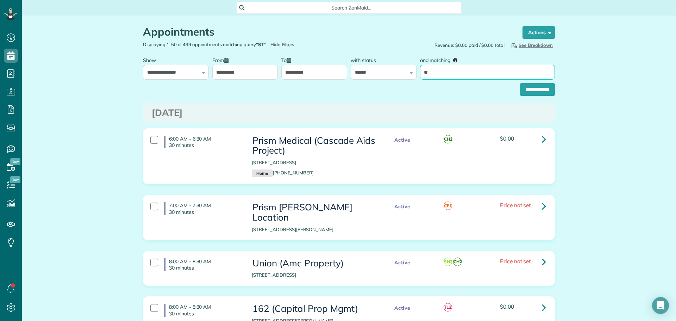
drag, startPoint x: 441, startPoint y: 73, endPoint x: 415, endPoint y: 72, distance: 26.4
click at [415, 72] on div "**********" at bounding box center [348, 66] width 415 height 26
type input "*"
click at [520, 83] on input "**********" at bounding box center [537, 89] width 35 height 13
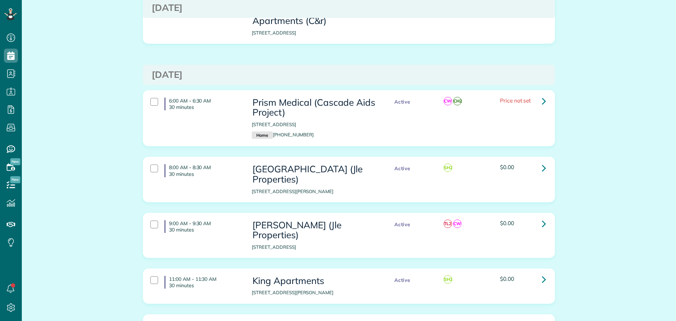
scroll to position [3034, 0]
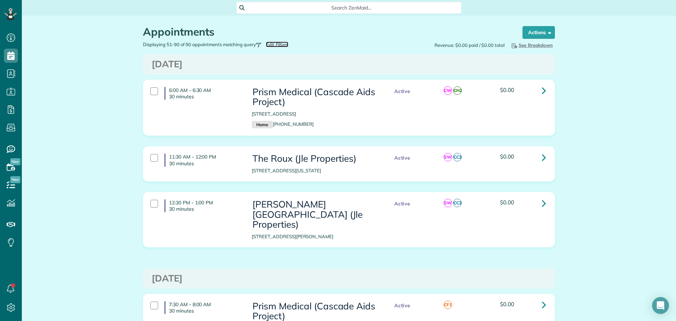
click at [269, 42] on span "Edit Filters" at bounding box center [277, 45] width 23 height 6
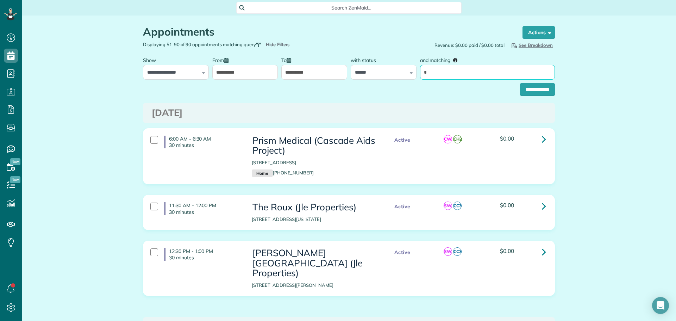
drag, startPoint x: 444, startPoint y: 72, endPoint x: 419, endPoint y: 70, distance: 24.7
click at [420, 70] on input "*" at bounding box center [487, 72] width 135 height 15
type input "*********"
click at [520, 86] on input "**********" at bounding box center [537, 89] width 35 height 13
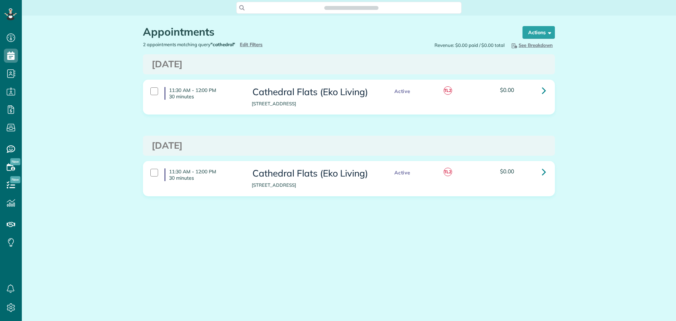
scroll to position [3, 3]
click at [248, 44] on span "Edit Filters" at bounding box center [251, 45] width 23 height 6
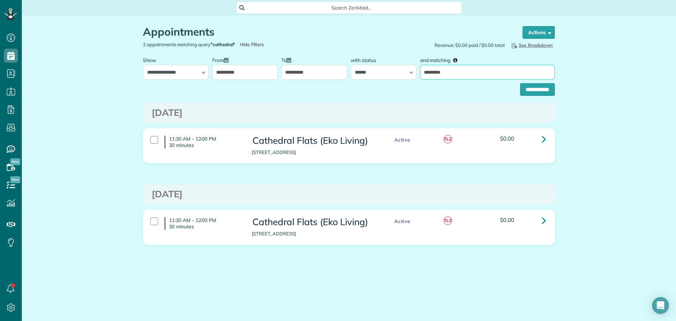
drag, startPoint x: 450, startPoint y: 73, endPoint x: 423, endPoint y: 73, distance: 26.7
click at [423, 73] on input "*********" at bounding box center [487, 72] width 135 height 15
type input "********"
click at [523, 86] on input "**********" at bounding box center [537, 89] width 35 height 13
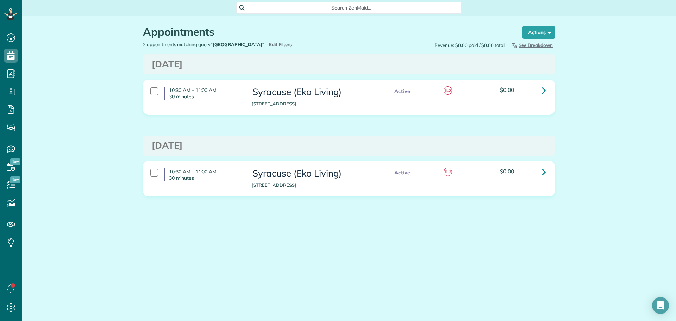
scroll to position [3, 3]
click at [269, 43] on span "Edit Filters" at bounding box center [280, 45] width 23 height 6
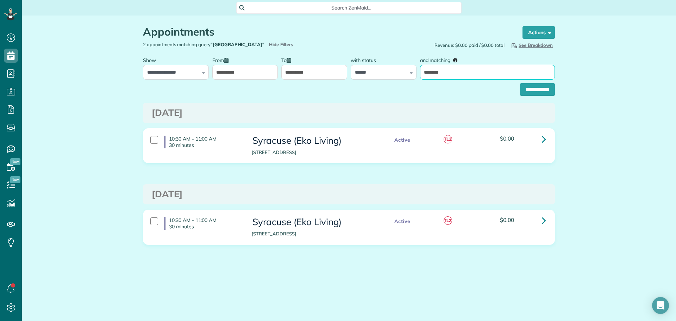
drag, startPoint x: 457, startPoint y: 73, endPoint x: 417, endPoint y: 82, distance: 40.5
click at [417, 82] on form "**********" at bounding box center [349, 74] width 412 height 43
type input "**"
click at [520, 83] on input "**********" at bounding box center [537, 89] width 35 height 13
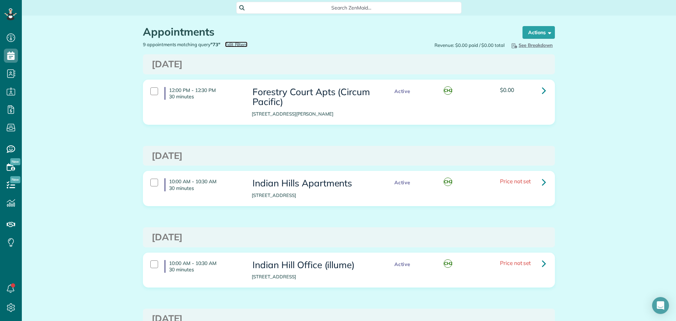
click at [233, 43] on span "Edit Filters" at bounding box center [236, 45] width 23 height 6
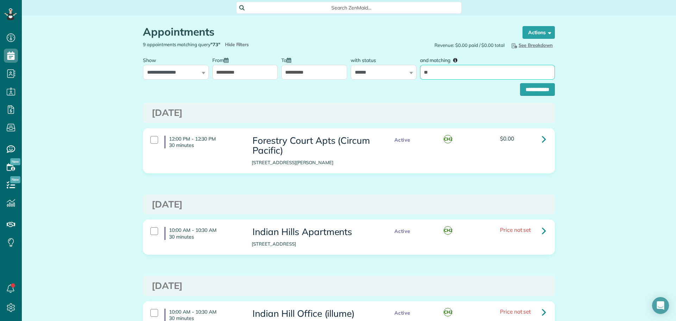
drag, startPoint x: 440, startPoint y: 73, endPoint x: 404, endPoint y: 76, distance: 36.1
click at [404, 76] on div "**********" at bounding box center [348, 66] width 415 height 26
type input "**********"
click at [528, 92] on input "**********" at bounding box center [537, 89] width 35 height 13
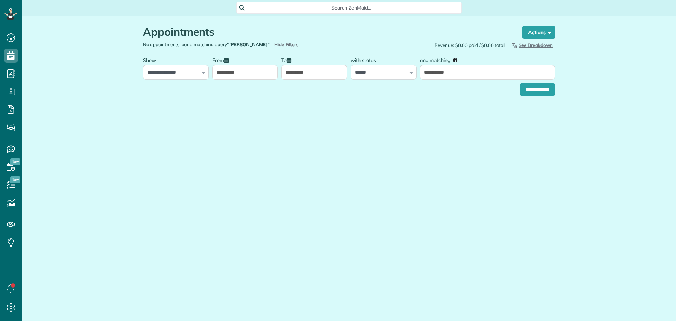
scroll to position [3, 3]
type input "****"
click at [520, 83] on input "**********" at bounding box center [537, 89] width 35 height 13
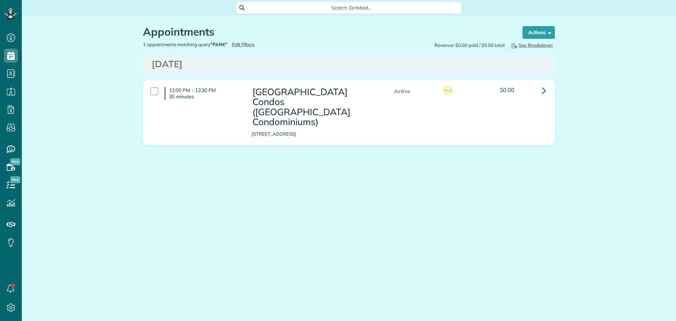
type input "**********"
click at [247, 43] on span "Edit Filters" at bounding box center [243, 45] width 23 height 6
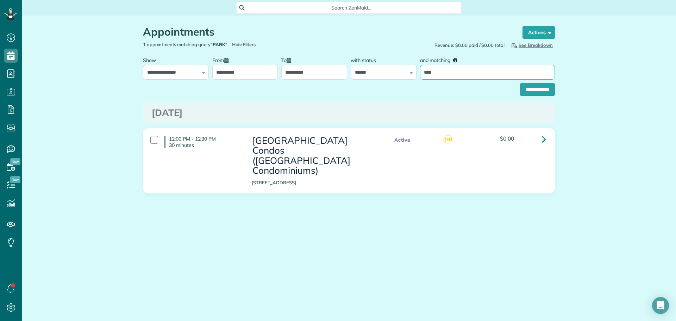
drag, startPoint x: 445, startPoint y: 73, endPoint x: 409, endPoint y: 74, distance: 35.9
click at [409, 74] on div "**********" at bounding box center [348, 66] width 415 height 26
type input "******"
click at [520, 83] on input "**********" at bounding box center [537, 89] width 35 height 13
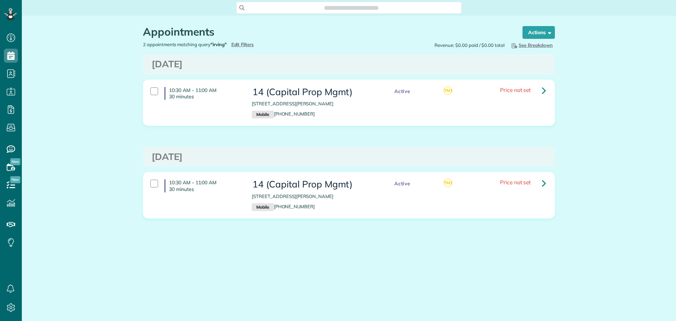
scroll to position [3, 3]
click at [247, 45] on span "Edit Filters" at bounding box center [242, 45] width 23 height 6
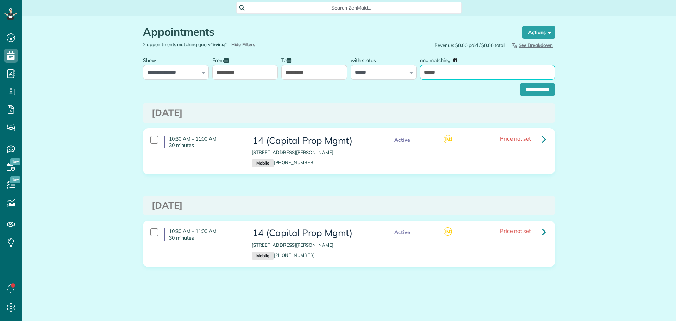
drag, startPoint x: 440, startPoint y: 73, endPoint x: 420, endPoint y: 73, distance: 19.7
click at [420, 73] on input "******" at bounding box center [487, 72] width 135 height 15
type input "******"
click at [520, 83] on input "**********" at bounding box center [537, 89] width 35 height 13
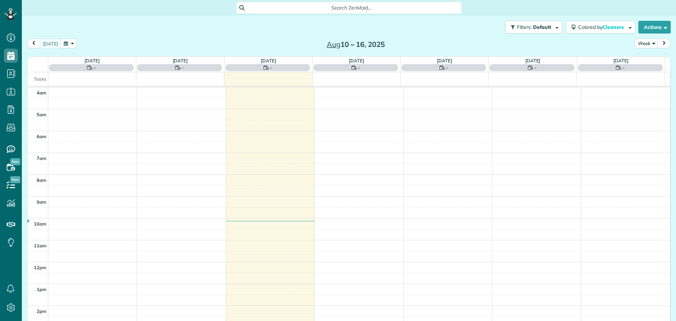
scroll to position [63, 0]
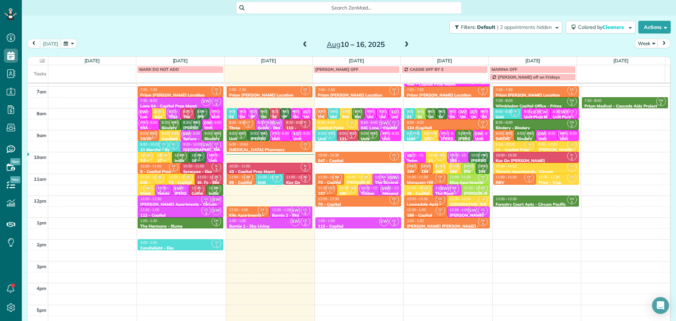
click at [369, 133] on small "2" at bounding box center [372, 136] width 9 height 7
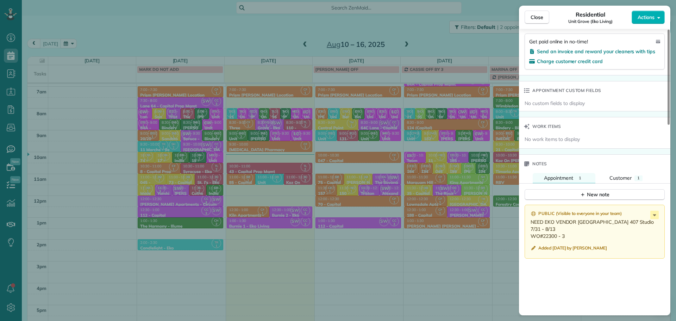
scroll to position [462, 0]
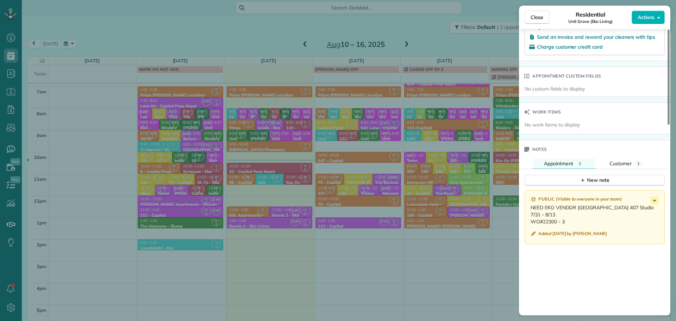
click at [466, 186] on div "Close Residential [GEOGRAPHIC_DATA] (Eko Living) Actions Status Active [GEOGRAP…" at bounding box center [338, 160] width 676 height 321
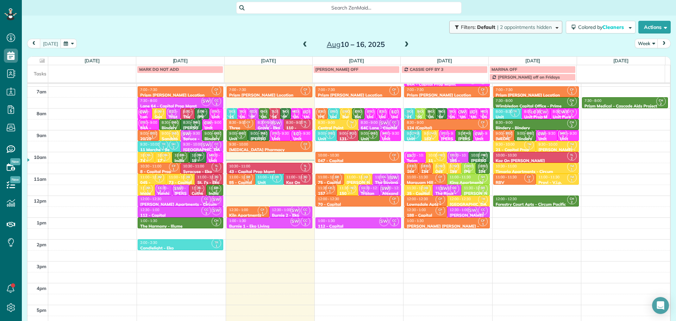
click at [527, 29] on span "| 2 appointments hidden" at bounding box center [524, 27] width 55 height 6
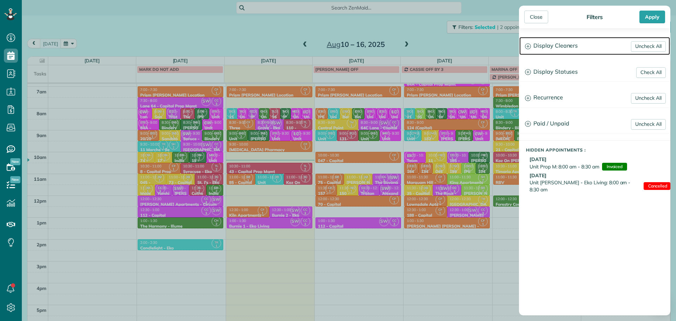
click at [576, 45] on h3 "Display Cleaners" at bounding box center [594, 46] width 151 height 18
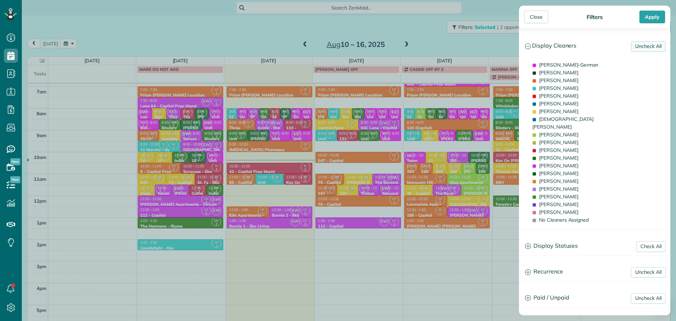
click at [642, 42] on link "Uncheck All" at bounding box center [648, 46] width 35 height 11
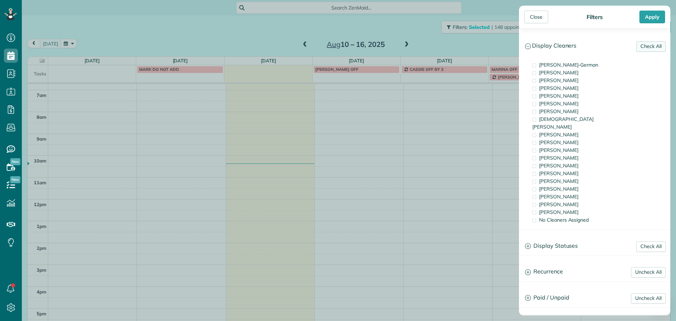
scroll to position [56, 0]
click at [560, 178] on span "[PERSON_NAME]" at bounding box center [558, 181] width 39 height 6
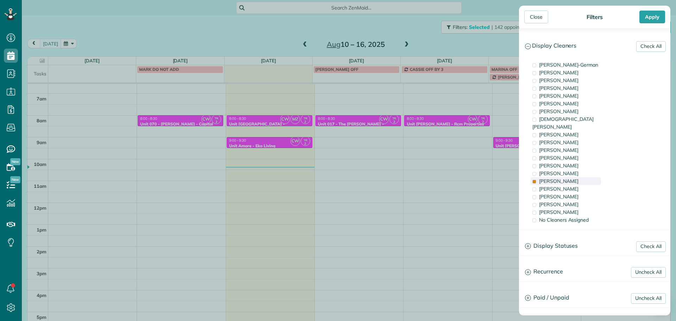
click at [564, 178] on span "[PERSON_NAME]" at bounding box center [558, 181] width 39 height 6
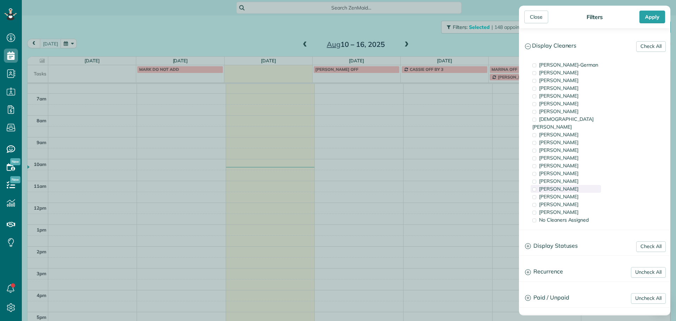
click at [575, 185] on div "[PERSON_NAME]" at bounding box center [565, 189] width 70 height 8
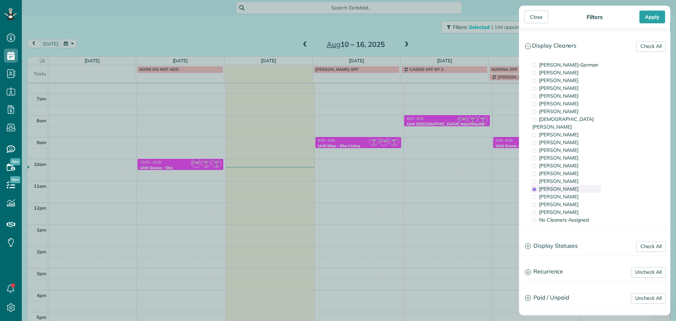
click at [575, 185] on div "[PERSON_NAME]" at bounding box center [565, 189] width 70 height 8
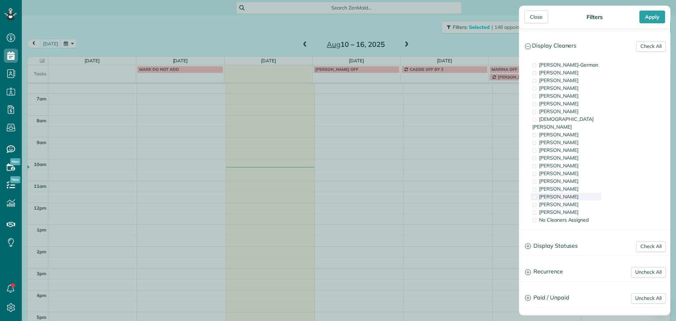
click at [575, 193] on span "[PERSON_NAME]" at bounding box center [558, 196] width 39 height 6
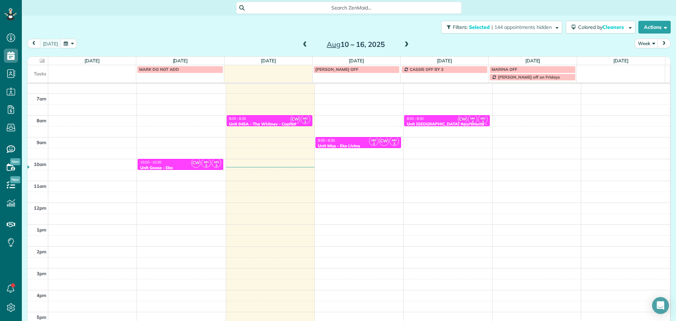
click at [410, 159] on div "Close Filters Apply Check All Display Cleaners [PERSON_NAME]-German [PERSON_NAM…" at bounding box center [338, 160] width 676 height 321
click at [285, 121] on div "Unit 045A - The Whitney - Capital" at bounding box center [269, 123] width 81 height 5
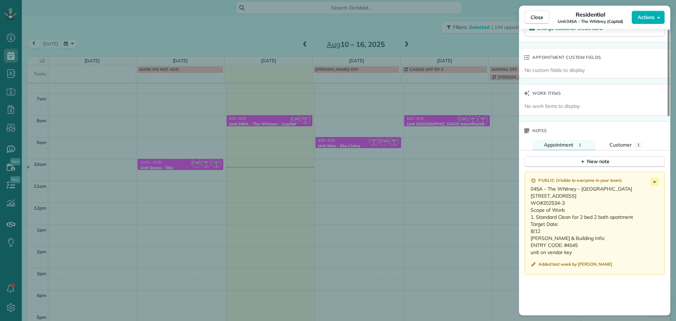
scroll to position [529, 0]
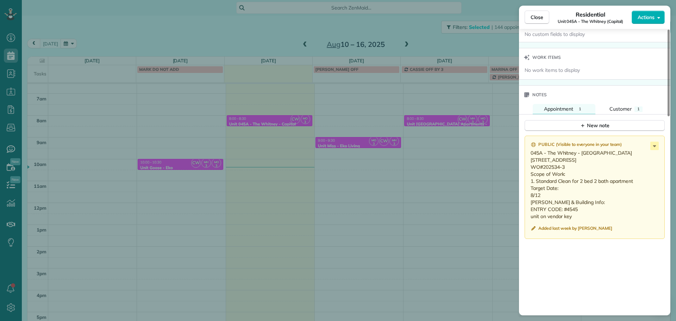
drag, startPoint x: 567, startPoint y: 175, endPoint x: 543, endPoint y: 175, distance: 23.6
click at [543, 175] on p "045A - The Whitney - [GEOGRAPHIC_DATA][STREET_ADDRESS] WO#202534-3 Scope of Wor…" at bounding box center [595, 184] width 130 height 70
click at [315, 146] on div "Close Residential Unit 045A - The Whitney (Capital) Actions Status Active Unit …" at bounding box center [338, 160] width 676 height 321
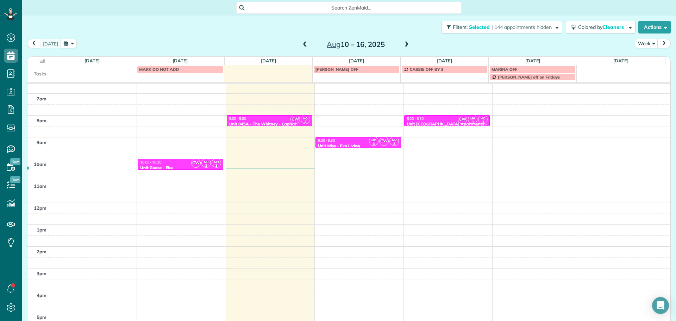
click at [342, 141] on div "9:00 - 9:30" at bounding box center [357, 140] width 81 height 5
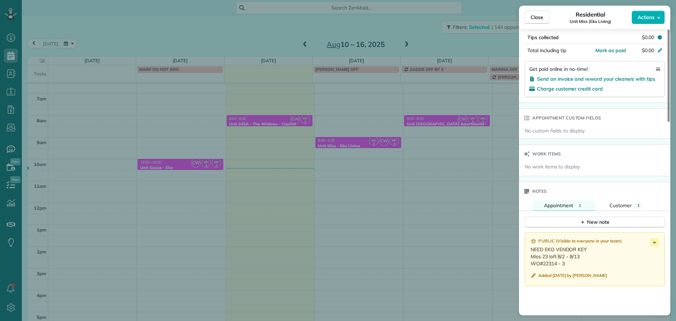
scroll to position [493, 0]
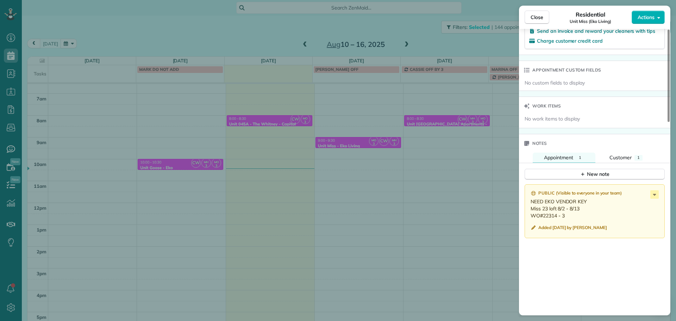
click at [444, 213] on div "Close Residential Unit Miss (Eko Living) Actions Status Active Unit Miss (Eko L…" at bounding box center [338, 160] width 676 height 321
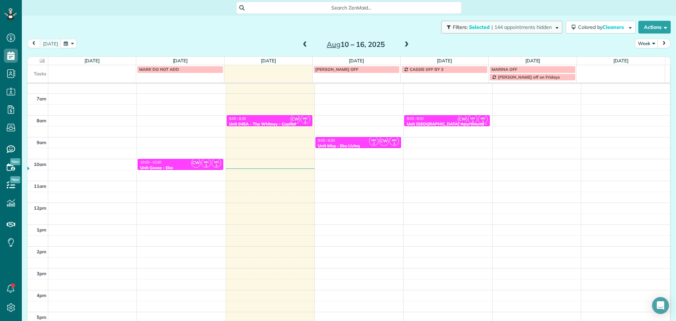
click at [510, 25] on span "| 144 appointments hidden" at bounding box center [521, 27] width 60 height 6
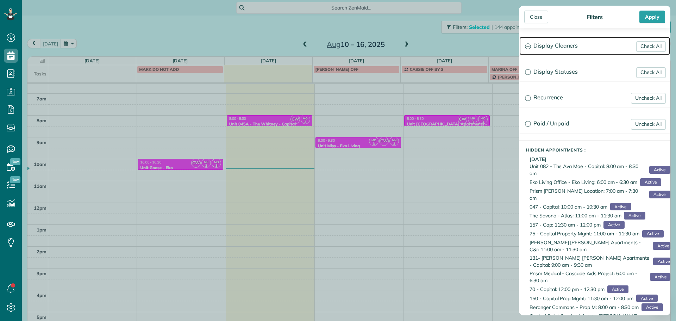
click at [548, 46] on h3 "Display Cleaners" at bounding box center [594, 46] width 151 height 18
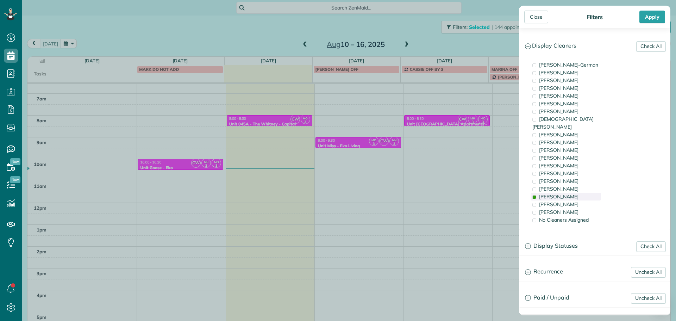
click at [565, 193] on span "[PERSON_NAME]" at bounding box center [558, 196] width 39 height 6
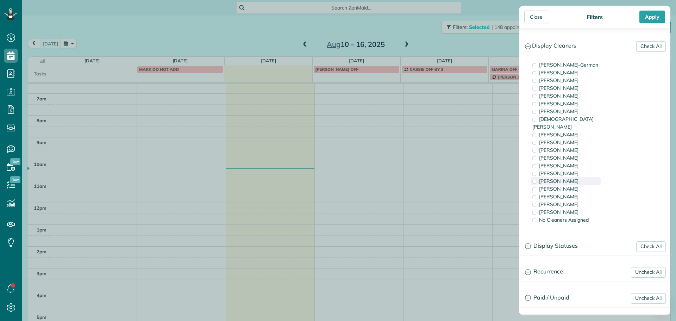
click at [568, 177] on div "[PERSON_NAME]" at bounding box center [565, 181] width 70 height 8
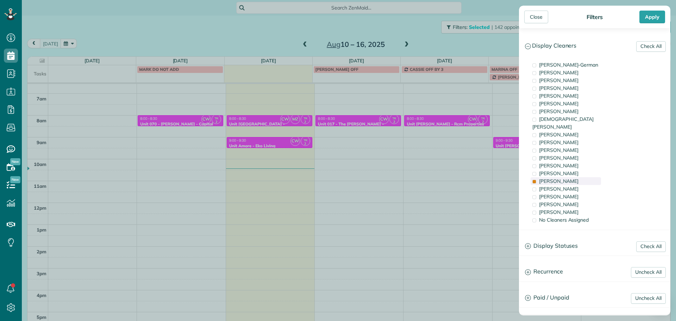
click at [568, 177] on div "[PERSON_NAME]" at bounding box center [565, 181] width 70 height 8
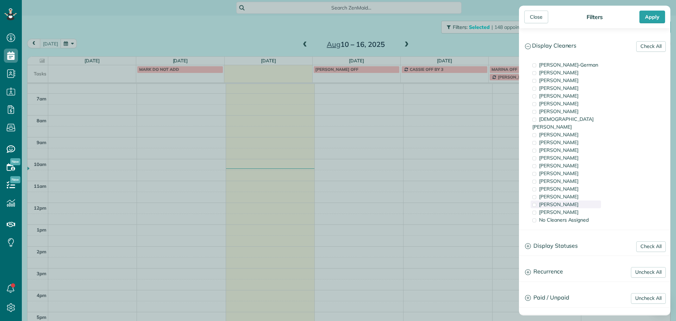
click at [568, 201] on span "[PERSON_NAME]" at bounding box center [558, 204] width 39 height 6
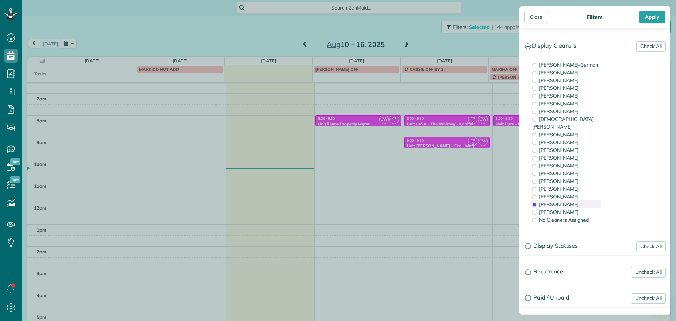
click at [568, 201] on span "[PERSON_NAME]" at bounding box center [558, 204] width 39 height 6
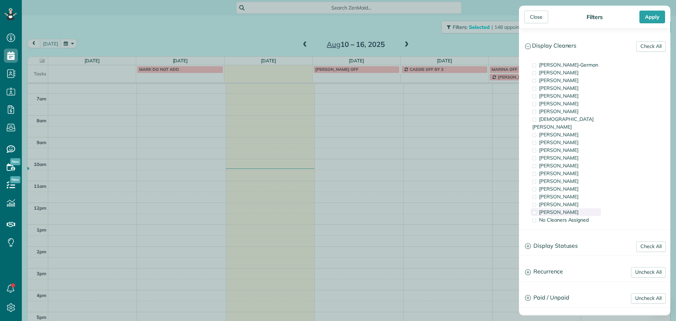
click at [572, 208] on div "[PERSON_NAME]" at bounding box center [565, 212] width 70 height 8
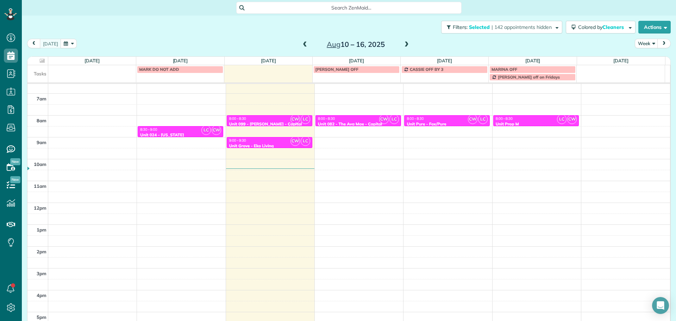
click at [251, 118] on div "Close Filters Apply Check All Display Cleaners [PERSON_NAME]-German [PERSON_NAM…" at bounding box center [338, 160] width 676 height 321
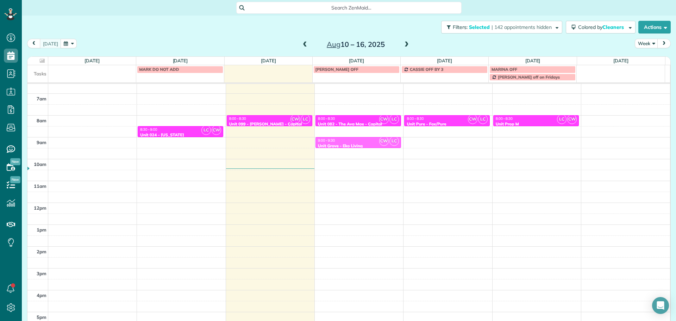
drag, startPoint x: 262, startPoint y: 141, endPoint x: 352, endPoint y: 144, distance: 89.8
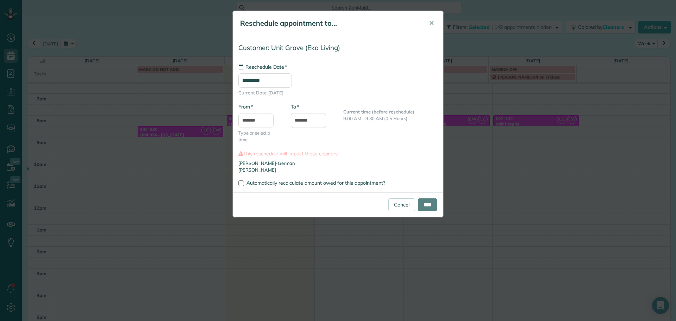
type input "**********"
click at [430, 203] on input "****" at bounding box center [427, 204] width 19 height 13
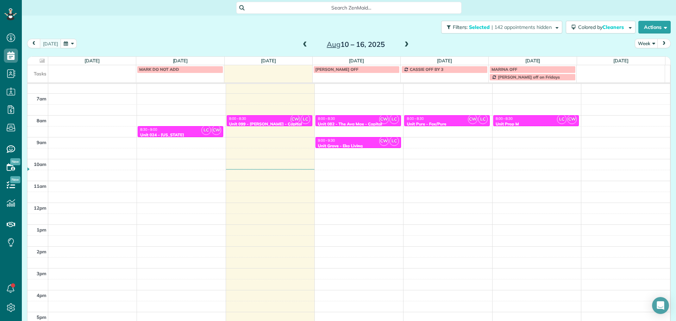
click at [346, 142] on div "9:00 - 9:30" at bounding box center [357, 140] width 81 height 5
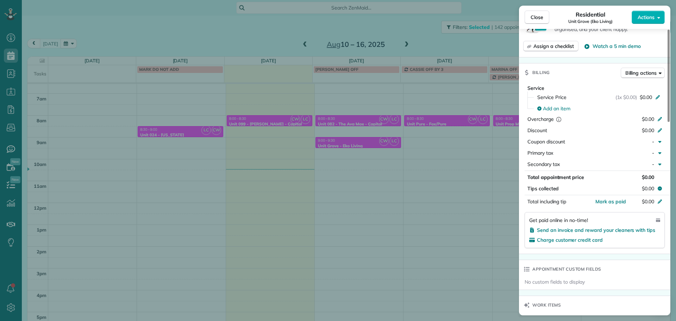
scroll to position [460, 0]
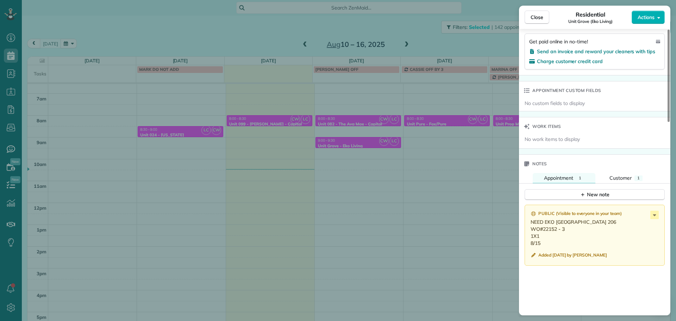
click at [404, 179] on div "Close Residential [GEOGRAPHIC_DATA] (Eko Living) Actions Status Active [GEOGRAP…" at bounding box center [338, 160] width 676 height 321
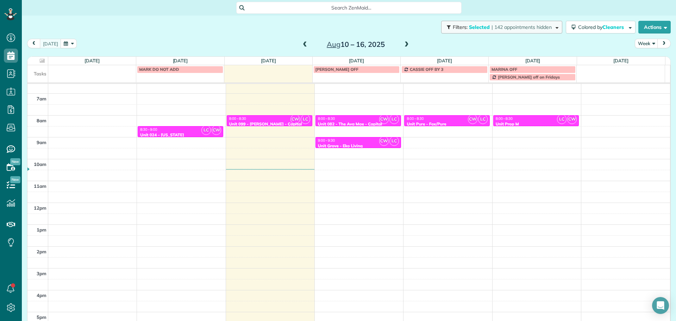
click at [494, 25] on span "| 142 appointments hidden" at bounding box center [521, 27] width 60 height 6
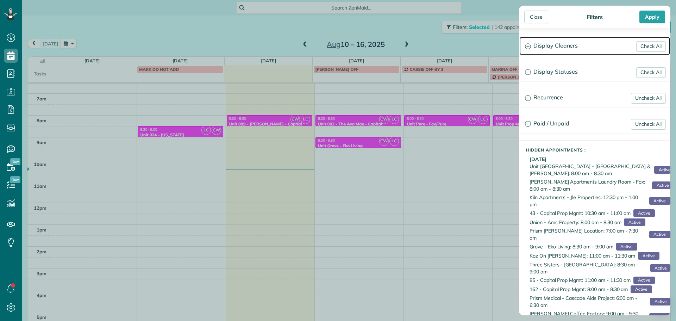
click at [562, 37] on h3 "Display Cleaners" at bounding box center [594, 46] width 151 height 18
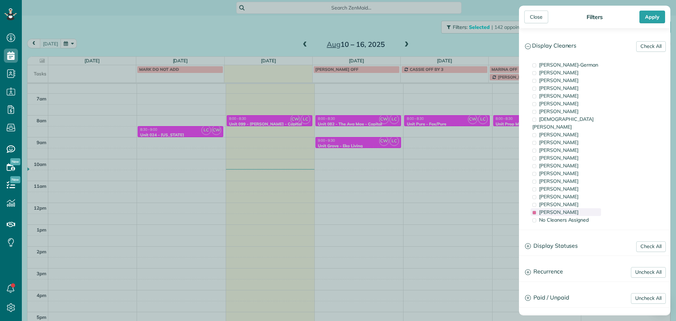
click at [554, 209] on span "[PERSON_NAME]" at bounding box center [558, 212] width 39 height 6
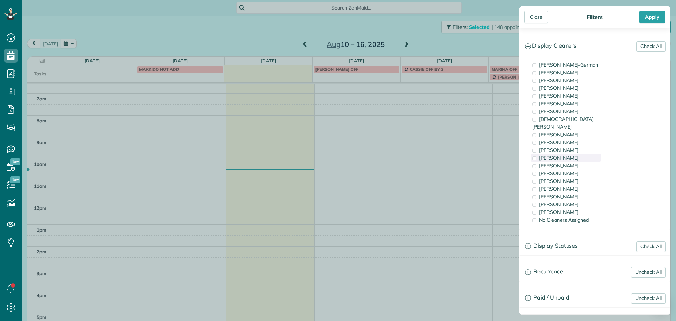
click at [565, 155] on span "[PERSON_NAME]" at bounding box center [558, 158] width 39 height 6
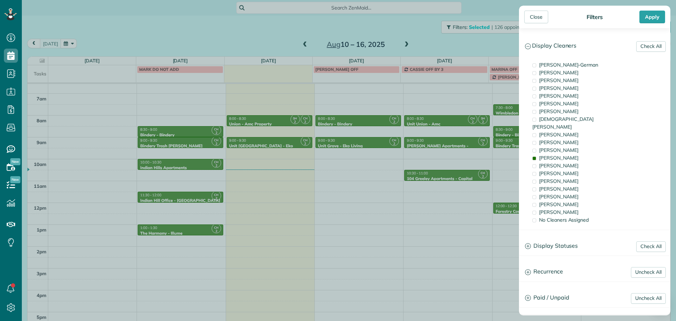
click at [378, 135] on div "Close Filters Apply Check All Display Cleaners [PERSON_NAME]-German [PERSON_NAM…" at bounding box center [338, 160] width 676 height 321
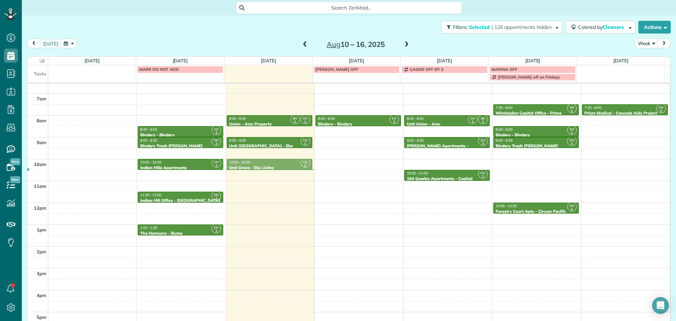
drag, startPoint x: 361, startPoint y: 141, endPoint x: 298, endPoint y: 161, distance: 65.3
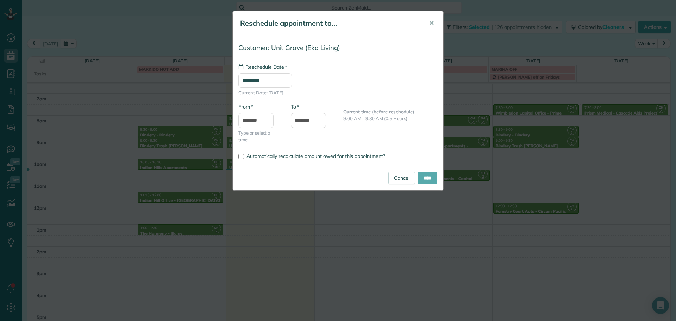
type input "**********"
click at [424, 179] on input "****" at bounding box center [427, 177] width 19 height 13
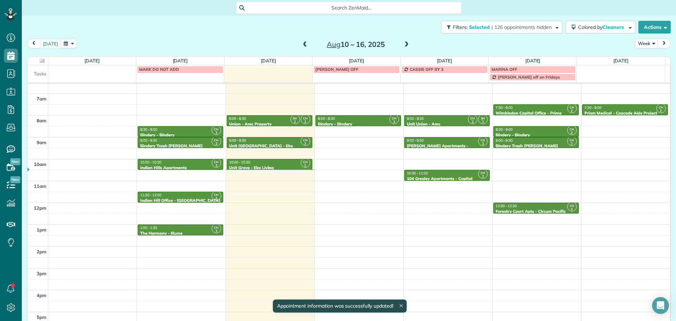
click at [264, 164] on div "10:00 - 10:30" at bounding box center [269, 162] width 81 height 5
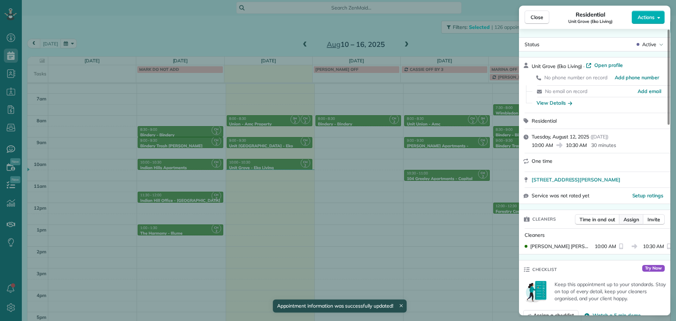
click at [630, 219] on span "Assign" at bounding box center [630, 219] width 15 height 7
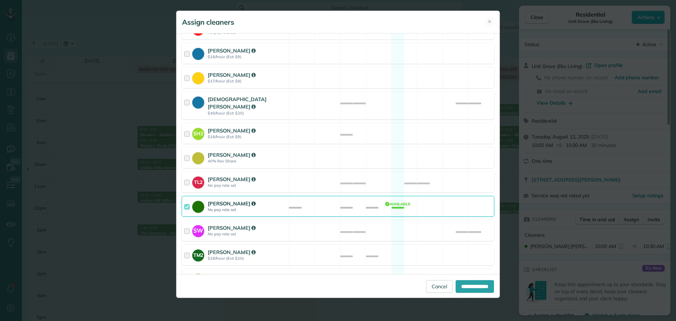
scroll to position [282, 0]
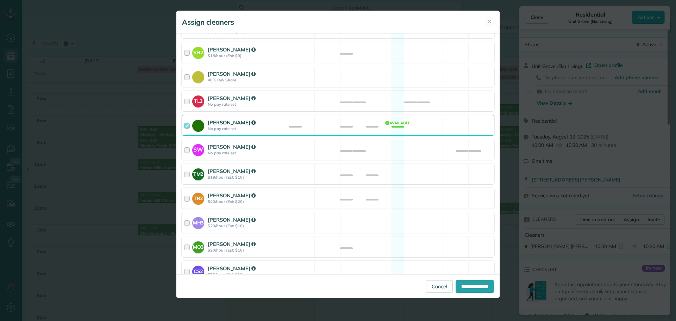
click at [423, 116] on div "[PERSON_NAME] No pay rate set Available" at bounding box center [338, 125] width 313 height 21
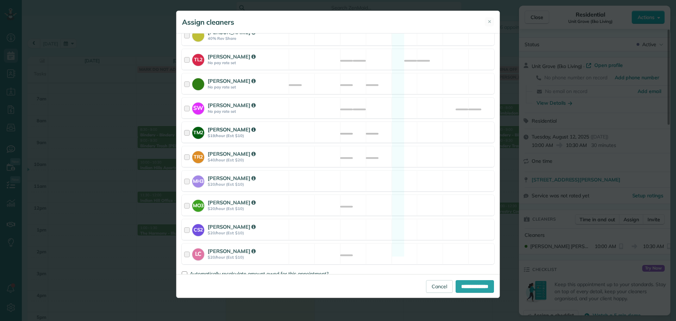
scroll to position [323, 0]
click at [394, 243] on div "LC [PERSON_NAME] $20/hour (Est: $10) Available" at bounding box center [338, 253] width 313 height 21
click at [481, 293] on div "**********" at bounding box center [337, 286] width 323 height 24
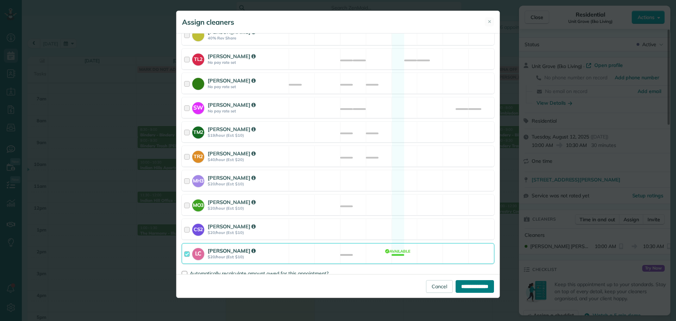
click at [482, 284] on input "**********" at bounding box center [474, 286] width 38 height 13
type input "**********"
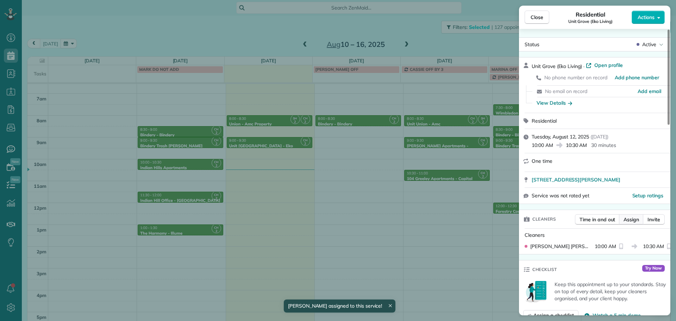
click at [628, 217] on span "Assign" at bounding box center [630, 219] width 15 height 7
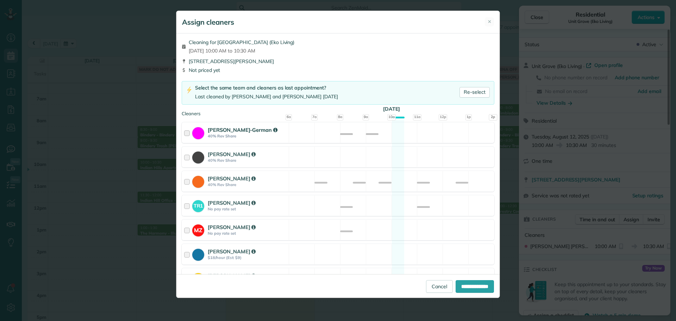
click at [464, 135] on div "[PERSON_NAME]-German 40% Rev Share Available" at bounding box center [338, 132] width 313 height 21
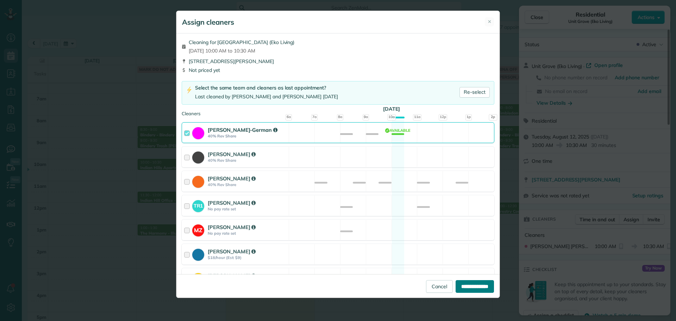
click at [467, 288] on input "**********" at bounding box center [474, 286] width 38 height 13
type input "**********"
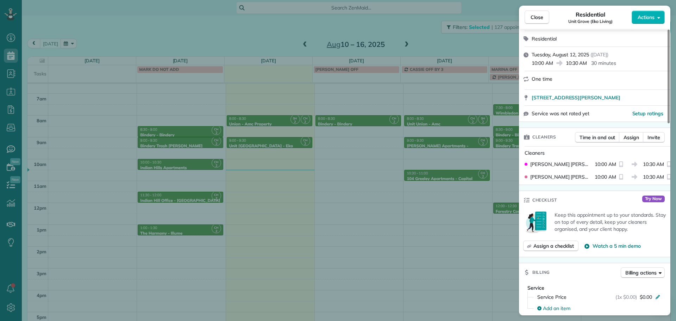
scroll to position [76, 0]
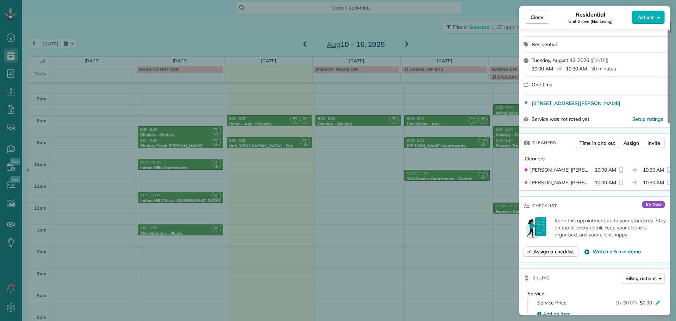
click at [291, 203] on div "Close Residential [GEOGRAPHIC_DATA] (Eko Living) Actions Status Active [GEOGRAP…" at bounding box center [338, 160] width 676 height 321
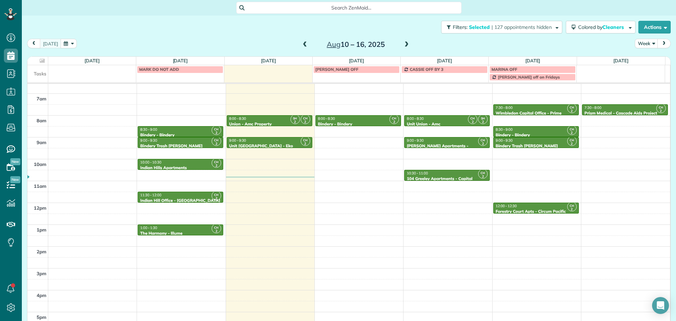
click at [405, 43] on span at bounding box center [407, 45] width 8 height 6
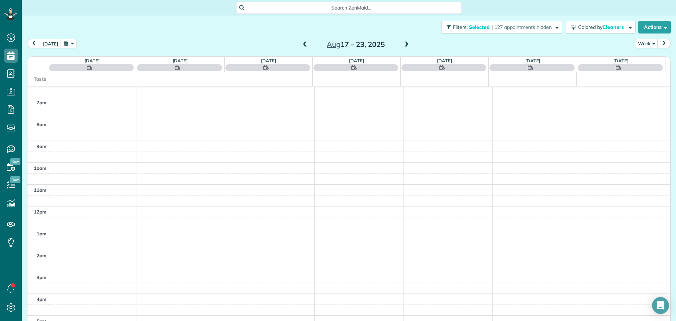
scroll to position [63, 0]
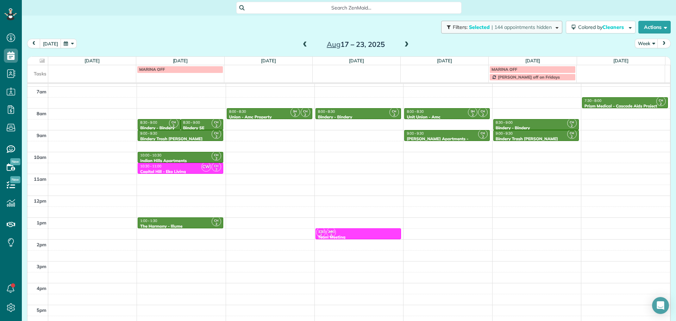
click at [485, 24] on button "Filters: Selected | 144 appointments hidden" at bounding box center [501, 27] width 121 height 13
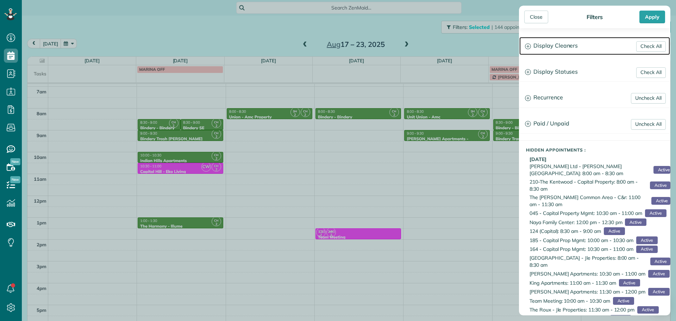
click at [571, 45] on h3 "Display Cleaners" at bounding box center [594, 46] width 151 height 18
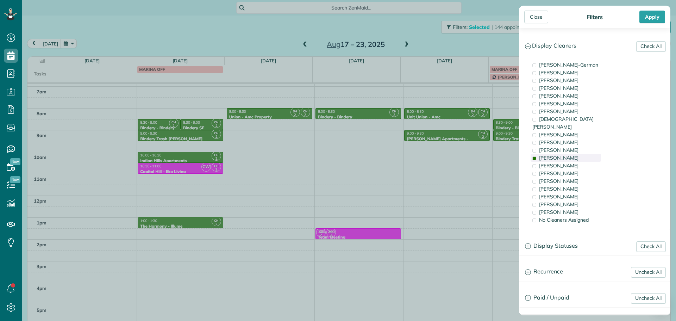
click at [577, 154] on div "[PERSON_NAME]" at bounding box center [565, 158] width 70 height 8
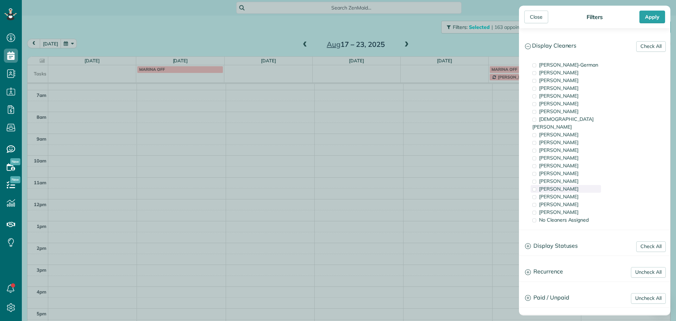
scroll to position [56, 0]
click at [581, 193] on div "[PERSON_NAME]" at bounding box center [565, 197] width 70 height 8
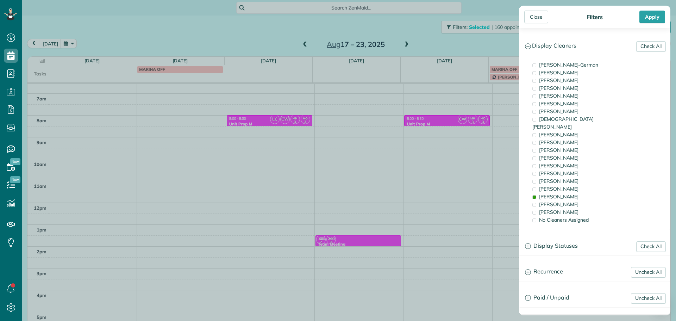
click at [474, 159] on div "Close Filters Apply Check All Display Cleaners [PERSON_NAME]-German [PERSON_NAM…" at bounding box center [338, 160] width 676 height 321
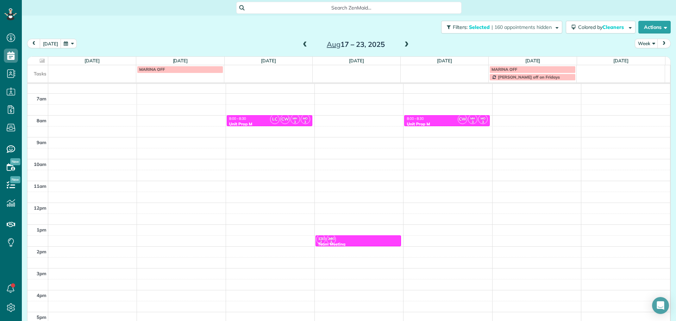
click at [403, 44] on span at bounding box center [407, 45] width 8 height 6
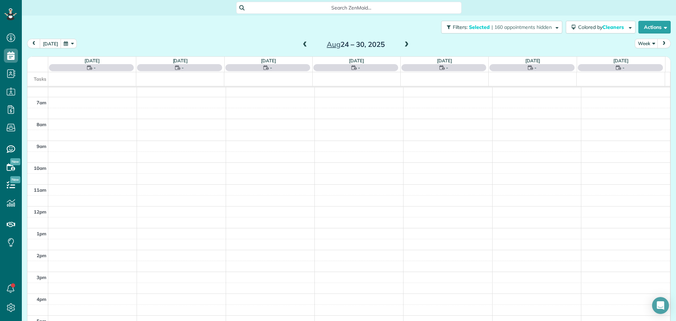
scroll to position [63, 0]
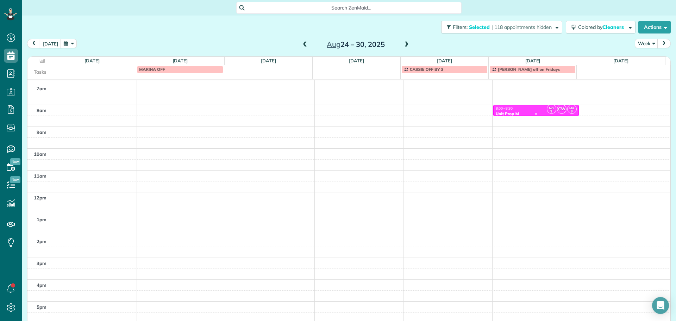
click at [528, 108] on div "8:00 - 8:30" at bounding box center [535, 108] width 81 height 5
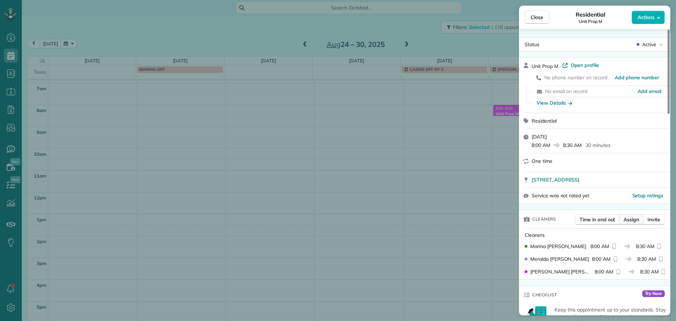
click at [631, 219] on span "Assign" at bounding box center [630, 219] width 15 height 7
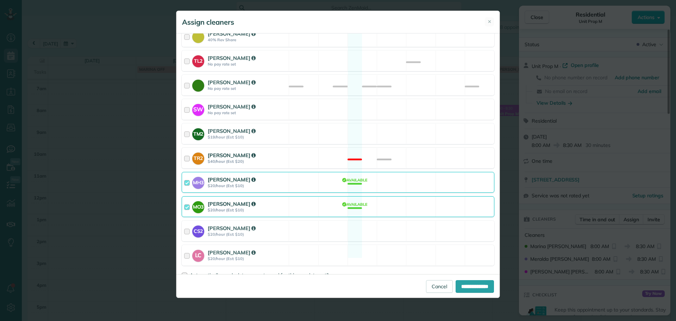
scroll to position [323, 0]
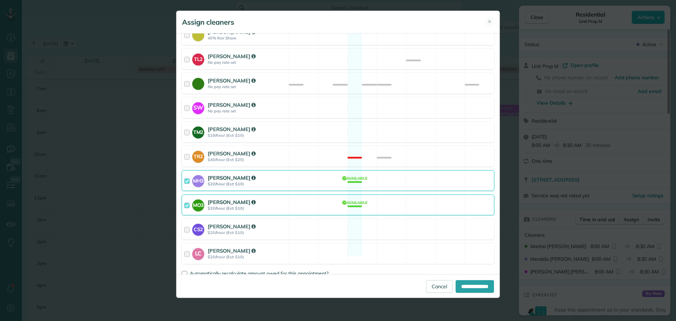
click at [352, 196] on div "MO3 Marina Ostertag $20/hour (Est: $10) Available" at bounding box center [338, 204] width 313 height 21
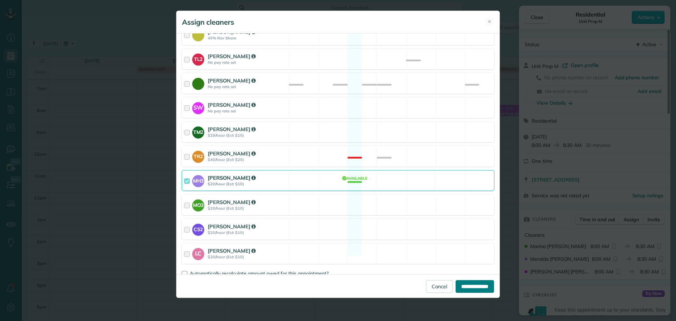
click at [472, 286] on input "**********" at bounding box center [474, 286] width 38 height 13
type input "**********"
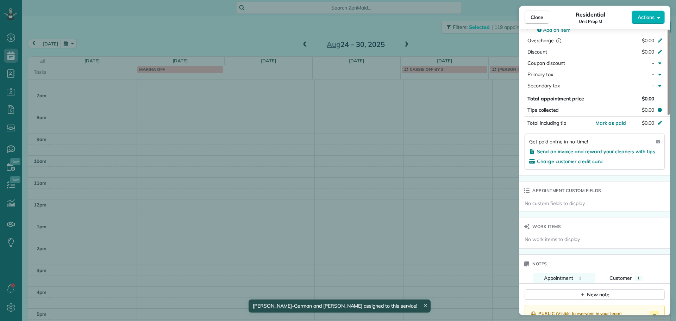
scroll to position [605, 0]
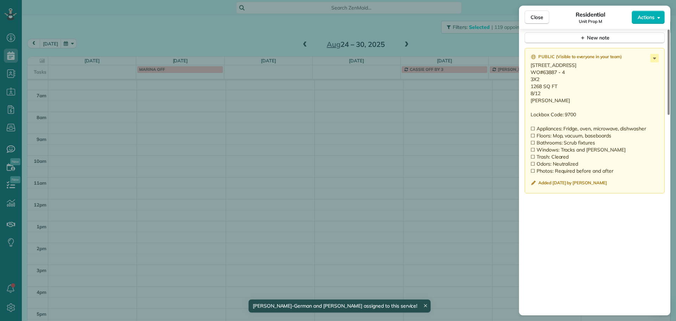
click at [437, 124] on div "Close Residential Unit Prop M Actions Status Active Unit Prop M · Open profile …" at bounding box center [338, 160] width 676 height 321
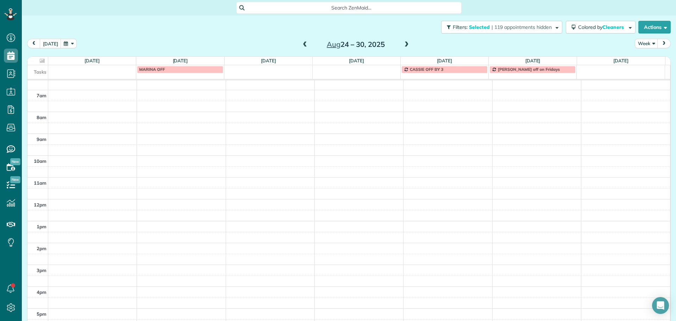
click at [403, 44] on span at bounding box center [407, 45] width 8 height 6
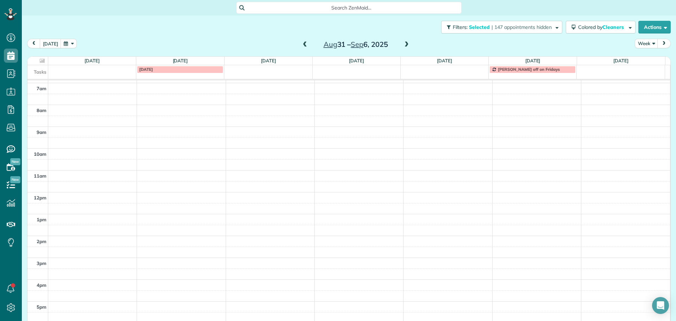
click at [403, 44] on span at bounding box center [407, 45] width 8 height 6
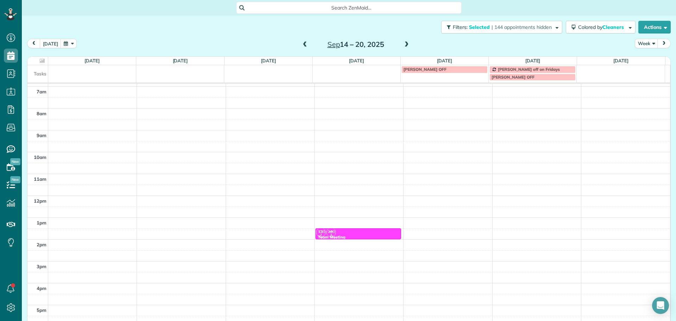
click at [403, 44] on span at bounding box center [407, 45] width 8 height 6
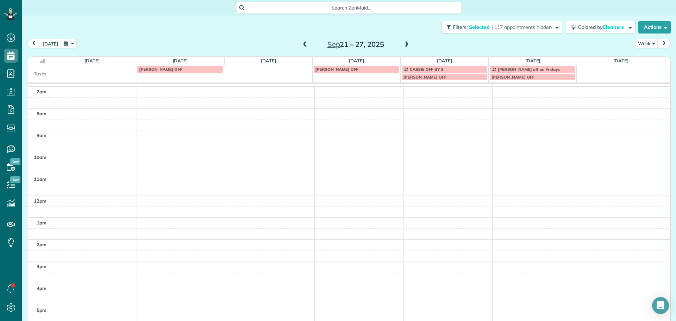
click at [301, 47] on span at bounding box center [305, 45] width 8 height 6
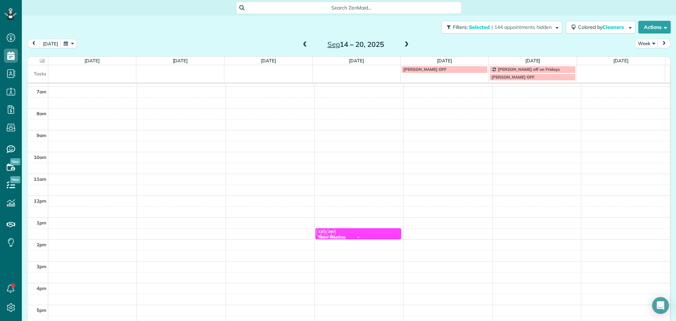
click at [352, 232] on div "LC MZ TM 2 CW TL 2 TM 1 CF 1 TR 1 CH 2 SH 2 CC 3 AH 1 BK MH 1 TR 2 MO 3 CS 2 MH…" at bounding box center [357, 222] width 83 height 31
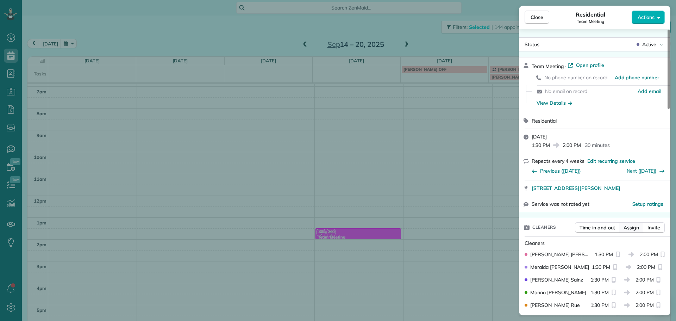
click at [622, 222] on button "Assign" at bounding box center [631, 227] width 25 height 11
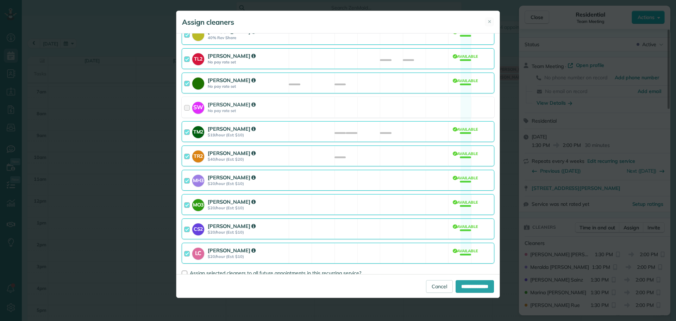
scroll to position [339, 0]
click at [389, 193] on div "MO3 Marina Ostertag $20/hour (Est: $10) Available" at bounding box center [338, 203] width 313 height 21
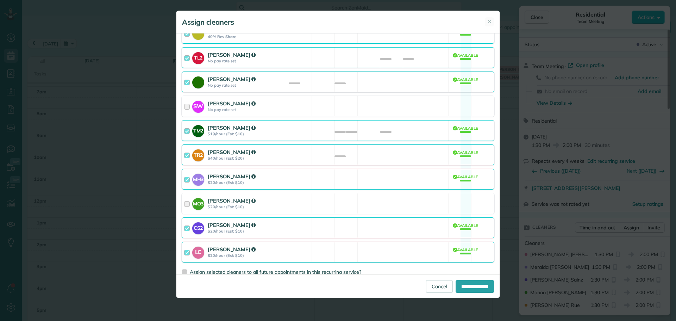
click at [232, 269] on span "Assign selected cleaners to all future appointments in this recurring service?" at bounding box center [275, 272] width 171 height 6
click at [459, 283] on input "**********" at bounding box center [474, 286] width 38 height 13
type input "**********"
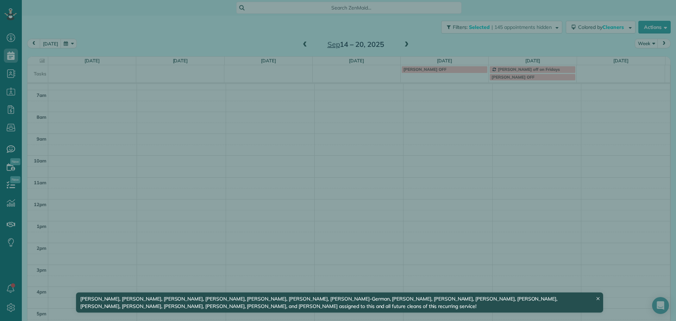
scroll to position [59, 0]
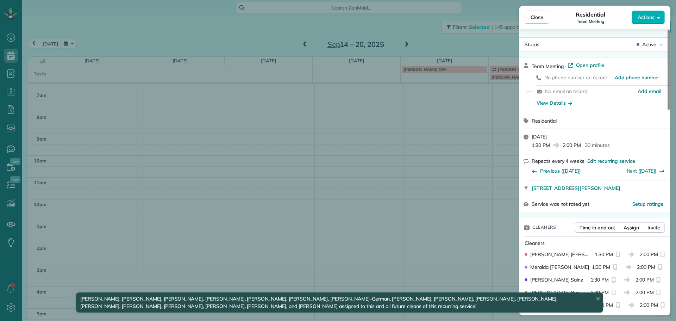
click at [284, 31] on div "Close Residential Team Meeting Actions Status Active Team Meeting · Open profil…" at bounding box center [338, 160] width 676 height 321
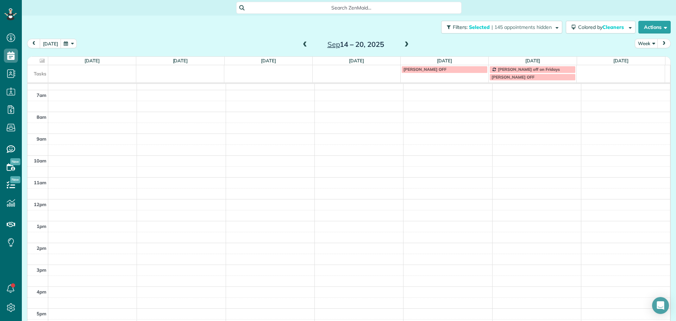
click at [301, 43] on span at bounding box center [305, 45] width 8 height 6
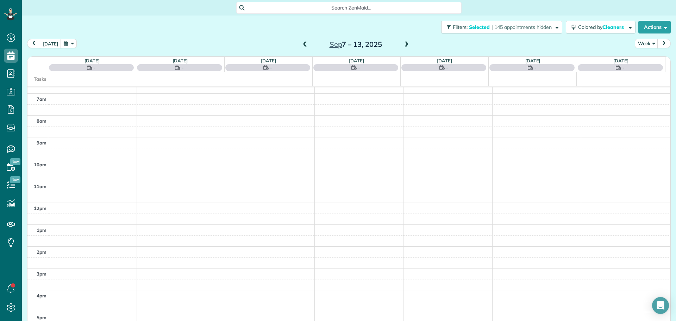
scroll to position [63, 0]
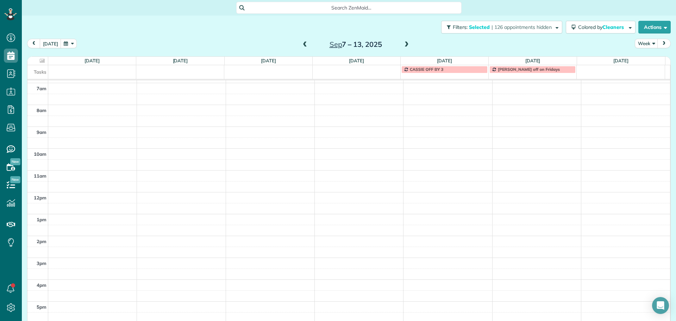
click at [301, 43] on span at bounding box center [305, 45] width 8 height 6
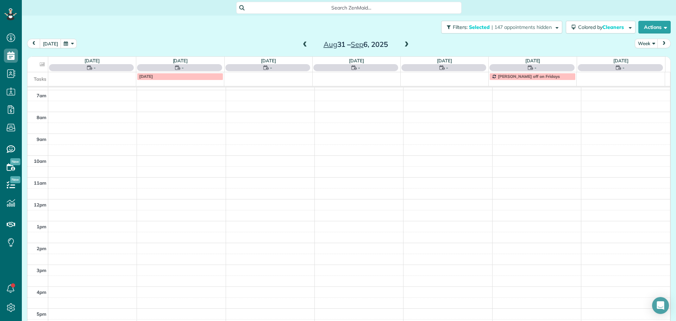
click at [301, 43] on span at bounding box center [305, 45] width 8 height 6
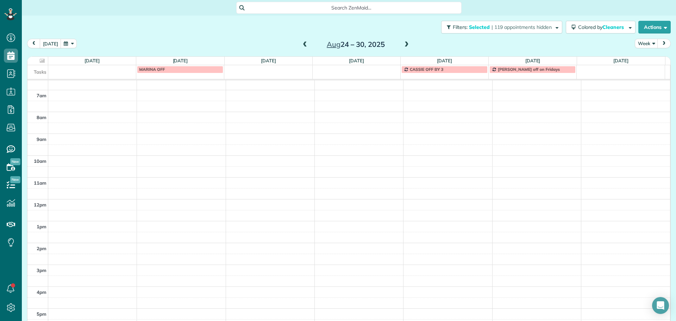
click at [301, 43] on span at bounding box center [305, 45] width 8 height 6
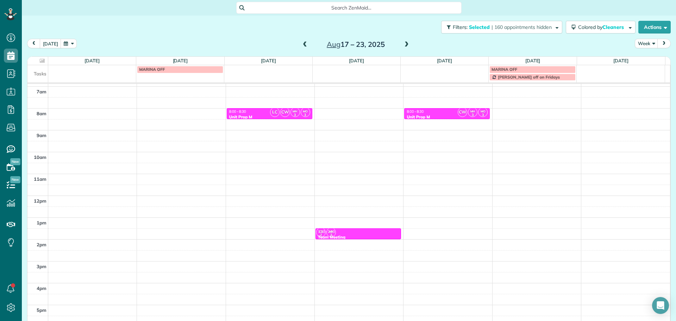
click at [301, 43] on span at bounding box center [305, 45] width 8 height 6
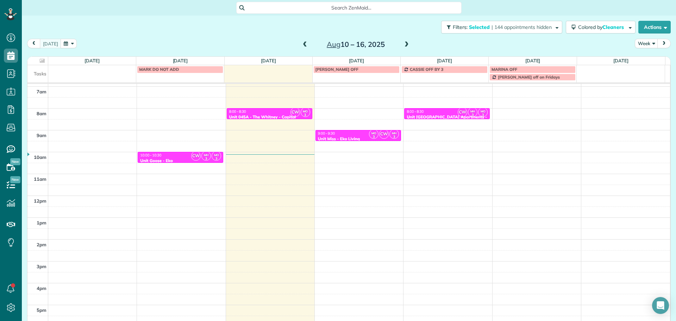
click at [404, 44] on span at bounding box center [407, 45] width 8 height 6
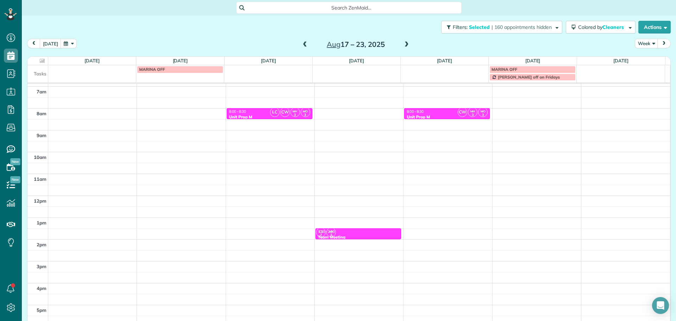
click at [505, 69] on span "MARINA OFF" at bounding box center [504, 69] width 26 height 5
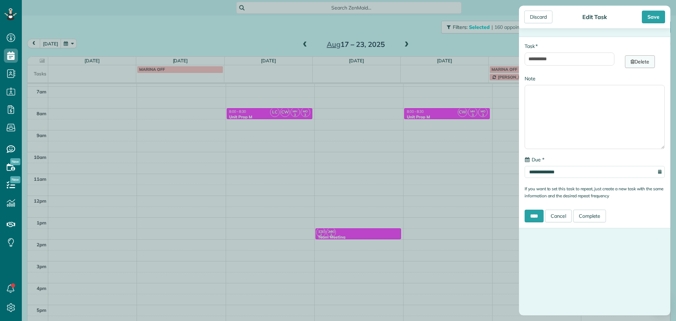
click at [636, 59] on link "Delete" at bounding box center [640, 61] width 30 height 13
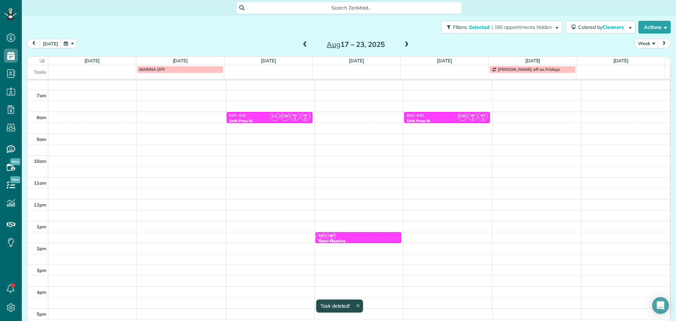
scroll to position [56, 0]
click at [403, 40] on span at bounding box center [407, 44] width 8 height 11
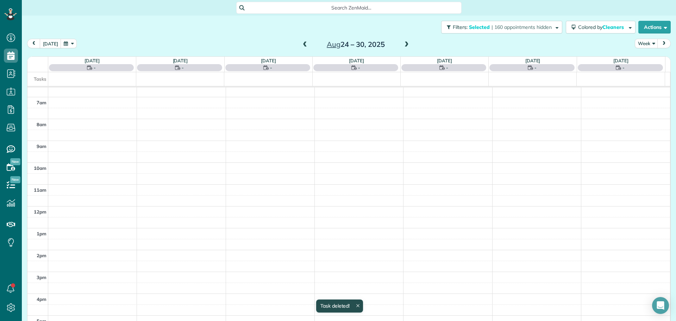
scroll to position [63, 0]
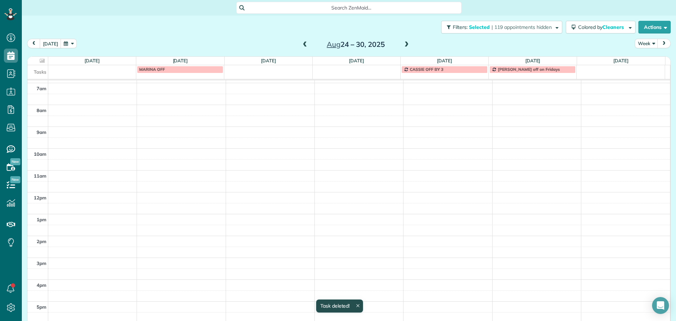
click at [175, 69] on div "MARINA OFF" at bounding box center [180, 69] width 82 height 5
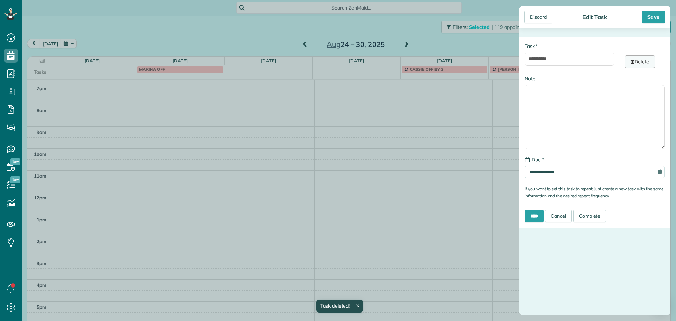
click at [636, 65] on link "Delete" at bounding box center [640, 61] width 30 height 13
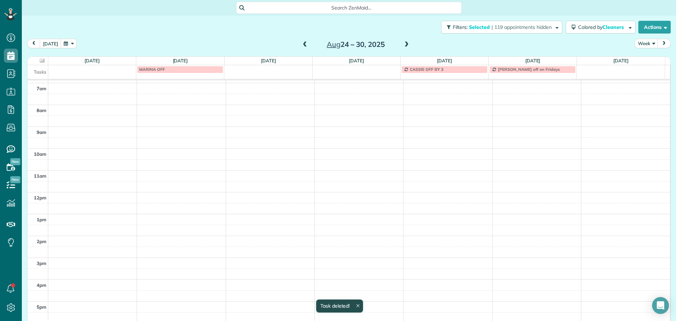
scroll to position [56, 0]
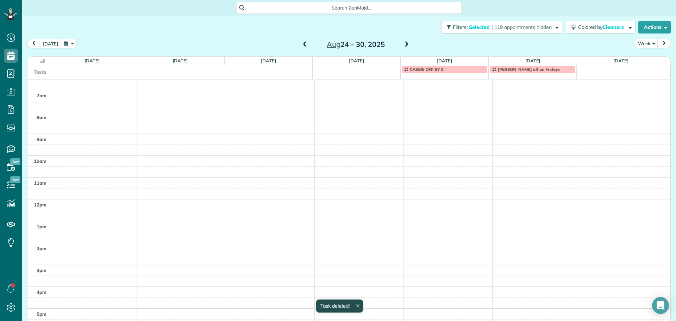
click at [290, 24] on div "Filters: Selected | 119 appointments hidden Colored by Cleaners Color by Cleane…" at bounding box center [349, 26] width 654 height 23
click at [302, 43] on span at bounding box center [305, 45] width 8 height 6
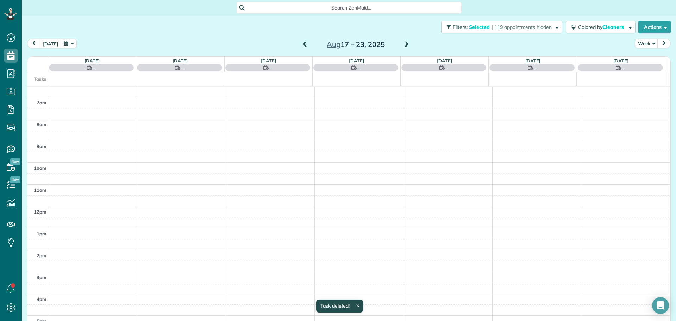
scroll to position [63, 0]
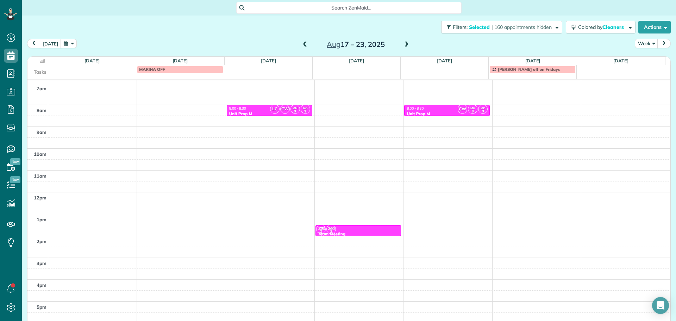
click at [301, 43] on span at bounding box center [305, 45] width 8 height 6
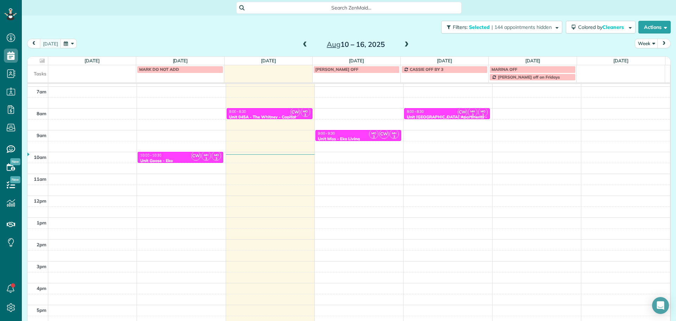
click at [441, 112] on div "8:00 - 8:30" at bounding box center [446, 111] width 81 height 5
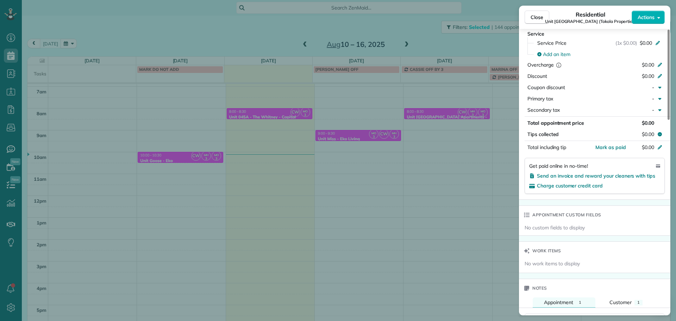
scroll to position [463, 0]
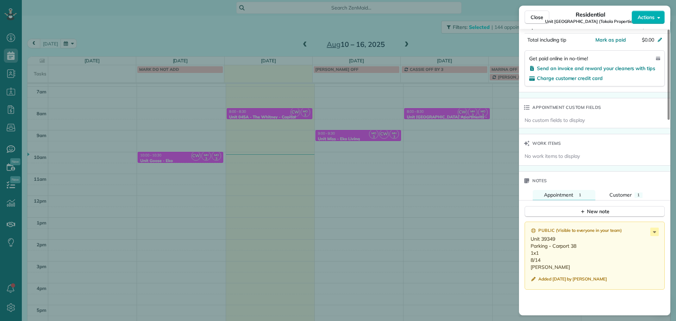
click at [467, 133] on div "Close Residential Unit Cascadia Village Apartments (Tokola Properties) Actions …" at bounding box center [338, 160] width 676 height 321
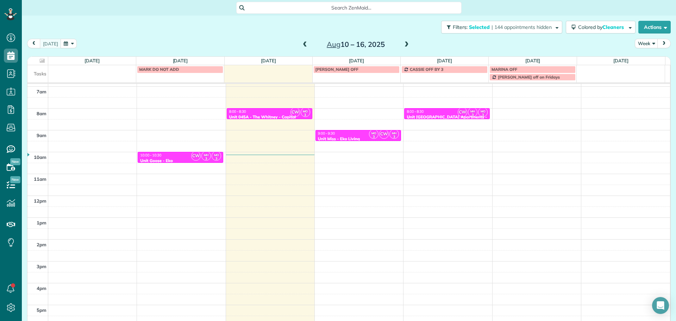
click at [403, 44] on span at bounding box center [407, 45] width 8 height 6
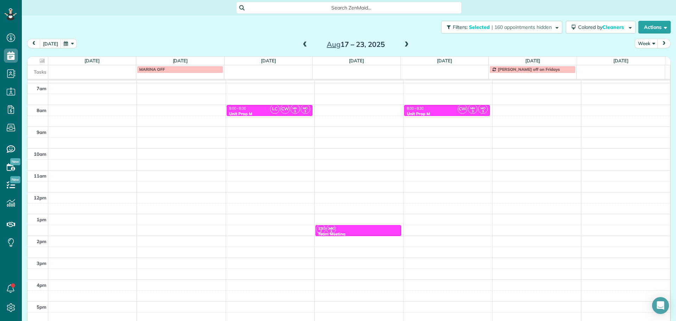
click at [304, 43] on span at bounding box center [305, 45] width 8 height 6
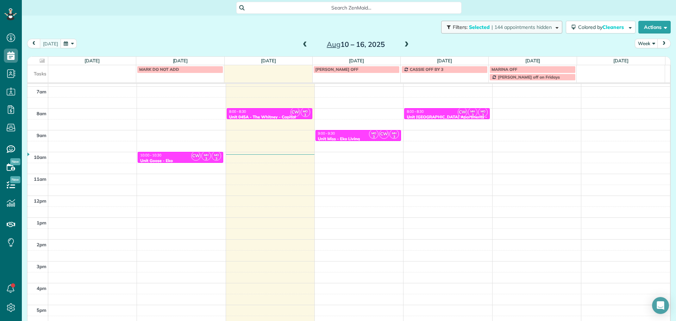
click at [483, 27] on span "Filters: Selected | 144 appointments hidden" at bounding box center [502, 27] width 101 height 6
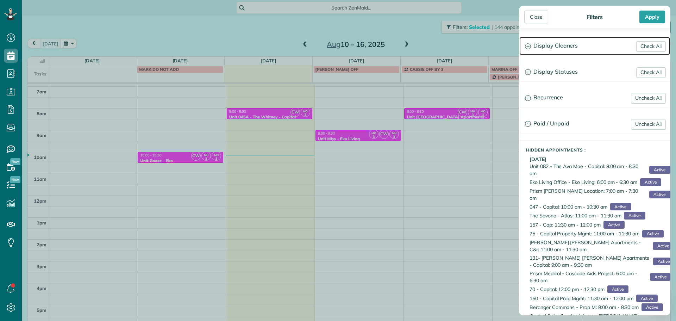
click at [595, 46] on h3 "Display Cleaners" at bounding box center [594, 46] width 151 height 18
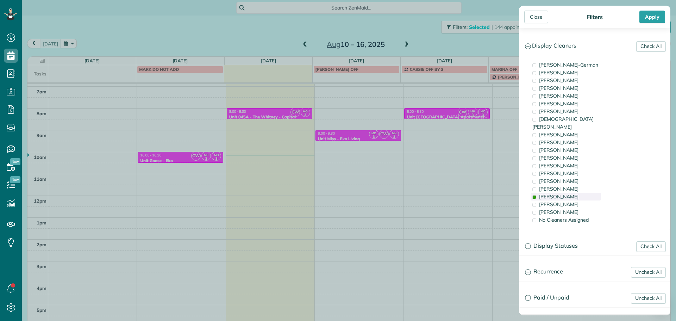
click at [569, 193] on span "Marina Ostertag" at bounding box center [558, 196] width 39 height 6
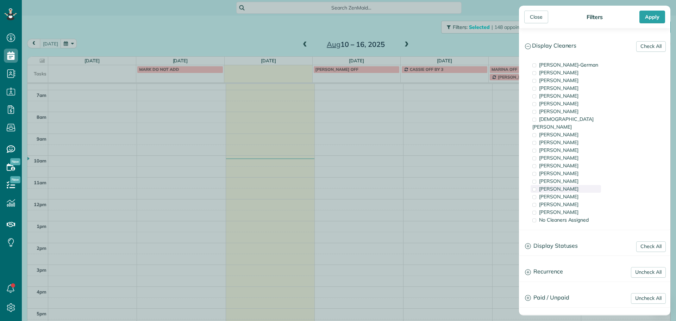
scroll to position [56, 0]
click at [568, 185] on span "Meralda Harris" at bounding box center [558, 188] width 39 height 6
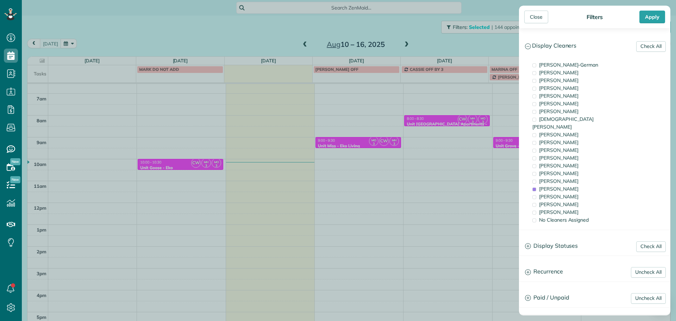
click at [412, 152] on div "Close Filters Apply Check All Display Cleaners Christina Wright-German Brie Kil…" at bounding box center [338, 160] width 676 height 321
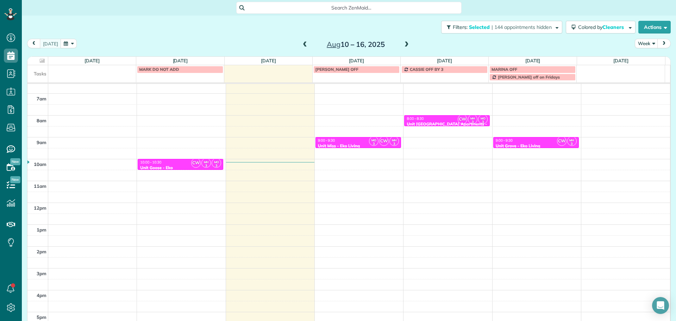
click at [405, 45] on span at bounding box center [407, 45] width 8 height 6
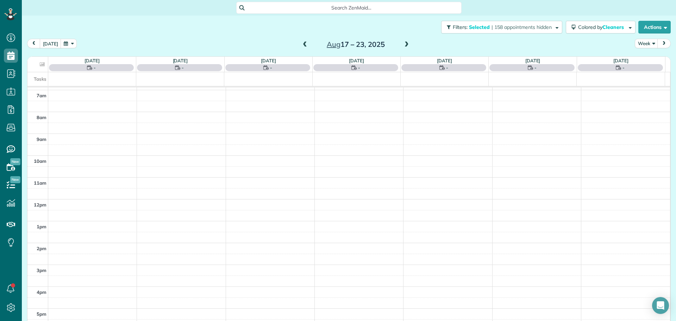
click at [303, 45] on span at bounding box center [305, 45] width 8 height 6
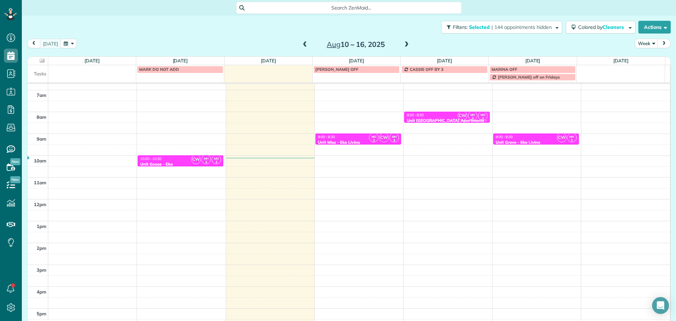
click at [403, 46] on span at bounding box center [407, 45] width 8 height 6
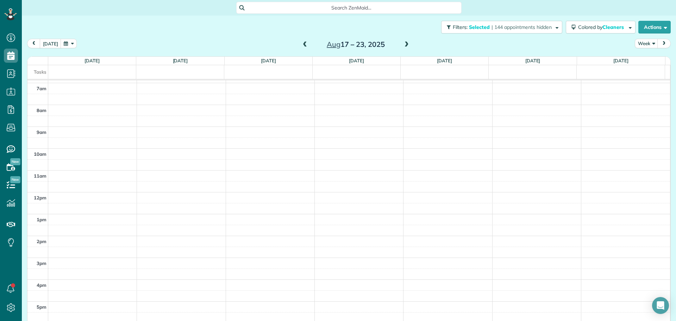
scroll to position [56, 0]
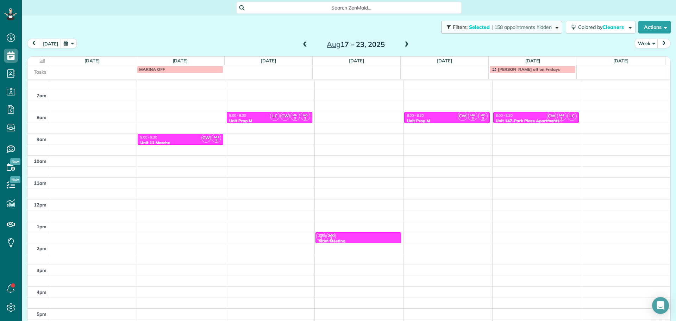
click at [518, 30] on button "Filters: Selected | 158 appointments hidden" at bounding box center [501, 27] width 121 height 13
click at [426, 42] on div "Close Filters Apply Check All Display Cleaners Christina Wright-German Brie Kil…" at bounding box center [338, 160] width 676 height 321
click at [304, 40] on span at bounding box center [305, 44] width 8 height 11
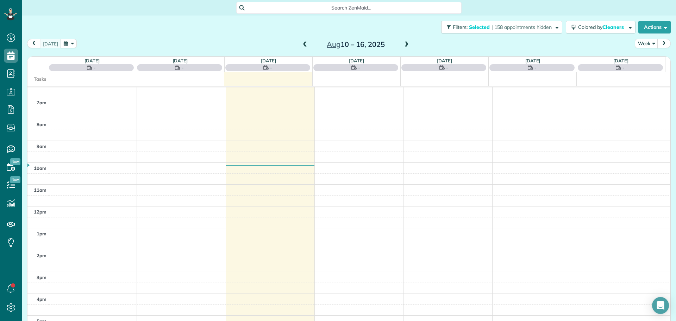
scroll to position [63, 0]
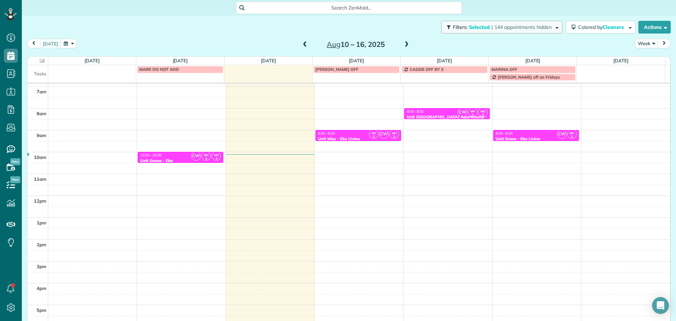
click at [518, 26] on span "| 144 appointments hidden" at bounding box center [521, 27] width 60 height 6
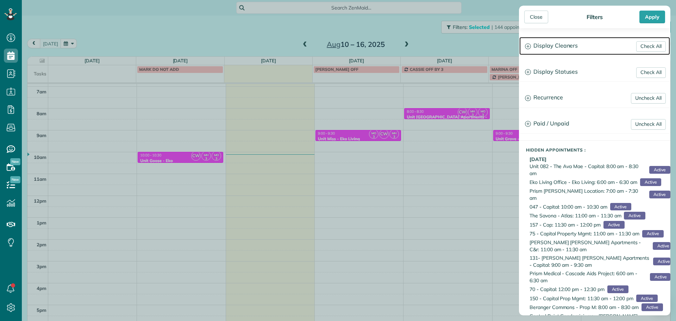
click at [551, 42] on h3 "Display Cleaners" at bounding box center [594, 46] width 151 height 18
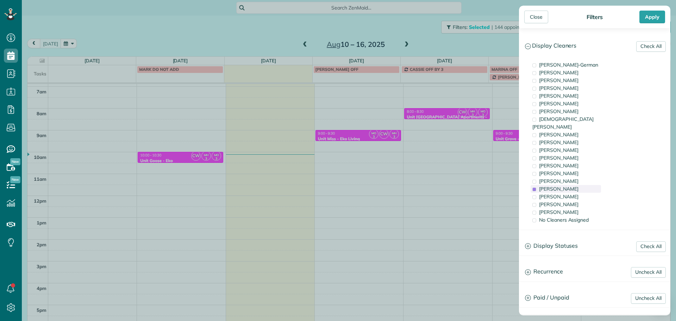
click at [567, 185] on span "Meralda Harris" at bounding box center [558, 188] width 39 height 6
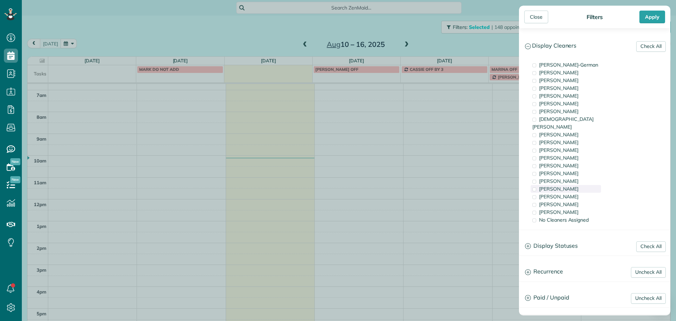
scroll to position [56, 0]
click at [572, 208] on div "Laura Chavez" at bounding box center [565, 212] width 70 height 8
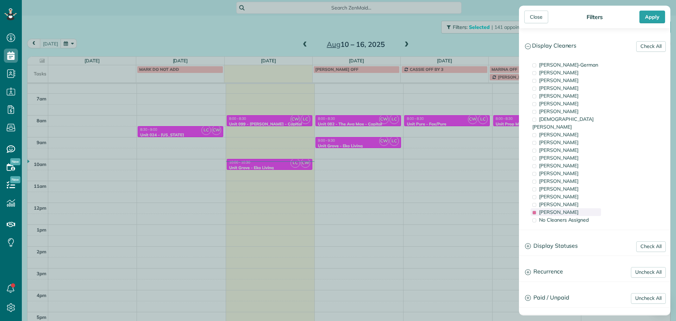
click at [572, 208] on div "Laura Chavez" at bounding box center [565, 212] width 70 height 8
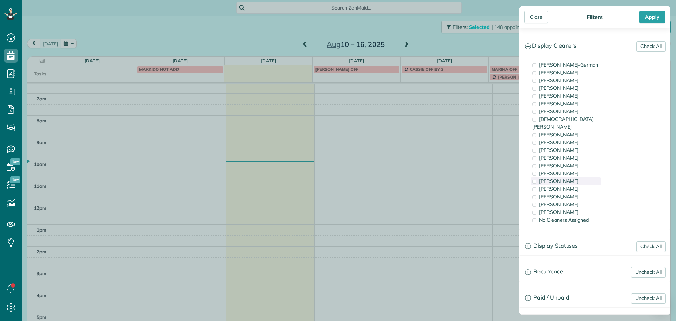
click at [569, 177] on div "Tammi Rue" at bounding box center [565, 181] width 70 height 8
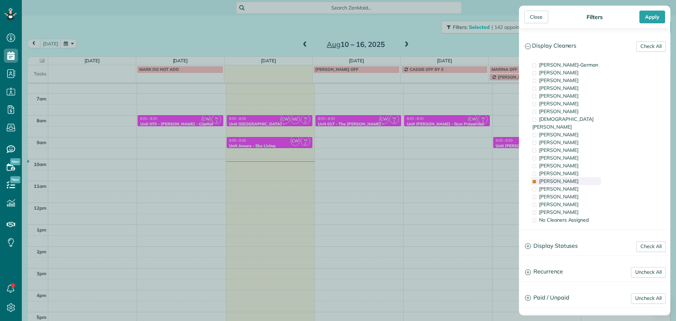
click at [573, 177] on div "Tammi Rue" at bounding box center [565, 181] width 70 height 8
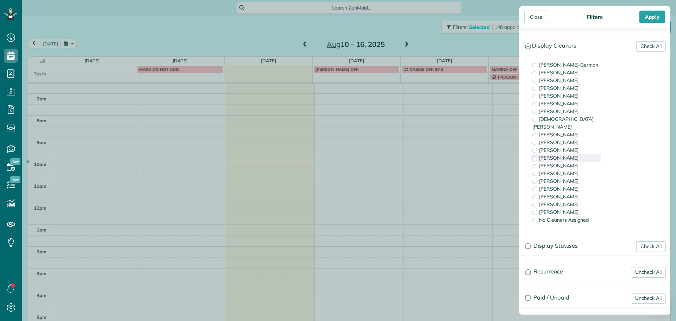
click at [565, 154] on div "Cyndi Holm" at bounding box center [565, 158] width 70 height 8
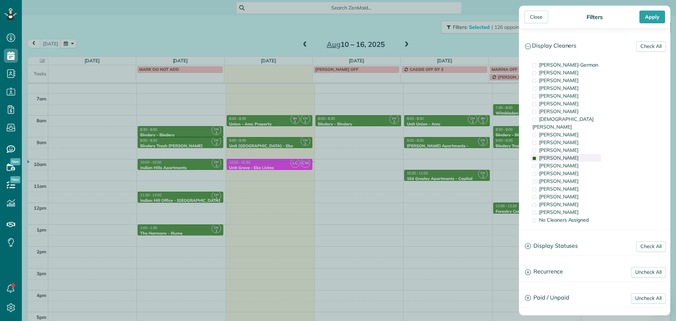
click at [565, 154] on div "Cyndi Holm" at bounding box center [565, 158] width 70 height 8
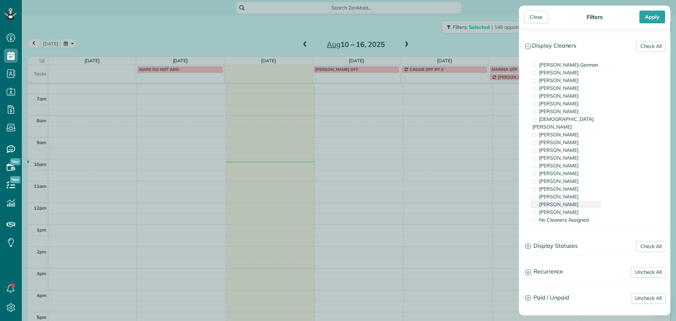
click at [572, 200] on div "Cristina Sainz" at bounding box center [565, 204] width 70 height 8
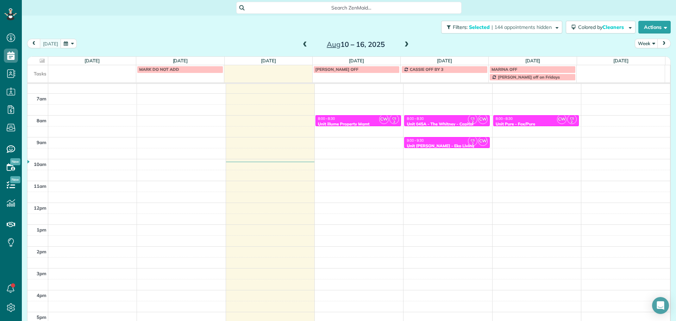
click at [469, 147] on div "Close Filters Apply Check All Display Cleaners Christina Wright-German Brie Kil…" at bounding box center [338, 160] width 676 height 321
click at [454, 142] on div "9:00 - 9:30" at bounding box center [446, 140] width 81 height 5
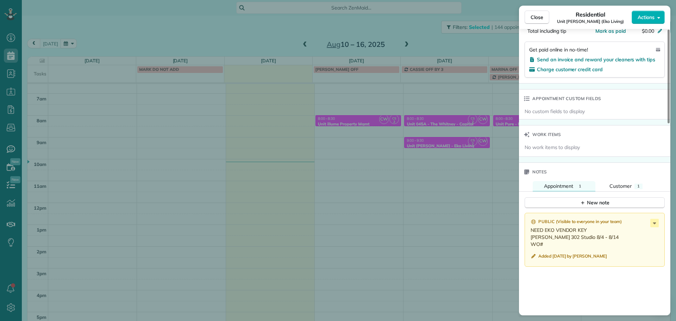
scroll to position [459, 0]
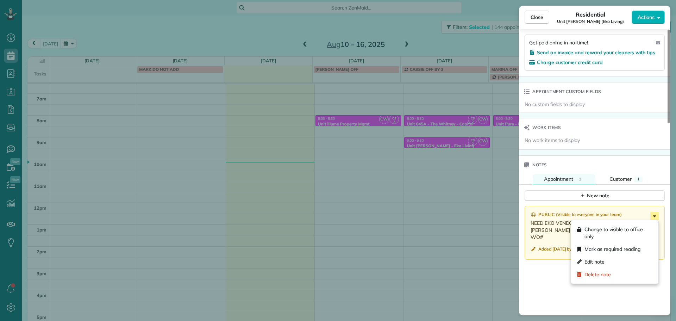
click at [653, 213] on icon at bounding box center [654, 216] width 8 height 8
click at [616, 259] on div "Edit note" at bounding box center [615, 261] width 82 height 13
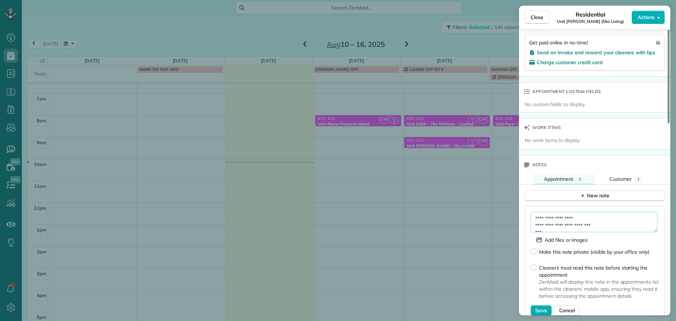
click at [562, 229] on textarea "**********" at bounding box center [593, 222] width 127 height 20
paste textarea "*********"
type textarea "**********"
click at [544, 309] on span "Save" at bounding box center [541, 310] width 12 height 7
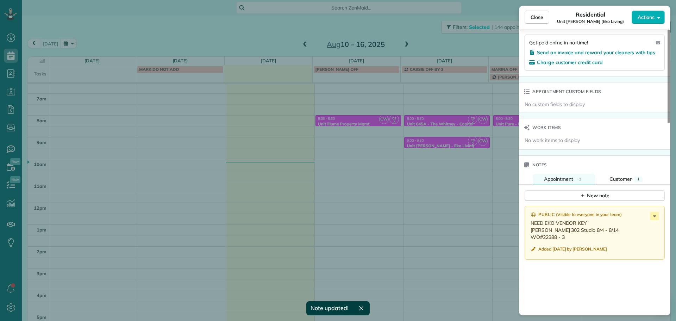
click at [422, 174] on div "Close Residential Unit Powell (Eko Living) Actions Status Active Unit Powell (E…" at bounding box center [338, 160] width 676 height 321
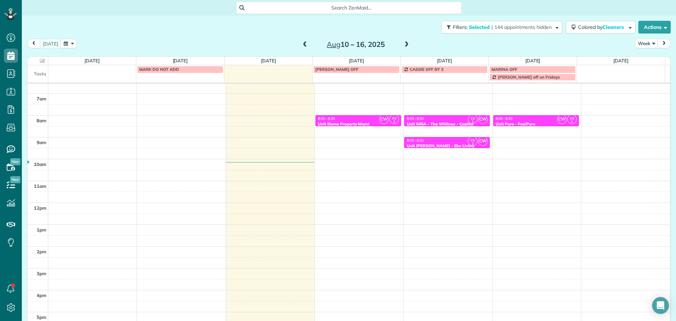
click at [360, 119] on div "8:00 - 8:30" at bounding box center [357, 118] width 81 height 5
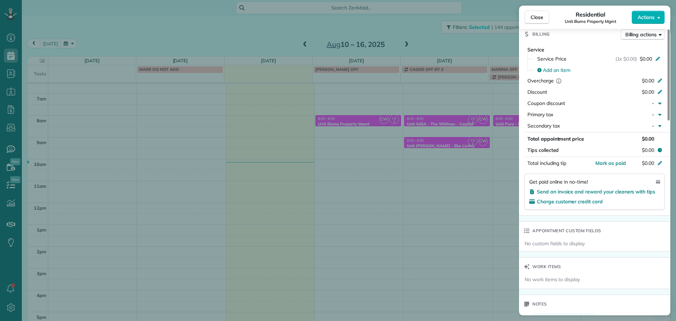
scroll to position [427, 0]
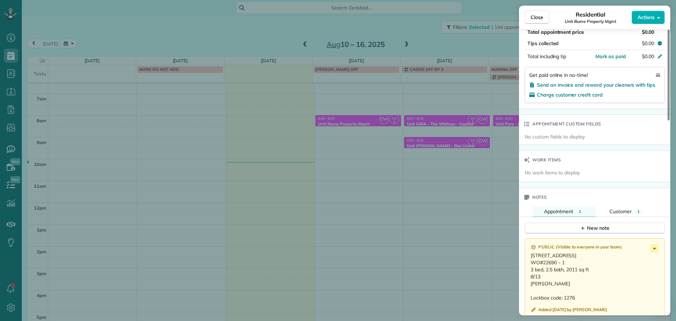
click at [453, 163] on div "Close Residential Unit illume Property Mgmt Actions Status Active Unit illume P…" at bounding box center [338, 160] width 676 height 321
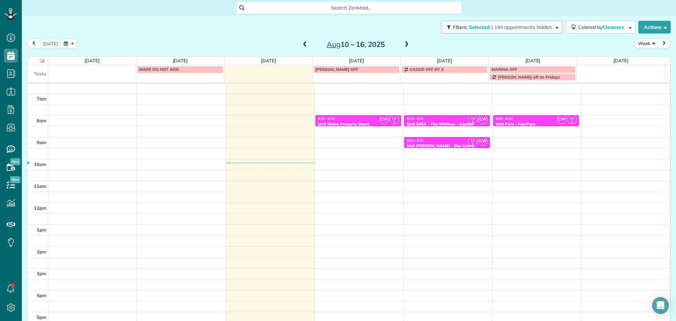
click at [506, 31] on button "Filters: Selected | 144 appointments hidden" at bounding box center [501, 27] width 121 height 13
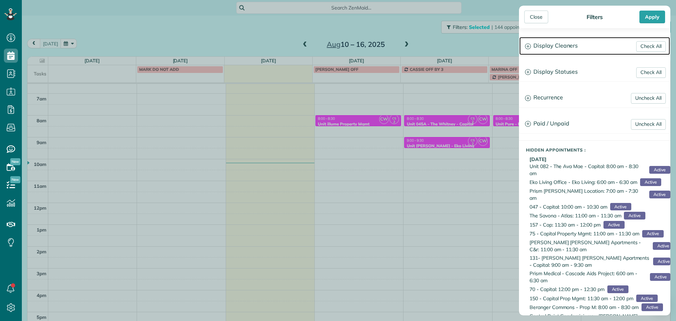
click at [553, 52] on h3 "Display Cleaners" at bounding box center [594, 46] width 151 height 18
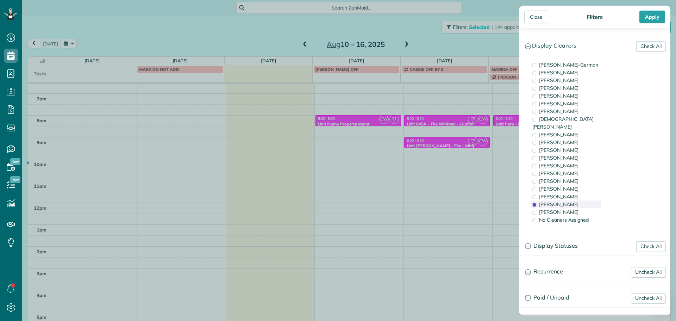
click at [574, 200] on div "Cristina Sainz" at bounding box center [565, 204] width 70 height 8
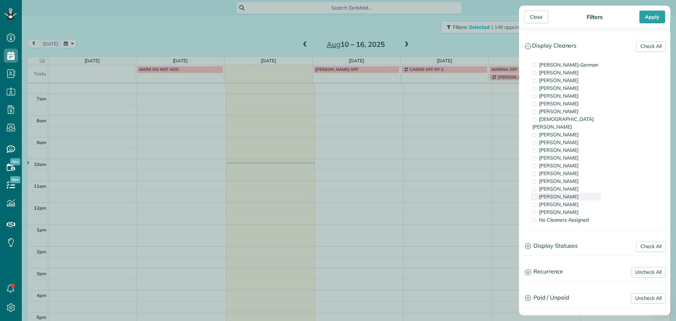
click at [578, 193] on div "Marina Ostertag" at bounding box center [565, 197] width 70 height 8
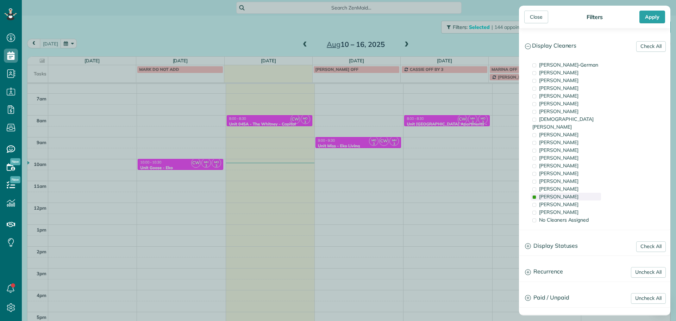
click at [578, 193] on div "Marina Ostertag" at bounding box center [565, 197] width 70 height 8
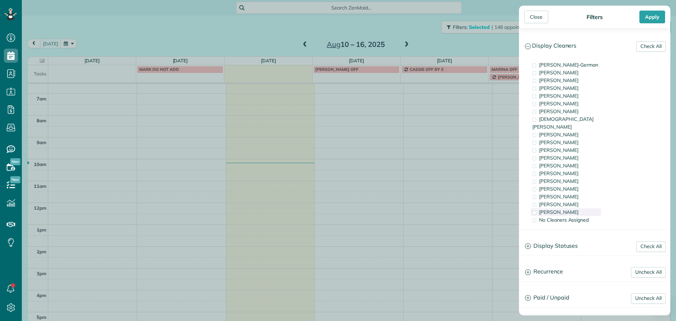
click at [582, 208] on div "Laura Chavez" at bounding box center [565, 212] width 70 height 8
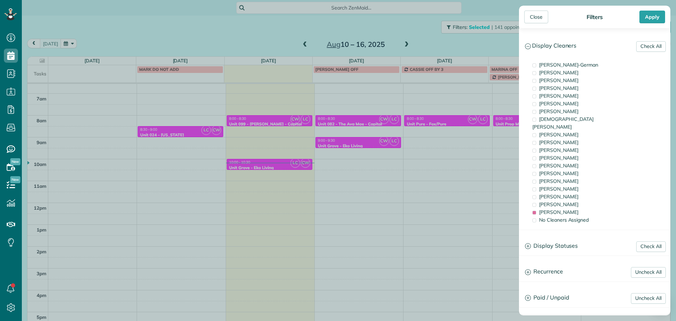
click at [380, 160] on div "Close Filters Apply Check All Display Cleaners Christina Wright-German Brie Kil…" at bounding box center [338, 160] width 676 height 321
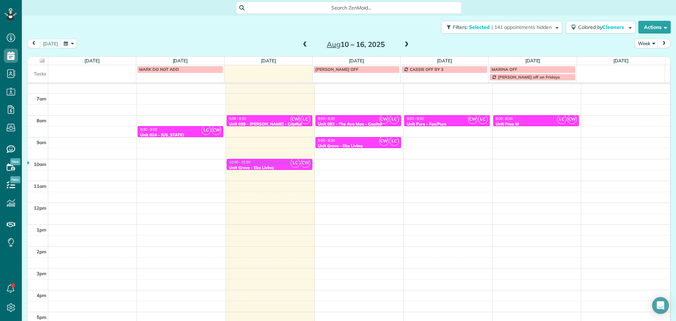
click at [366, 142] on div "9:00 - 9:30" at bounding box center [357, 140] width 81 height 5
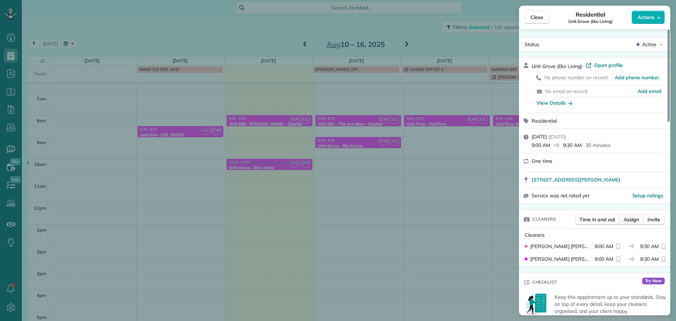
click at [622, 218] on button "Assign" at bounding box center [631, 219] width 25 height 11
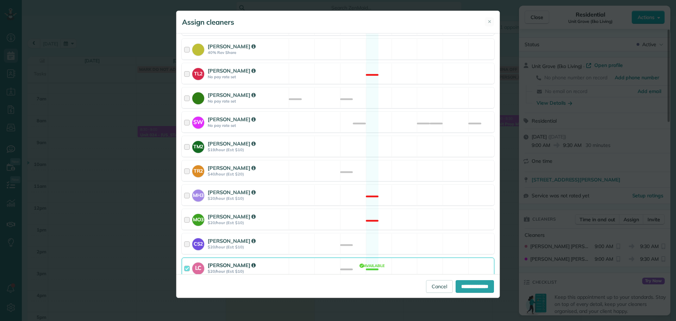
scroll to position [317, 0]
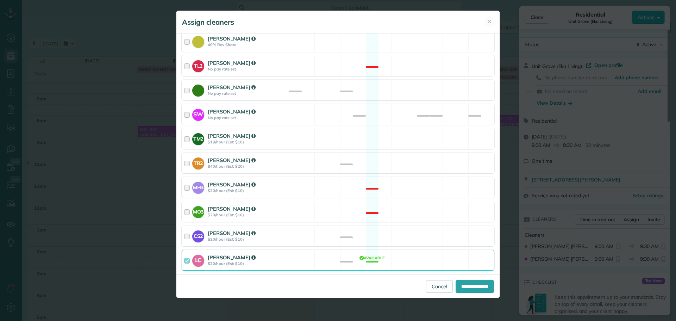
click at [410, 250] on div "LC Laura Chavez $20/hour (Est: $10) Available" at bounding box center [338, 260] width 313 height 21
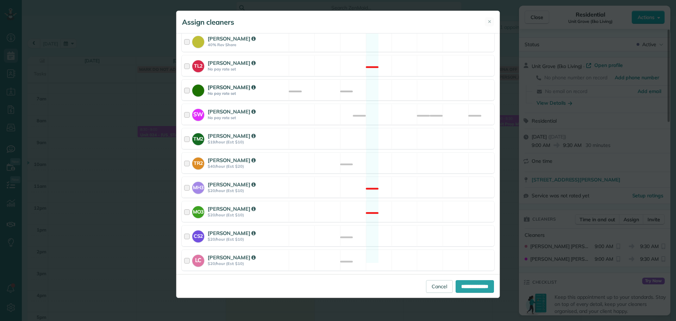
click at [406, 87] on div "Cyndi Holm No pay rate set Available" at bounding box center [338, 90] width 313 height 21
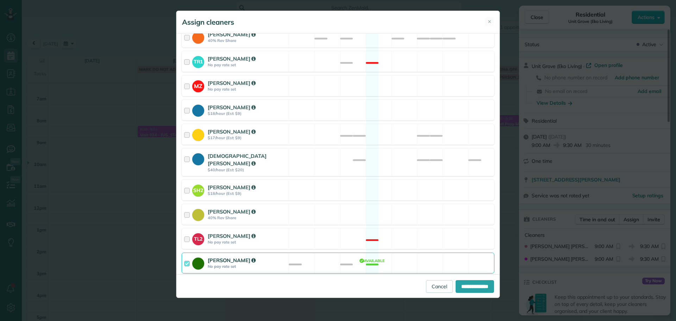
scroll to position [70, 0]
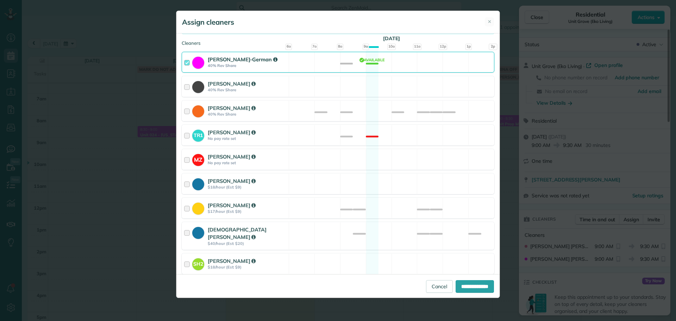
click at [411, 62] on div "Christina Wright-German 40% Rev Share Available" at bounding box center [338, 62] width 313 height 21
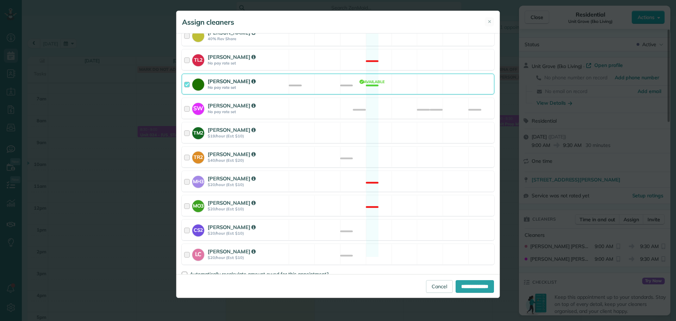
scroll to position [323, 0]
click at [475, 286] on input "**********" at bounding box center [474, 286] width 38 height 13
type input "**********"
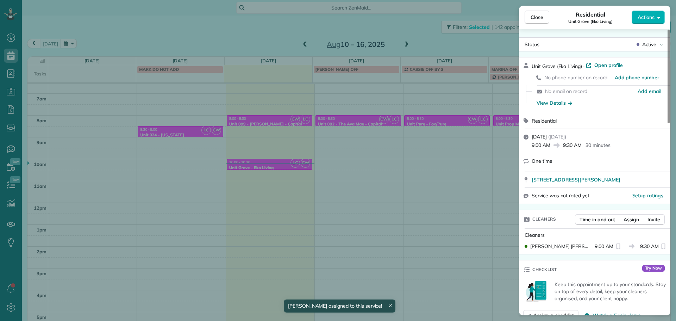
click at [445, 179] on div "Close Residential Unit Grove (Eko Living) Actions Status Active Unit Grove (Eko…" at bounding box center [338, 160] width 676 height 321
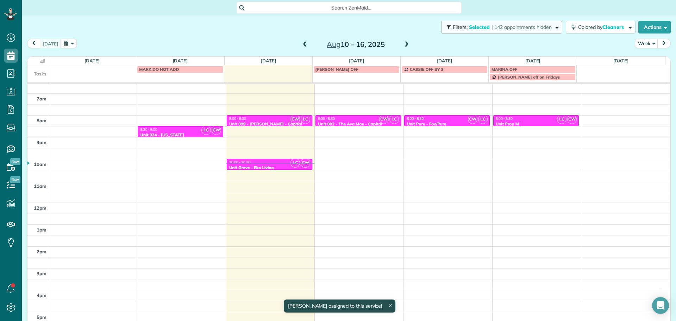
click at [513, 27] on span "| 142 appointments hidden" at bounding box center [521, 27] width 60 height 6
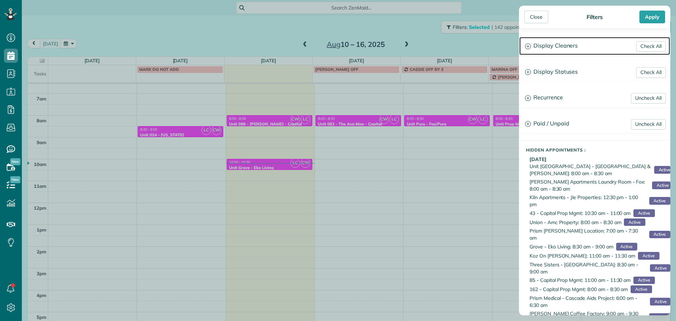
click at [565, 44] on h3 "Display Cleaners" at bounding box center [594, 46] width 151 height 18
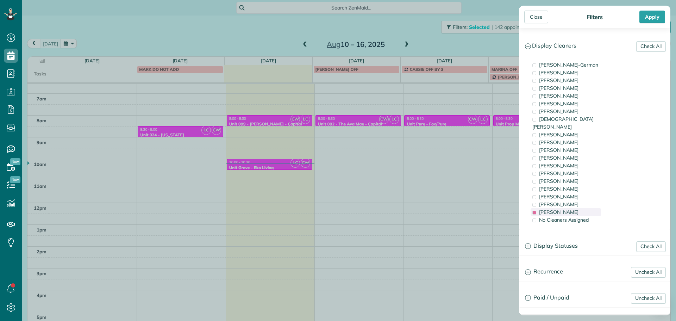
click at [561, 209] on span "Laura Chavez" at bounding box center [558, 212] width 39 height 6
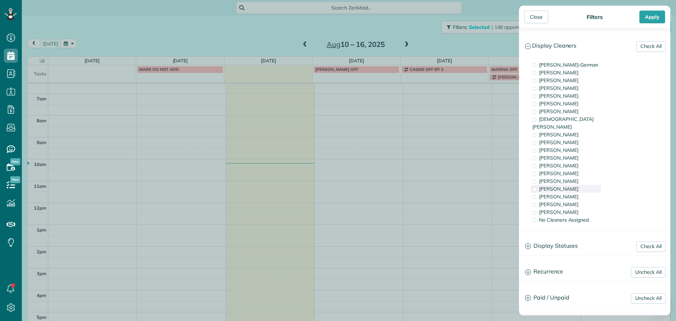
click at [566, 185] on div "Meralda Harris" at bounding box center [565, 189] width 70 height 8
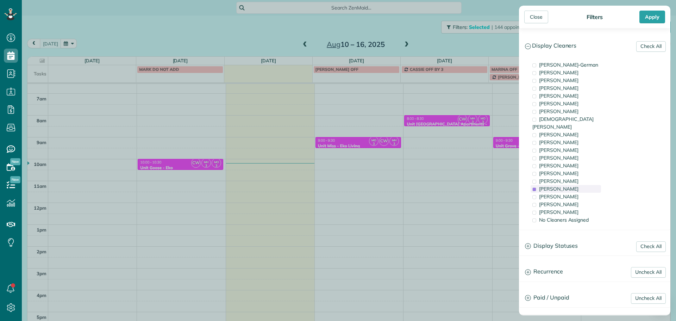
click at [566, 185] on div "Meralda Harris" at bounding box center [565, 189] width 70 height 8
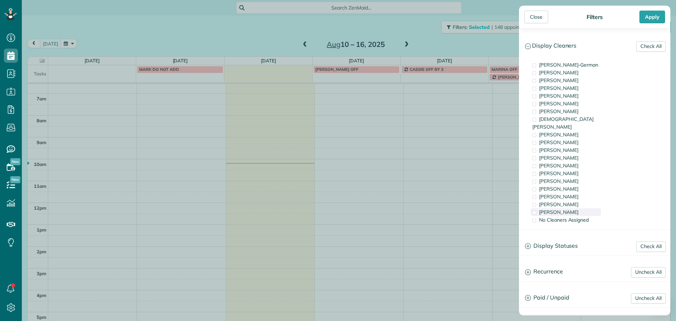
click at [569, 209] on span "Laura Chavez" at bounding box center [558, 212] width 39 height 6
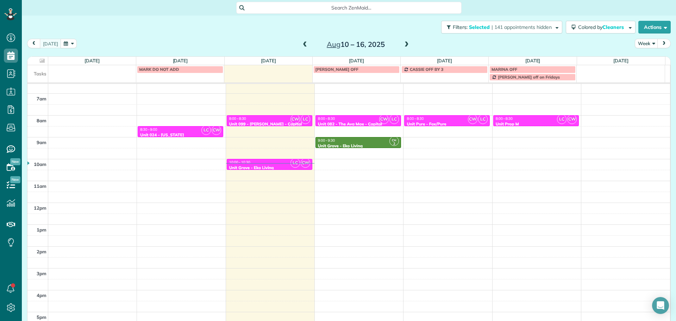
click at [460, 180] on div "Close Filters Apply Check All Display Cleaners Christina Wright-German Brie Kil…" at bounding box center [338, 160] width 676 height 321
click at [403, 45] on span at bounding box center [407, 45] width 8 height 6
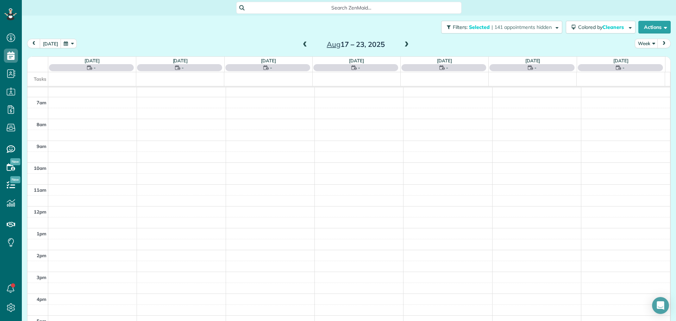
scroll to position [63, 0]
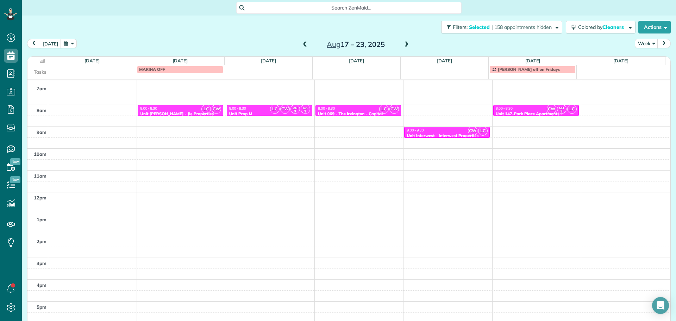
click at [303, 43] on span at bounding box center [305, 45] width 8 height 6
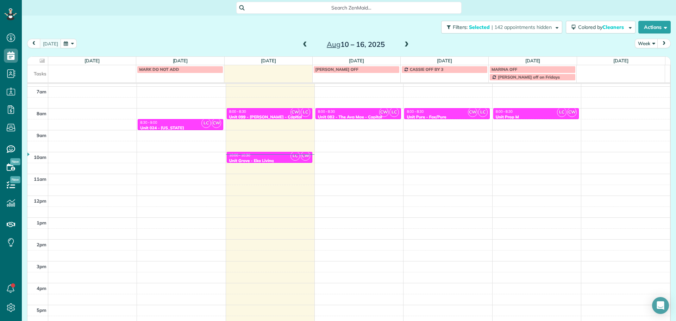
click at [354, 133] on div "4am 5am 6am 7am 8am 9am 10am 11am 12pm 1pm 2pm 3pm 4pm 5pm LC CW 8:30 - 9:00 Un…" at bounding box center [348, 173] width 642 height 305
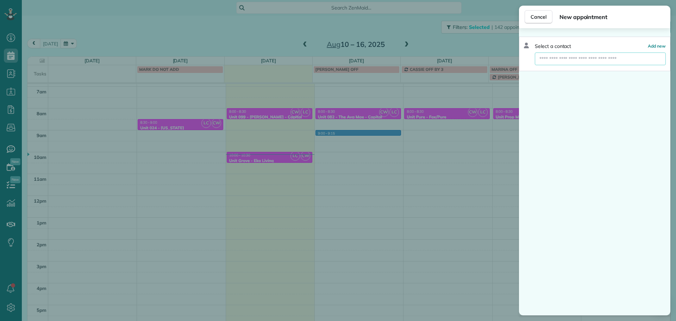
click at [557, 60] on input "text" at bounding box center [600, 58] width 131 height 13
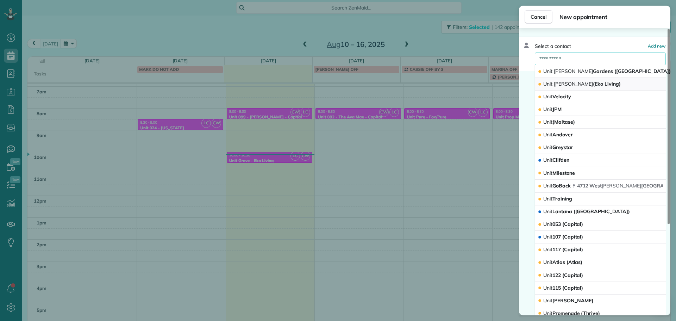
type input "**********"
click at [576, 83] on span "Unit Powell (Eko Living)" at bounding box center [581, 84] width 77 height 6
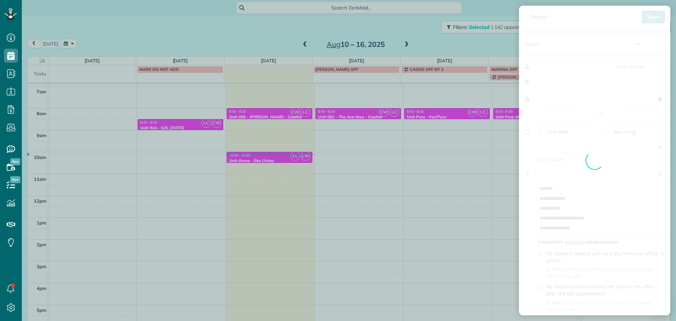
type input "**********"
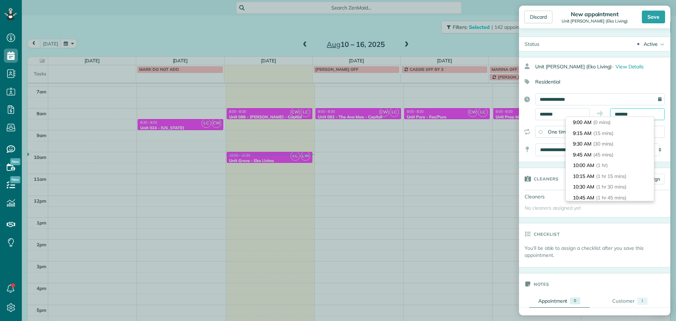
click at [622, 114] on input "*******" at bounding box center [637, 114] width 55 height 12
type input "*******"
click at [611, 140] on li "9:30 AM (30 mins)" at bounding box center [610, 143] width 88 height 11
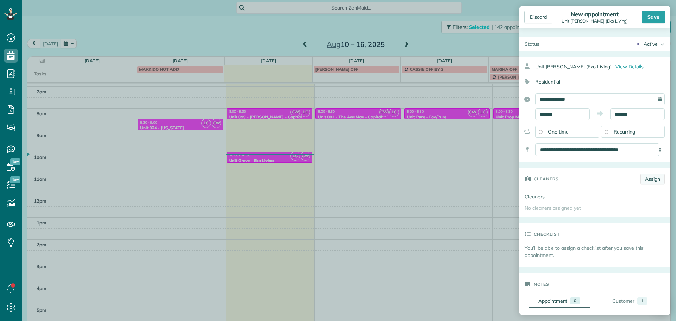
click at [648, 177] on link "Assign" at bounding box center [652, 179] width 24 height 11
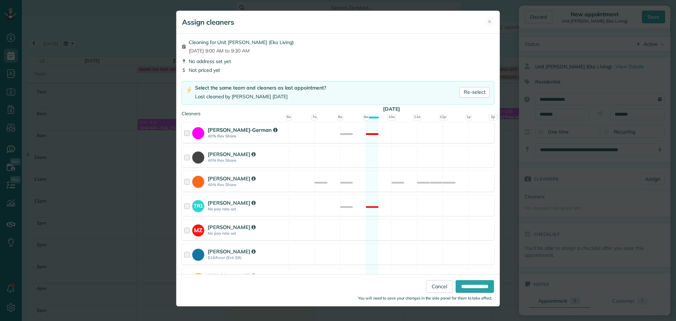
click at [354, 140] on div "Christina Wright-German 40% Rev Share Not available" at bounding box center [338, 132] width 313 height 21
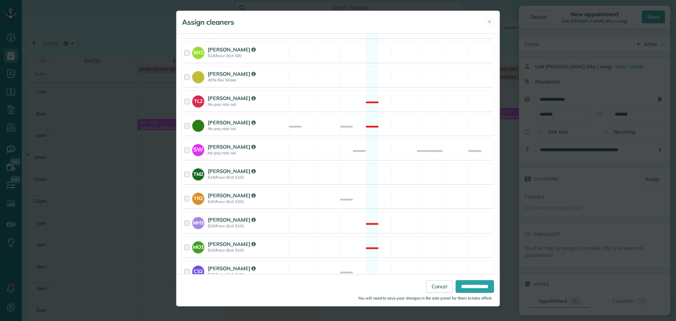
scroll to position [315, 0]
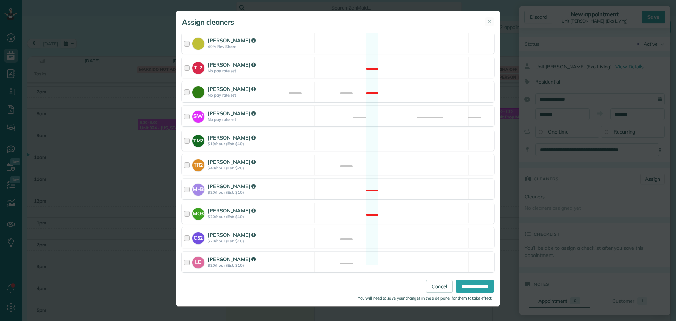
click at [398, 251] on div "LC Laura Chavez $20/hour (Est: $10) Available" at bounding box center [338, 261] width 313 height 21
click at [475, 284] on input "**********" at bounding box center [474, 286] width 38 height 13
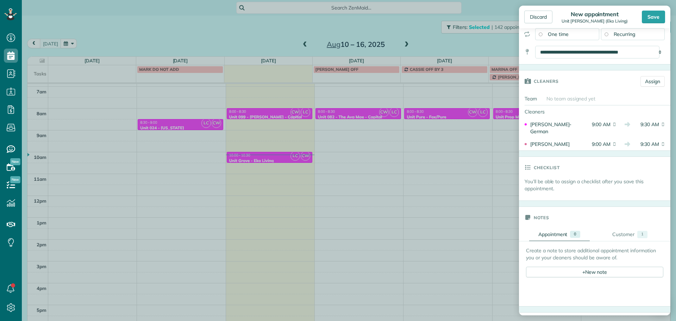
scroll to position [141, 0]
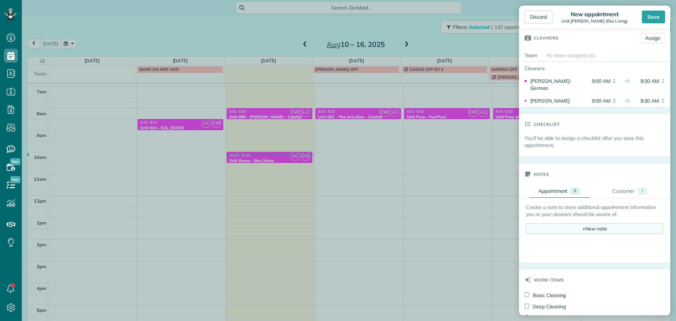
click at [587, 228] on div "+ New note" at bounding box center [594, 228] width 137 height 11
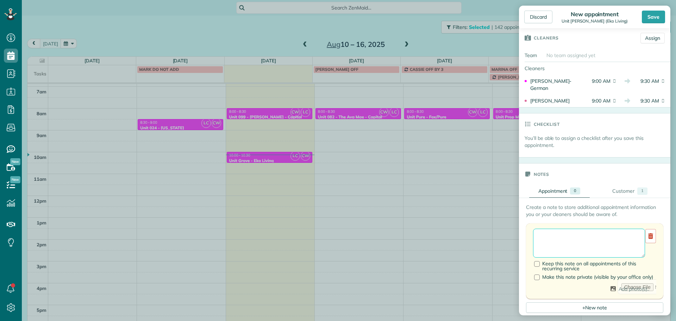
click at [588, 237] on textarea at bounding box center [589, 242] width 112 height 29
paste textarea "*********"
type textarea "**********"
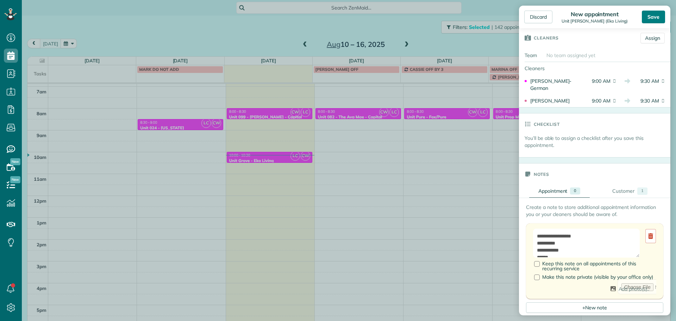
click at [645, 18] on div "Save" at bounding box center [653, 17] width 23 height 13
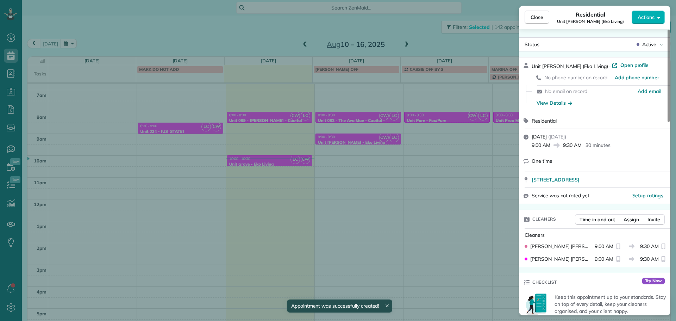
scroll to position [59, 0]
click at [406, 208] on div "Close Residential Unit Powell (Eko Living) Actions Status Active Unit Powell (E…" at bounding box center [338, 160] width 676 height 321
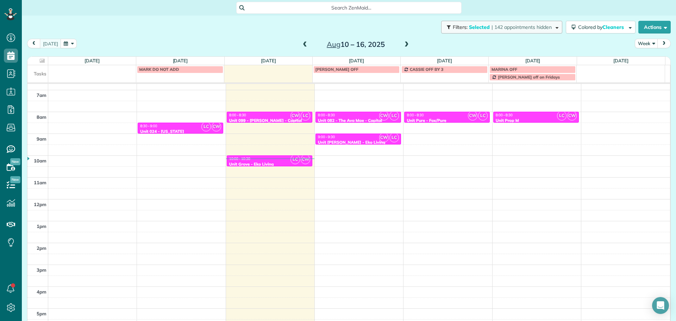
click at [485, 24] on button "Filters: Selected | 142 appointments hidden" at bounding box center [501, 27] width 121 height 13
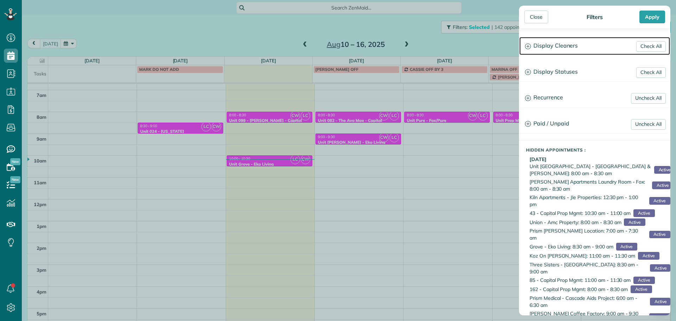
click at [564, 45] on h3 "Display Cleaners" at bounding box center [594, 46] width 151 height 18
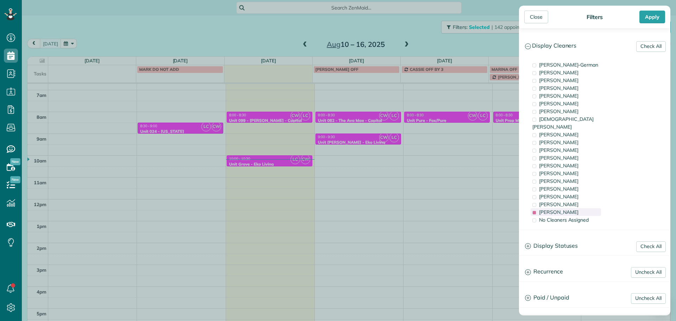
click at [559, 209] on span "Laura Chavez" at bounding box center [558, 212] width 39 height 6
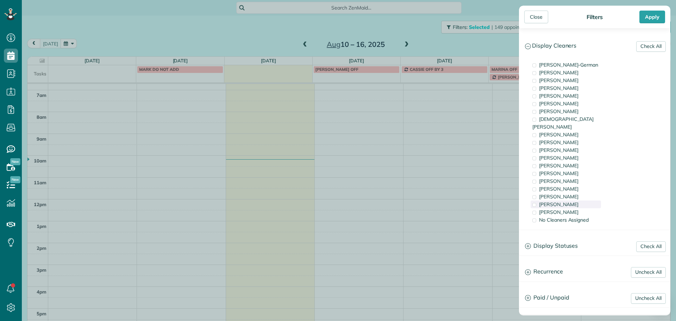
scroll to position [56, 0]
click at [563, 201] on span "Cristina Sainz" at bounding box center [558, 204] width 39 height 6
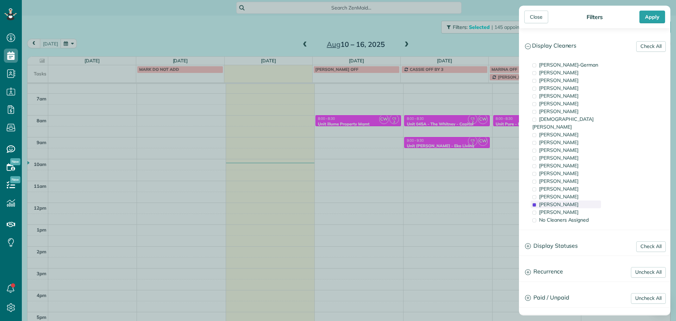
click at [569, 201] on span "Cristina Sainz" at bounding box center [558, 204] width 39 height 6
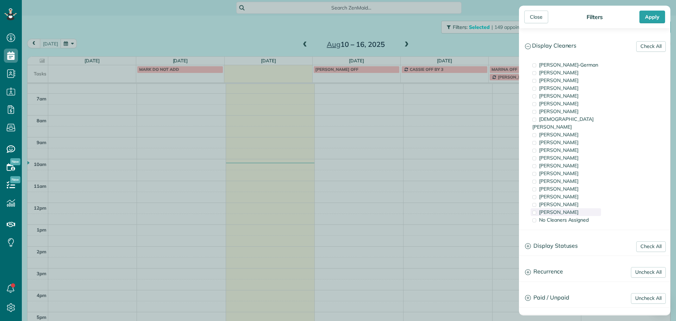
click at [571, 208] on div "Laura Chavez" at bounding box center [565, 212] width 70 height 8
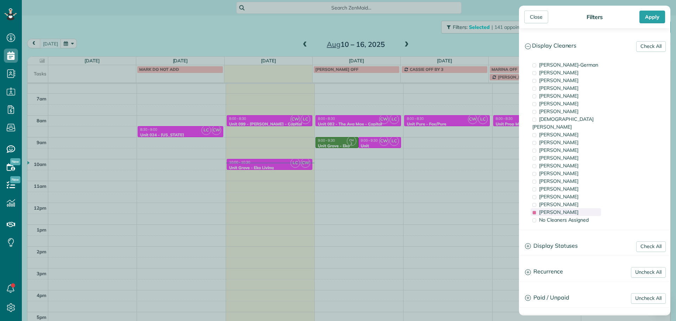
click at [571, 208] on div "Laura Chavez" at bounding box center [565, 212] width 70 height 8
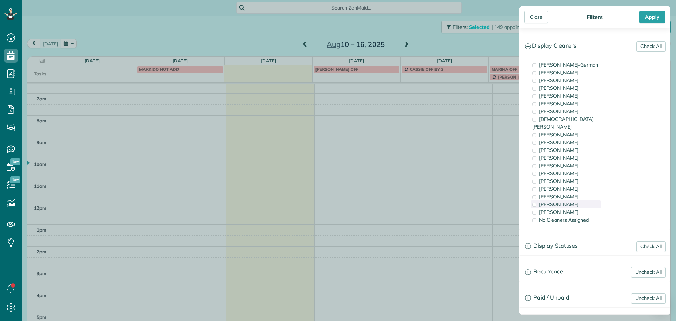
click at [572, 200] on div "Cristina Sainz" at bounding box center [565, 204] width 70 height 8
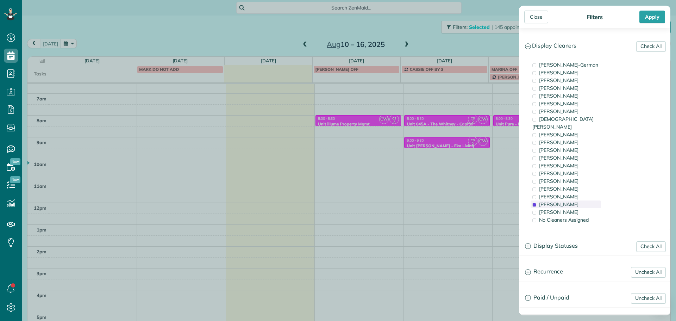
click at [572, 200] on div "Cristina Sainz" at bounding box center [565, 204] width 70 height 8
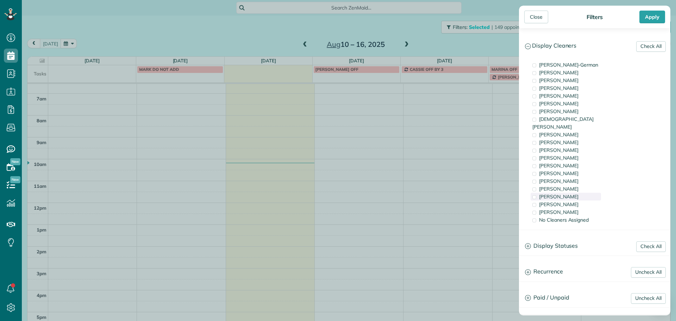
click at [572, 193] on span "Marina Ostertag" at bounding box center [558, 196] width 39 height 6
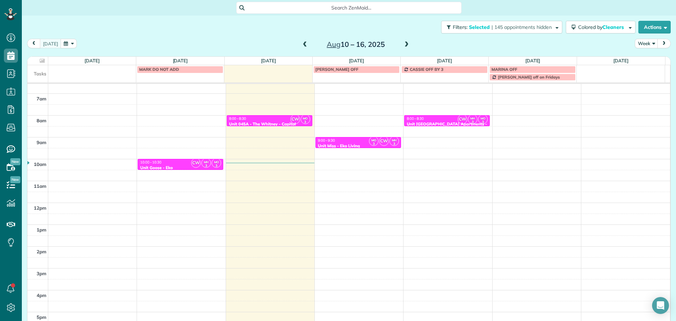
click at [468, 124] on div "Close Filters Apply Check All Display Cleaners Christina Wright-German Brie Kil…" at bounding box center [338, 160] width 676 height 321
click at [403, 40] on span at bounding box center [407, 44] width 8 height 11
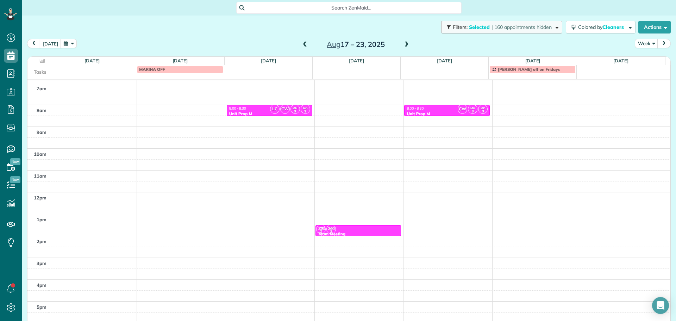
click at [512, 30] on span "| 160 appointments hidden" at bounding box center [521, 27] width 60 height 6
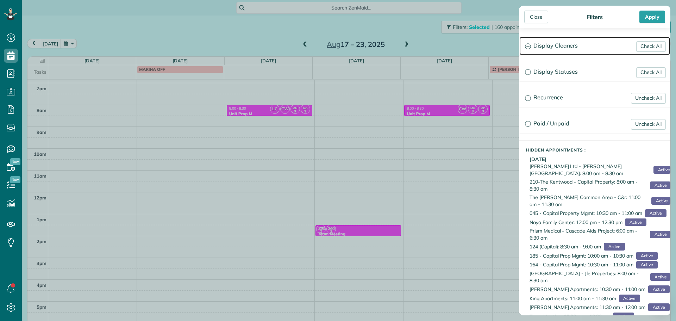
click at [537, 47] on h3 "Display Cleaners" at bounding box center [594, 46] width 151 height 18
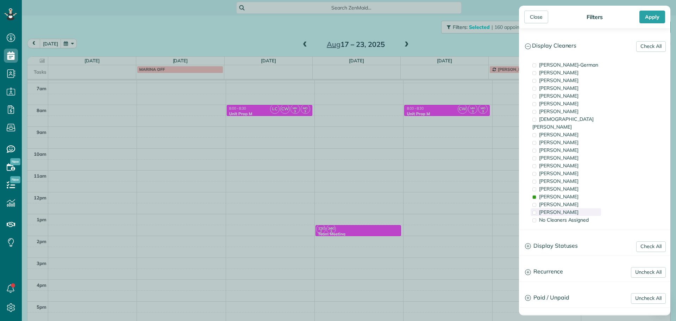
click at [561, 209] on span "Laura Chavez" at bounding box center [558, 212] width 39 height 6
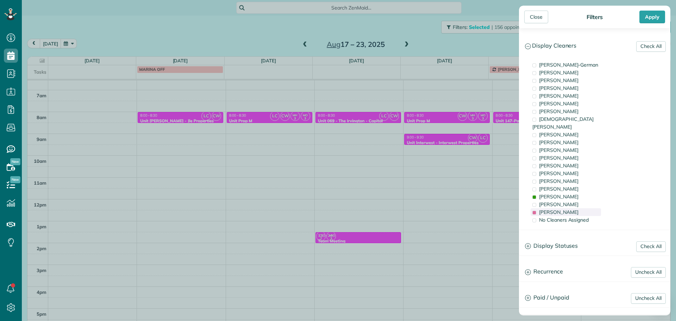
scroll to position [56, 0]
click at [561, 209] on span "Laura Chavez" at bounding box center [558, 212] width 39 height 6
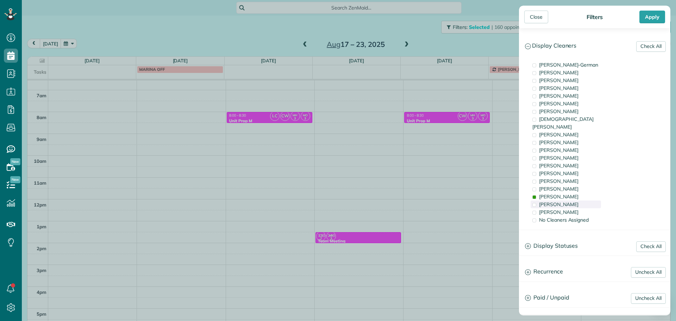
click at [560, 201] on span "Cristina Sainz" at bounding box center [558, 204] width 39 height 6
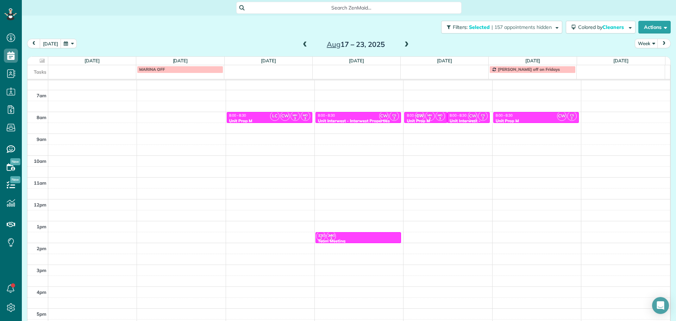
click at [293, 133] on div "Close Filters Apply Check All Display Cleaners Christina Wright-German Brie Kil…" at bounding box center [338, 160] width 676 height 321
click at [282, 115] on span "CW" at bounding box center [285, 116] width 10 height 10
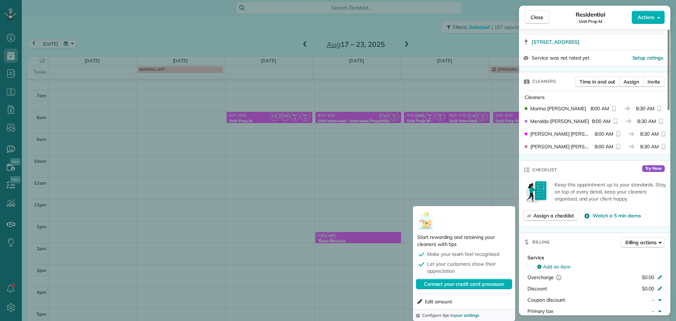
scroll to position [137, 0]
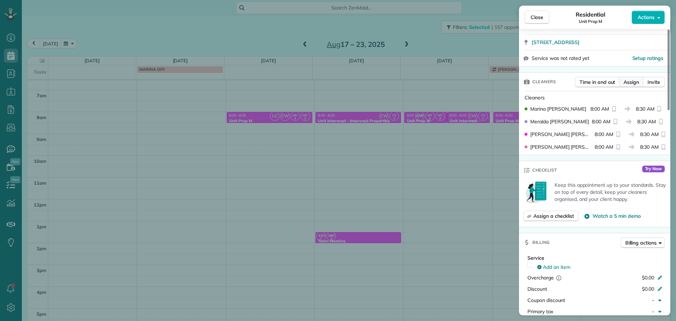
click at [635, 82] on span "Assign" at bounding box center [630, 81] width 15 height 7
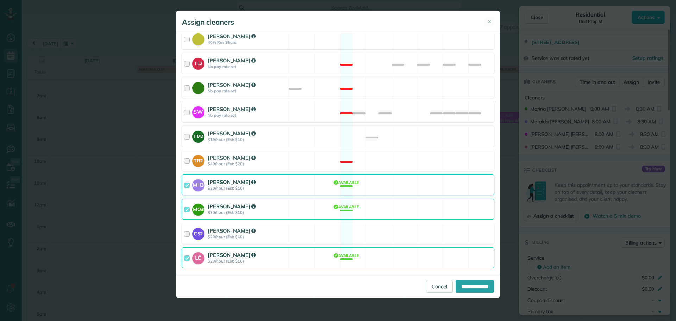
scroll to position [323, 0]
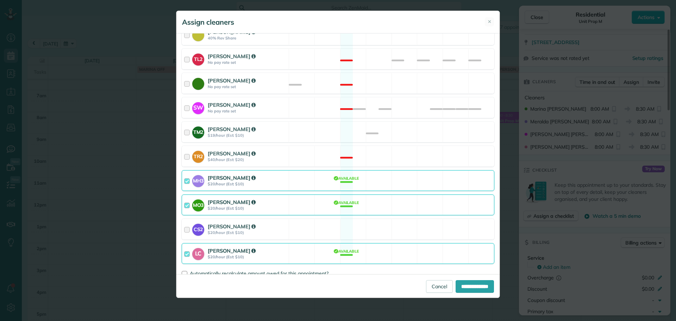
click at [419, 194] on div "MO3 Marina Ostertag $20/hour (Est: $10) Available" at bounding box center [338, 204] width 313 height 21
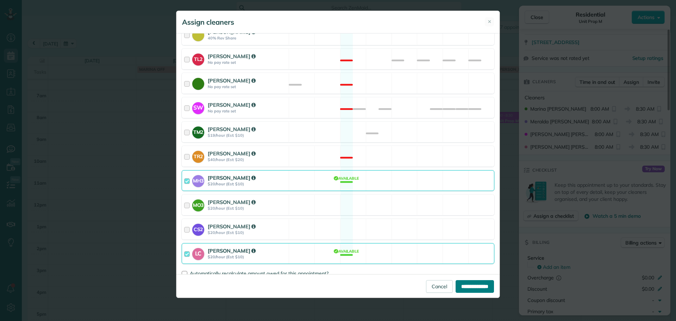
click at [471, 281] on input "**********" at bounding box center [474, 286] width 38 height 13
type input "**********"
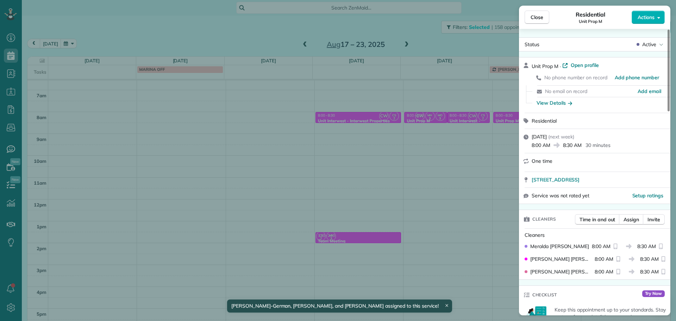
click at [412, 173] on div "Close Residential Unit Prop M Actions Status Active Unit Prop M · Open profile …" at bounding box center [338, 160] width 676 height 321
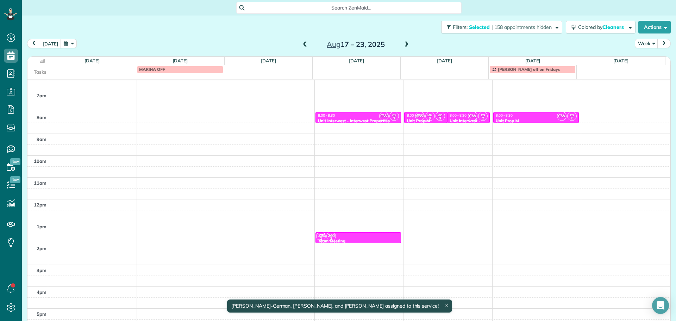
click at [426, 118] on small "3" at bounding box center [430, 118] width 9 height 7
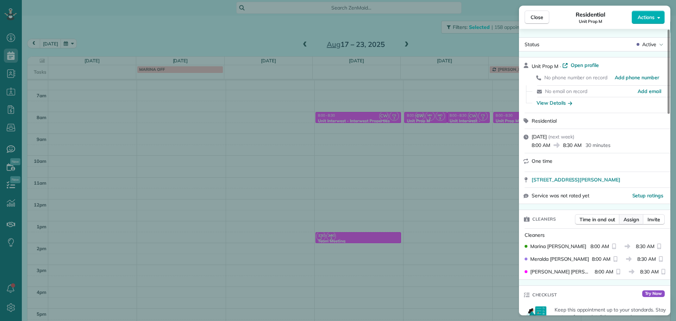
click at [627, 219] on span "Assign" at bounding box center [630, 219] width 15 height 7
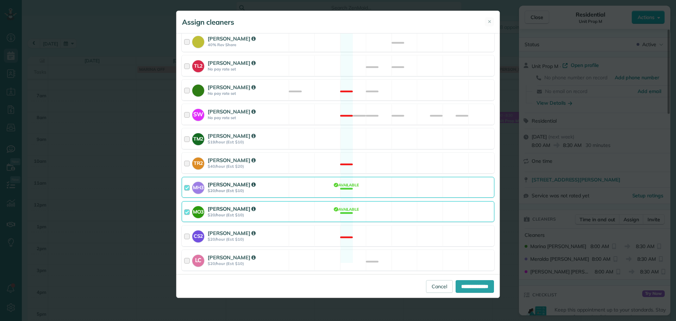
scroll to position [323, 0]
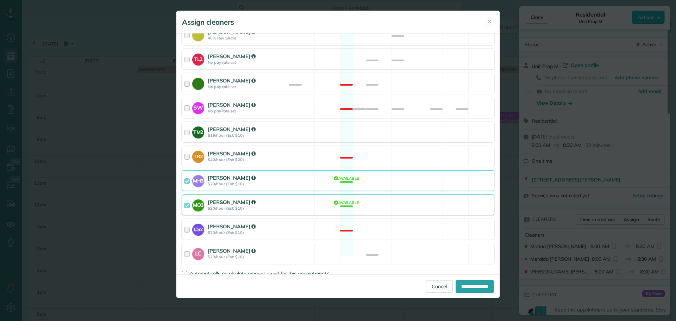
click at [426, 179] on div "MH3 Meralda Harris $20/hour (Est: $10) Available" at bounding box center [338, 180] width 313 height 21
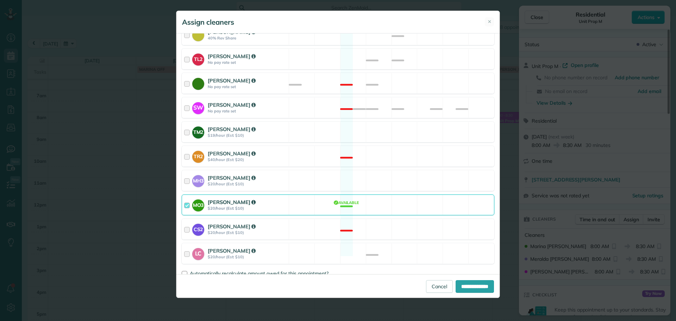
click at [426, 194] on div "MO3 Marina Ostertag $20/hour (Est: $10) Available" at bounding box center [338, 204] width 313 height 21
click at [434, 220] on div "CS2 Cristina Sainz $20/hour (Est: $10) Not available" at bounding box center [338, 229] width 313 height 21
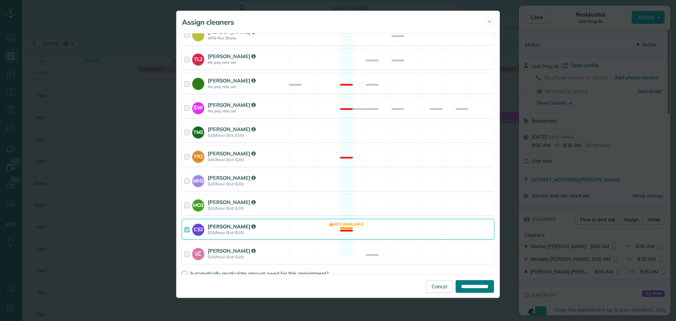
click at [472, 282] on input "**********" at bounding box center [474, 286] width 38 height 13
type input "**********"
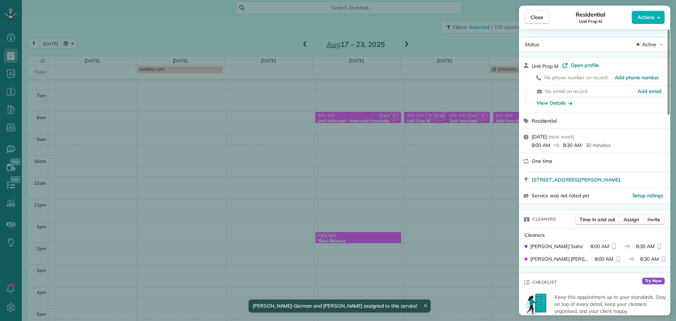
click at [458, 146] on div "Close Residential Unit Prop M Actions Status Active Unit Prop M · Open profile …" at bounding box center [338, 160] width 676 height 321
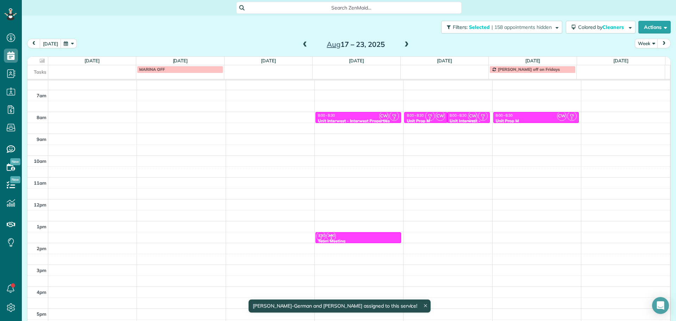
click at [468, 114] on span "CW" at bounding box center [473, 116] width 10 height 10
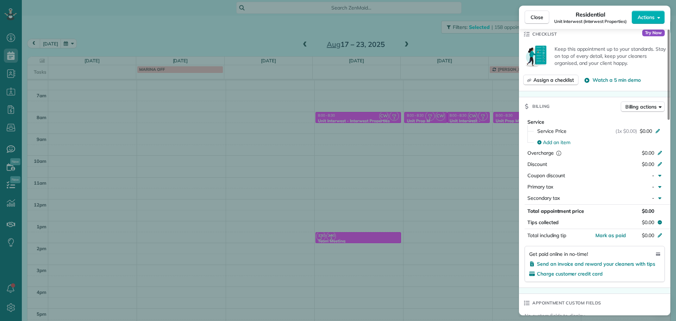
scroll to position [177, 0]
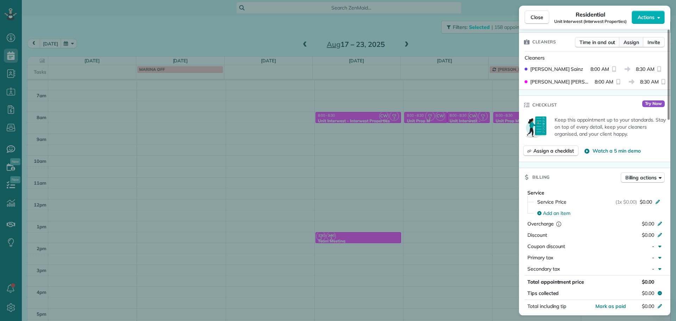
click at [630, 42] on span "Assign" at bounding box center [630, 42] width 15 height 7
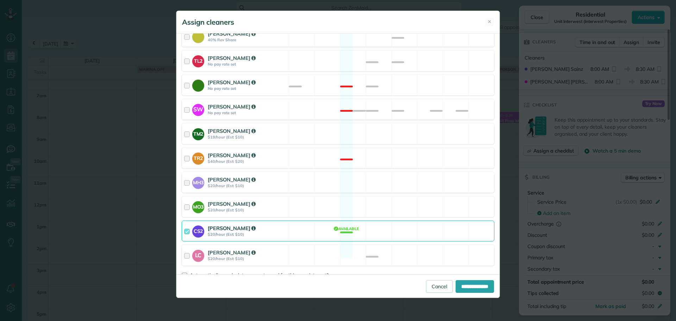
scroll to position [323, 0]
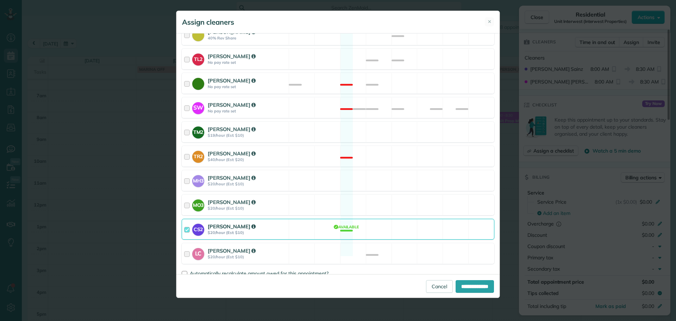
click at [410, 219] on div "CS2 Cristina Sainz $20/hour (Est: $10) Available" at bounding box center [338, 229] width 313 height 21
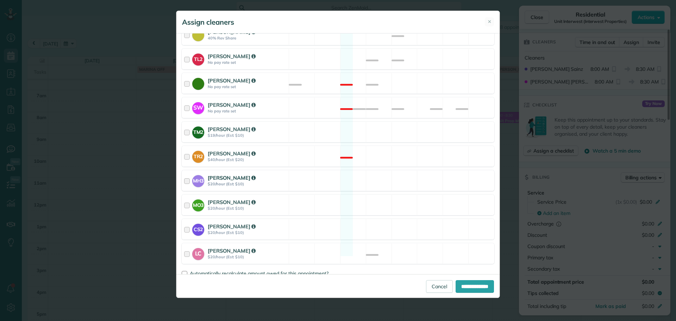
click at [411, 177] on div "MH3 Meralda Harris $20/hour (Est: $10) Available" at bounding box center [338, 180] width 313 height 21
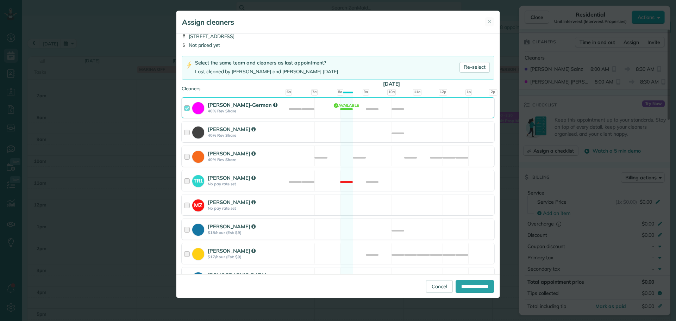
scroll to position [0, 0]
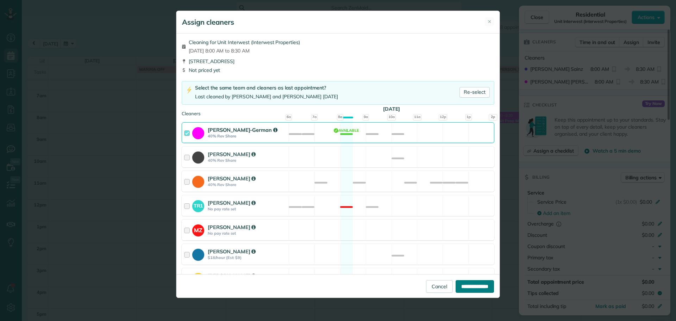
click at [465, 282] on input "**********" at bounding box center [474, 286] width 38 height 13
type input "**********"
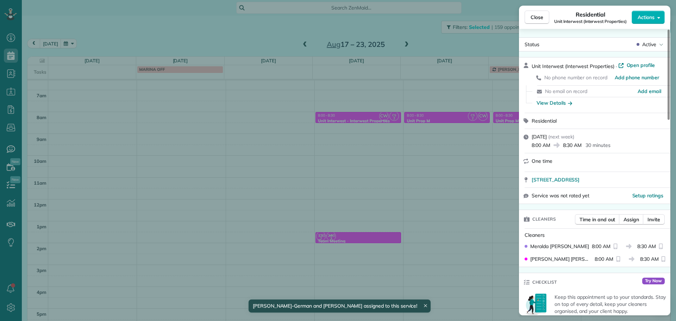
click at [480, 222] on div "Close Residential Unit Interwest (Interwest Properties) Actions Status Active U…" at bounding box center [338, 160] width 676 height 321
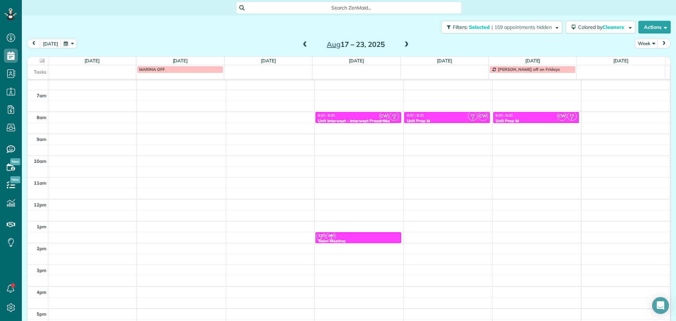
click at [302, 43] on span at bounding box center [305, 45] width 8 height 6
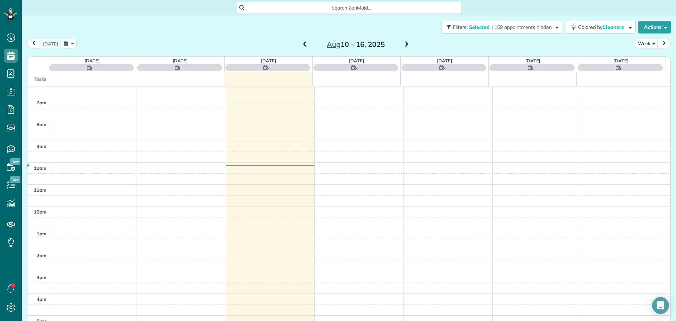
scroll to position [63, 0]
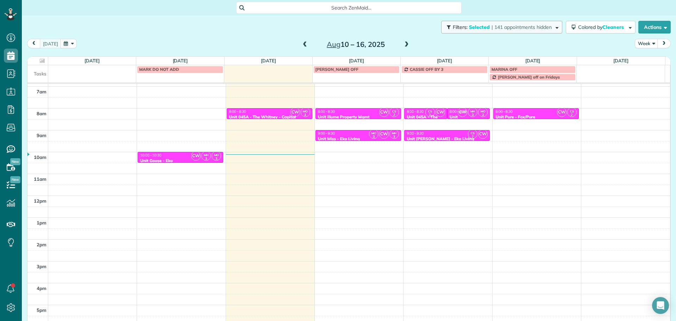
click at [471, 30] on span "Selected" at bounding box center [479, 27] width 21 height 6
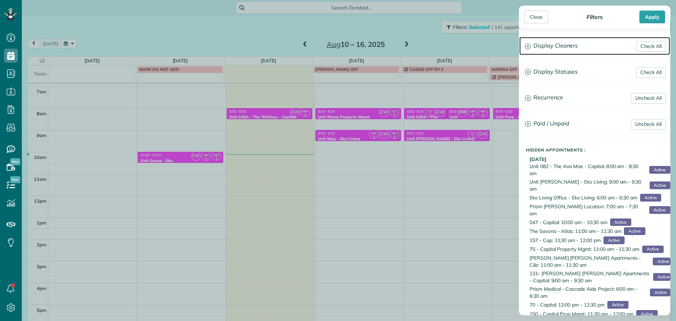
click at [546, 44] on h3 "Display Cleaners" at bounding box center [594, 46] width 151 height 18
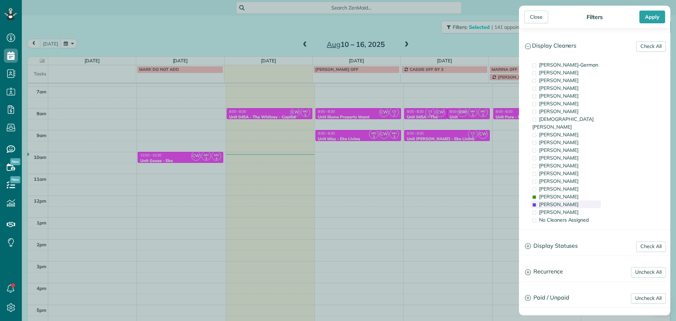
click at [565, 201] on span "Cristina Sainz" at bounding box center [558, 204] width 39 height 6
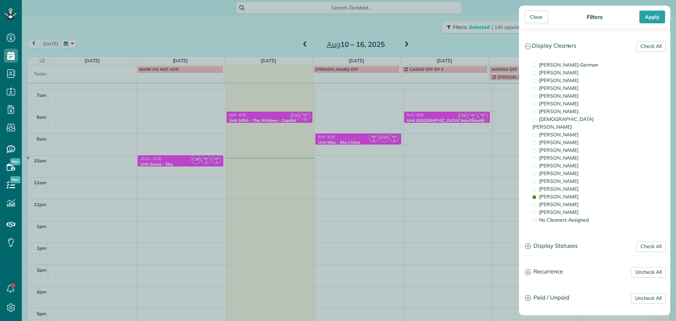
scroll to position [56, 0]
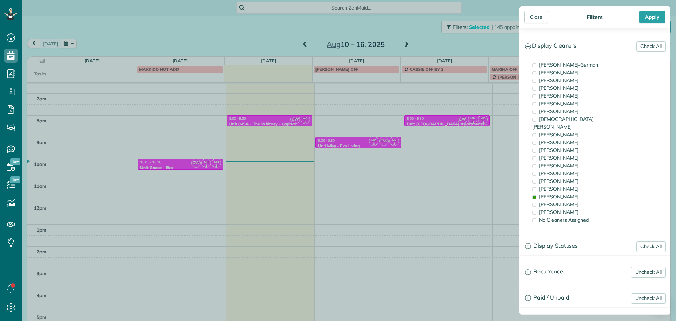
click at [422, 151] on div "Close Filters Apply Check All Display Cleaners Christina Wright-German Brie Kil…" at bounding box center [338, 160] width 676 height 321
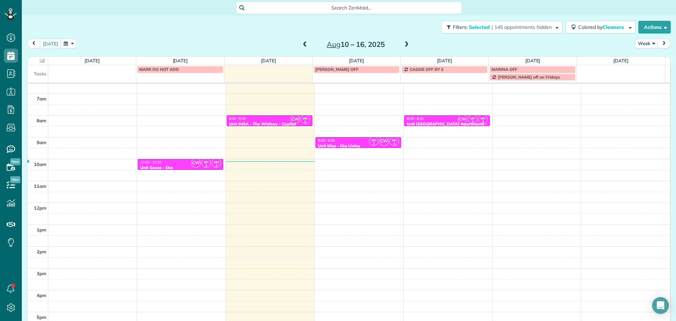
click at [403, 45] on span at bounding box center [407, 45] width 8 height 6
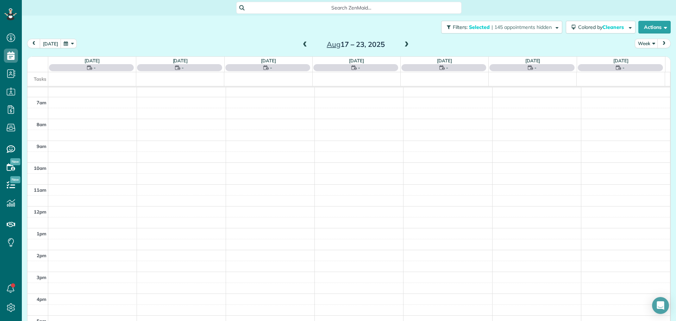
scroll to position [63, 0]
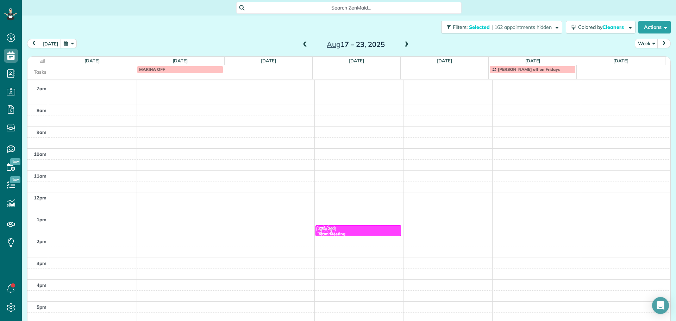
click at [403, 43] on span at bounding box center [407, 45] width 8 height 6
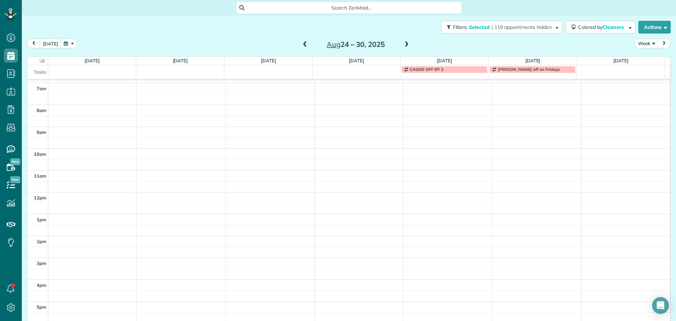
click at [301, 43] on span at bounding box center [305, 45] width 8 height 6
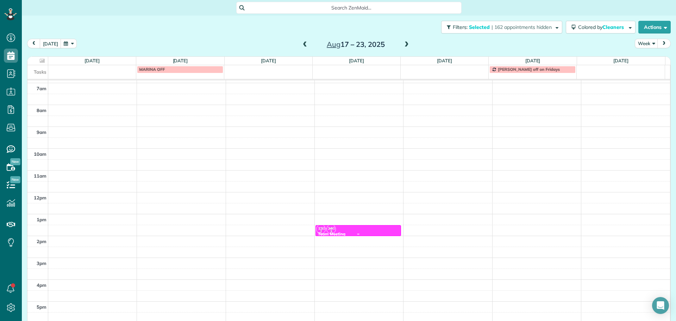
click at [350, 232] on div "MZ TM 2 CW SW TL 2 TM 1 CF 1 TR 1 CH 2 SH 2 CC 3 AH 1 BK MH 1 TR 2 MO 3 CS 2 MH…" at bounding box center [357, 218] width 83 height 31
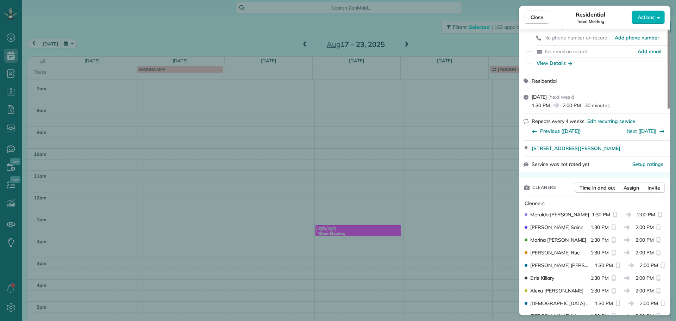
scroll to position [39, 0]
click at [628, 185] on span "Assign" at bounding box center [630, 187] width 15 height 7
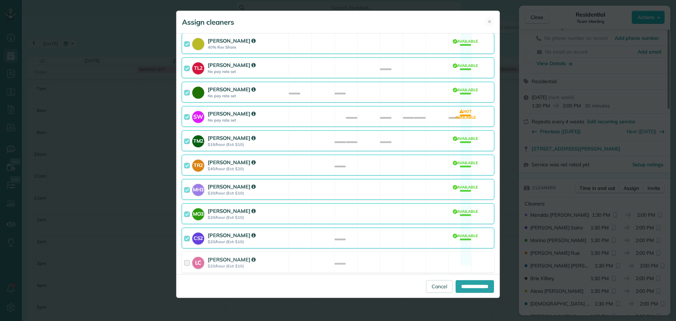
scroll to position [339, 0]
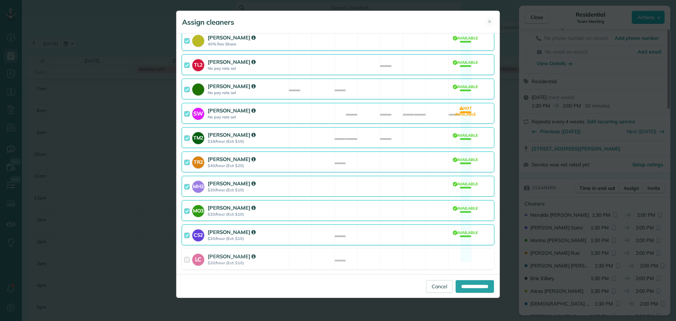
click at [385, 200] on div "MO3 Marina Ostertag $20/hour (Est: $10) Available" at bounding box center [338, 210] width 313 height 21
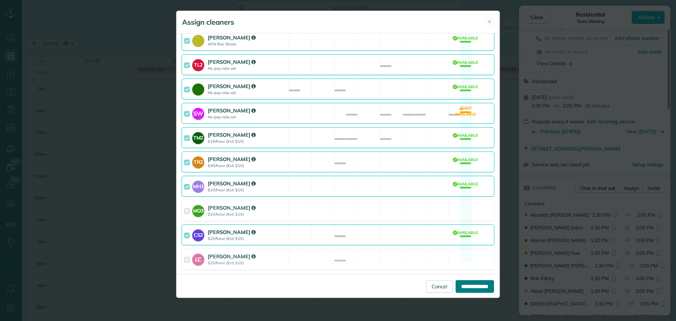
click at [466, 283] on input "**********" at bounding box center [474, 286] width 38 height 13
type input "**********"
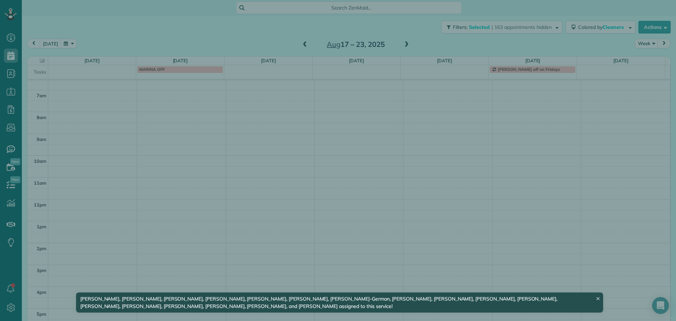
scroll to position [56, 0]
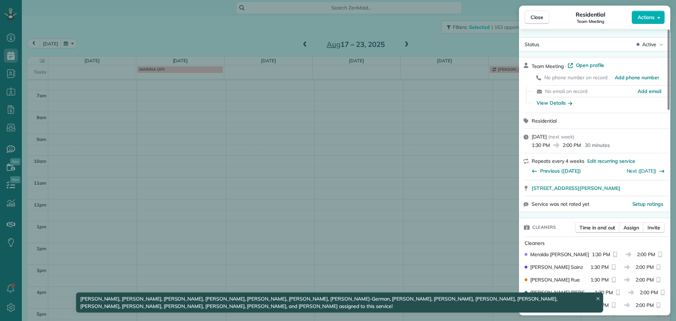
click at [305, 27] on div "Close Residential Team Meeting Actions Status Active Team Meeting · Open profil…" at bounding box center [338, 160] width 676 height 321
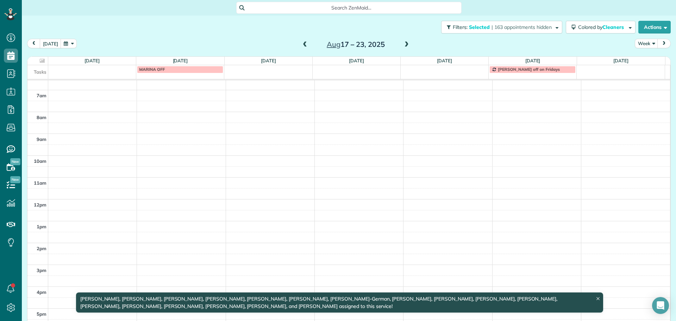
click at [302, 42] on span at bounding box center [305, 45] width 8 height 6
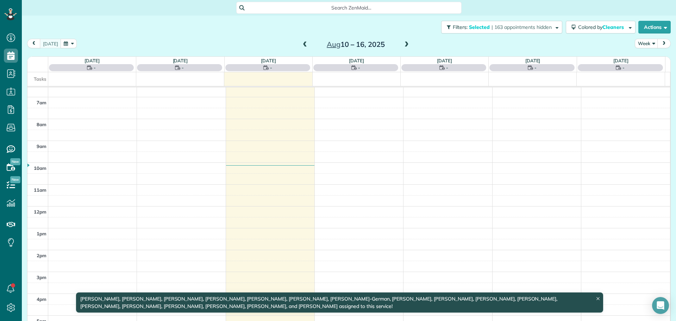
scroll to position [63, 0]
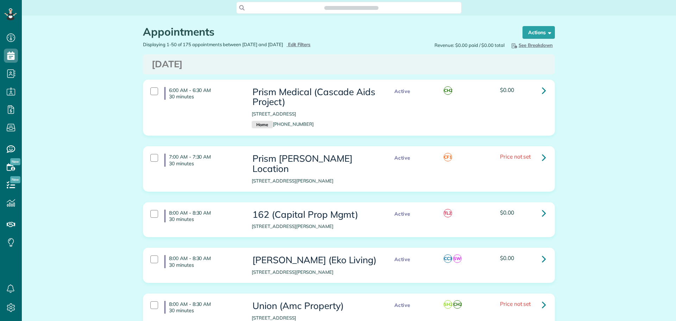
scroll to position [321, 22]
type input "**********"
click at [306, 45] on span "Edit Filters" at bounding box center [299, 45] width 23 height 6
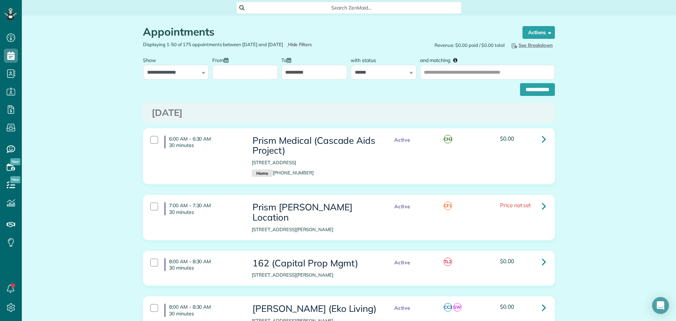
click at [263, 71] on input "From" at bounding box center [245, 72] width 66 height 15
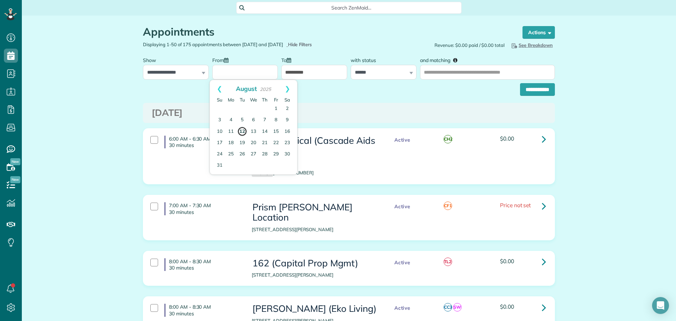
click at [244, 132] on link "12" at bounding box center [242, 131] width 10 height 10
type input "**********"
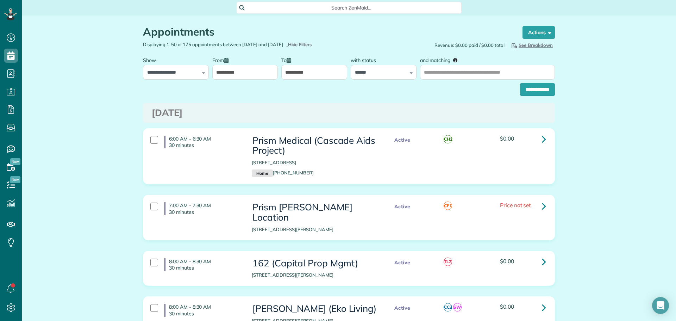
click at [336, 71] on input "**********" at bounding box center [314, 72] width 66 height 15
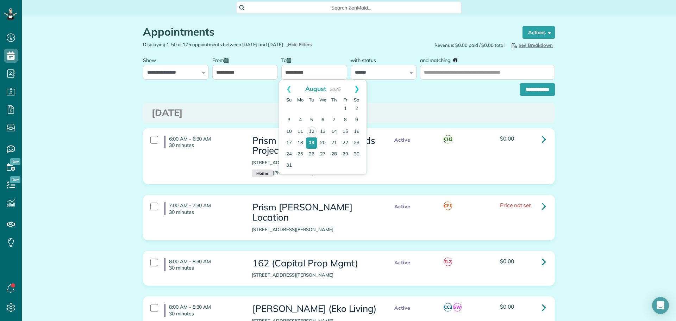
click at [362, 87] on link "Next" at bounding box center [356, 89] width 19 height 18
click at [316, 152] on link "30" at bounding box center [311, 153] width 11 height 11
type input "**********"
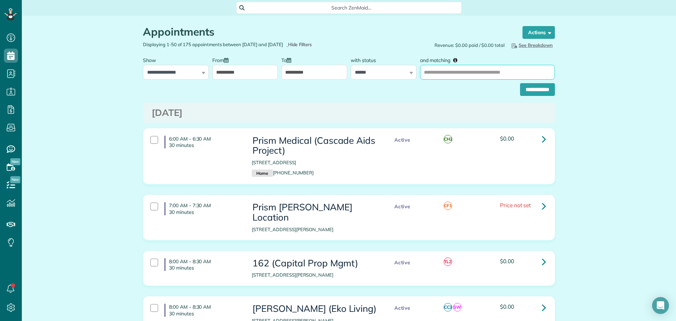
click at [435, 76] on input "and matching" at bounding box center [487, 72] width 135 height 15
type input "**********"
click at [523, 91] on input "**********" at bounding box center [537, 89] width 35 height 13
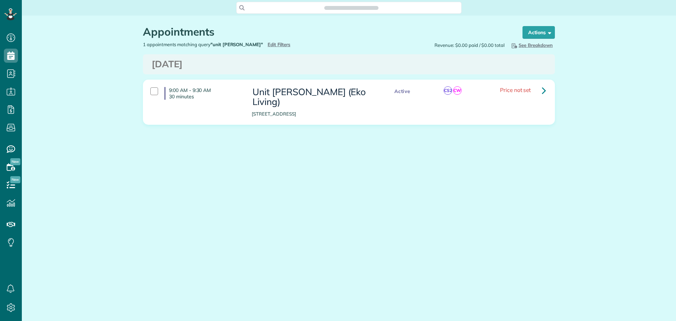
scroll to position [3, 3]
